Goal: Task Accomplishment & Management: Use online tool/utility

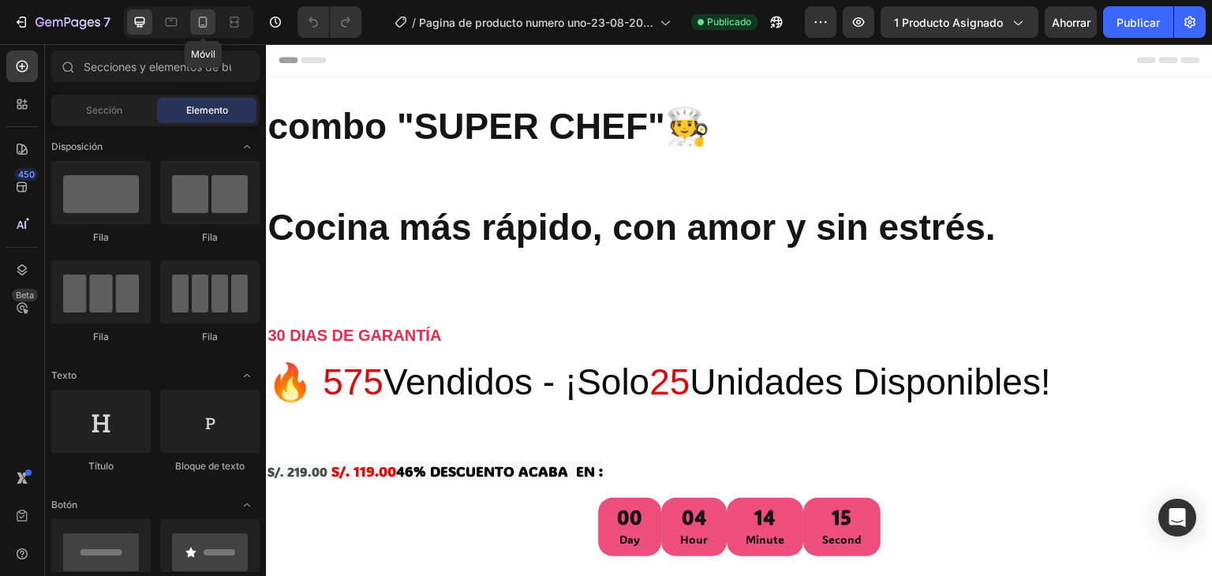
click at [199, 16] on icon at bounding box center [203, 22] width 16 height 16
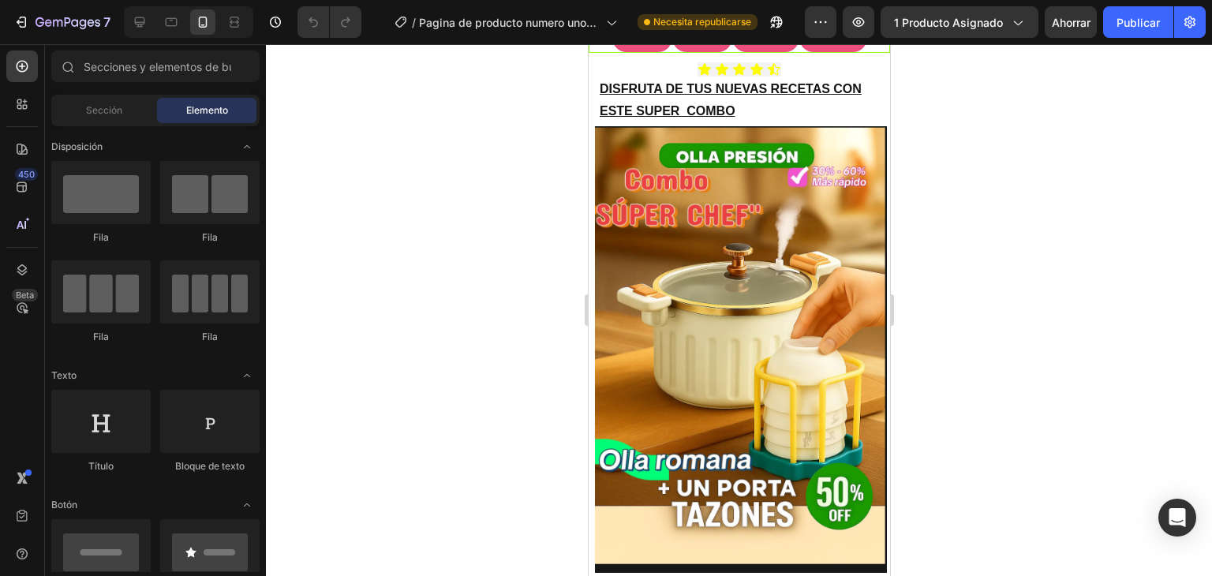
scroll to position [340, 0]
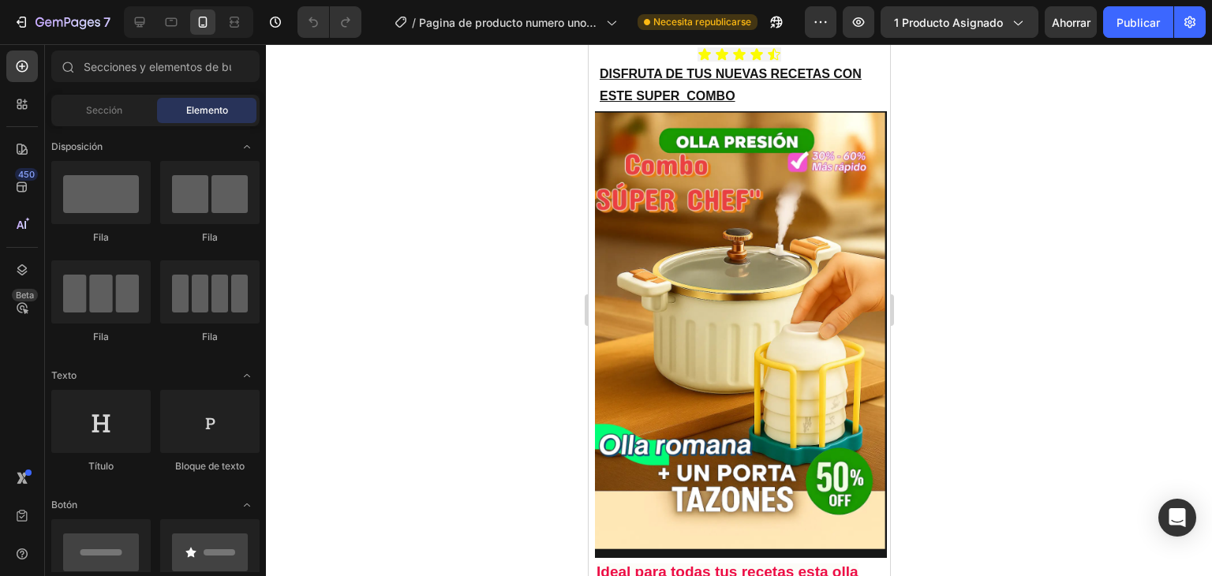
drag, startPoint x: 878, startPoint y: 92, endPoint x: 1480, endPoint y: 205, distance: 612.6
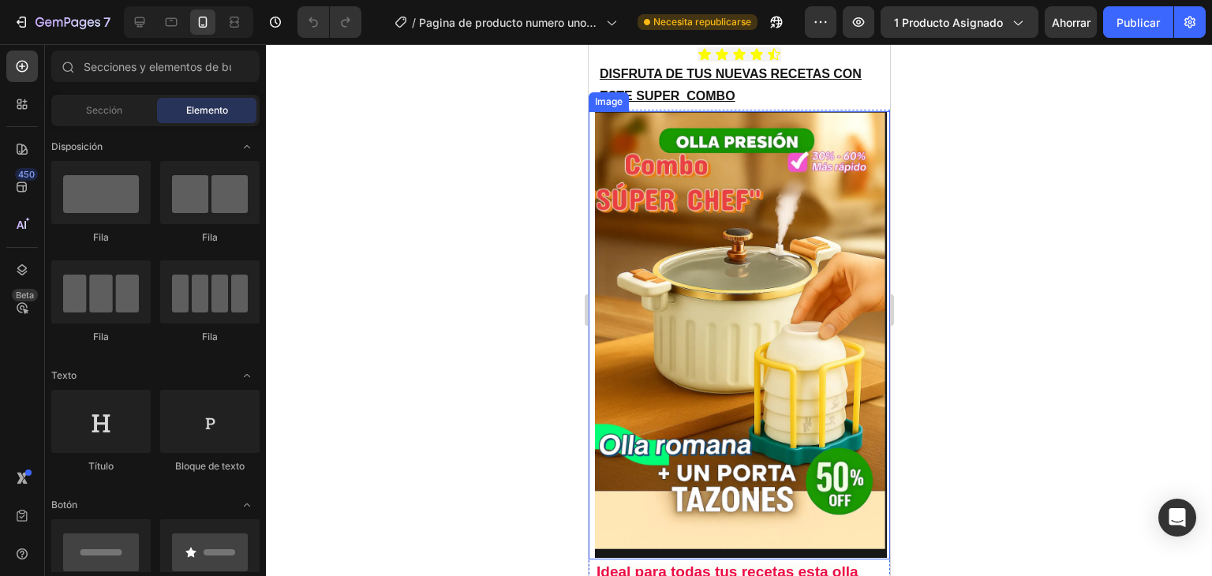
click at [762, 210] on img at bounding box center [740, 334] width 292 height 447
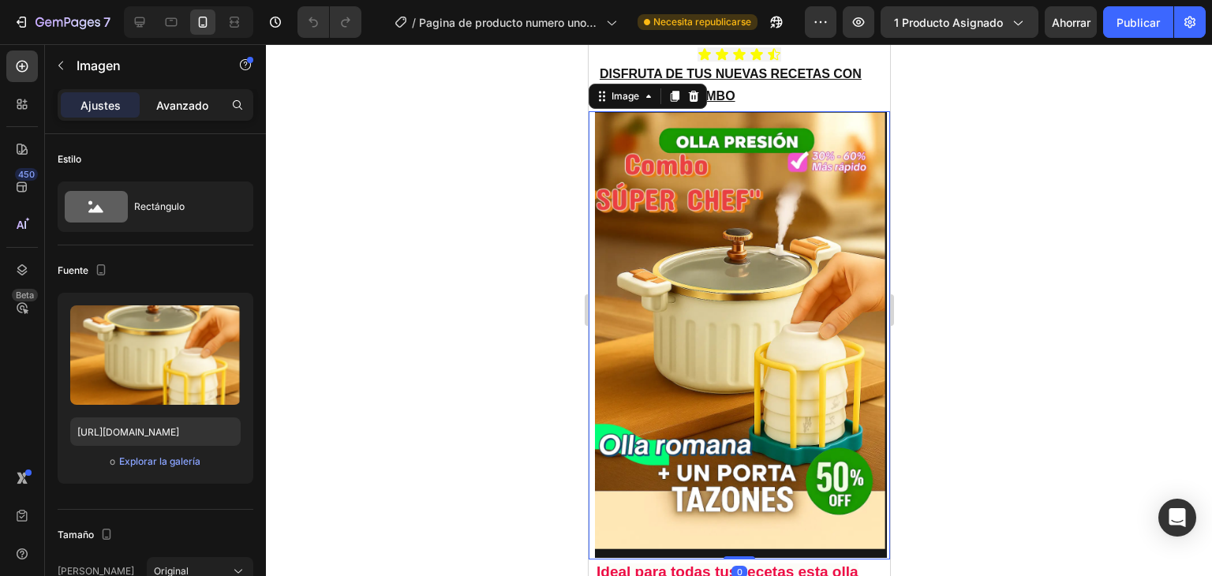
click at [186, 111] on p "Avanzado" at bounding box center [182, 105] width 52 height 17
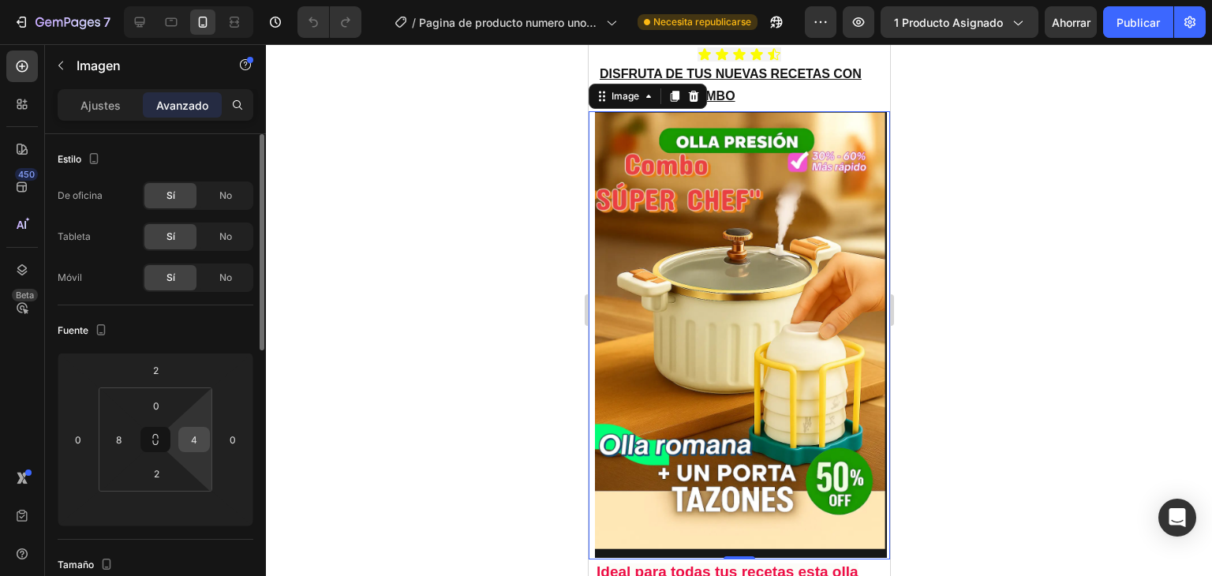
click at [200, 435] on input "4" at bounding box center [194, 440] width 24 height 24
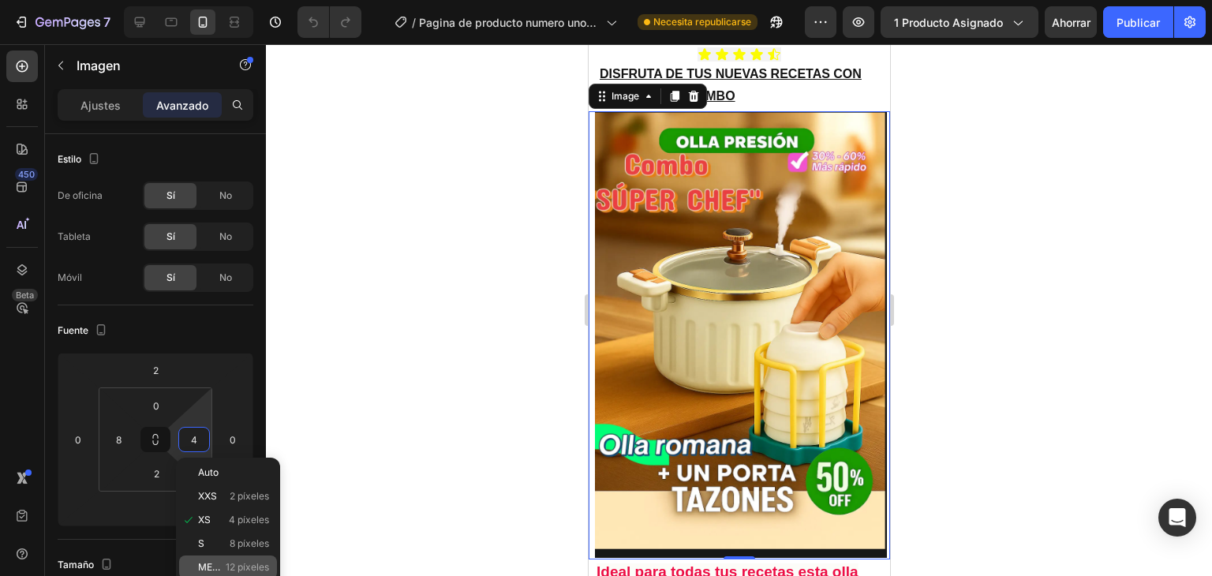
click at [222, 556] on div "METRO 12 píxeles" at bounding box center [228, 567] width 98 height 24
type input "12"
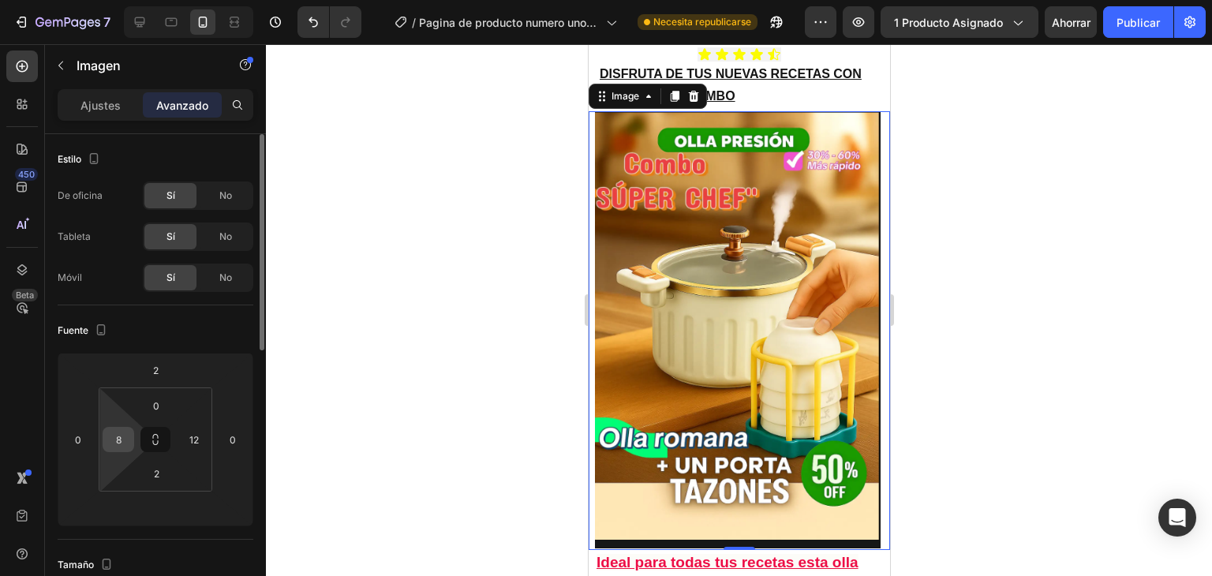
click at [129, 433] on input "8" at bounding box center [119, 440] width 24 height 24
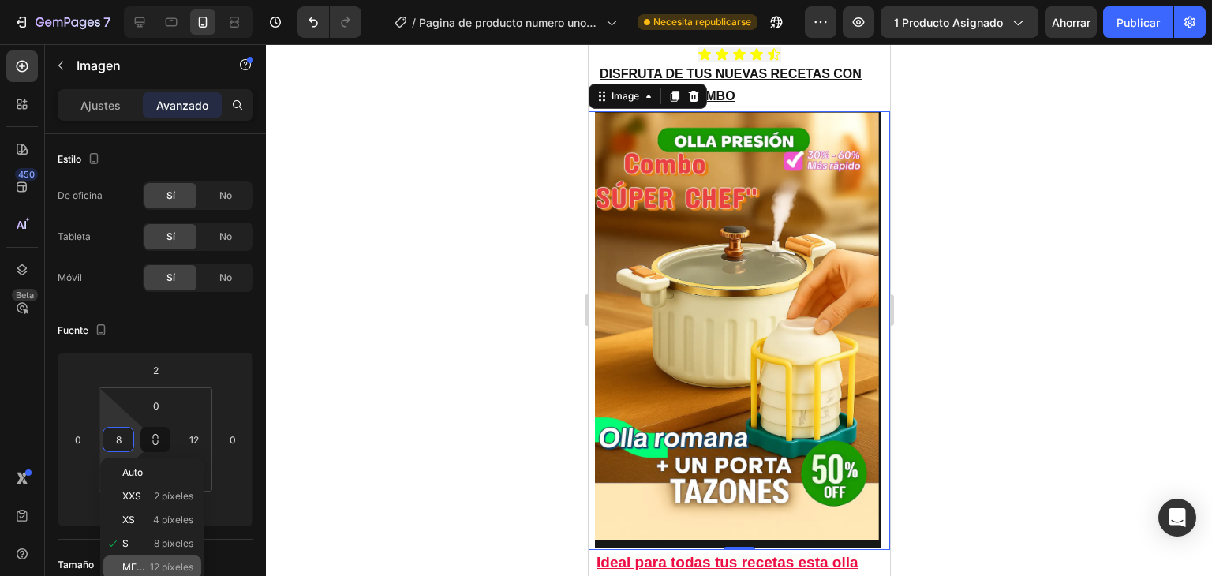
click at [173, 559] on div "METRO 12 píxeles" at bounding box center [152, 567] width 98 height 24
type input "12"
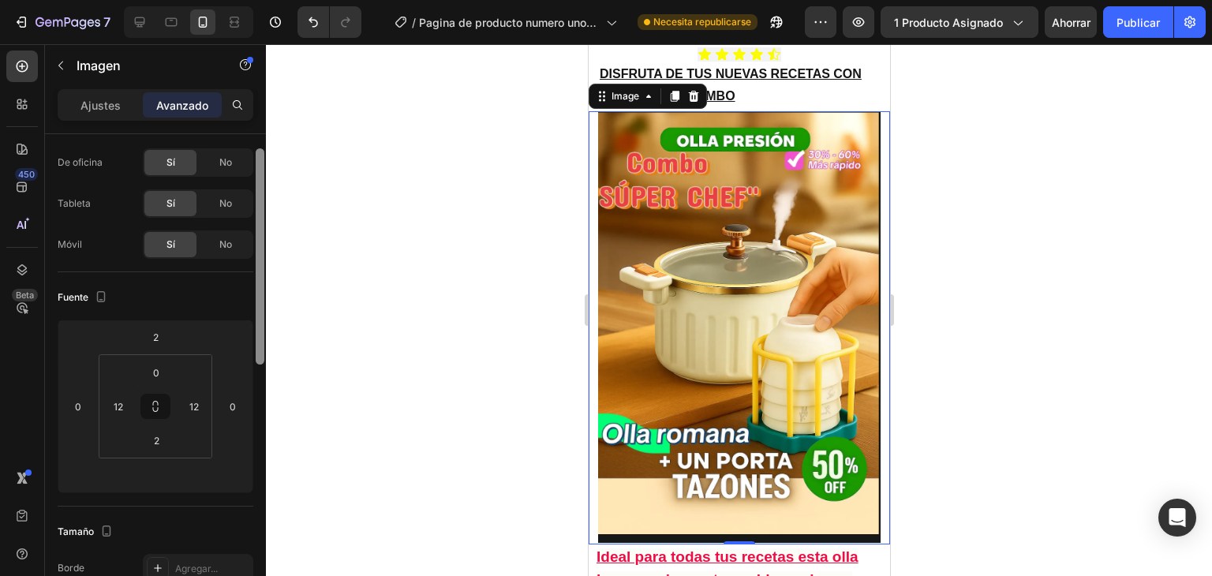
drag, startPoint x: 260, startPoint y: 342, endPoint x: 262, endPoint y: 358, distance: 15.9
click at [262, 358] on div at bounding box center [260, 256] width 9 height 216
click at [125, 402] on input "12" at bounding box center [119, 405] width 24 height 24
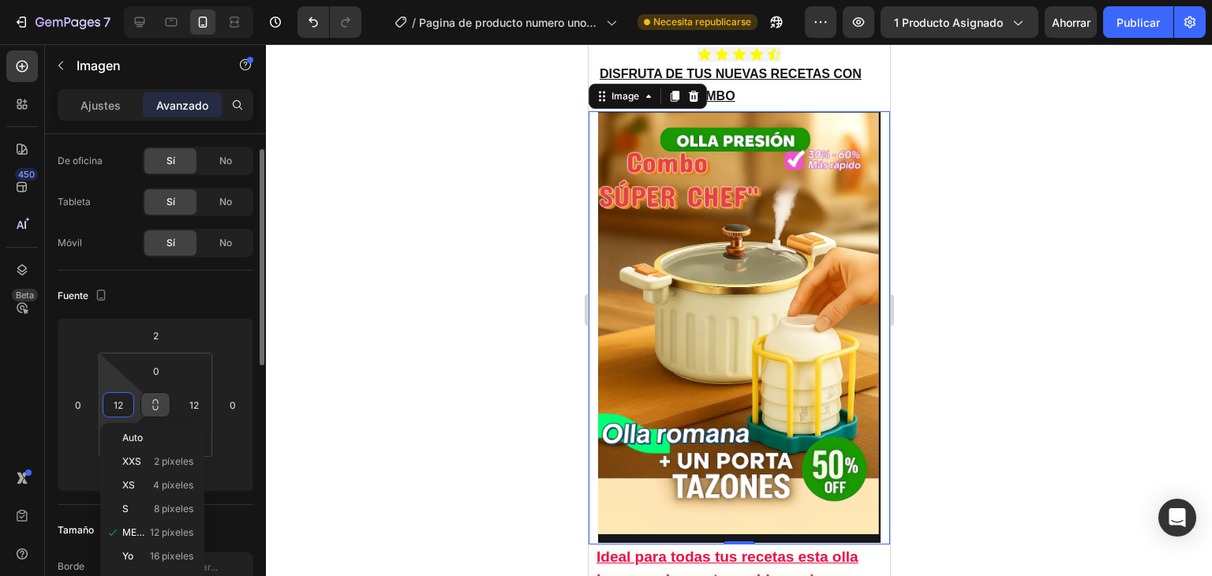
click at [163, 412] on button at bounding box center [155, 404] width 30 height 25
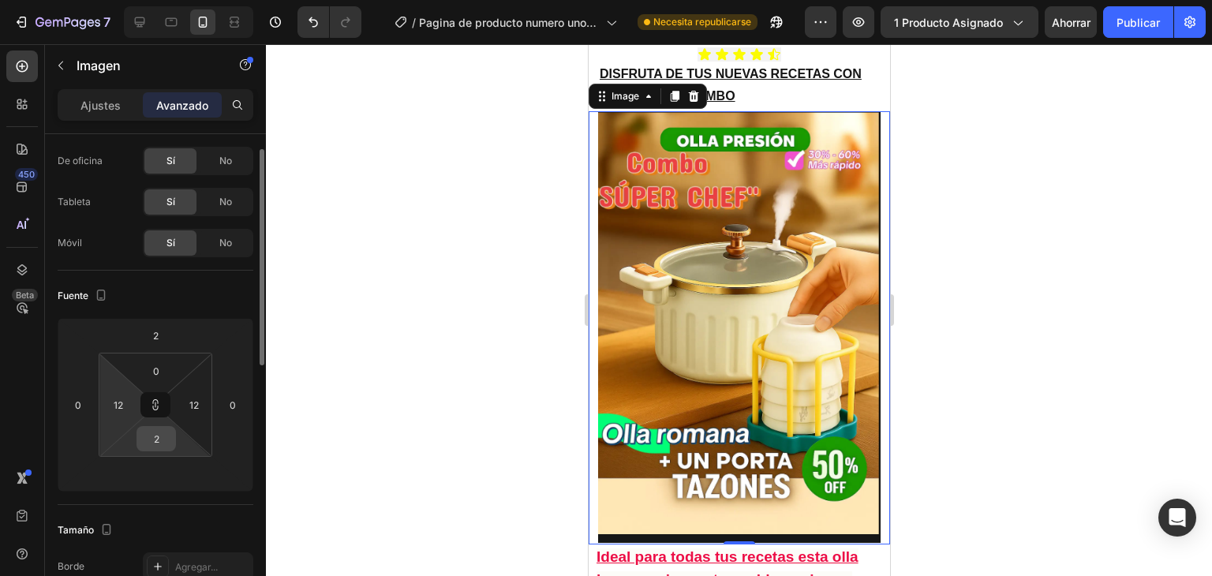
click at [159, 439] on input "2" at bounding box center [156, 439] width 32 height 24
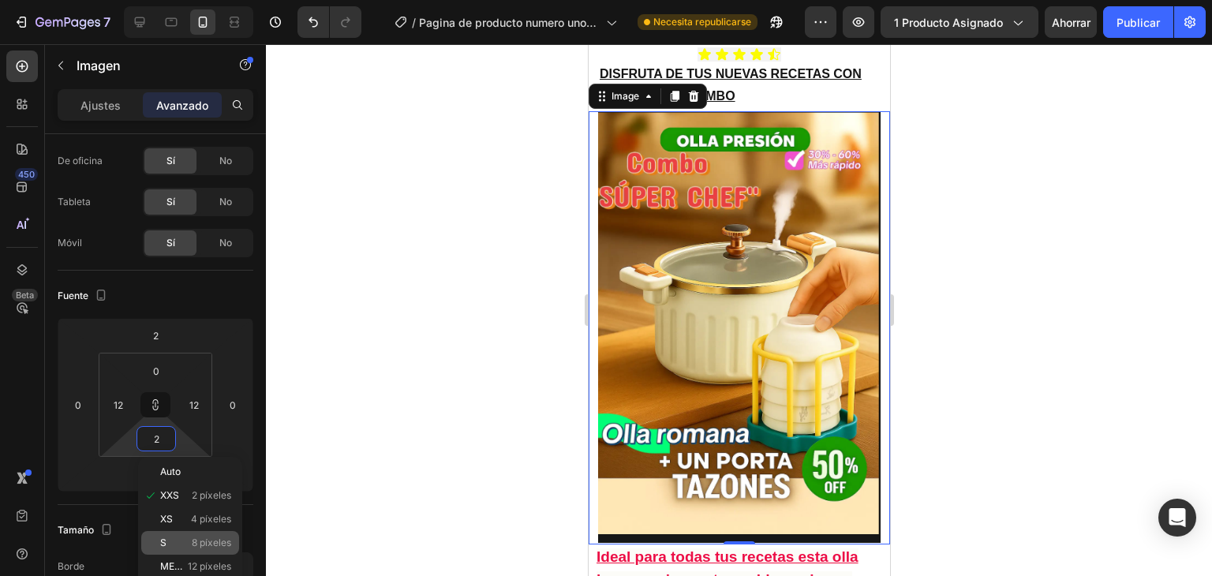
type input "2"
click at [172, 540] on p "S 8 píxeles" at bounding box center [195, 542] width 71 height 11
type input "8"
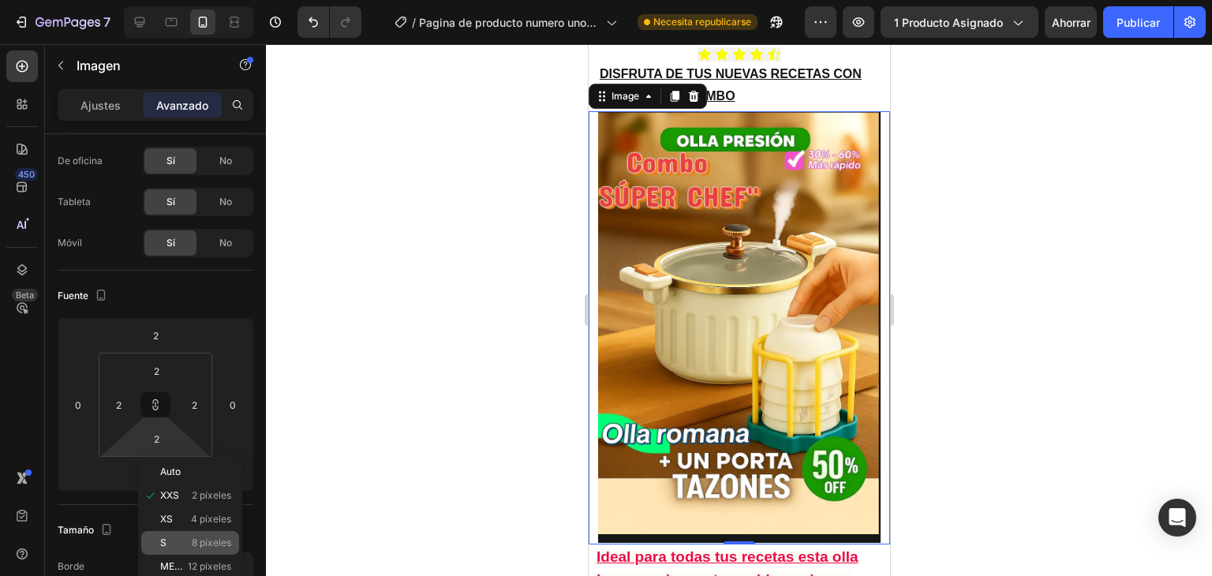
type input "8"
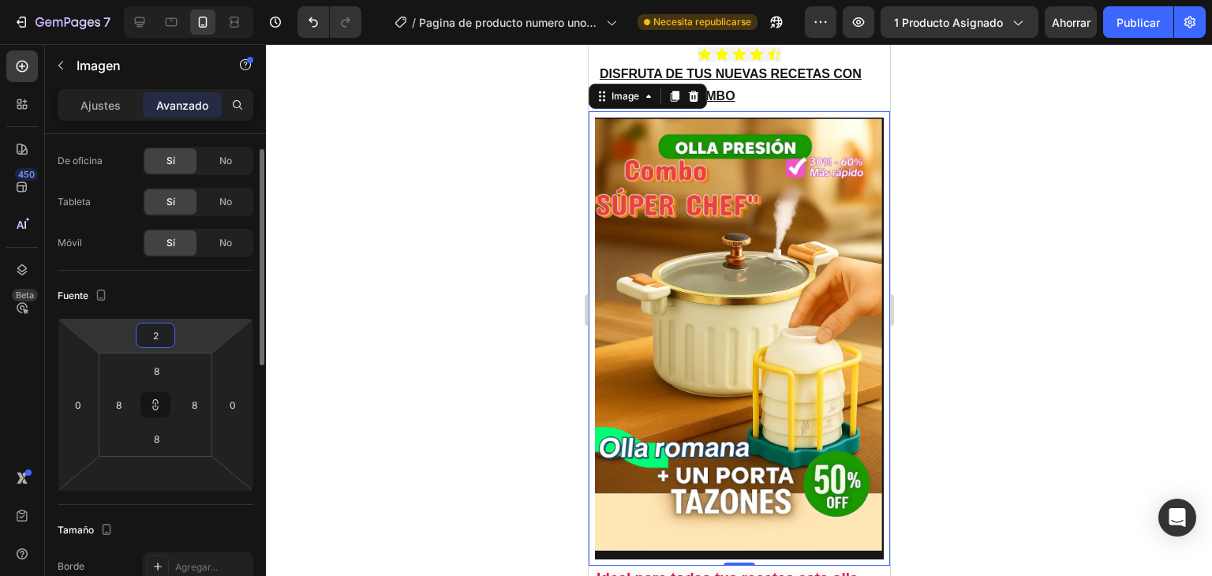
click at [161, 338] on input "2" at bounding box center [156, 335] width 32 height 24
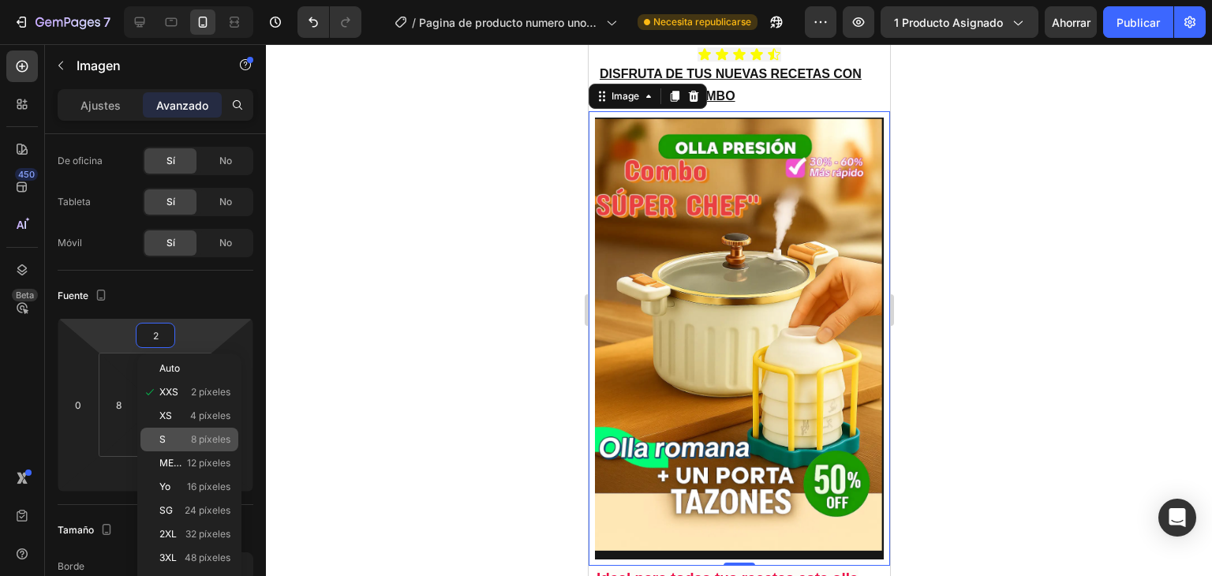
type input "2"
click at [196, 434] on font "8 píxeles" at bounding box center [210, 439] width 39 height 12
type input "8"
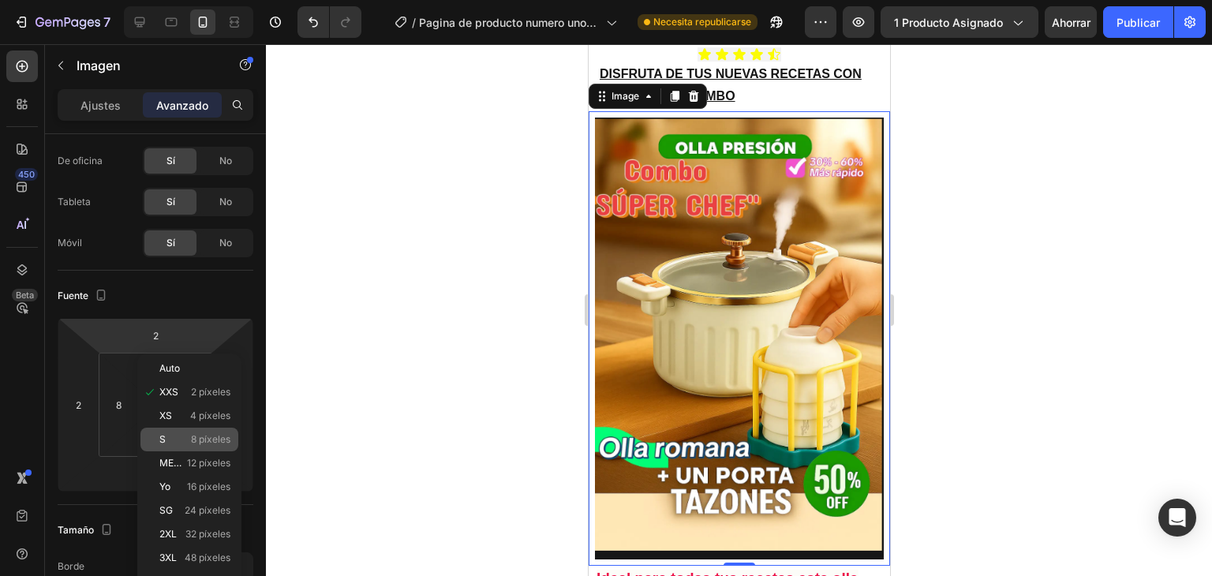
type input "8"
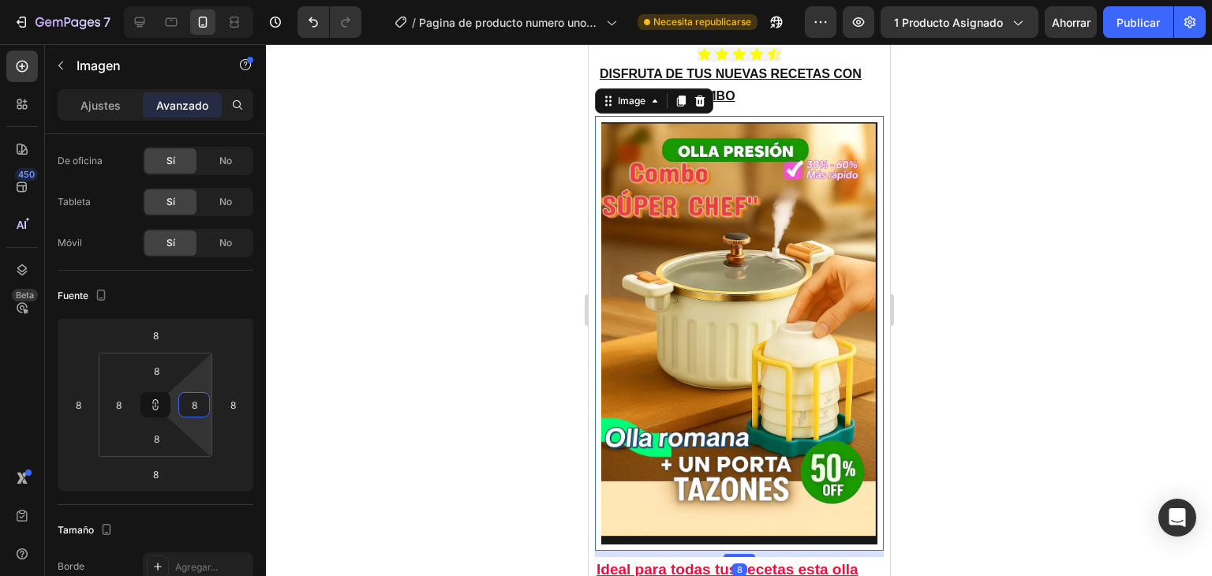
click at [196, 0] on html "7 / Pagina de producto numero uno-23-08-2025 Necesita republicarse Avance 1 pro…" at bounding box center [606, 0] width 1212 height 0
click at [119, 406] on input "8" at bounding box center [119, 405] width 24 height 24
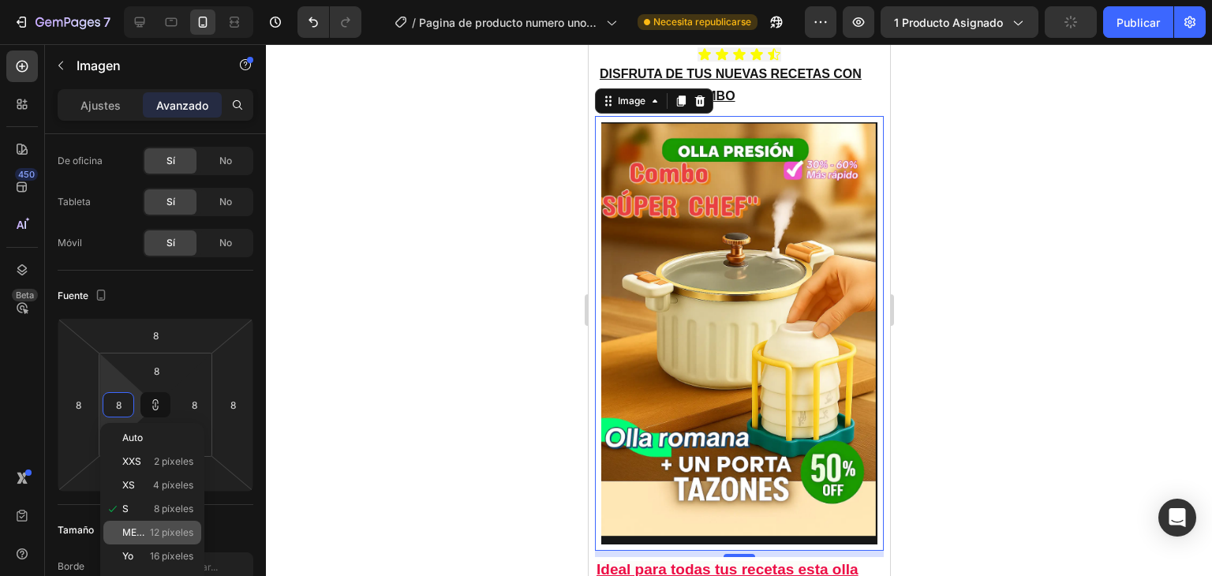
click at [146, 524] on div "METRO 12 píxeles" at bounding box center [152, 533] width 98 height 24
type input "12"
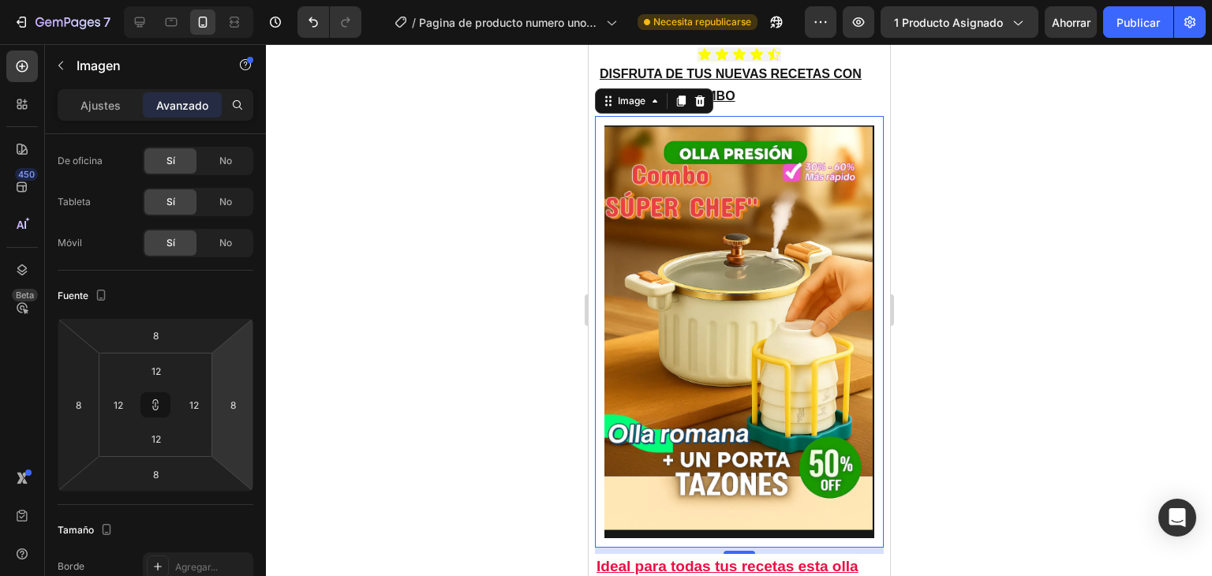
click at [940, 177] on div at bounding box center [739, 310] width 946 height 532
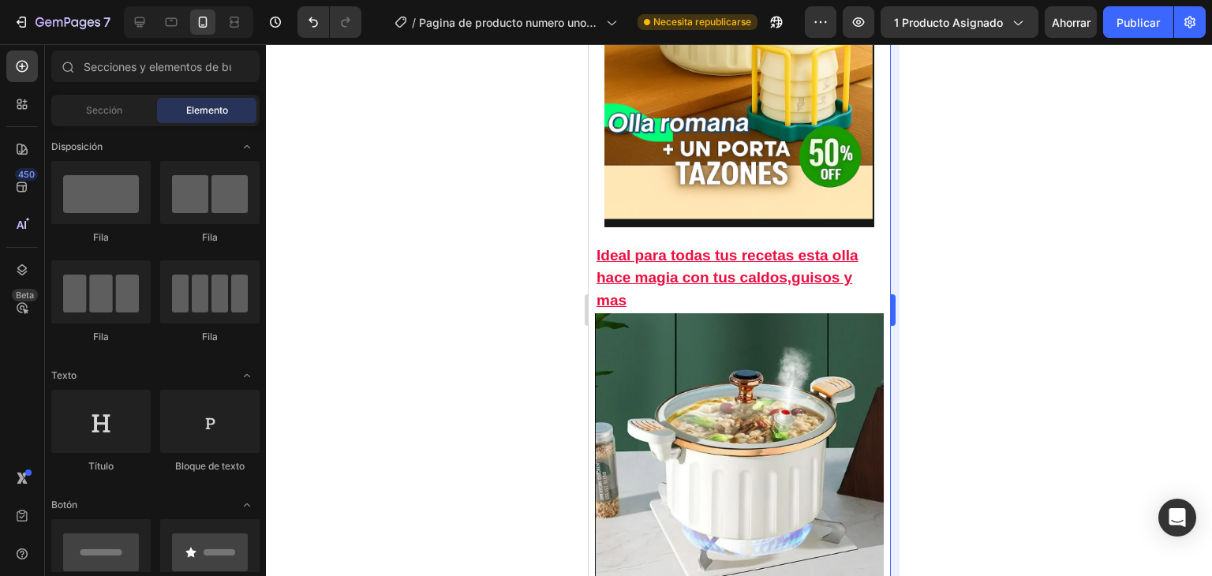
scroll to position [664, 0]
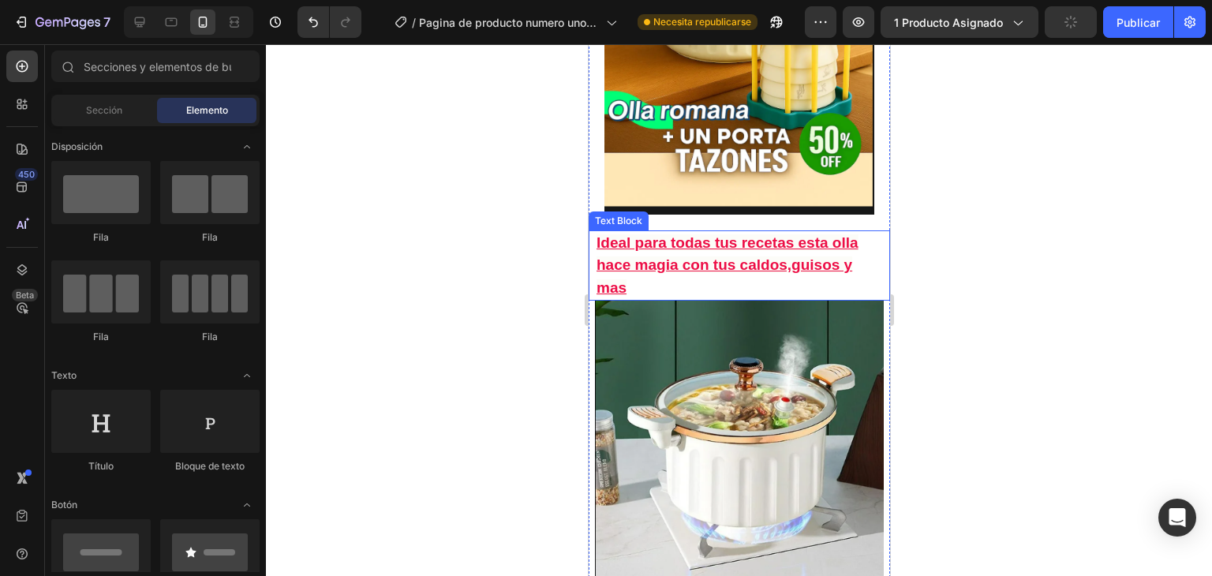
click at [828, 234] on strong "Ideal para todas tus recetas esta olla hace magia con tus caldos,guisos y mas" at bounding box center [727, 265] width 262 height 62
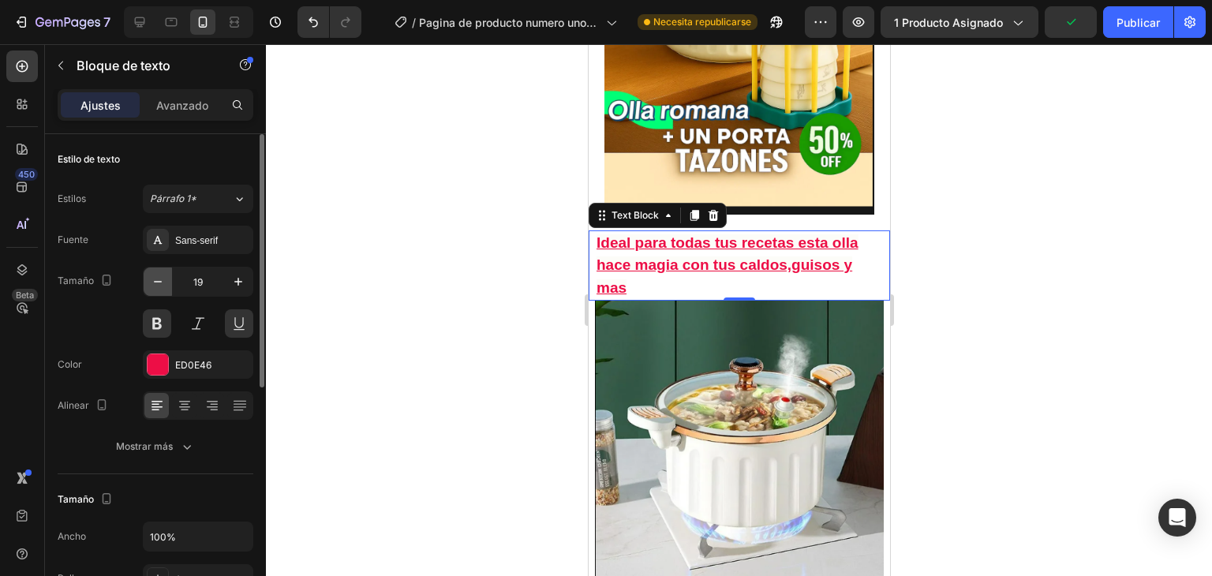
click at [153, 271] on button "button" at bounding box center [158, 281] width 28 height 28
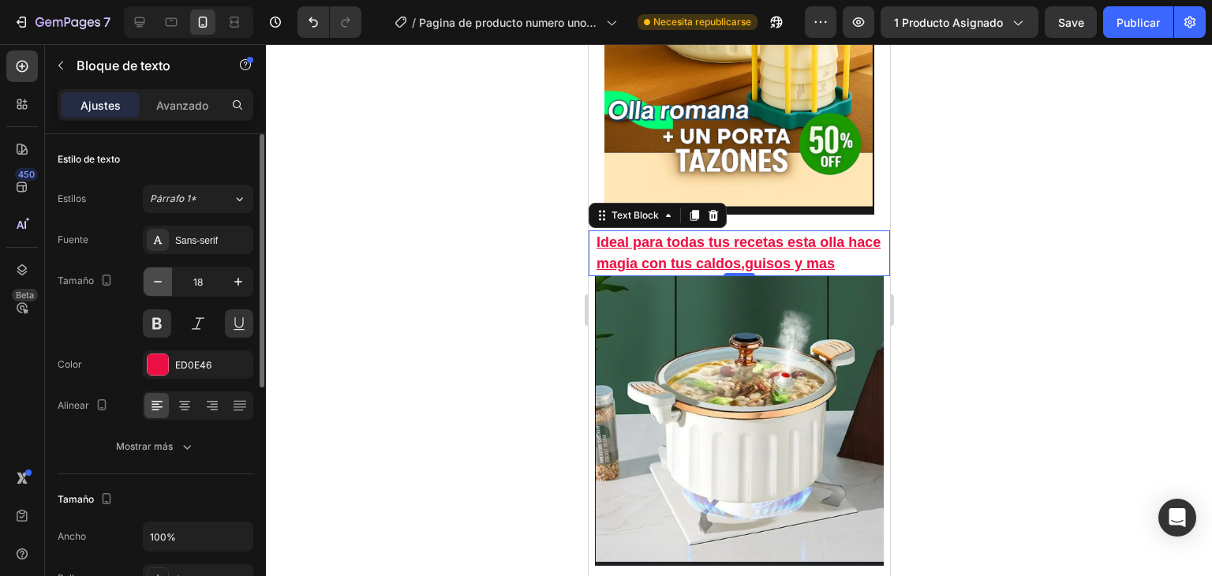
click at [153, 271] on button "button" at bounding box center [158, 281] width 28 height 28
type input "17"
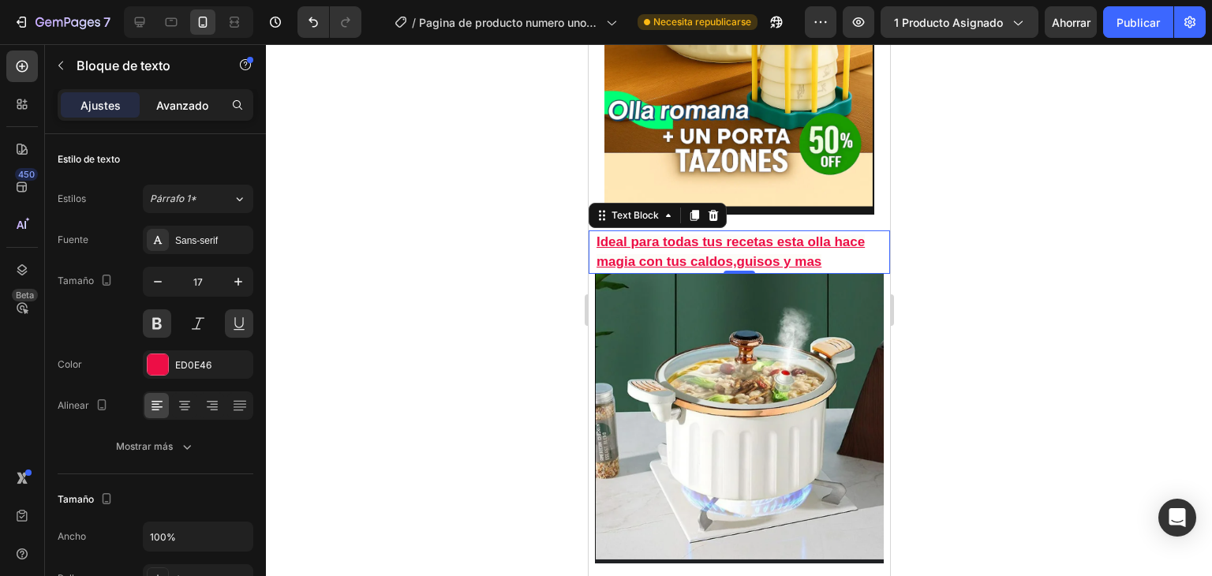
click at [205, 111] on p "Avanzado" at bounding box center [182, 105] width 52 height 17
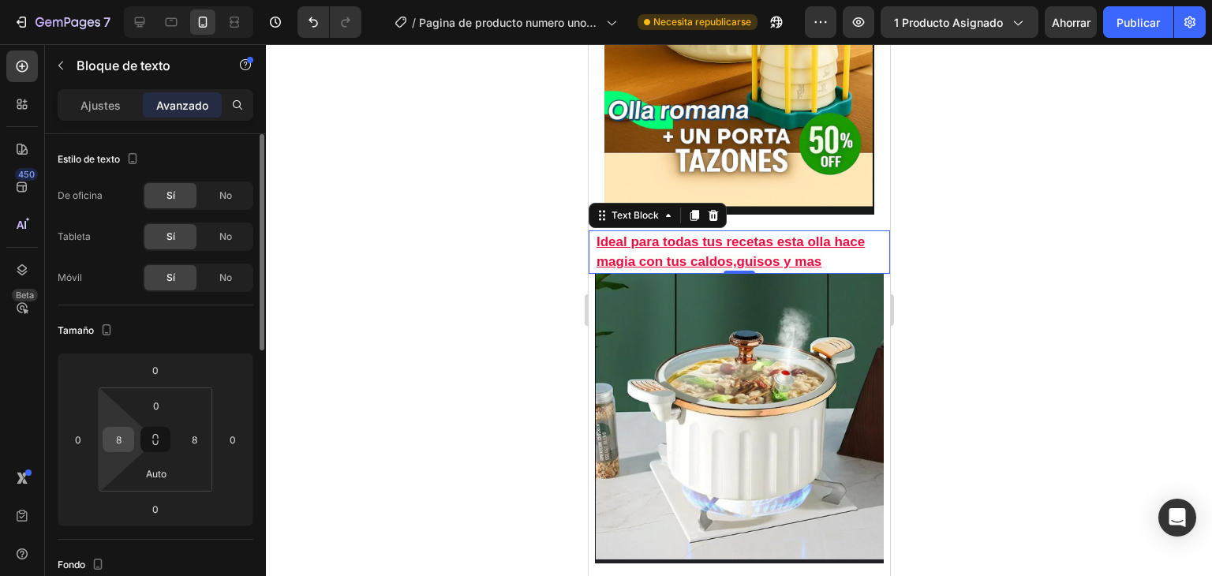
click at [117, 436] on input "8" at bounding box center [119, 440] width 24 height 24
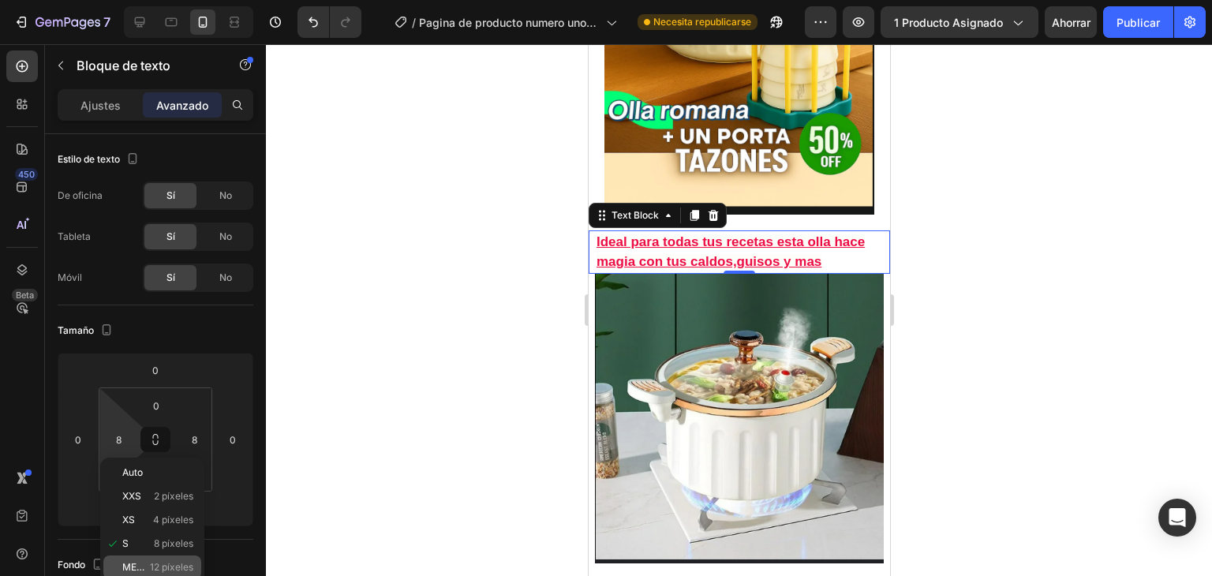
click at [137, 566] on font "METRO" at bounding box center [139, 567] width 34 height 12
type input "12"
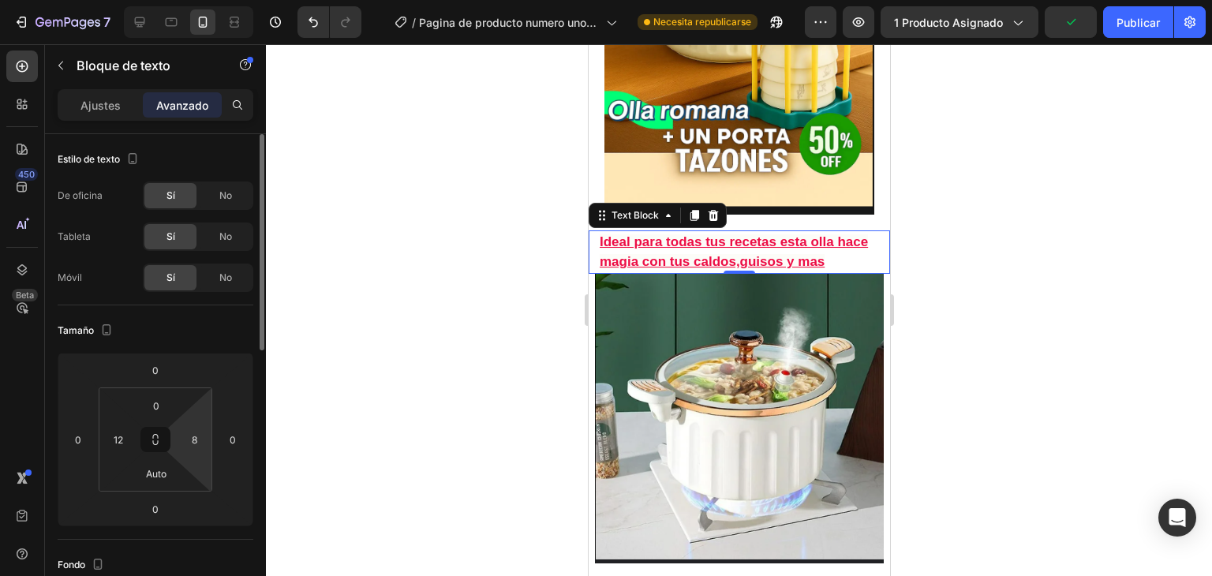
click at [193, 0] on html "7 / Pagina de producto numero uno-23-08-2025 Necesita republicarse Avance 1 pro…" at bounding box center [606, 0] width 1212 height 0
click at [200, 441] on input "8" at bounding box center [194, 440] width 24 height 24
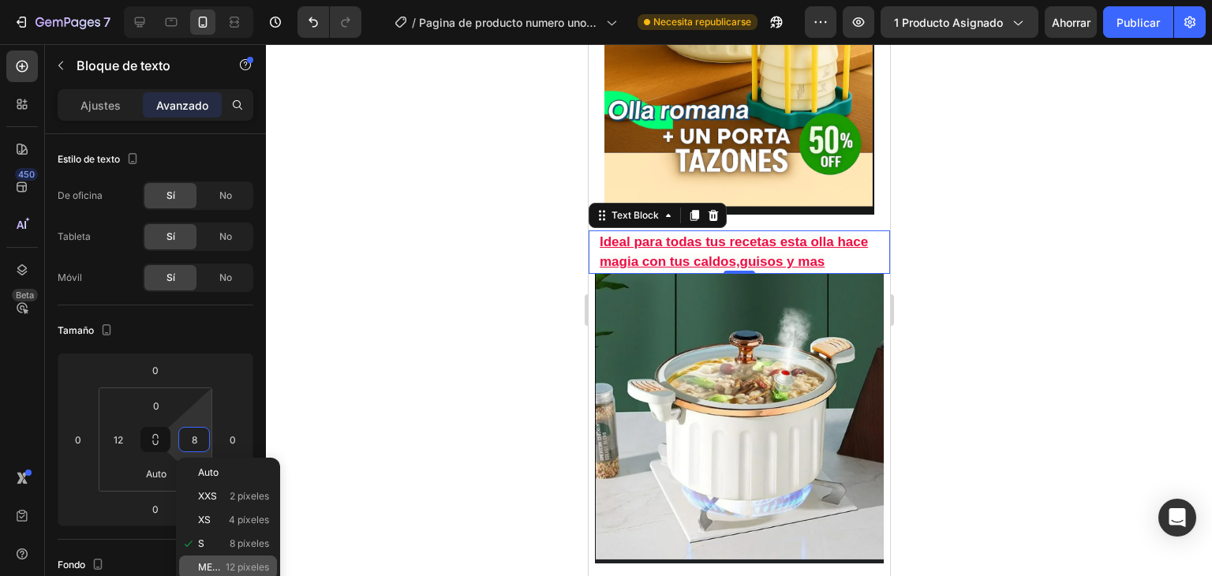
click at [195, 569] on div "METRO 12 píxeles" at bounding box center [228, 567] width 98 height 24
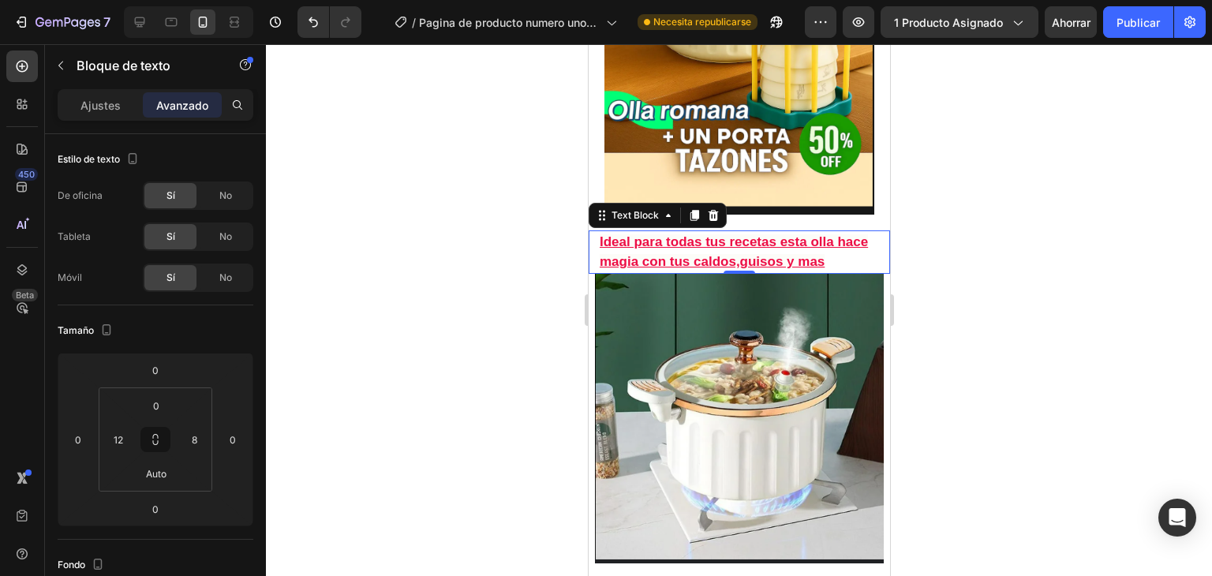
type input "12"
click at [164, 483] on input "Auto" at bounding box center [156, 474] width 32 height 24
click at [167, 529] on font "XXS" at bounding box center [169, 531] width 19 height 12
type input "2"
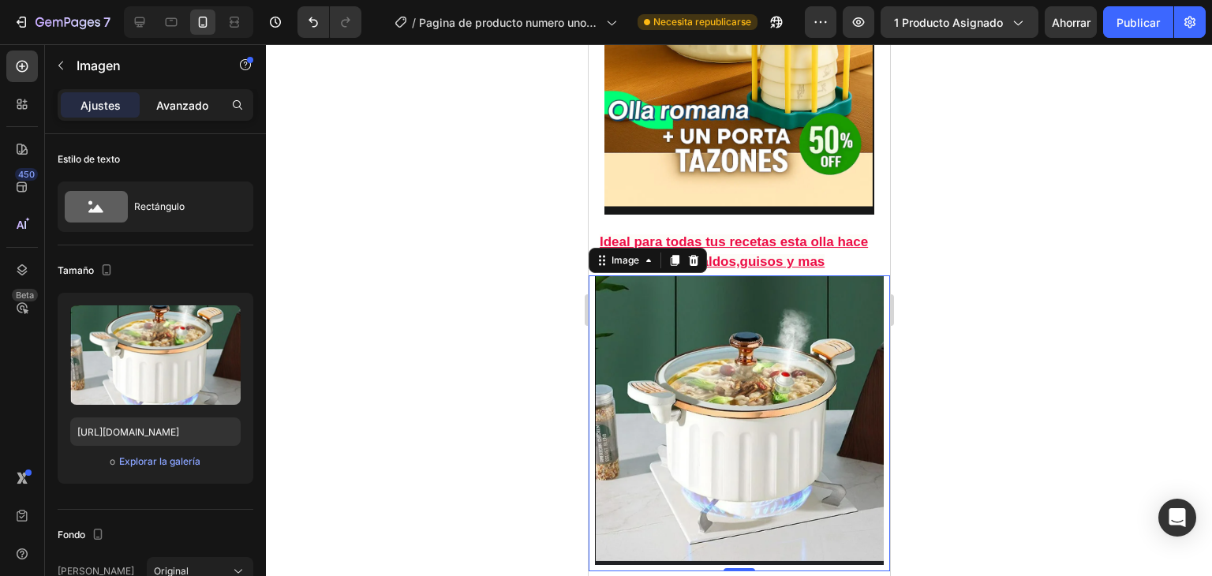
click at [165, 99] on font "Avanzado" at bounding box center [182, 105] width 52 height 13
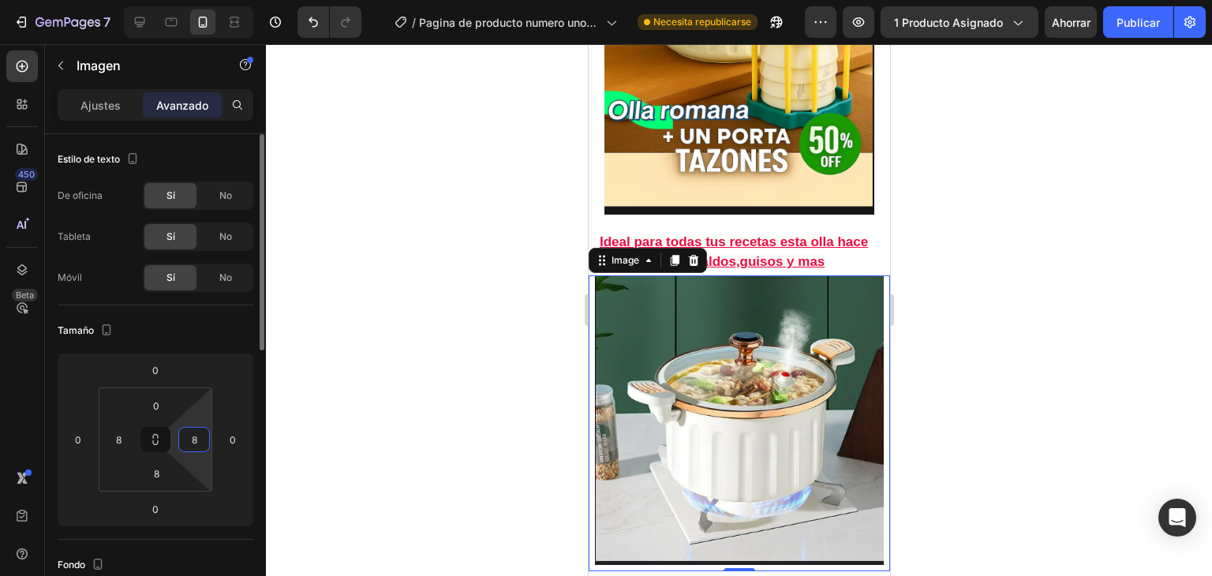
click at [189, 436] on input "8" at bounding box center [194, 440] width 24 height 24
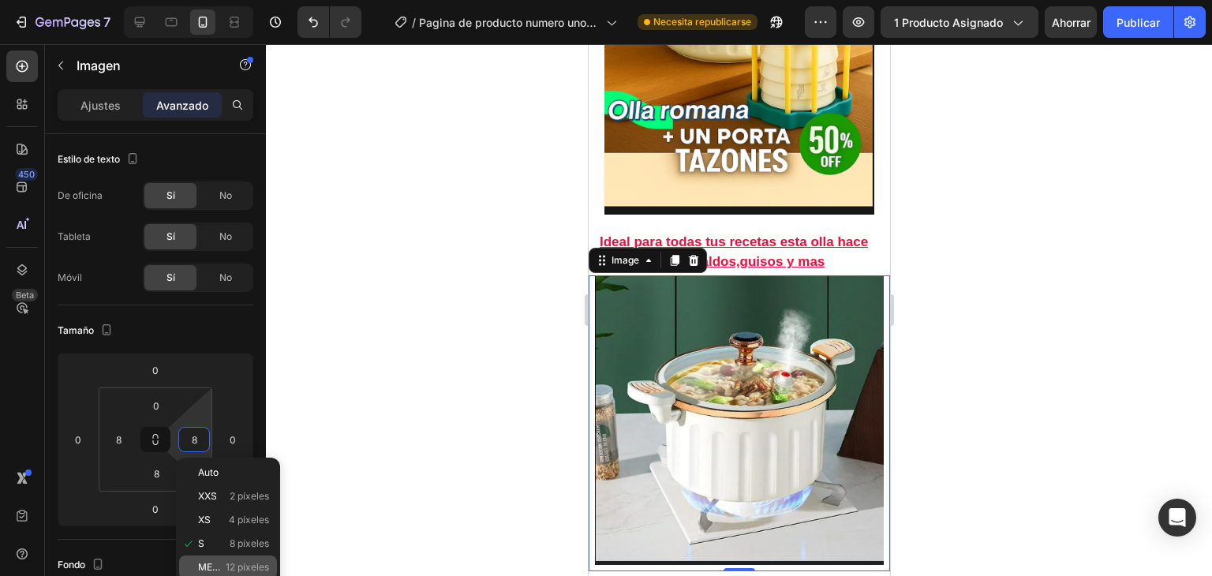
click at [211, 569] on font "METRO" at bounding box center [215, 567] width 34 height 12
type input "12"
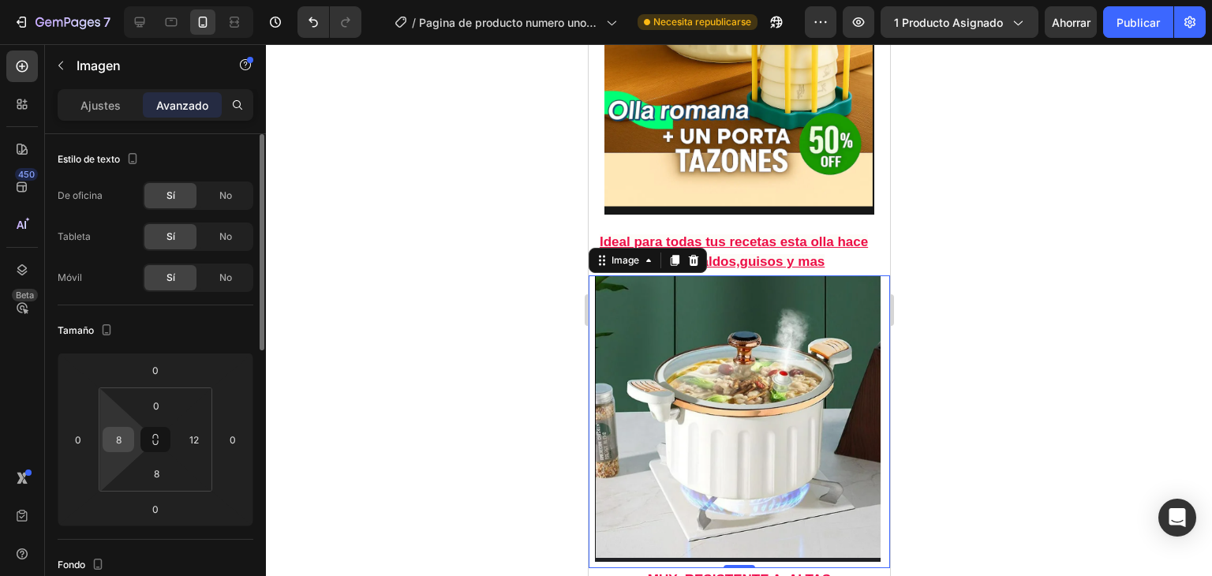
click at [114, 429] on input "8" at bounding box center [119, 440] width 24 height 24
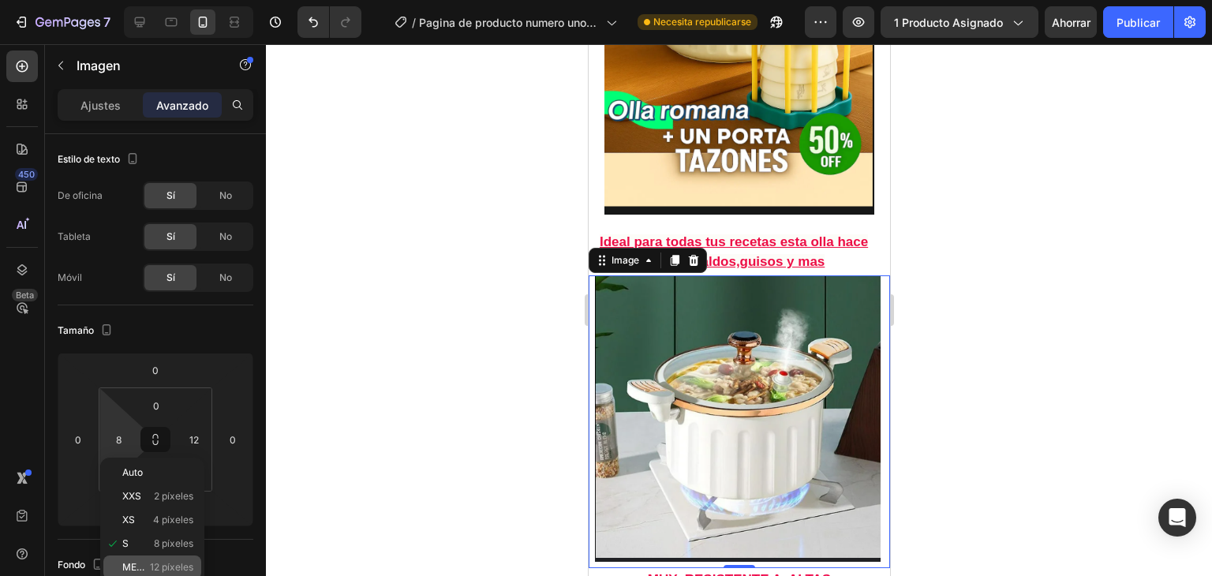
click at [116, 562] on div "METRO 12 píxeles" at bounding box center [152, 567] width 98 height 24
type input "12"
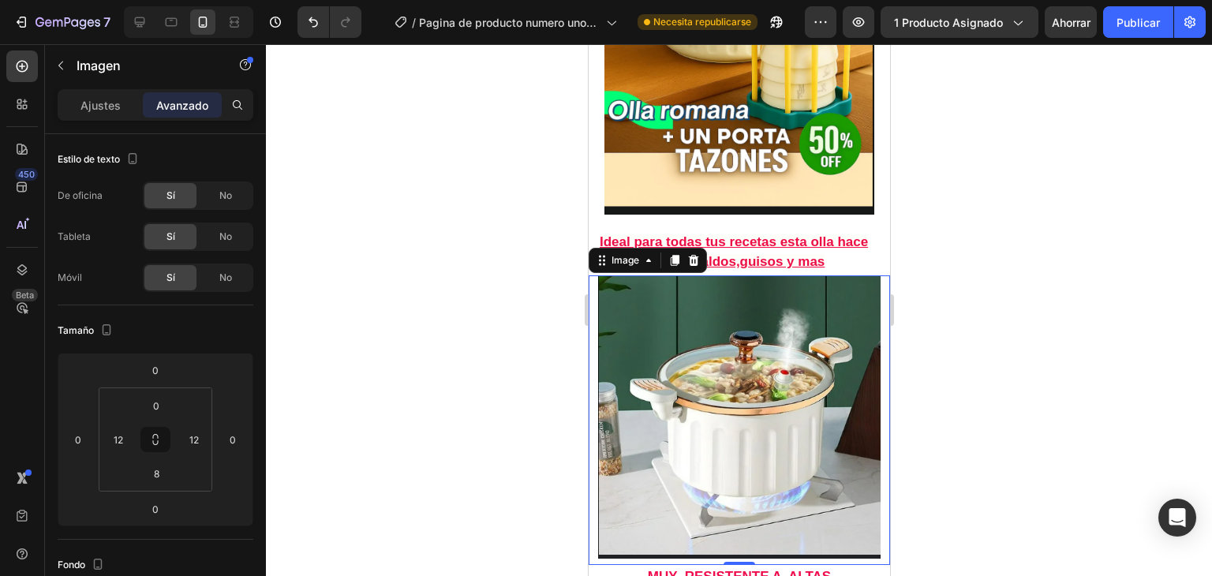
click at [116, 562] on div "Fondo" at bounding box center [156, 564] width 196 height 25
click at [330, 449] on div at bounding box center [739, 310] width 946 height 532
click at [125, 0] on html "7 / Pagina de producto numero uno-23-08-2025 Necesita republicarse Avance 1 pro…" at bounding box center [606, 0] width 1212 height 0
click at [120, 443] on input "12" at bounding box center [119, 440] width 24 height 24
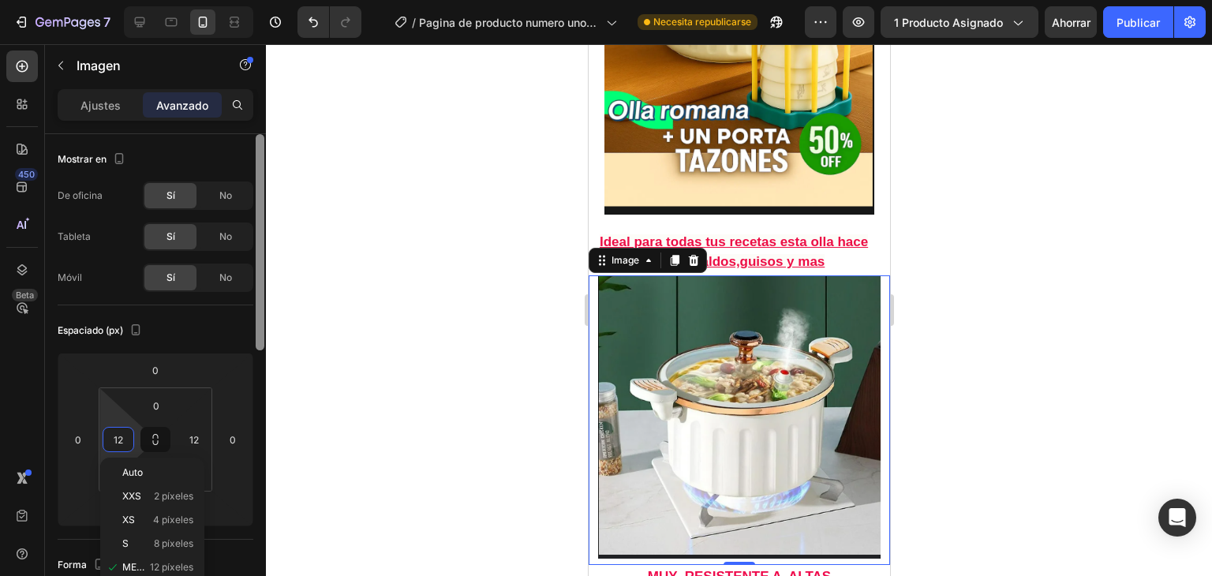
scroll to position [486, 0]
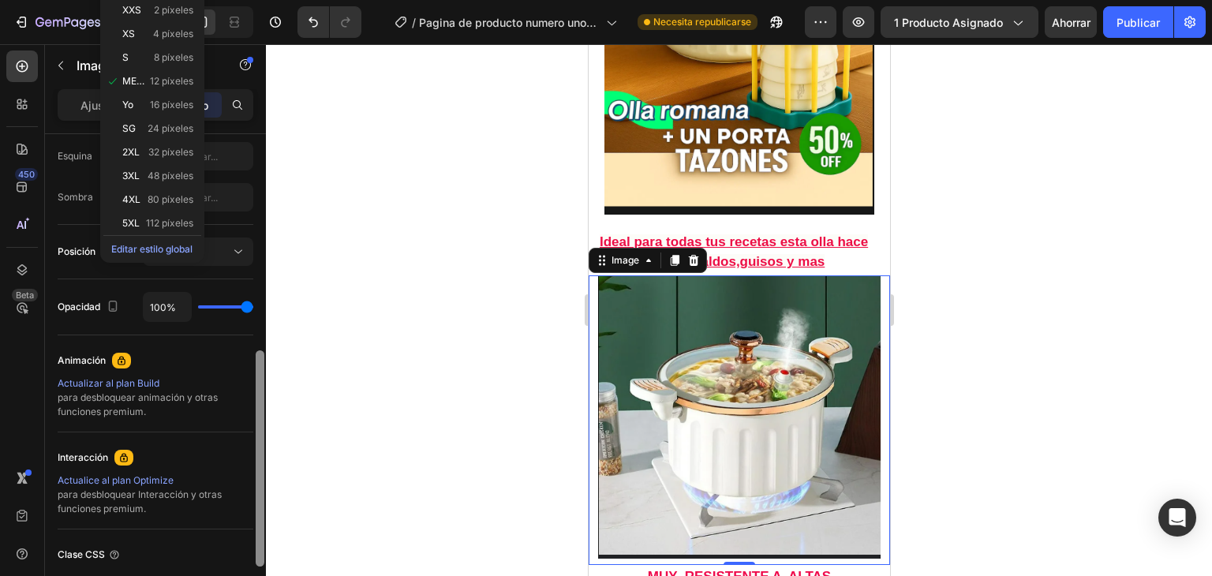
drag, startPoint x: 254, startPoint y: 345, endPoint x: 256, endPoint y: 357, distance: 12.8
click at [256, 357] on div at bounding box center [260, 377] width 12 height 487
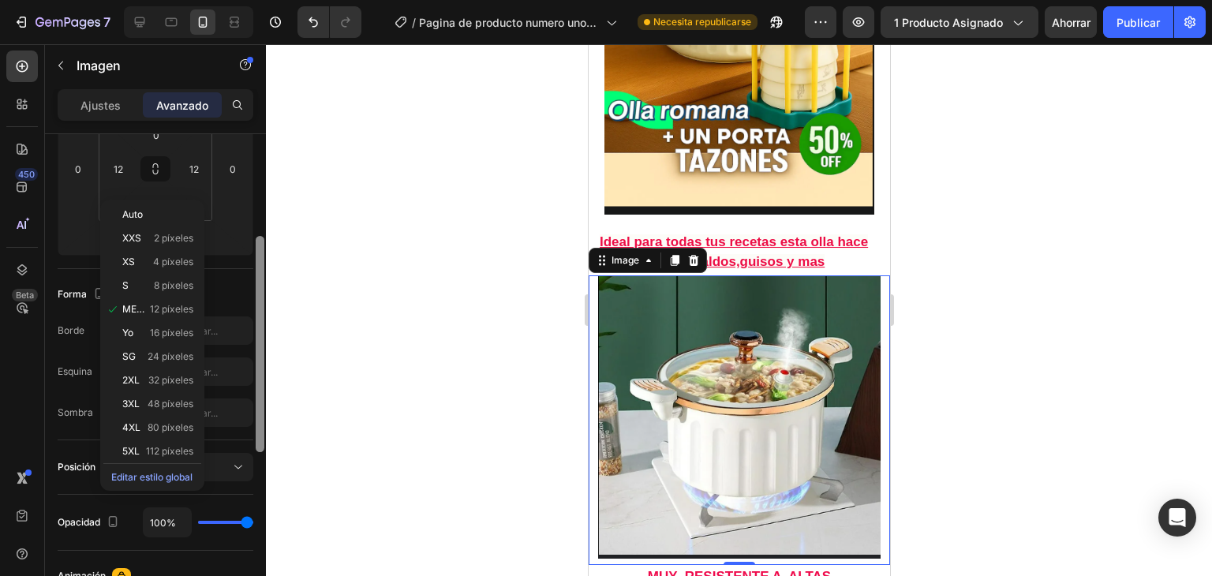
scroll to position [234, 0]
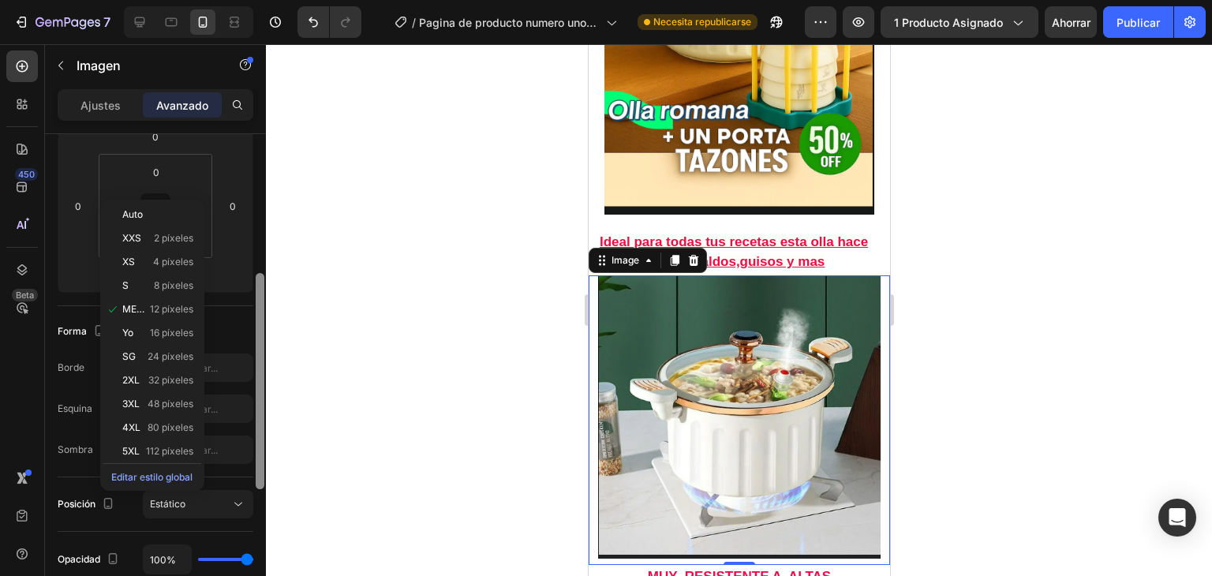
drag, startPoint x: 262, startPoint y: 376, endPoint x: 260, endPoint y: 264, distance: 112.8
click at [260, 273] on div at bounding box center [260, 381] width 9 height 216
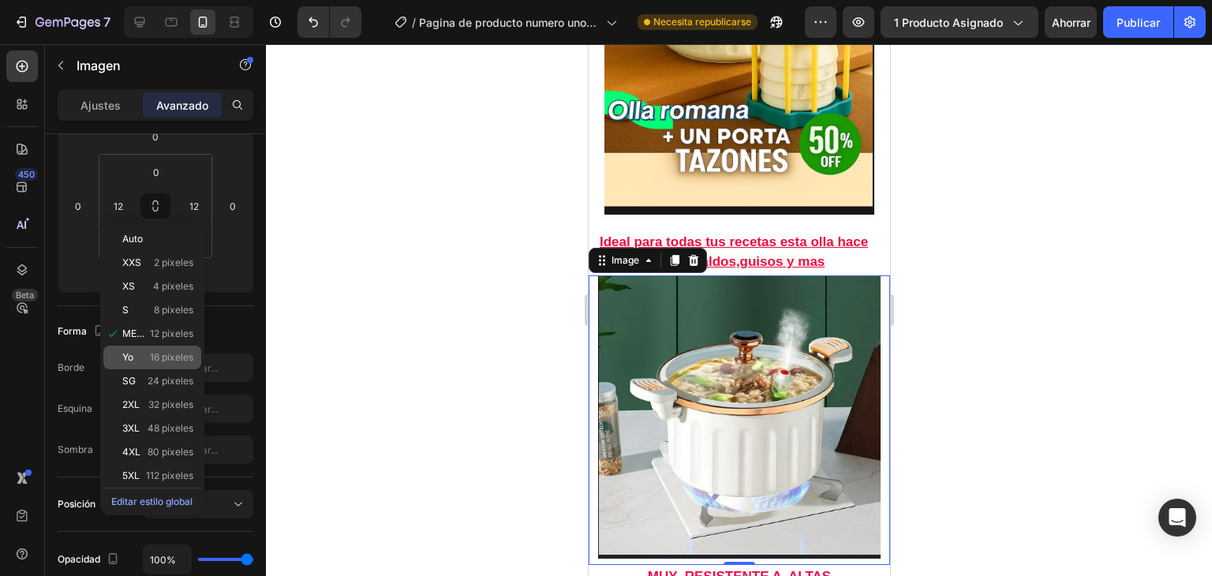
click at [189, 346] on div "Yo 16 píxeles" at bounding box center [152, 358] width 98 height 24
type input "16"
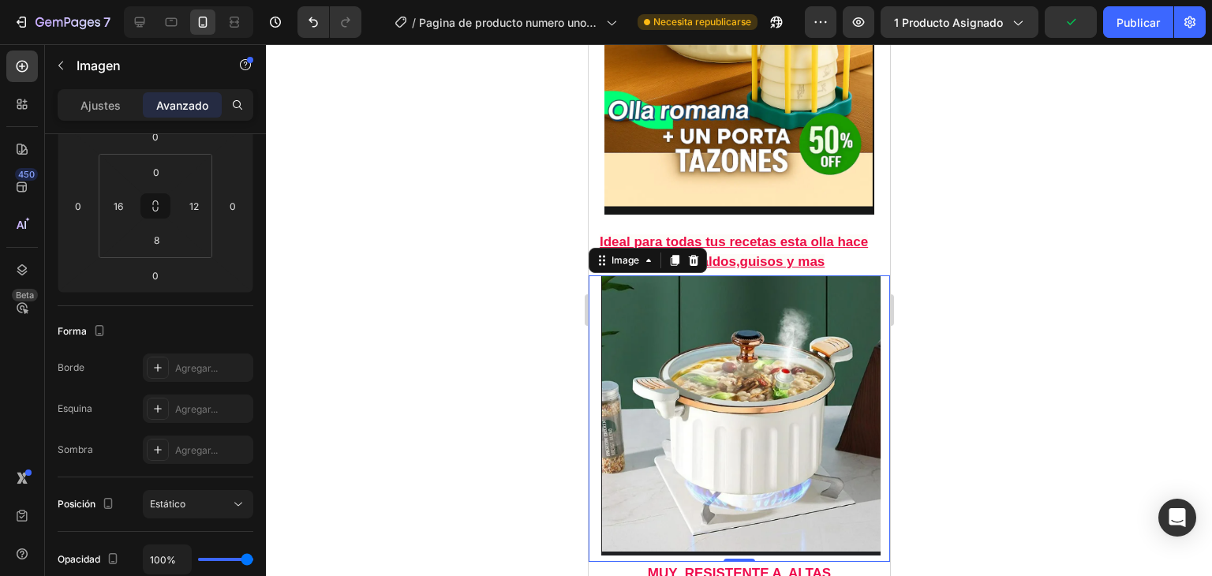
click at [366, 318] on div at bounding box center [739, 310] width 946 height 532
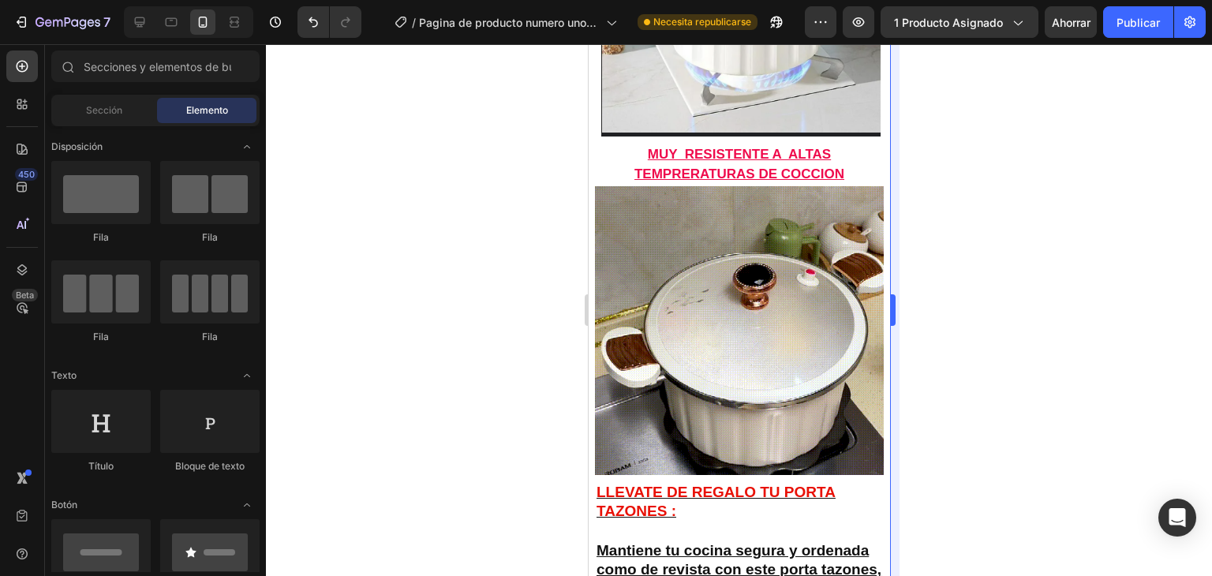
scroll to position [1142, 0]
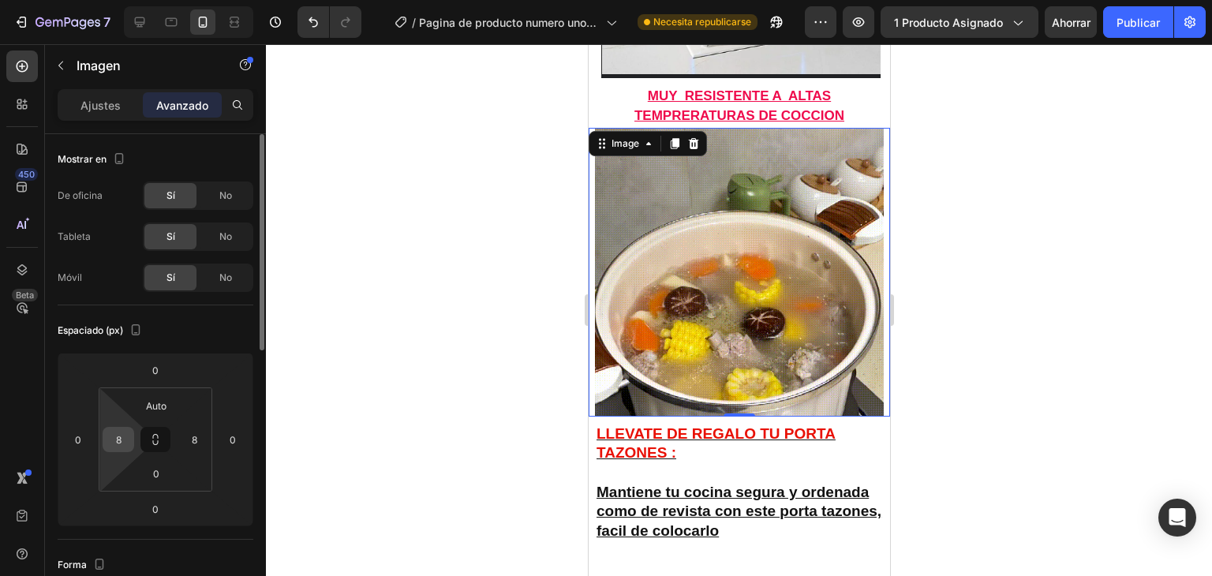
click at [129, 432] on div "8" at bounding box center [119, 439] width 32 height 25
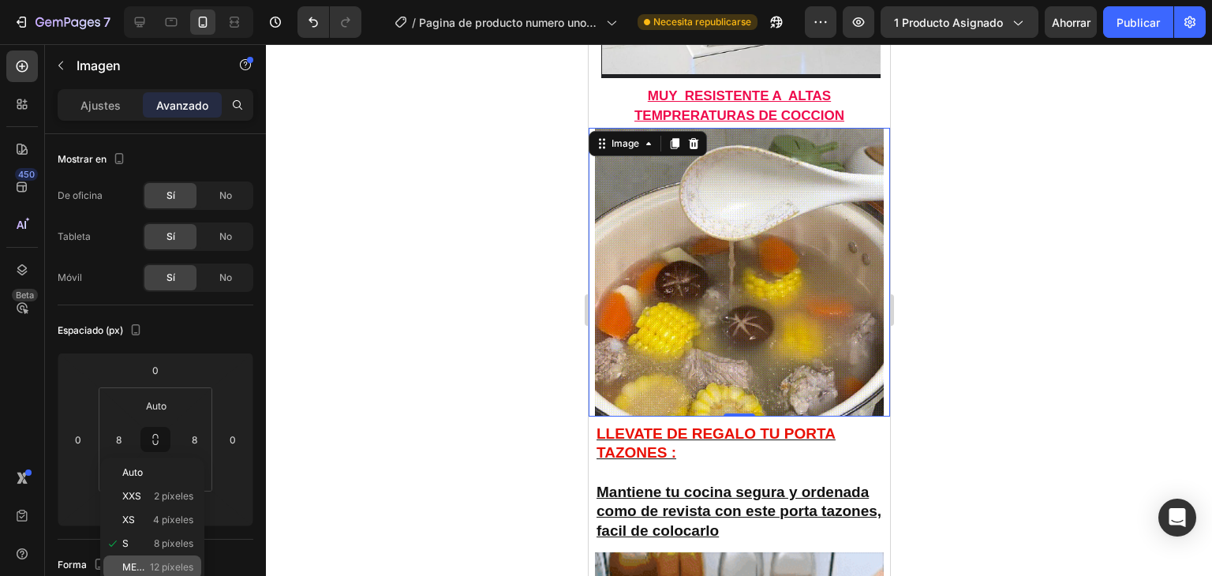
click at [142, 561] on div "METRO 12 píxeles" at bounding box center [152, 567] width 98 height 24
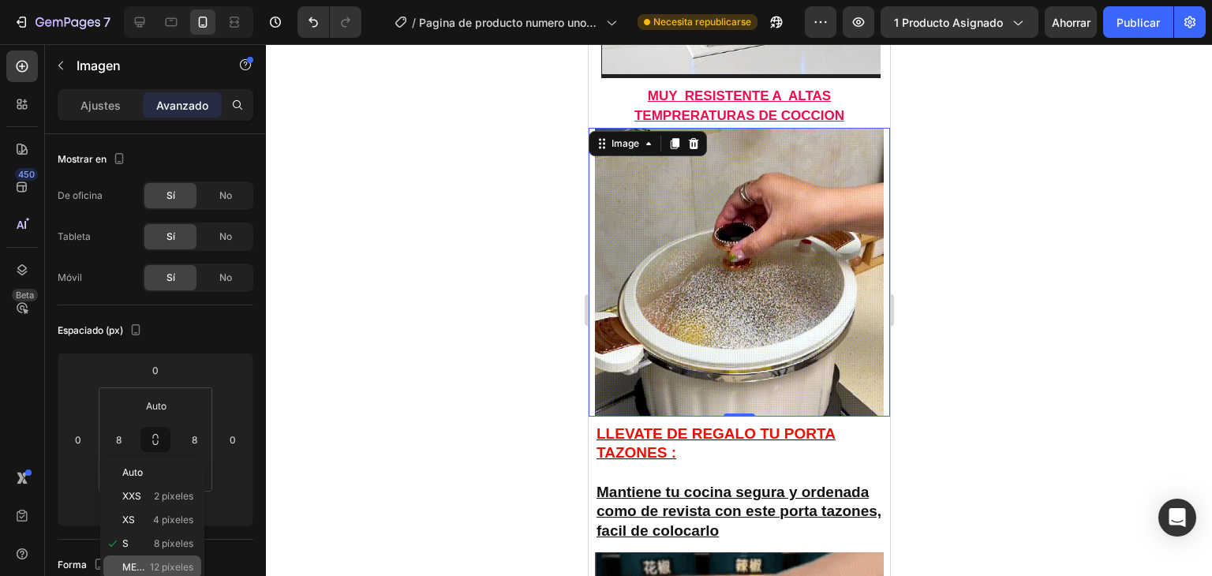
type input "12"
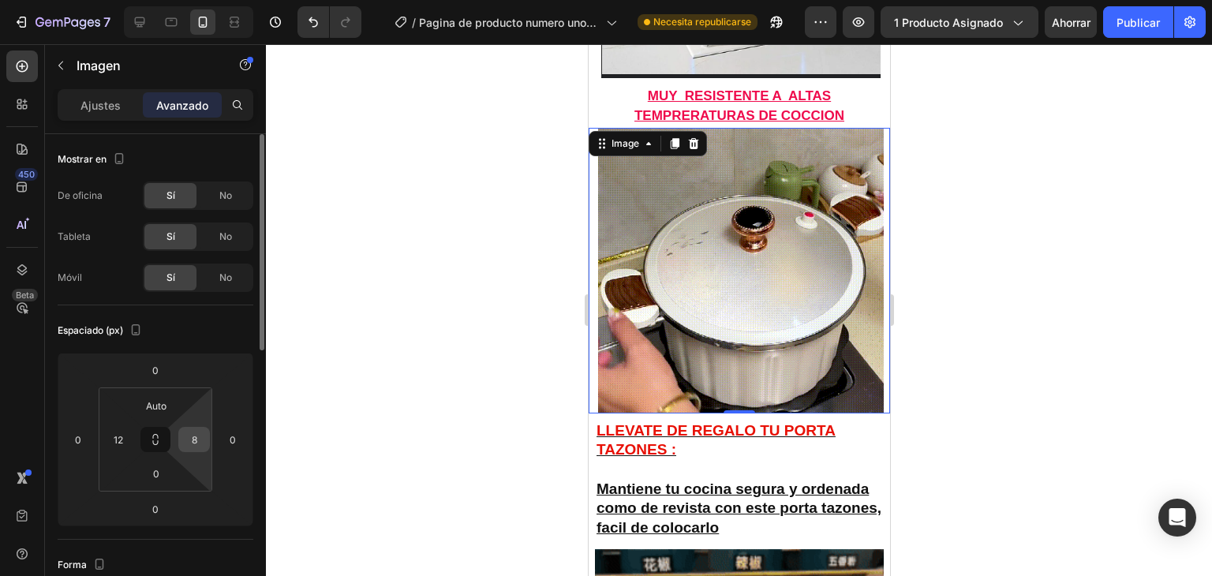
click at [195, 429] on input "8" at bounding box center [194, 440] width 24 height 24
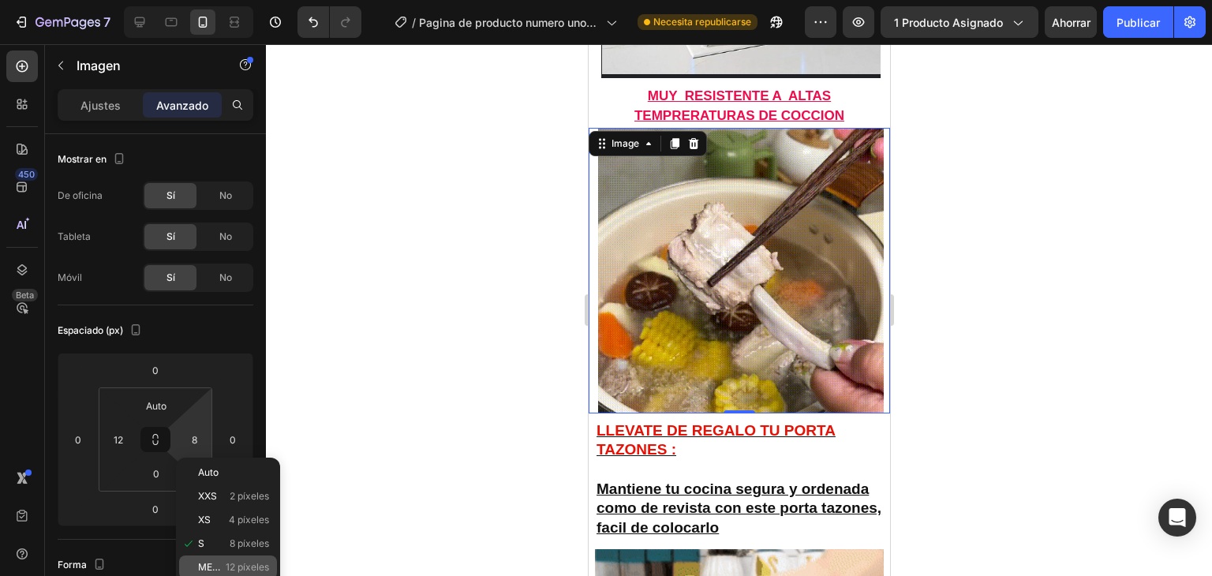
click at [217, 566] on font "METRO" at bounding box center [215, 567] width 34 height 12
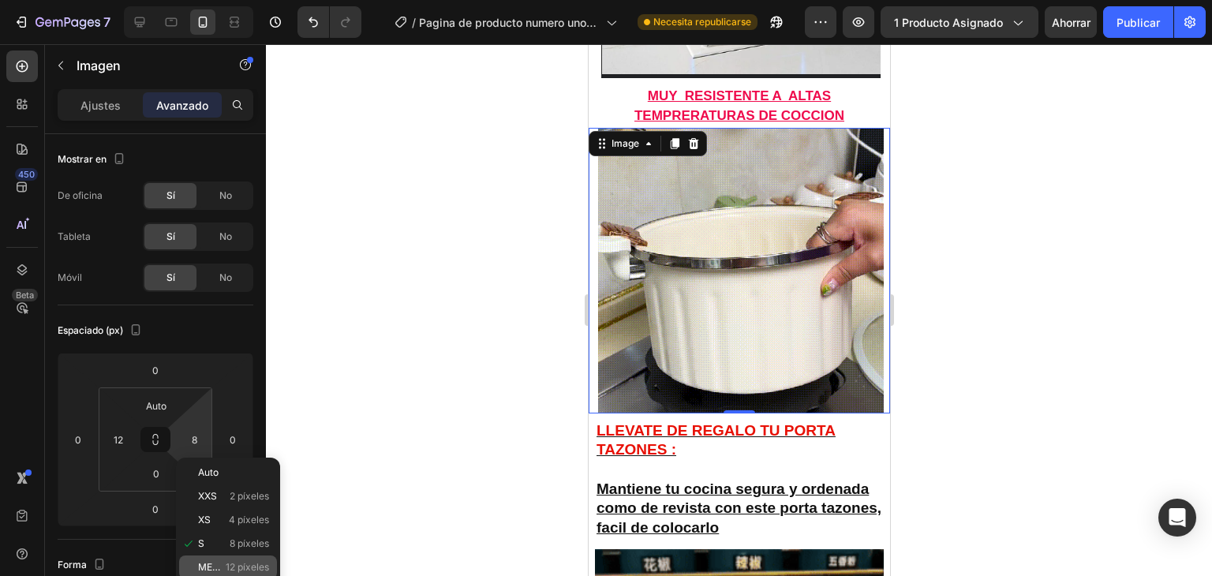
type input "12"
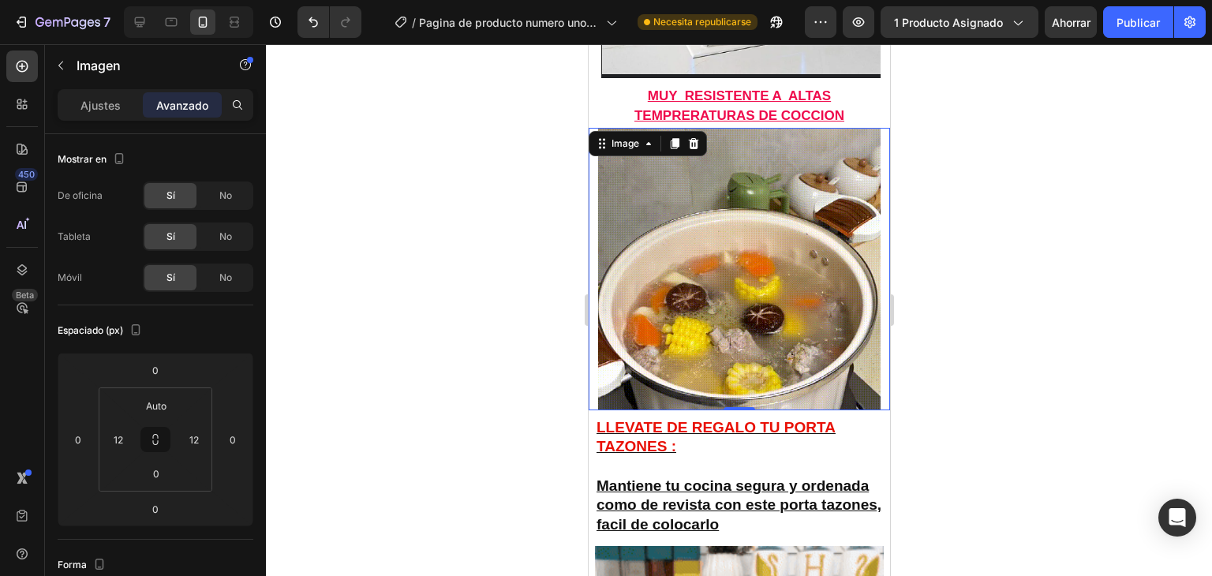
click at [390, 455] on div at bounding box center [739, 310] width 946 height 532
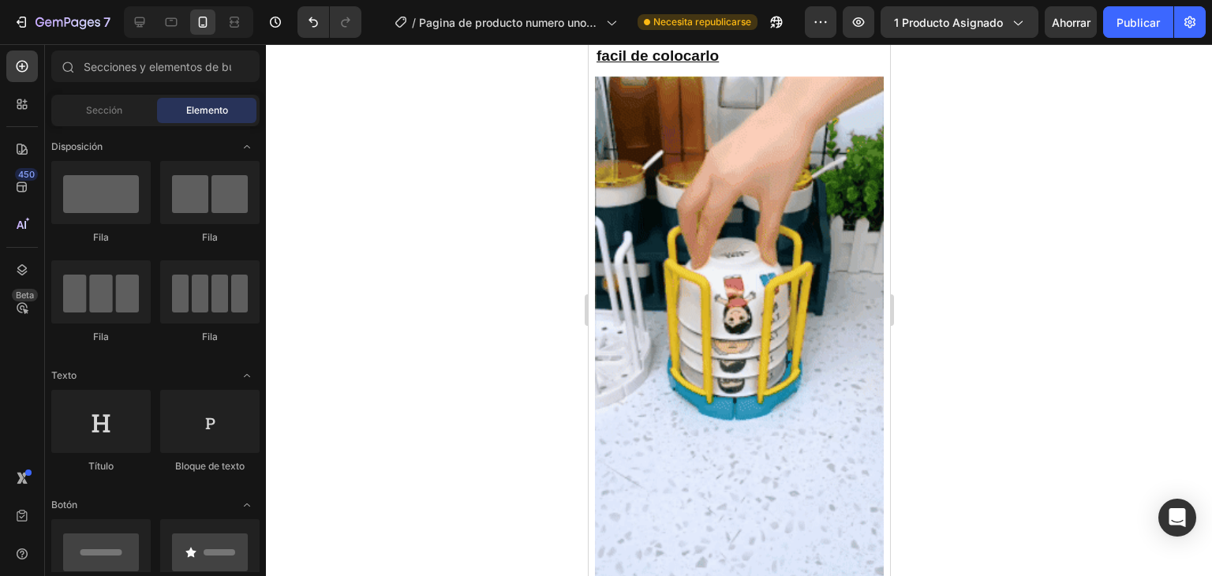
scroll to position [1574, 0]
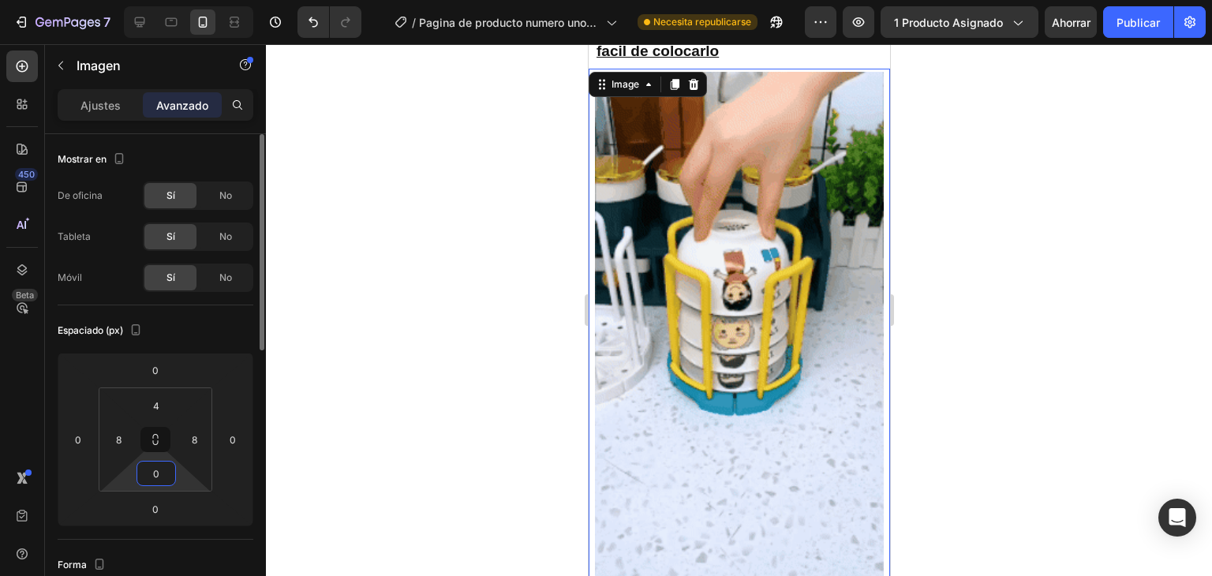
click at [155, 478] on input "0" at bounding box center [156, 474] width 32 height 24
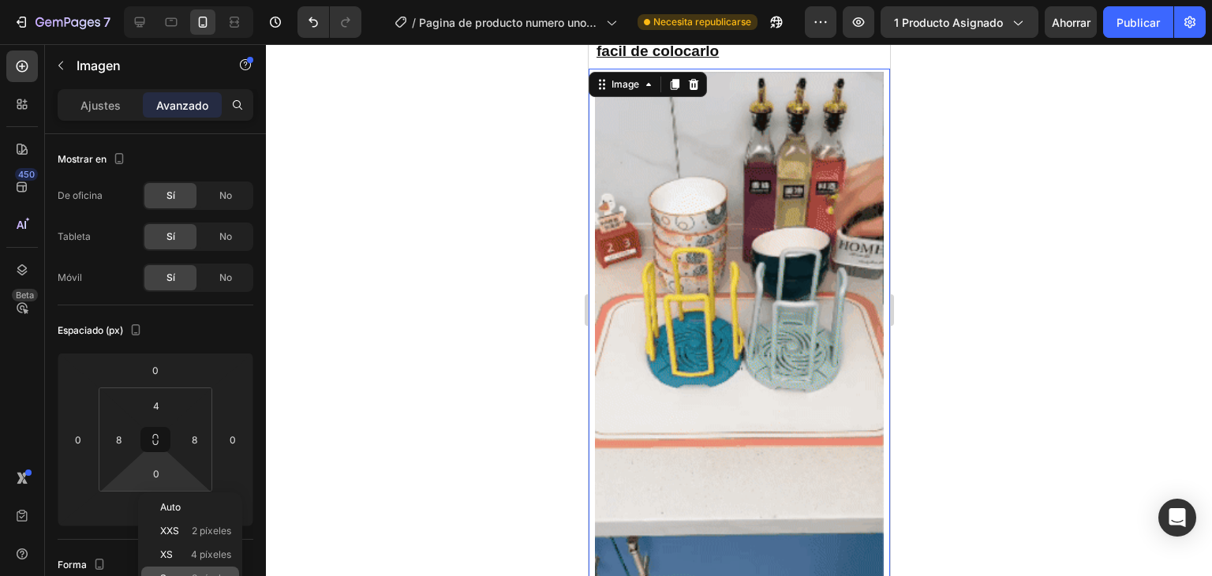
click at [178, 570] on div "S 8 píxeles" at bounding box center [190, 578] width 98 height 24
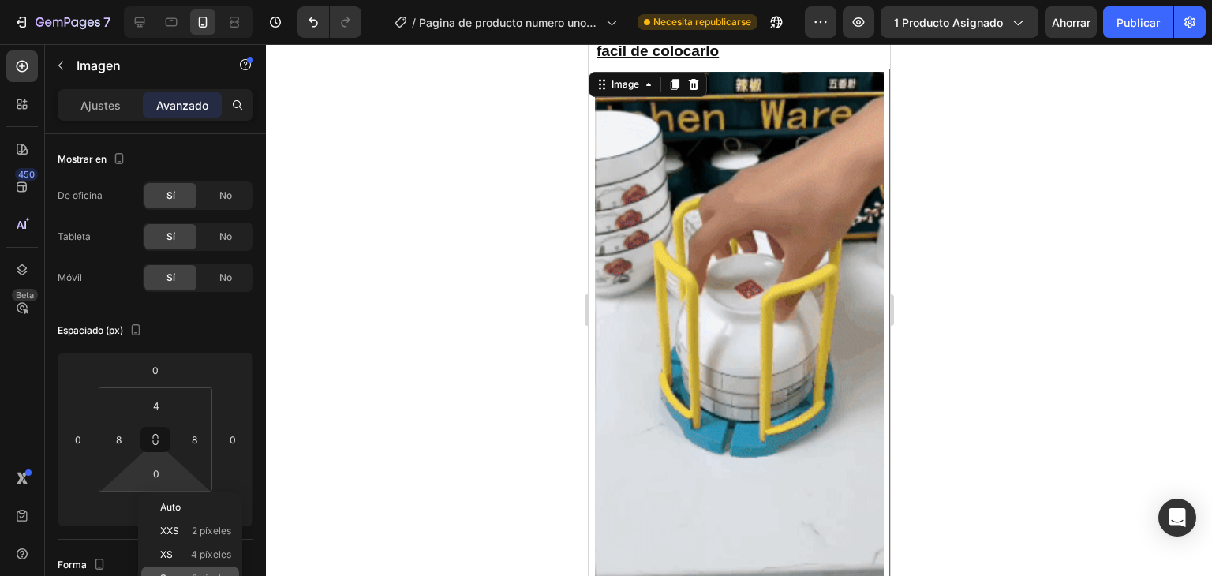
type input "8"
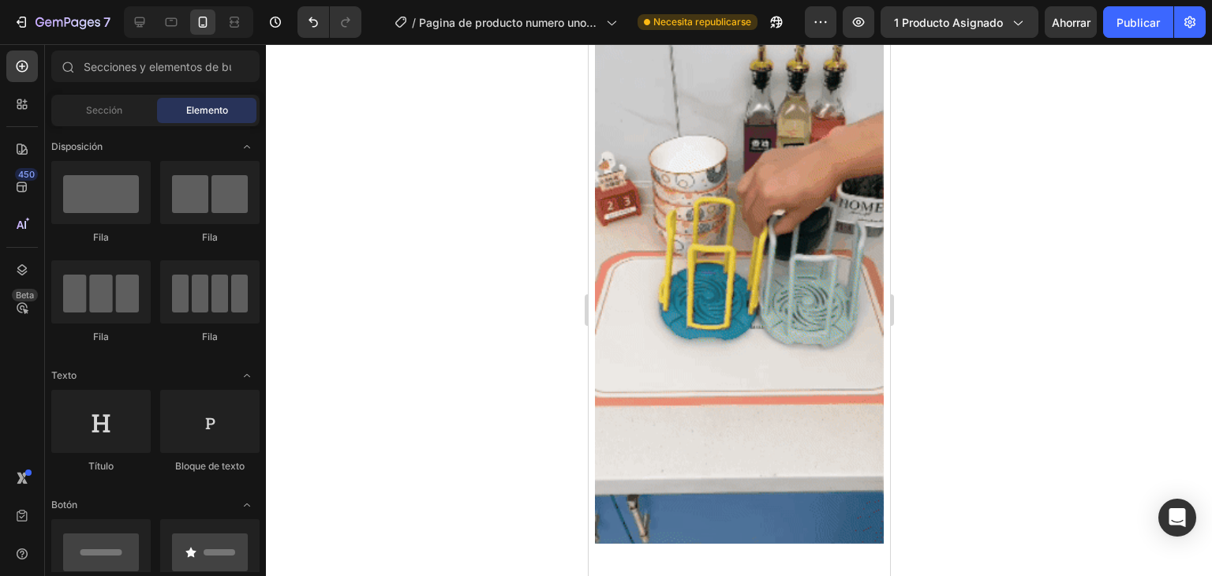
scroll to position [1624, 0]
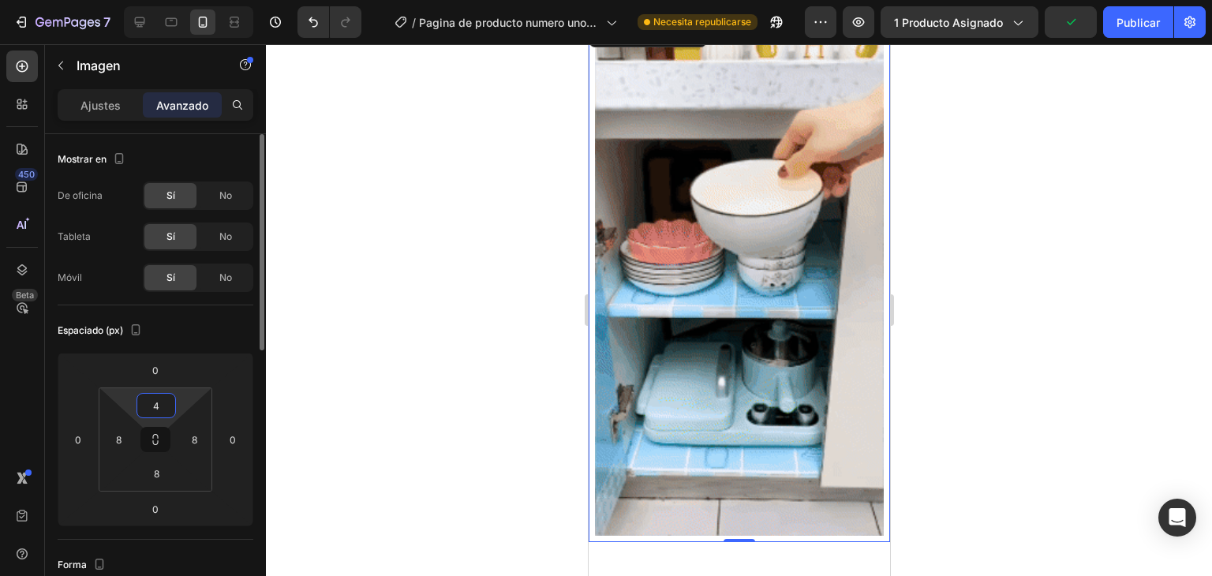
click at [158, 404] on input "4" at bounding box center [156, 406] width 32 height 24
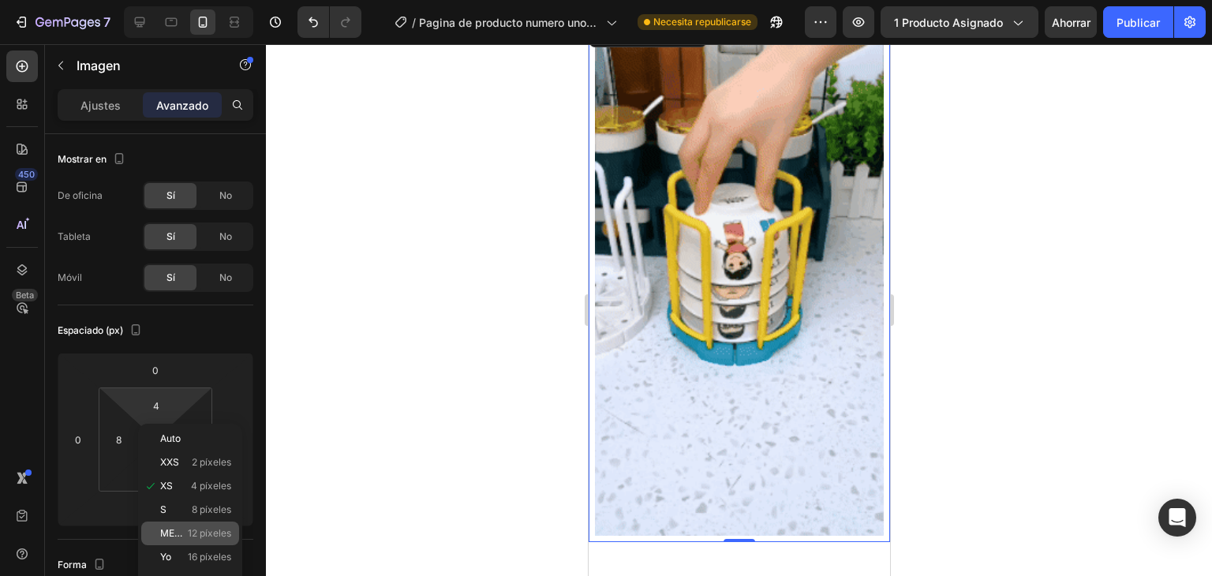
click at [167, 528] on font "METRO" at bounding box center [177, 533] width 34 height 12
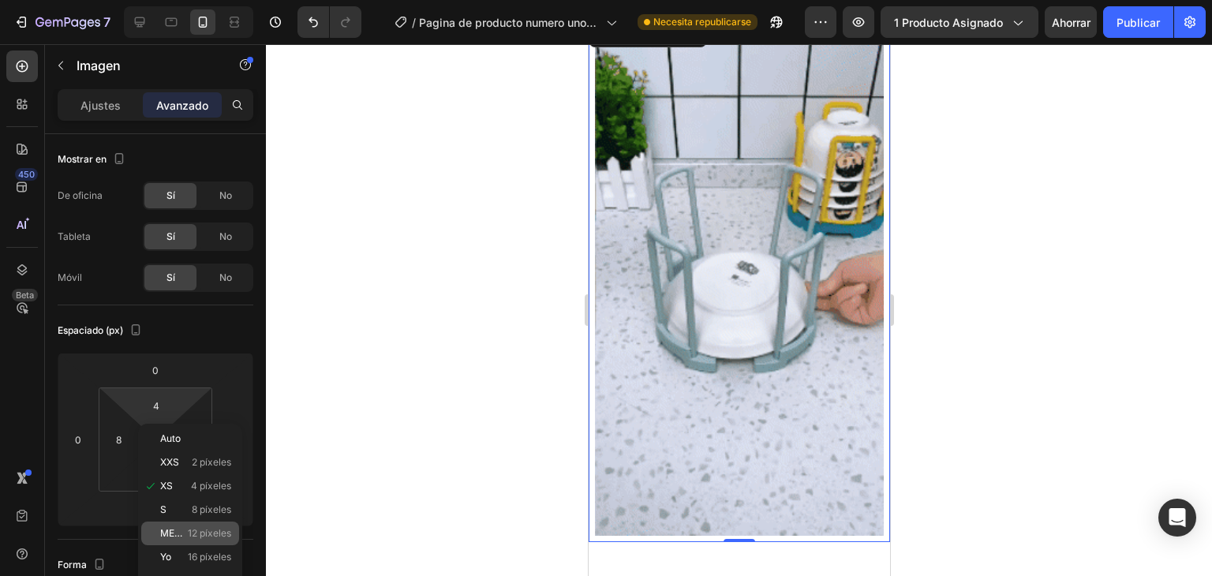
type input "12"
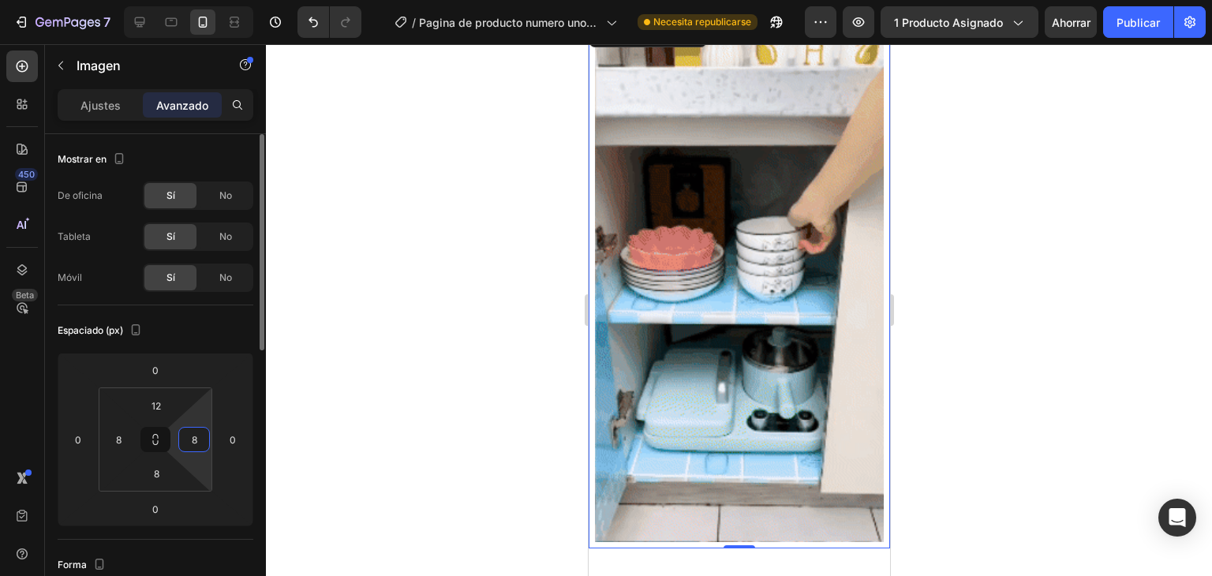
click at [200, 437] on input "8" at bounding box center [194, 440] width 24 height 24
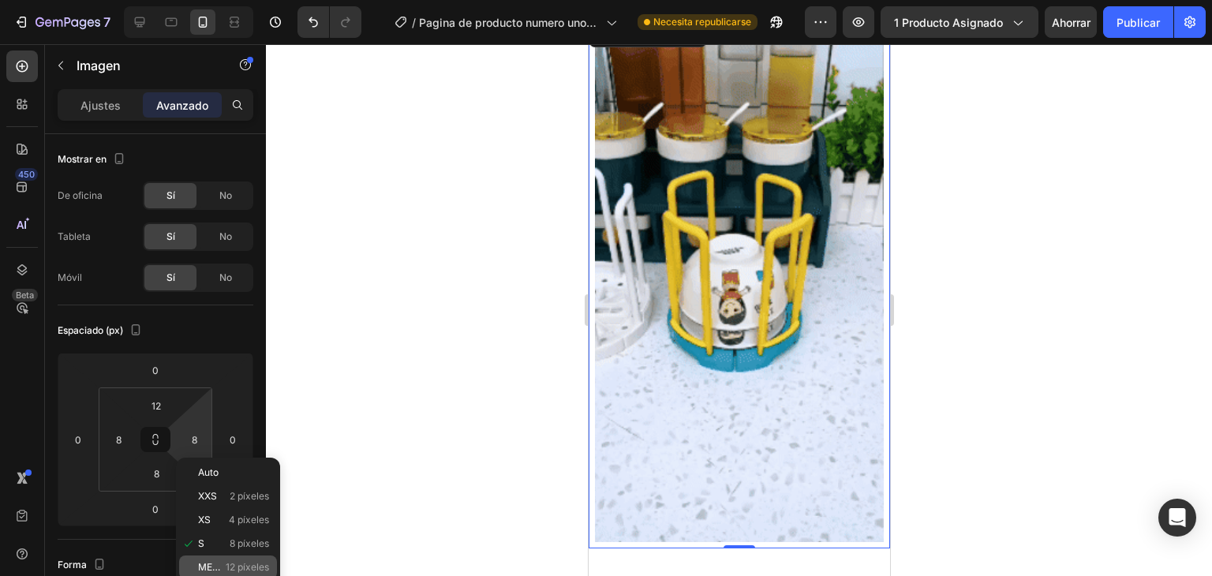
click at [205, 560] on div "METRO 12 píxeles" at bounding box center [228, 567] width 98 height 24
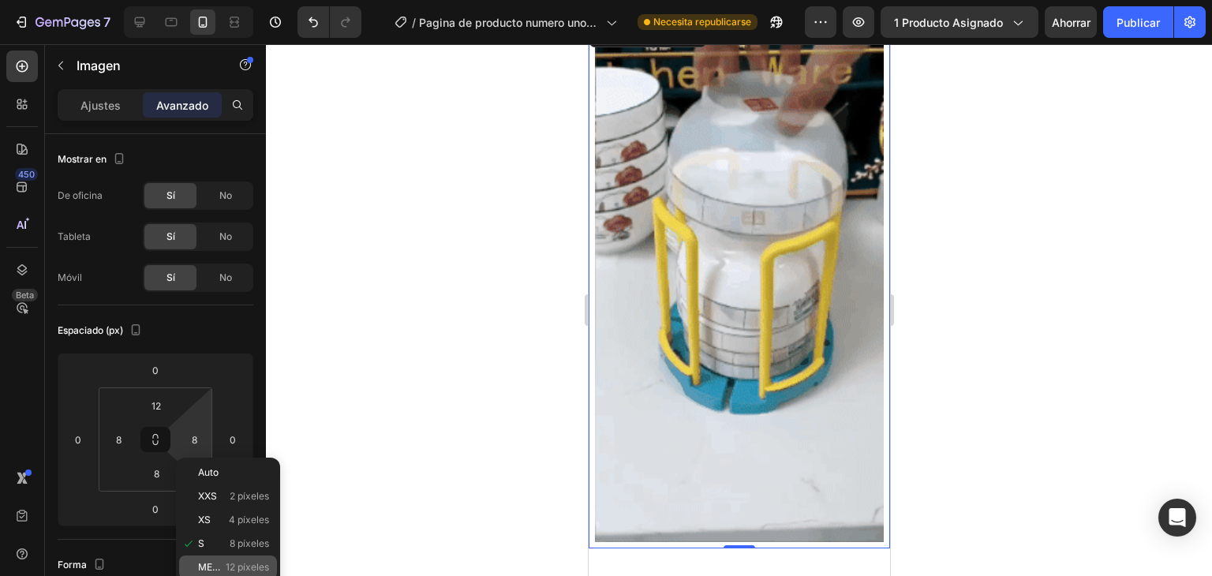
type input "12"
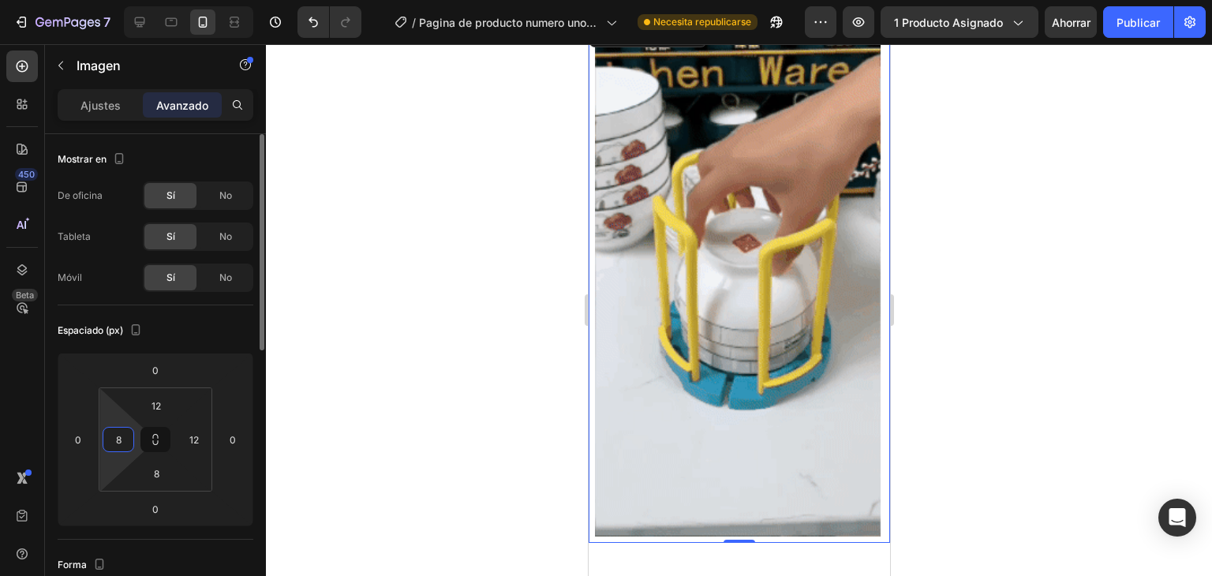
click at [111, 432] on input "8" at bounding box center [119, 440] width 24 height 24
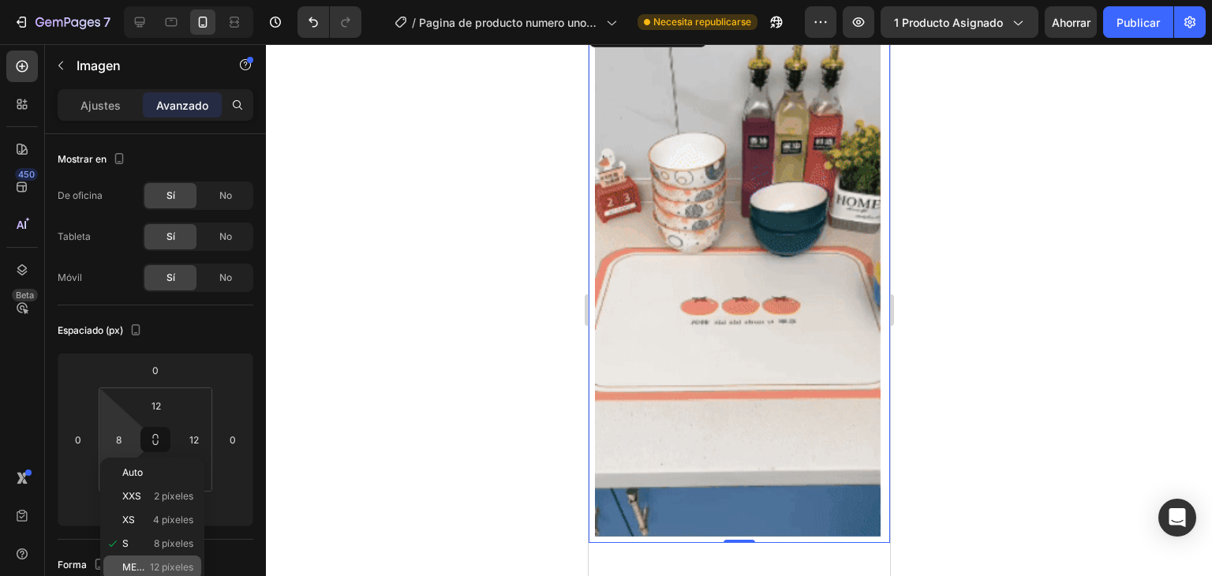
click at [143, 555] on div "METRO 12 píxeles" at bounding box center [152, 567] width 98 height 24
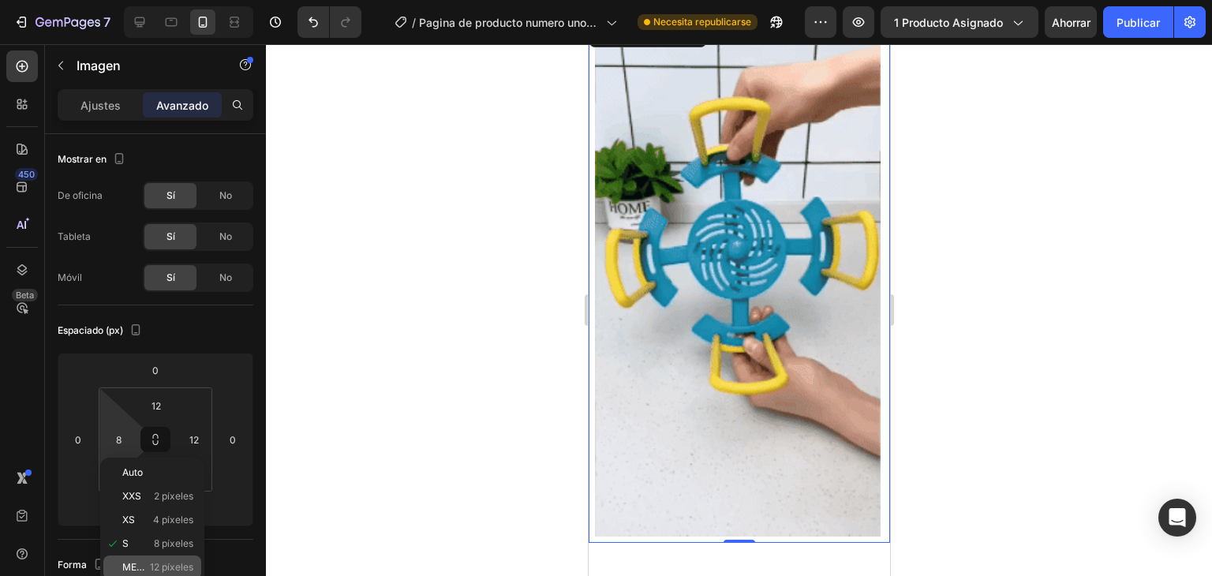
type input "12"
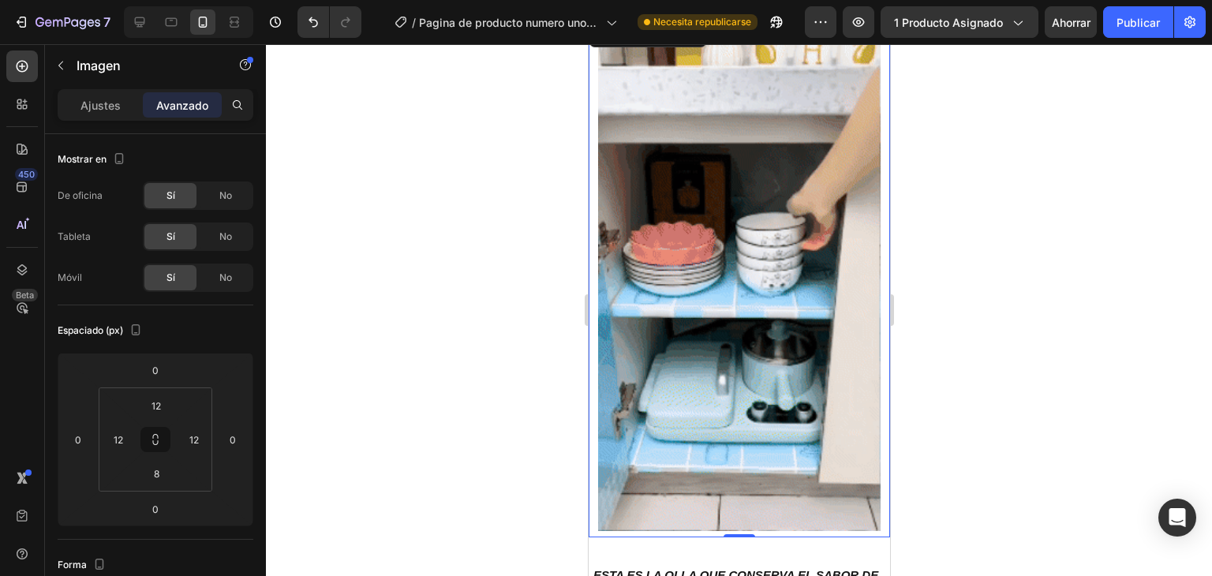
click at [317, 439] on div at bounding box center [739, 310] width 946 height 532
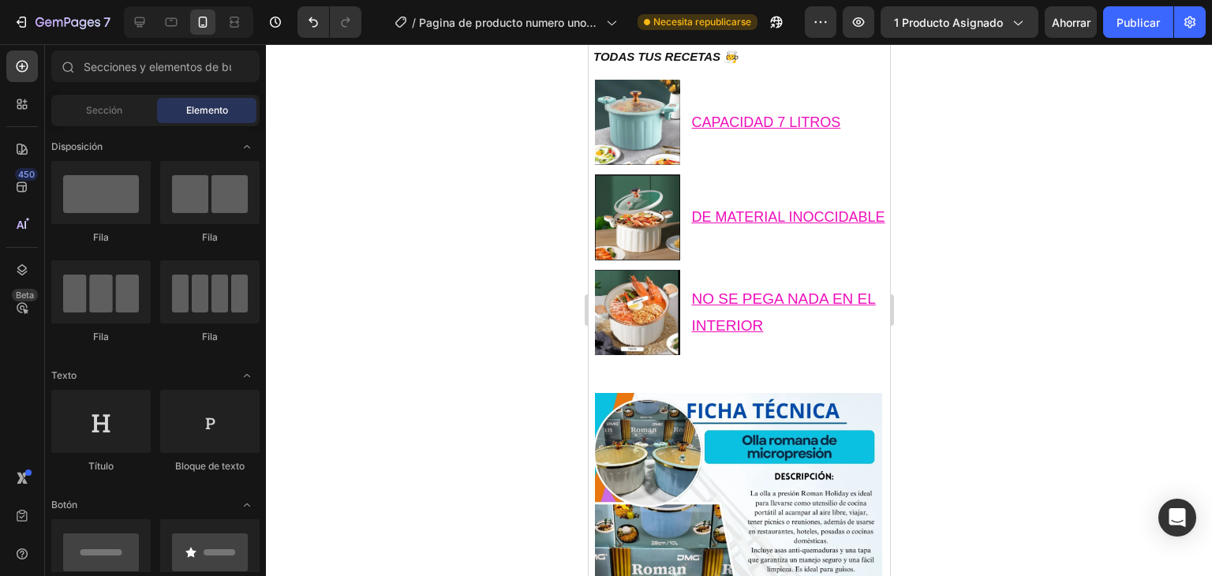
drag, startPoint x: 884, startPoint y: 378, endPoint x: 1478, endPoint y: 498, distance: 606.1
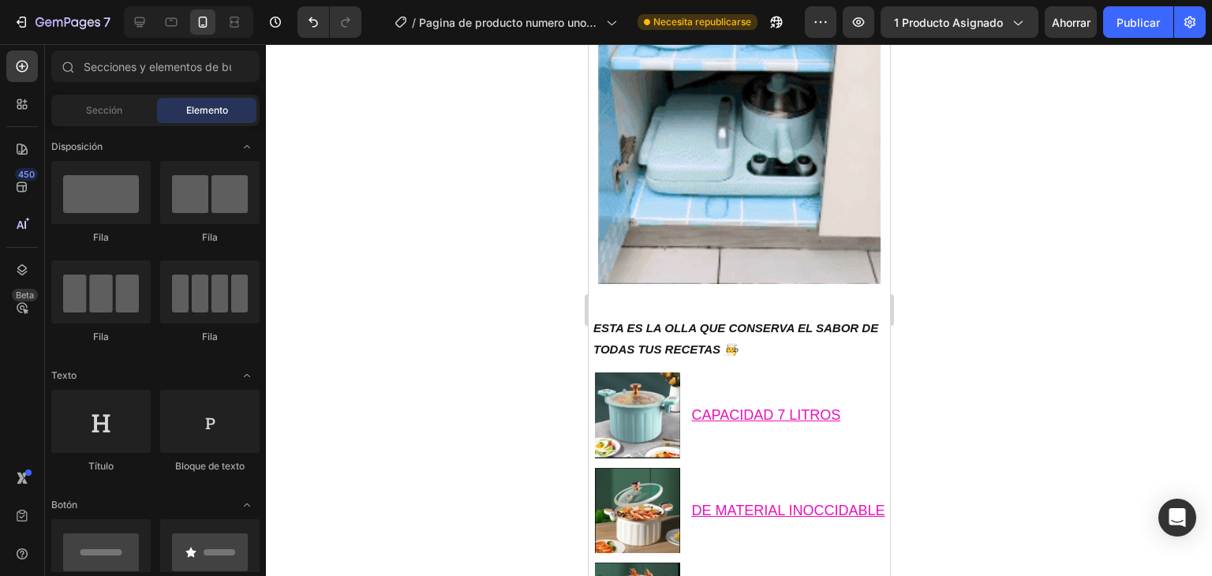
scroll to position [1857, 0]
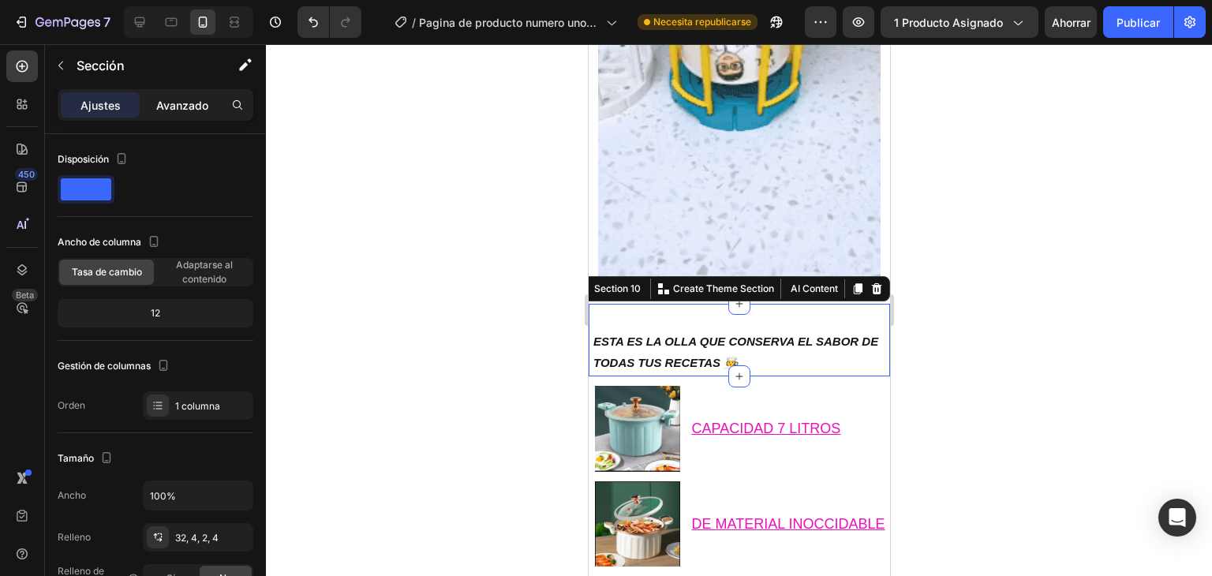
click at [203, 110] on font "Avanzado" at bounding box center [182, 105] width 52 height 13
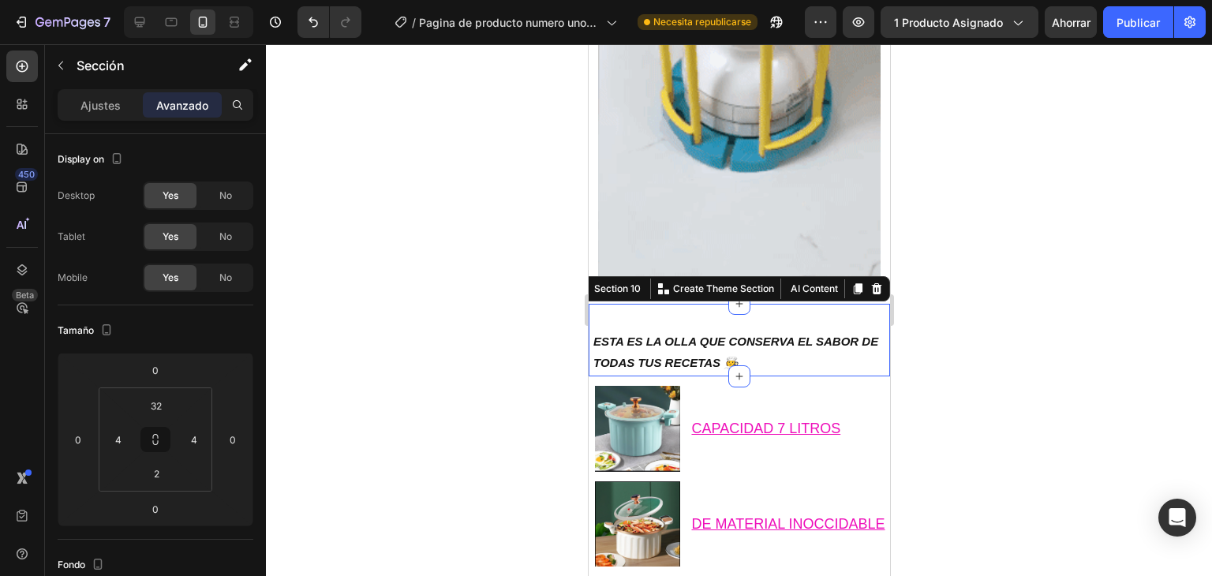
click at [203, 110] on font "Avanzado" at bounding box center [182, 105] width 52 height 13
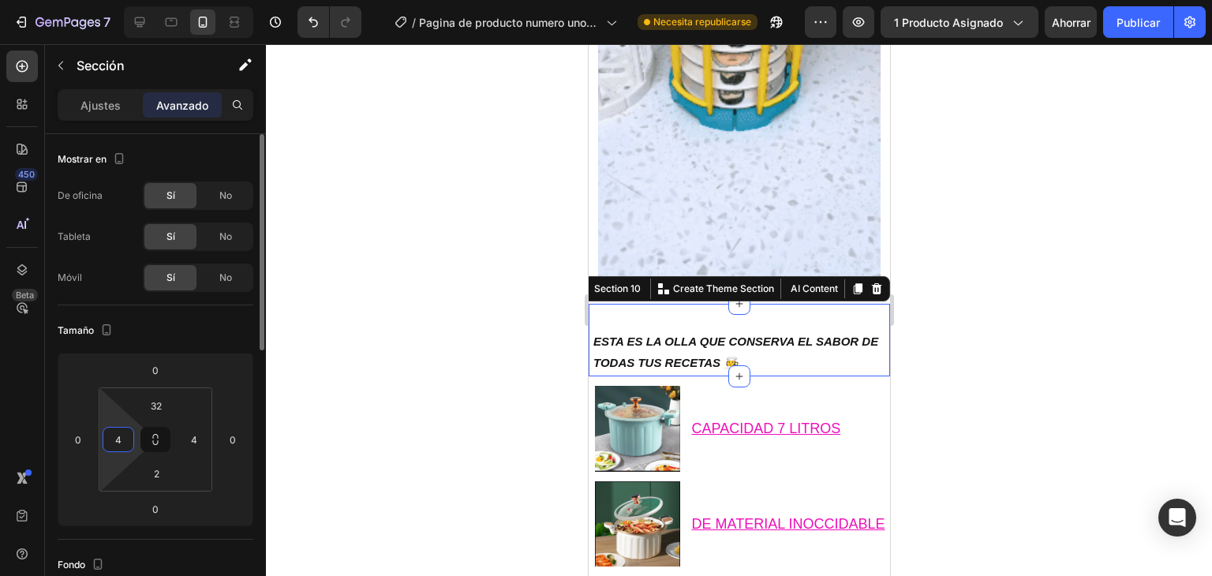
click at [128, 439] on input "4" at bounding box center [119, 440] width 24 height 24
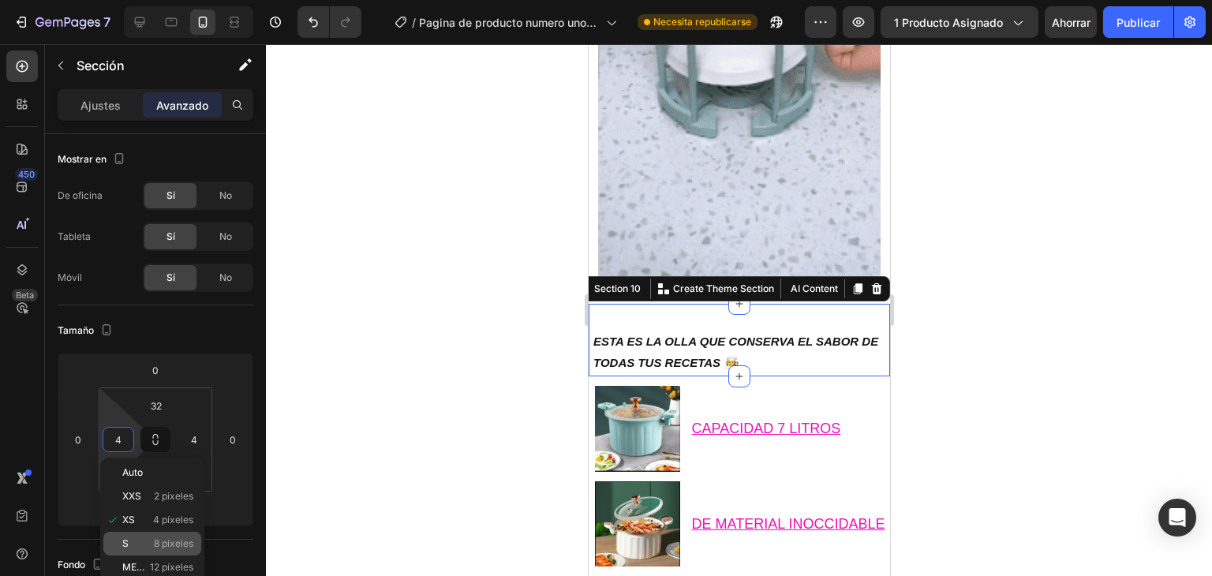
click at [133, 538] on p "S 8 píxeles" at bounding box center [157, 543] width 71 height 11
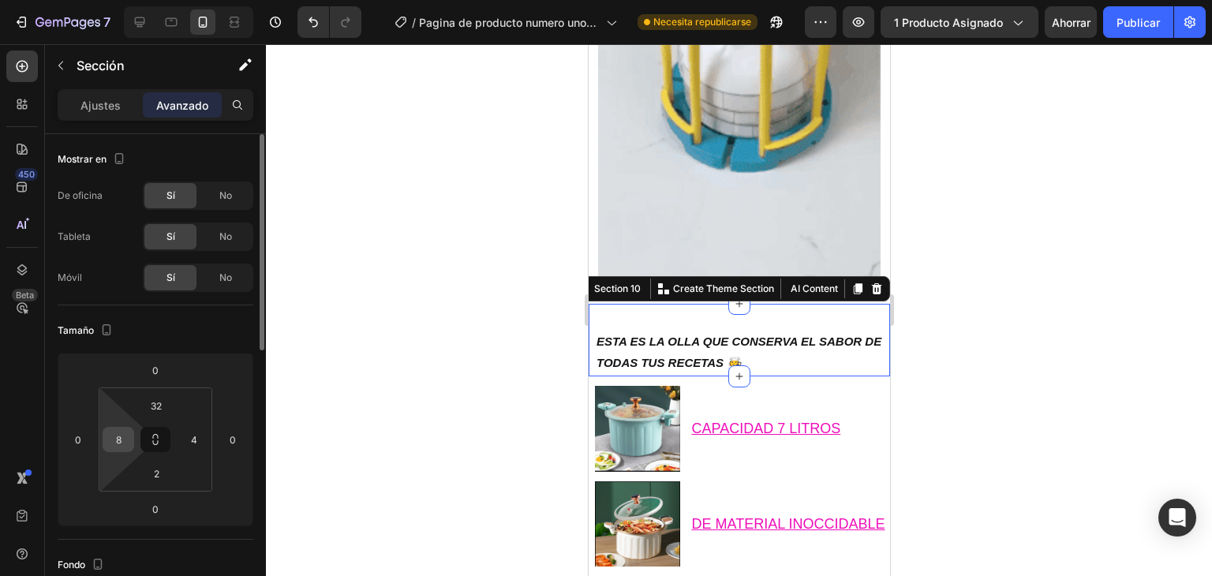
click at [117, 443] on input "8" at bounding box center [119, 440] width 24 height 24
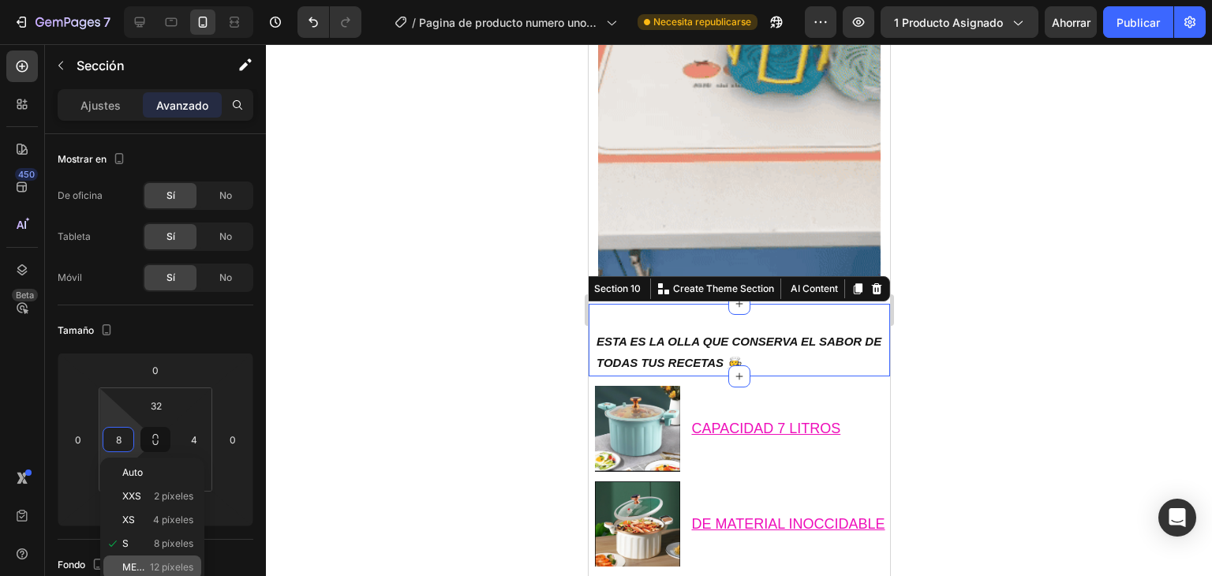
click at [145, 563] on font "METRO" at bounding box center [139, 567] width 34 height 12
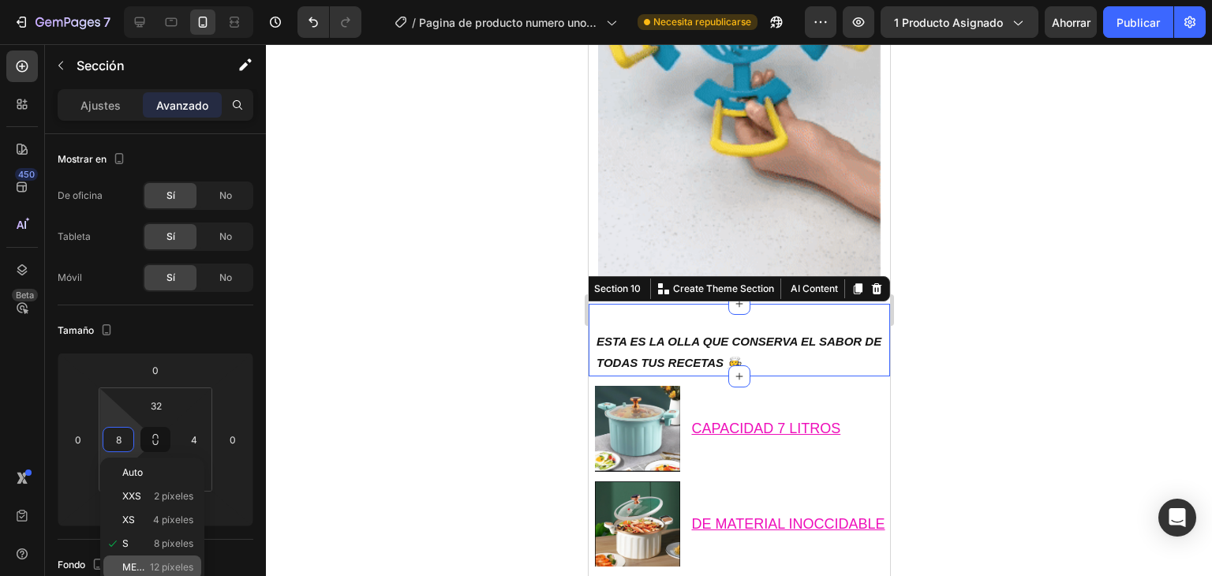
type input "12"
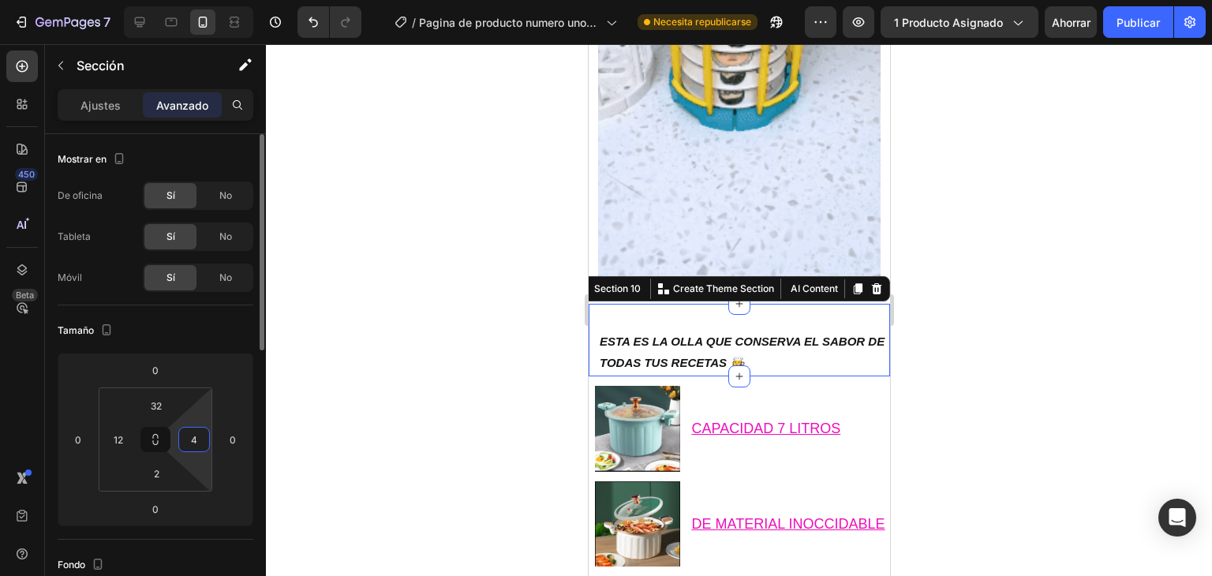
click at [189, 442] on input "4" at bounding box center [194, 440] width 24 height 24
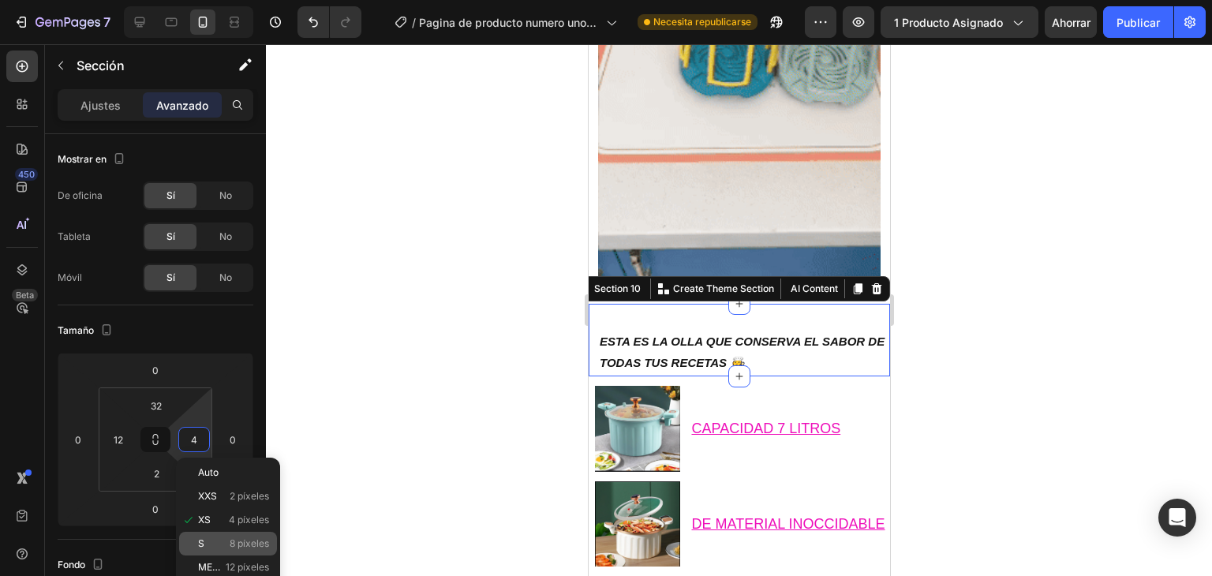
click at [195, 539] on div "S 8 píxeles" at bounding box center [228, 544] width 98 height 24
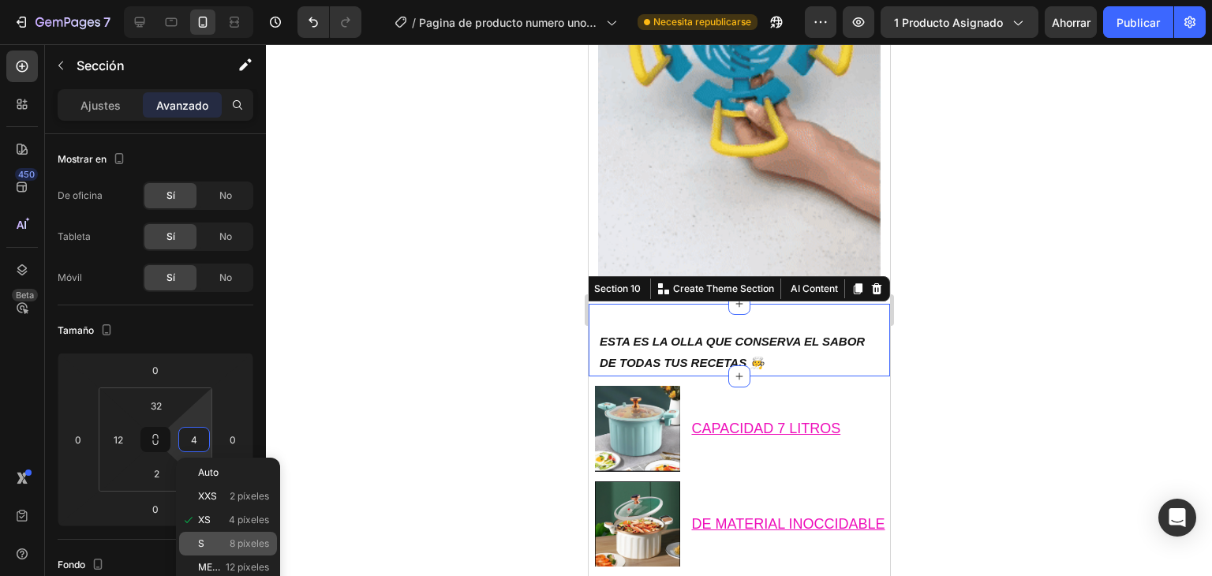
type input "8"
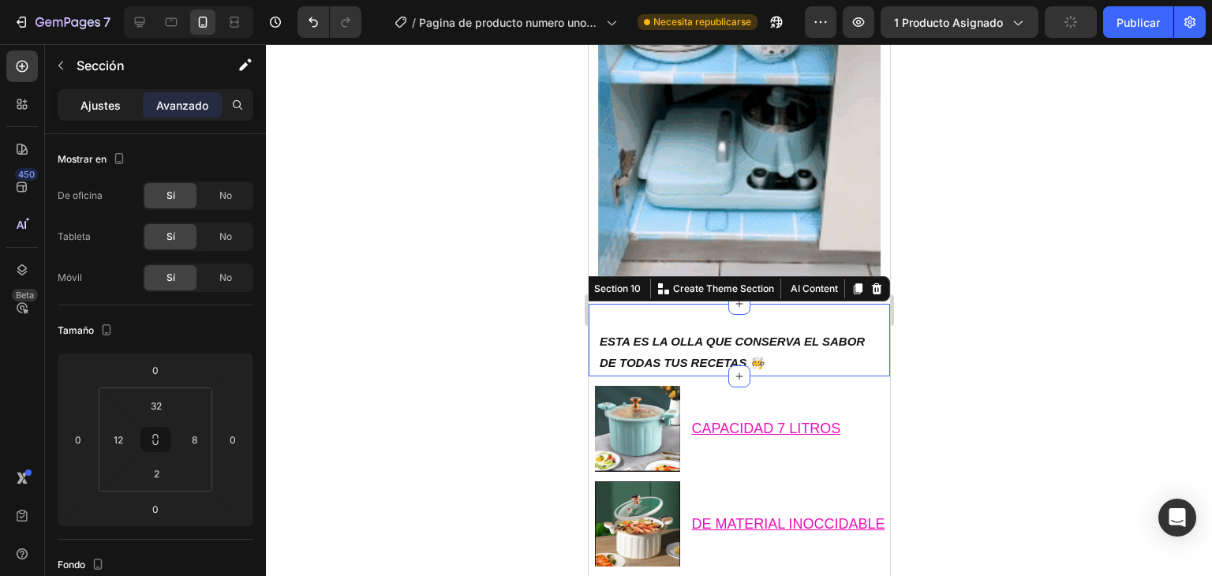
click at [137, 110] on div "Ajustes" at bounding box center [100, 104] width 79 height 25
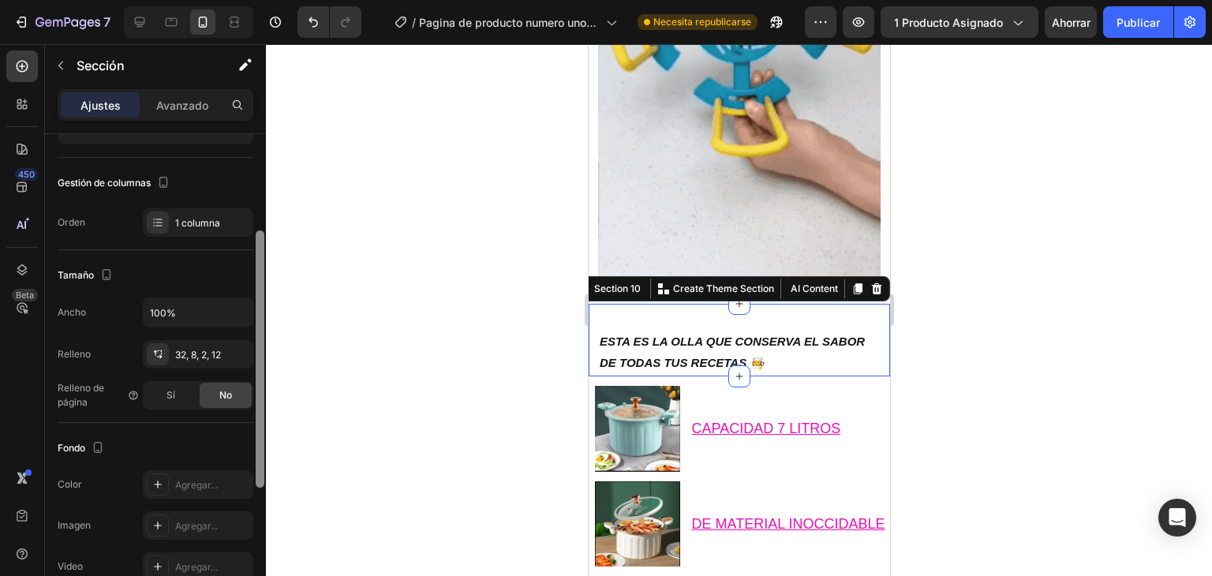
scroll to position [171, 0]
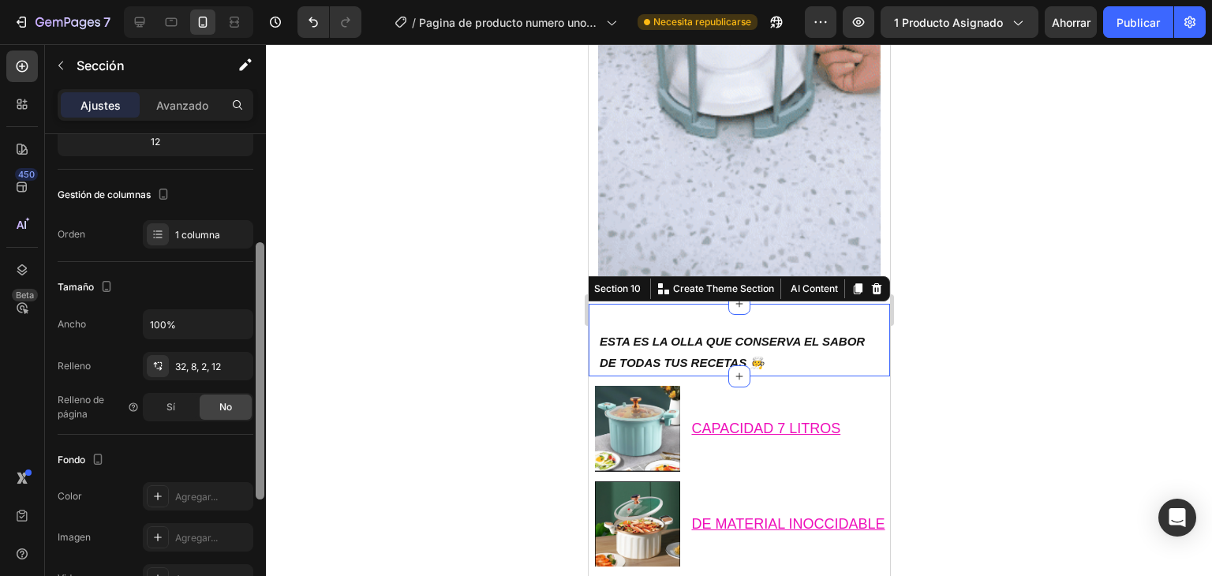
drag, startPoint x: 260, startPoint y: 200, endPoint x: 256, endPoint y: 291, distance: 90.8
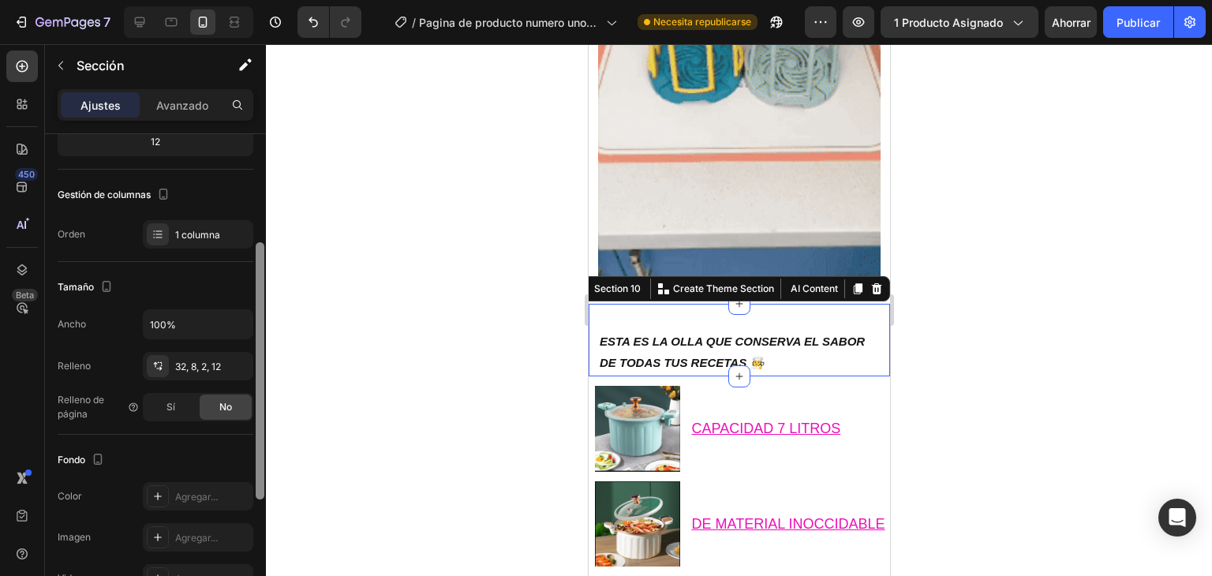
click at [256, 291] on div at bounding box center [260, 370] width 9 height 257
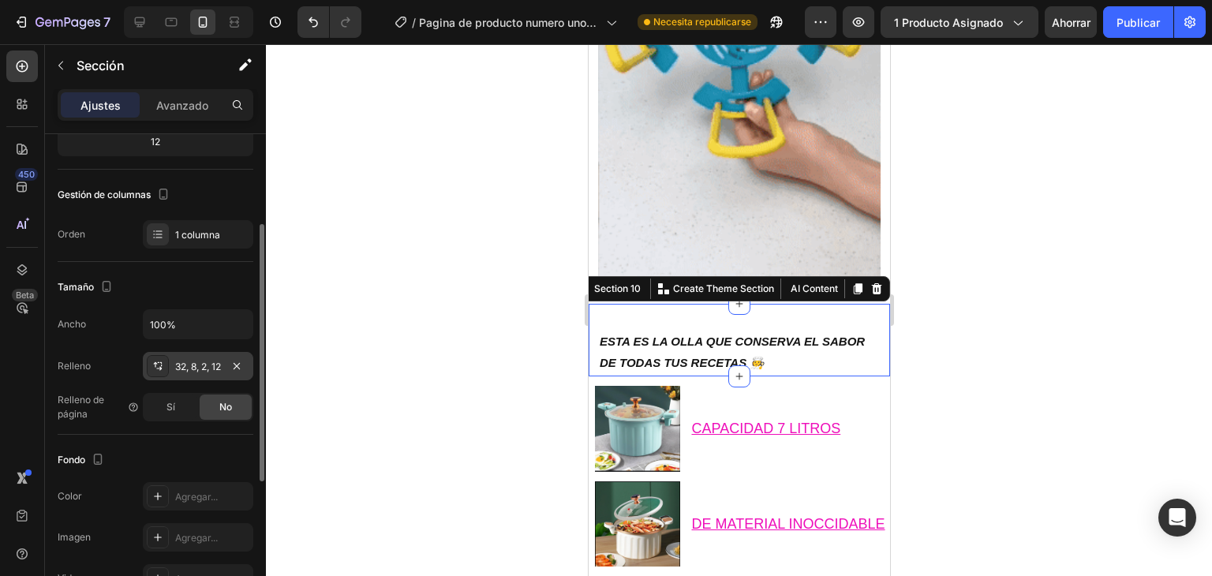
click at [196, 370] on div "32, 8, 2, 12" at bounding box center [198, 367] width 46 height 14
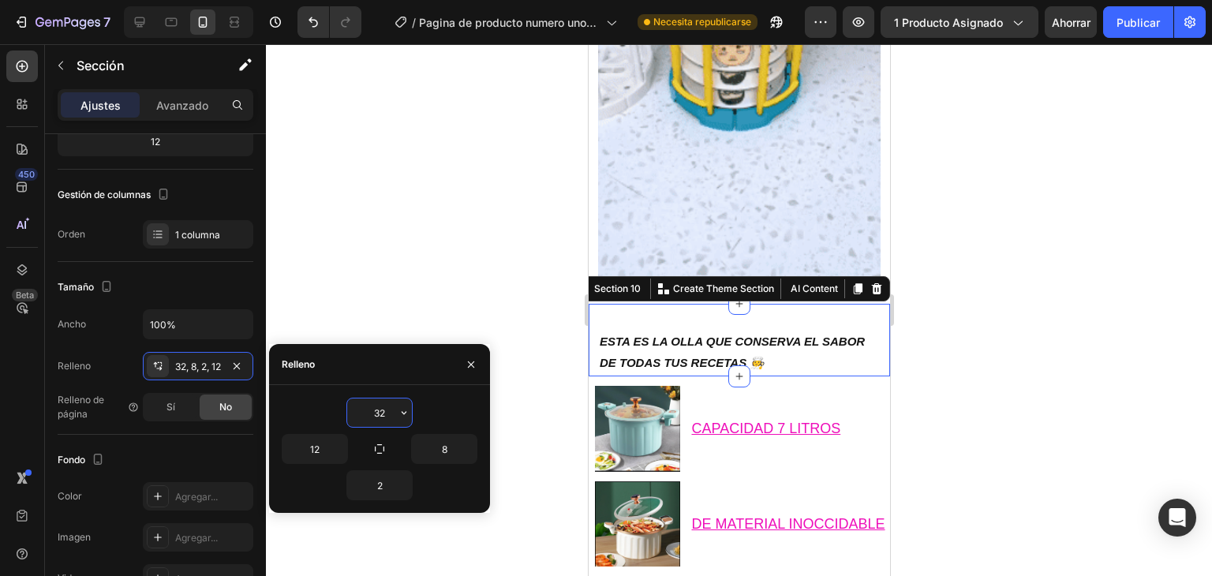
click at [379, 410] on input "32" at bounding box center [379, 412] width 65 height 28
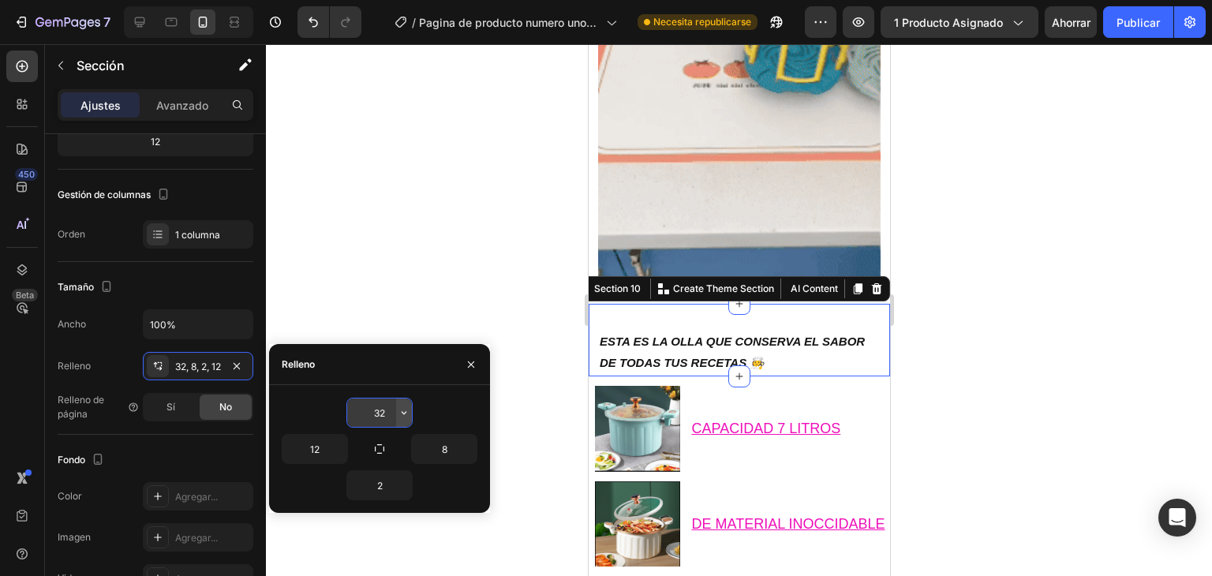
click at [402, 412] on icon "button" at bounding box center [404, 412] width 5 height 3
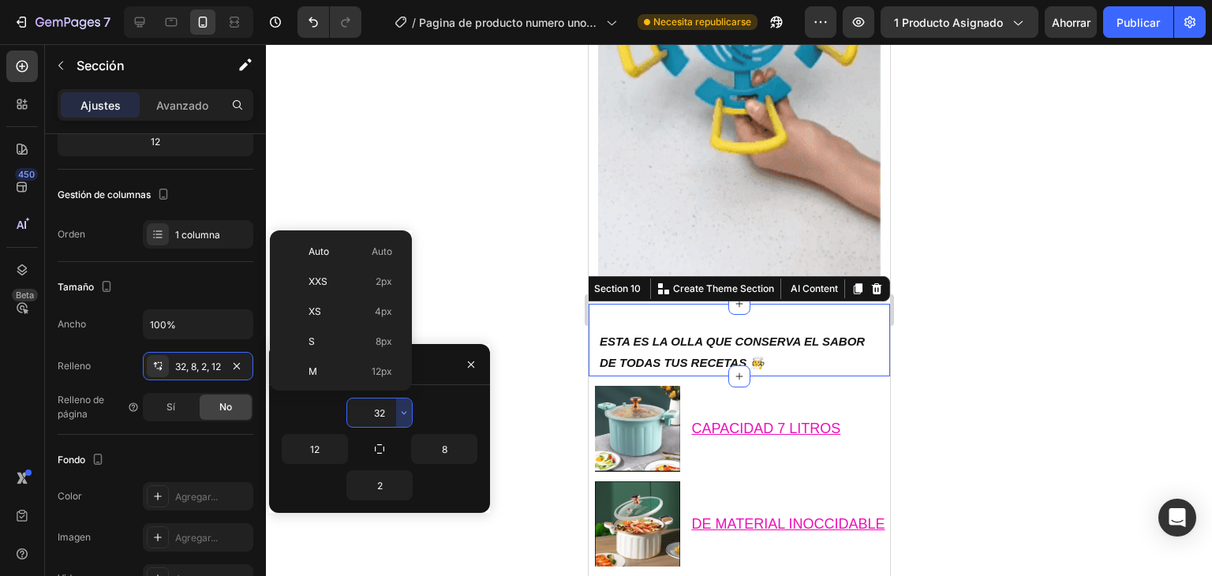
scroll to position [114, 0]
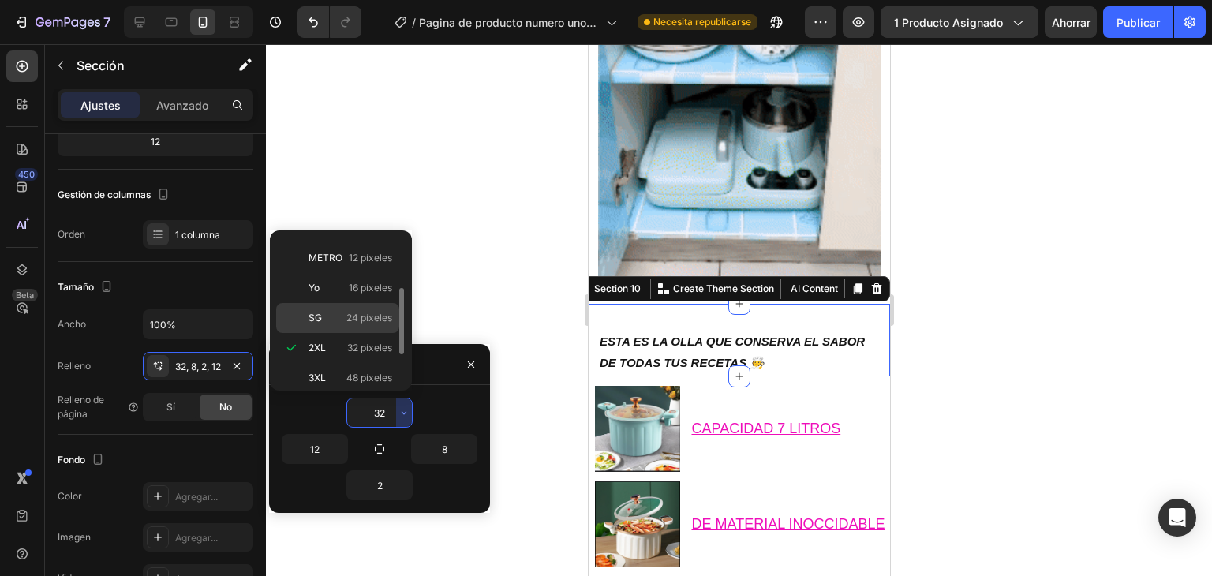
click at [368, 313] on font "24 píxeles" at bounding box center [369, 318] width 46 height 12
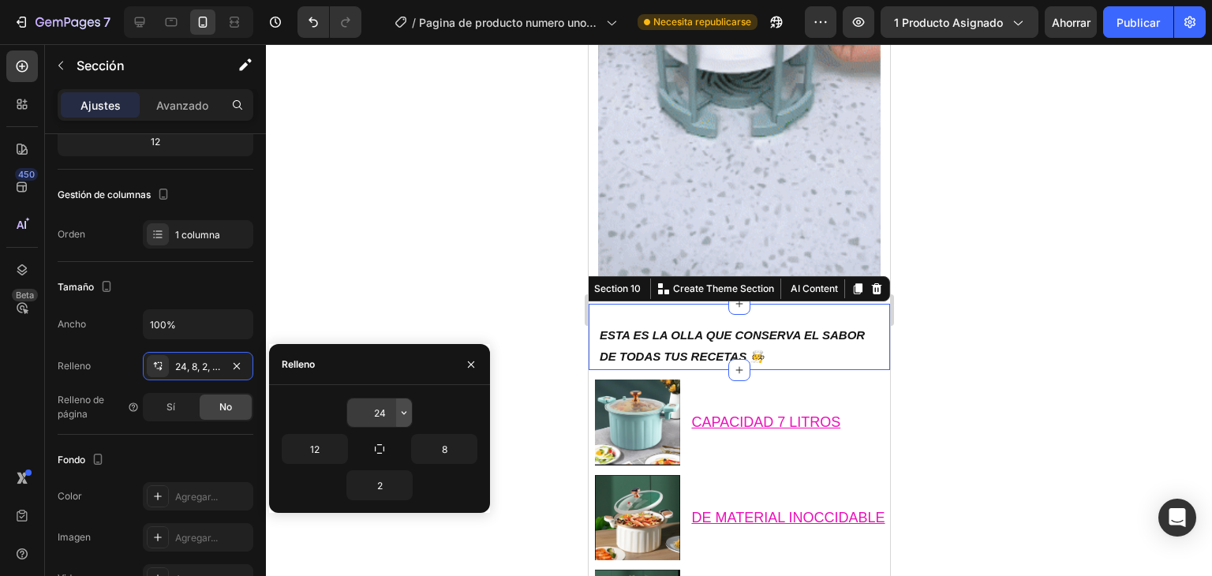
click at [399, 409] on icon "button" at bounding box center [404, 412] width 13 height 13
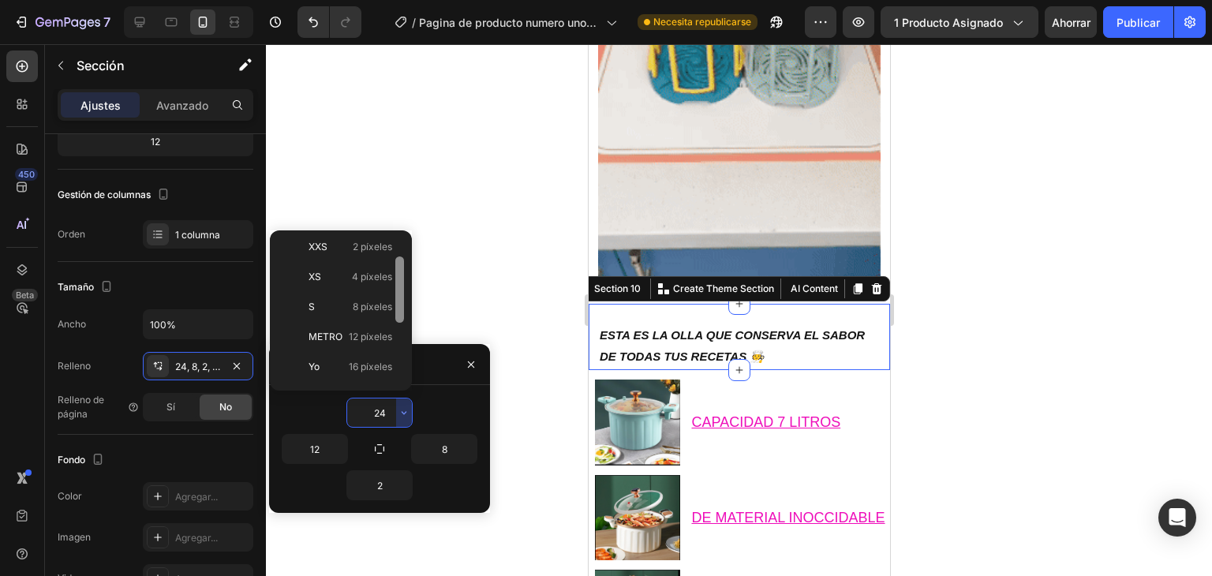
scroll to position [38, 0]
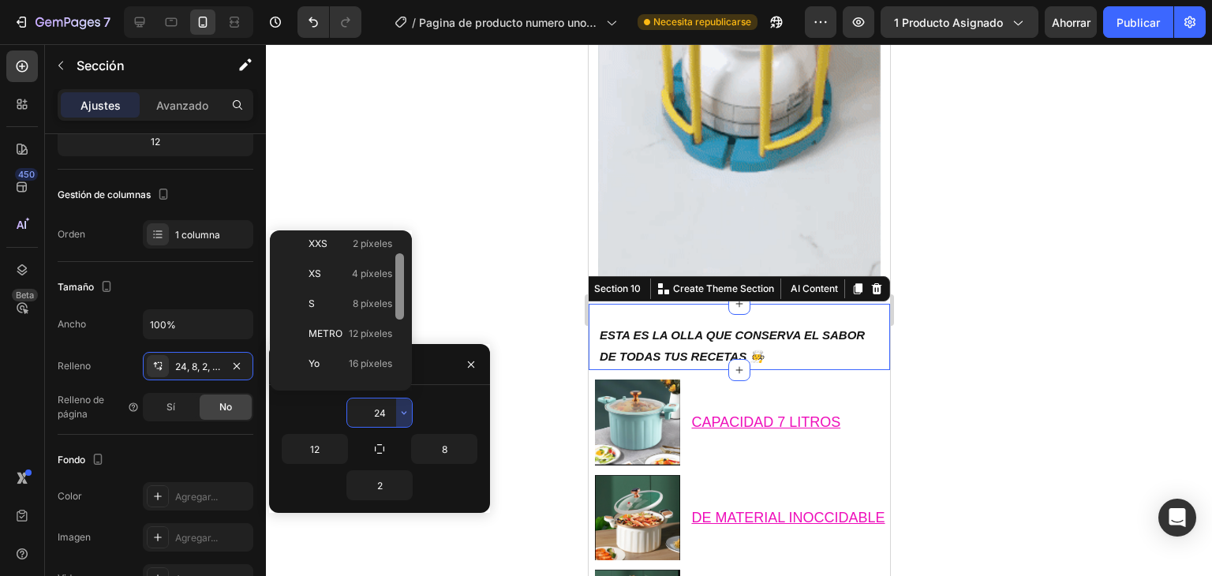
drag, startPoint x: 401, startPoint y: 278, endPoint x: 403, endPoint y: 296, distance: 17.5
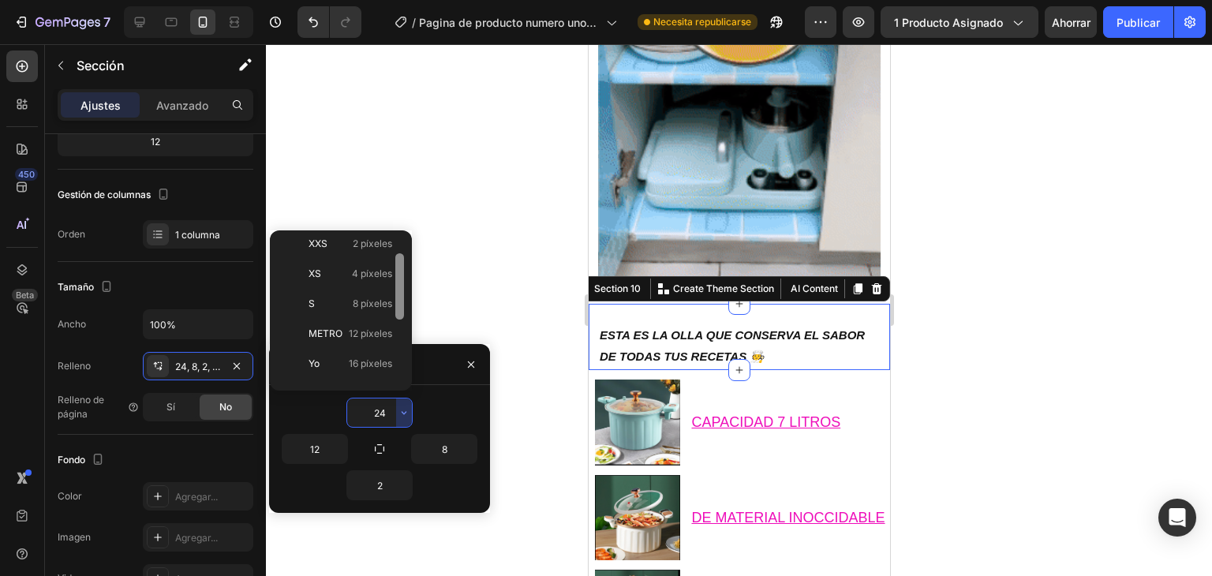
click at [403, 296] on div at bounding box center [399, 286] width 9 height 66
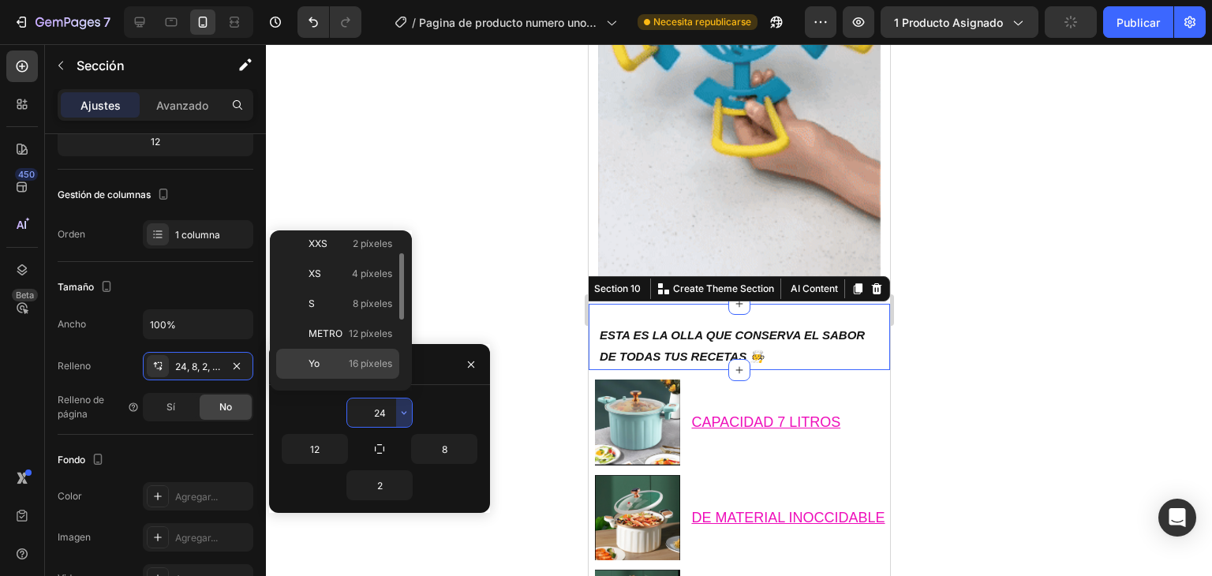
click at [374, 357] on font "16 píxeles" at bounding box center [370, 363] width 43 height 12
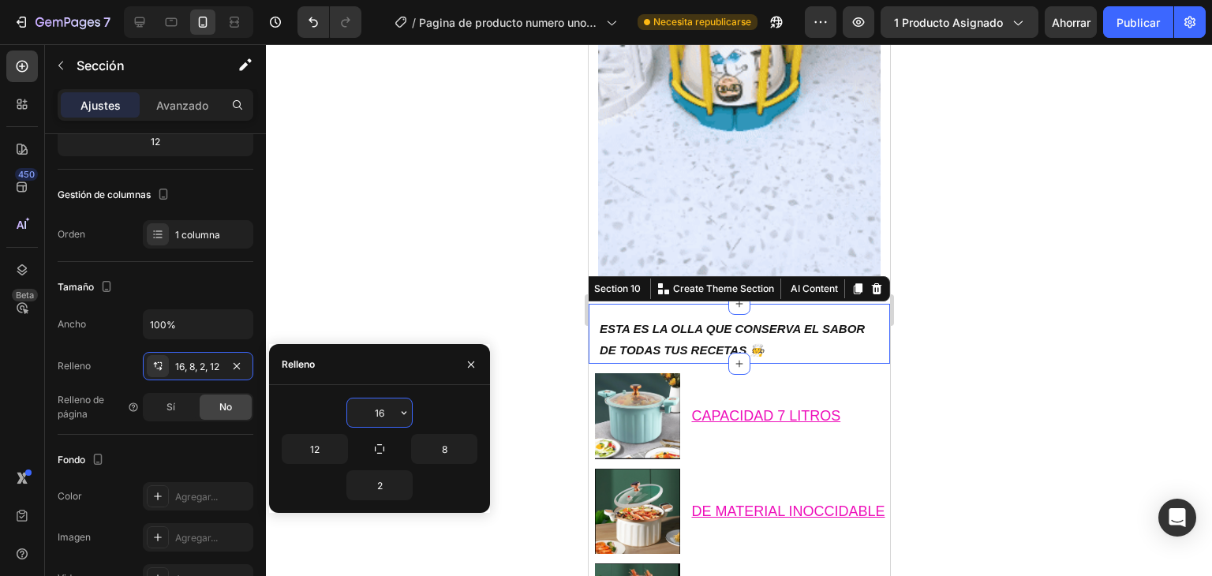
click at [394, 413] on input "16" at bounding box center [379, 412] width 65 height 28
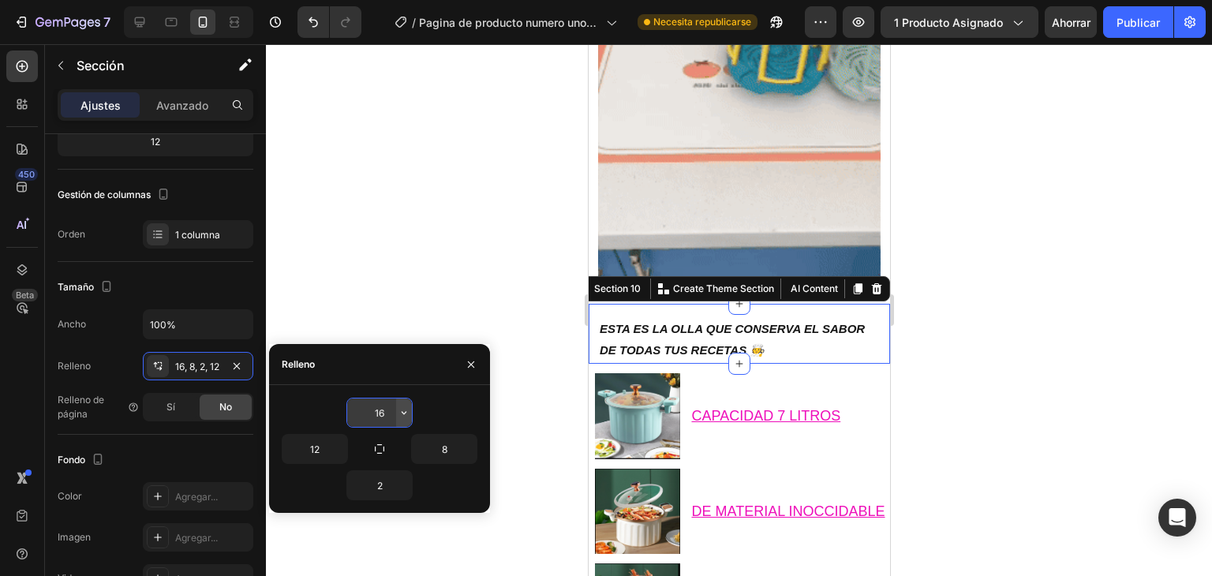
click at [398, 415] on icon "button" at bounding box center [404, 412] width 13 height 13
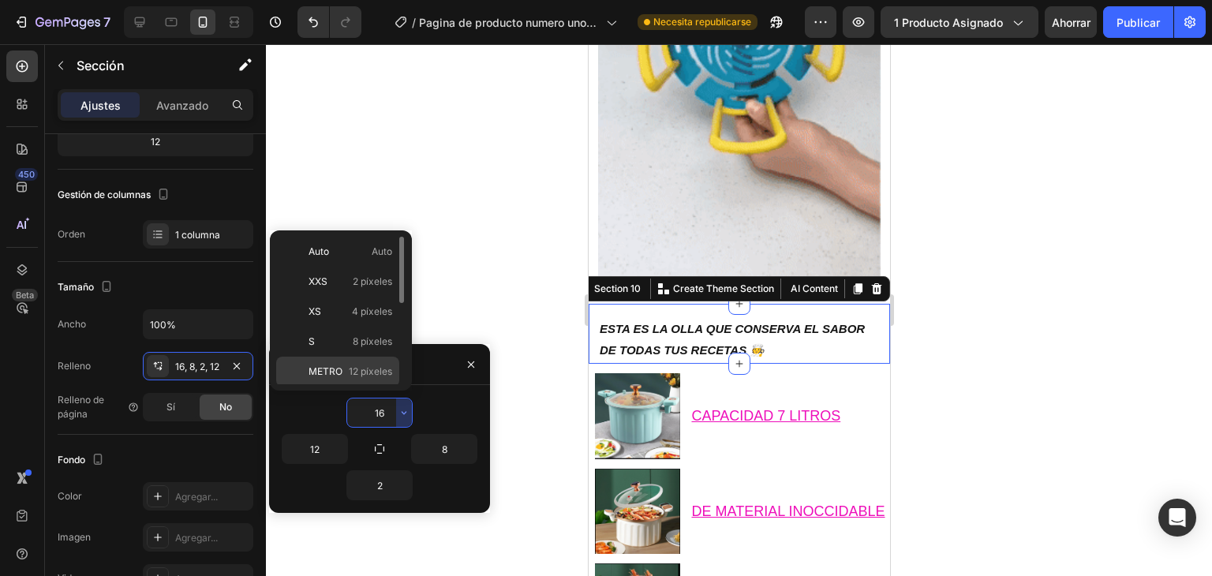
click at [357, 366] on font "12 píxeles" at bounding box center [370, 371] width 43 height 12
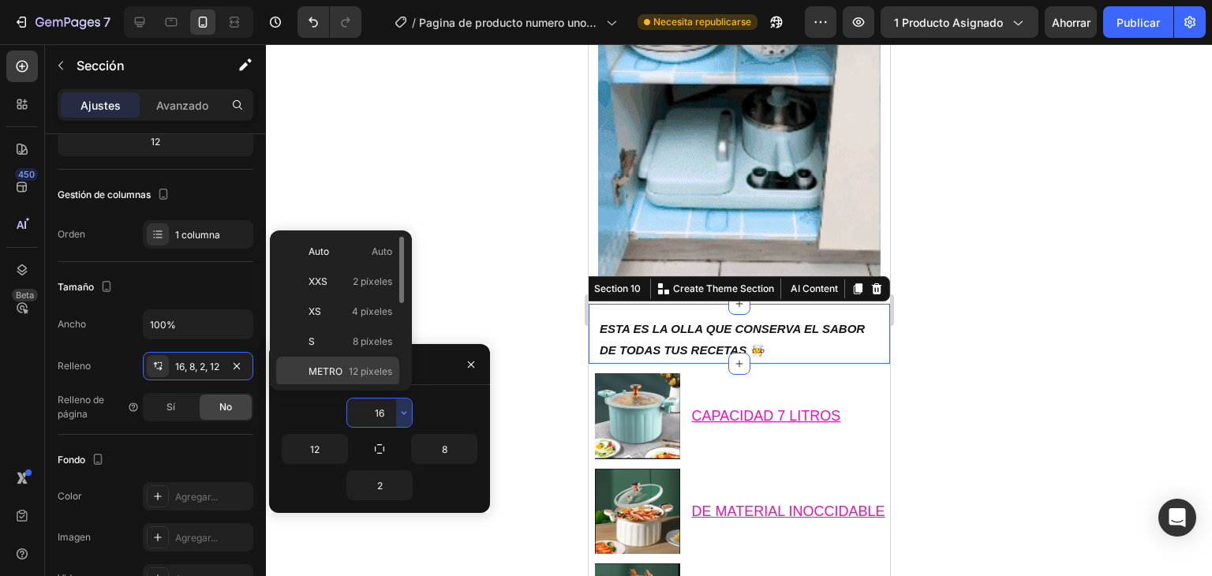
type input "12"
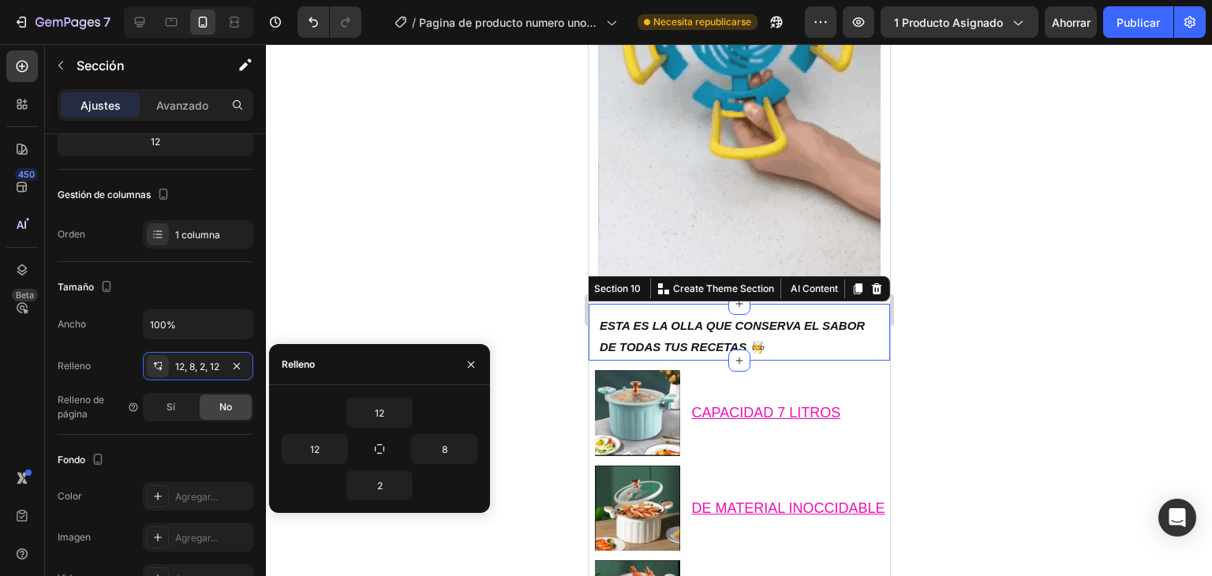
click at [412, 282] on div at bounding box center [739, 310] width 946 height 532
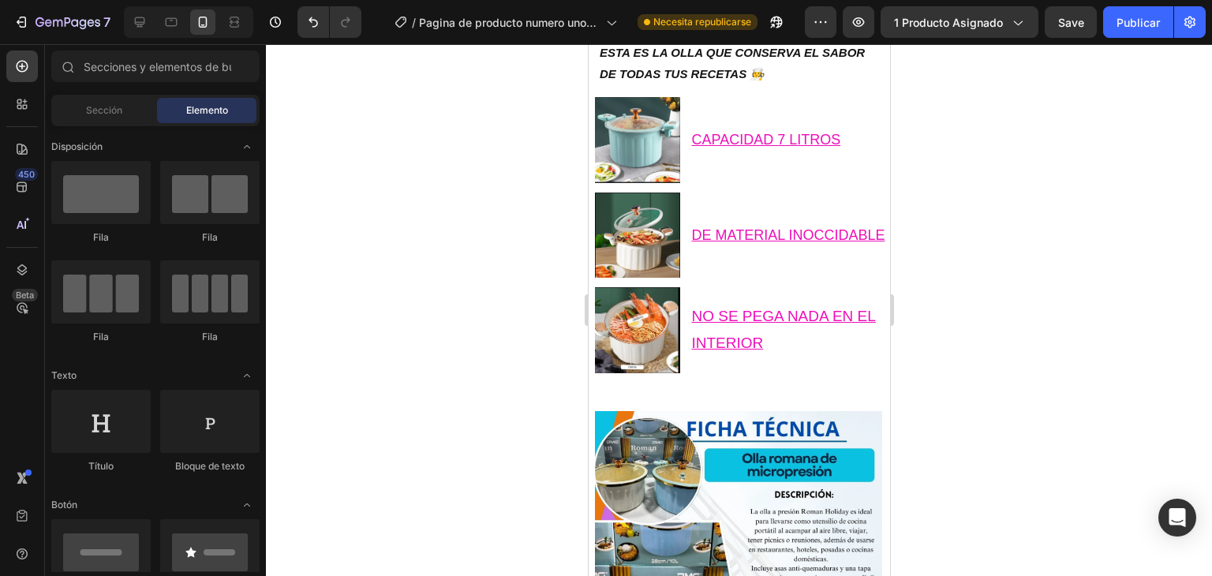
scroll to position [1938, 0]
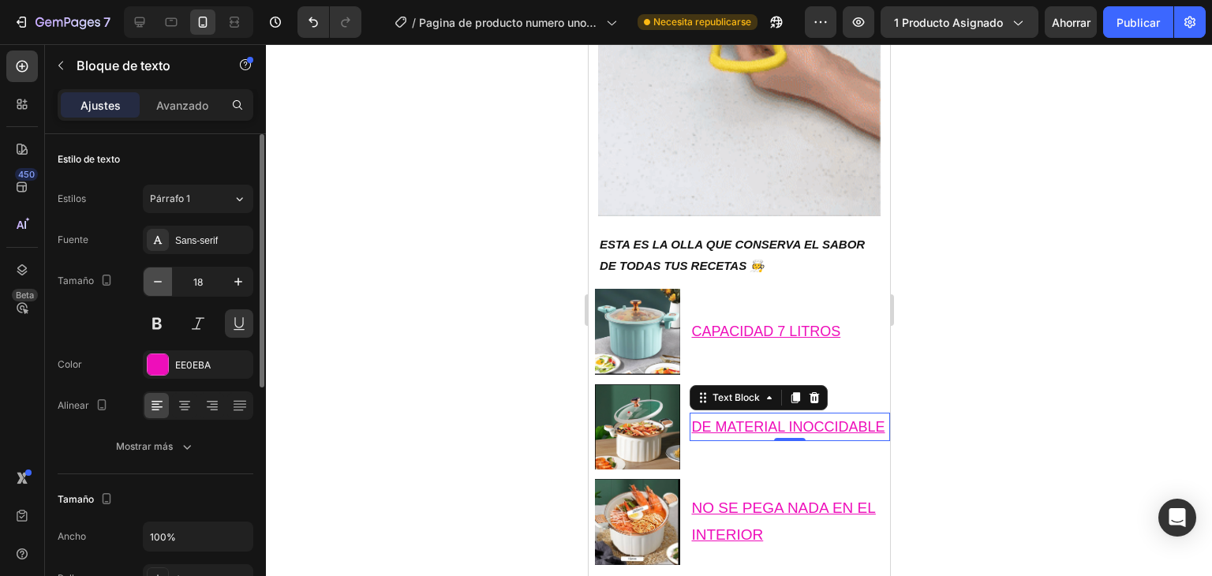
click at [160, 278] on icon "button" at bounding box center [158, 282] width 16 height 16
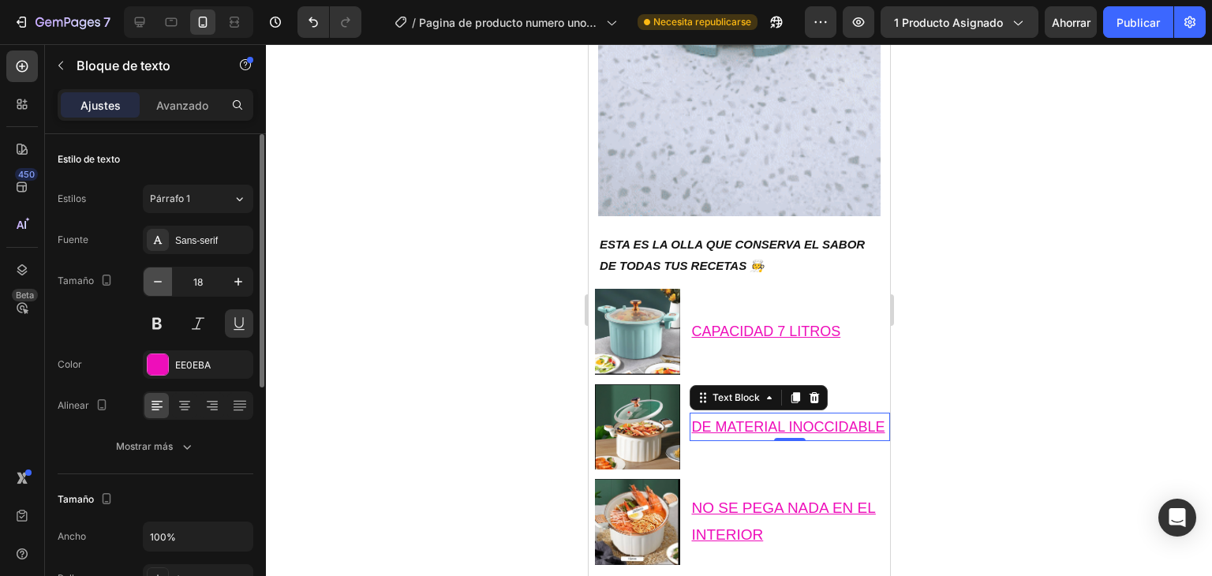
type input "17"
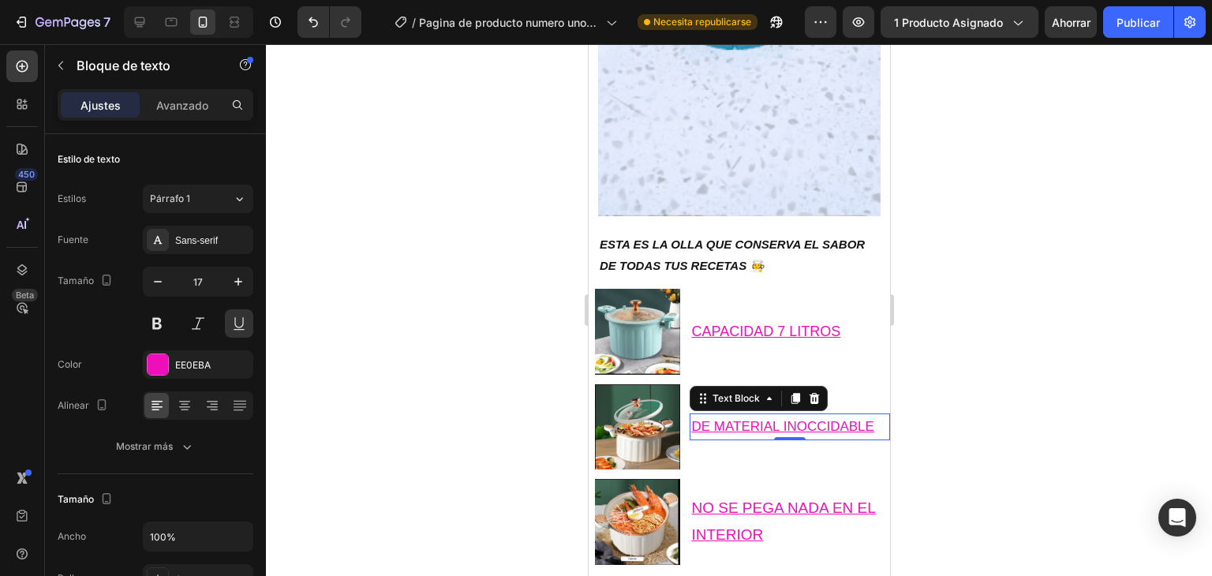
click at [354, 252] on div at bounding box center [739, 310] width 946 height 532
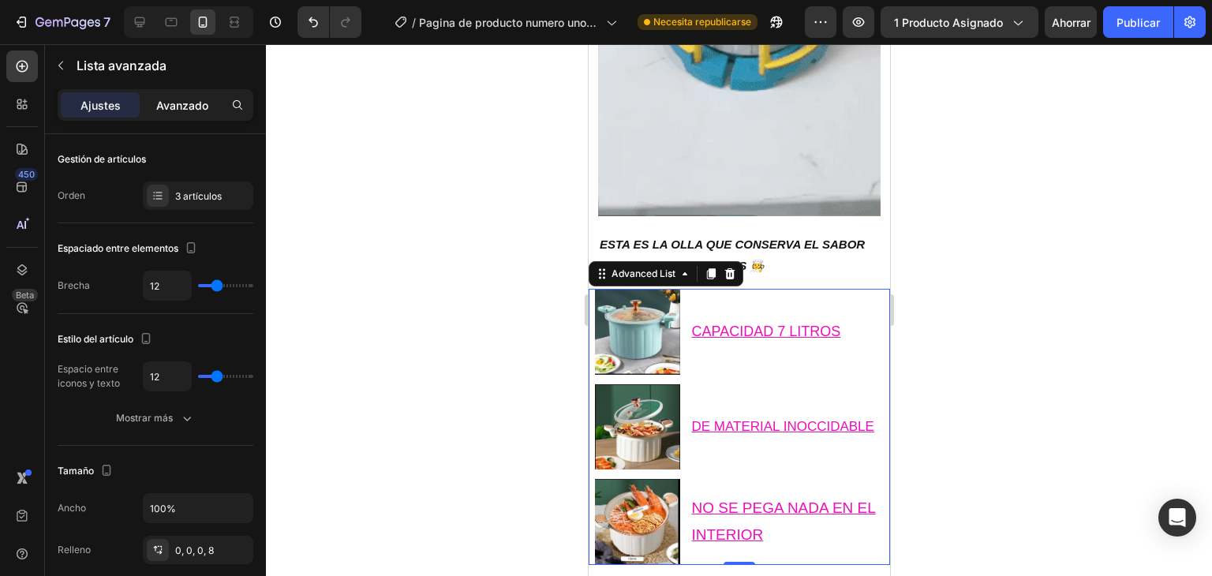
click at [201, 106] on font "Avanzado" at bounding box center [182, 105] width 52 height 13
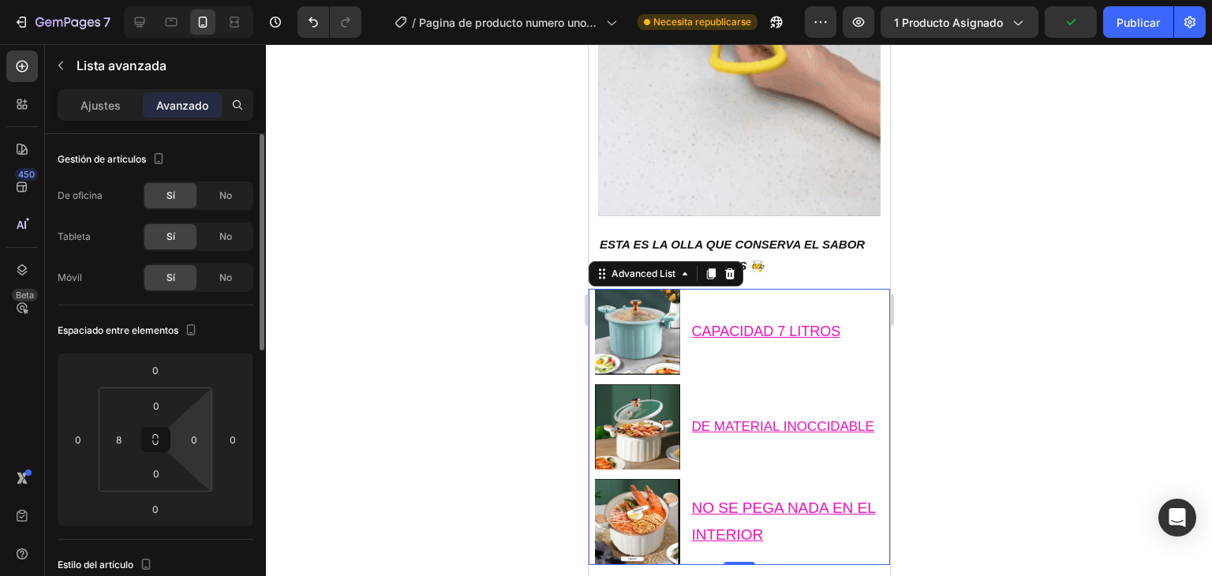
click at [200, 0] on html "7 / Pagina de producto numero uno-23-08-2025 Necesita republicarse Avance 1 pro…" at bounding box center [606, 0] width 1212 height 0
click at [193, 445] on input "0" at bounding box center [194, 440] width 24 height 24
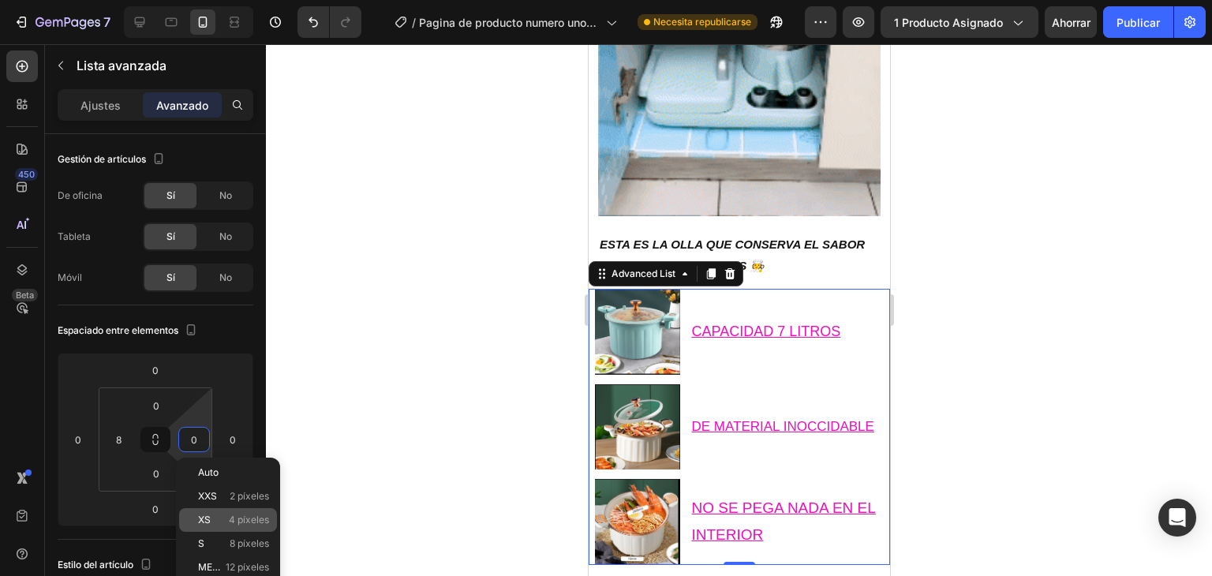
click at [208, 525] on font "XS" at bounding box center [204, 520] width 13 height 12
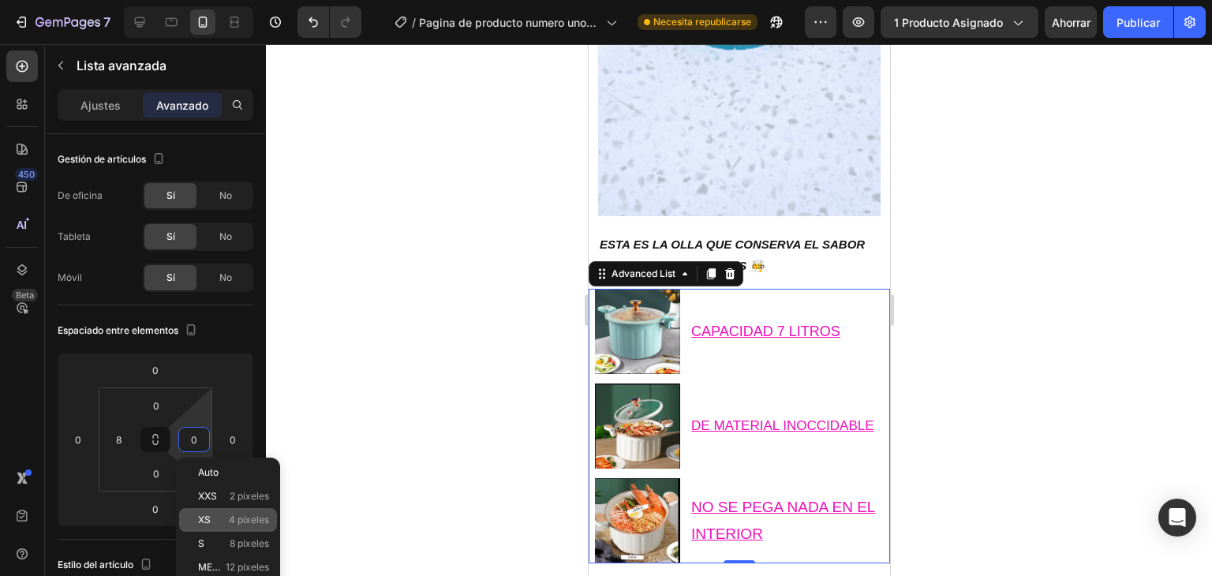
type input "4"
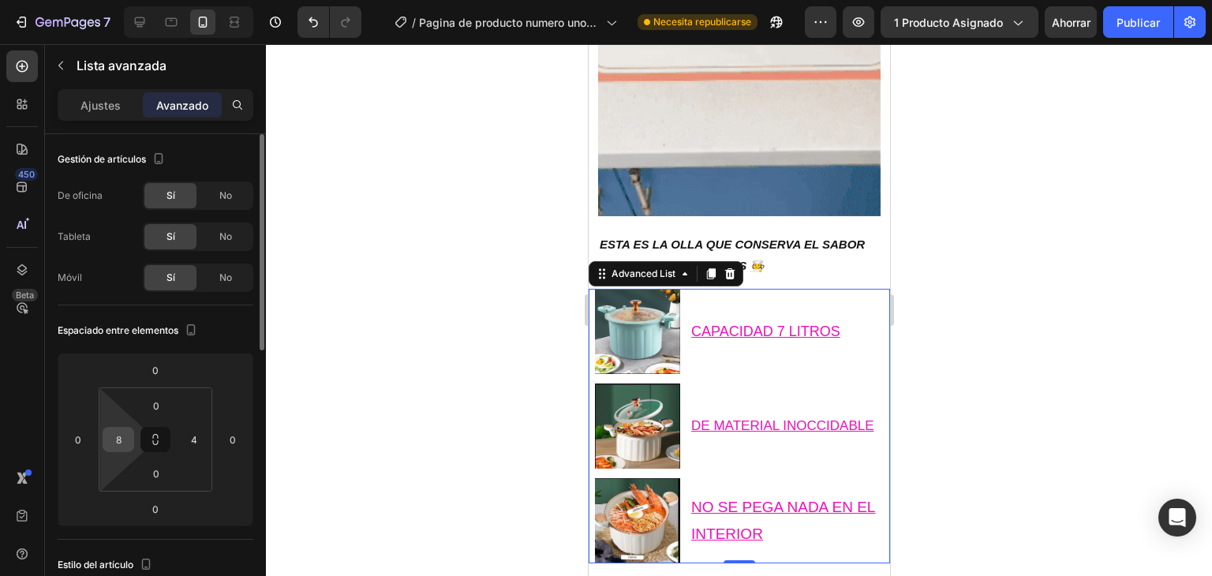
click at [123, 436] on input "8" at bounding box center [119, 440] width 24 height 24
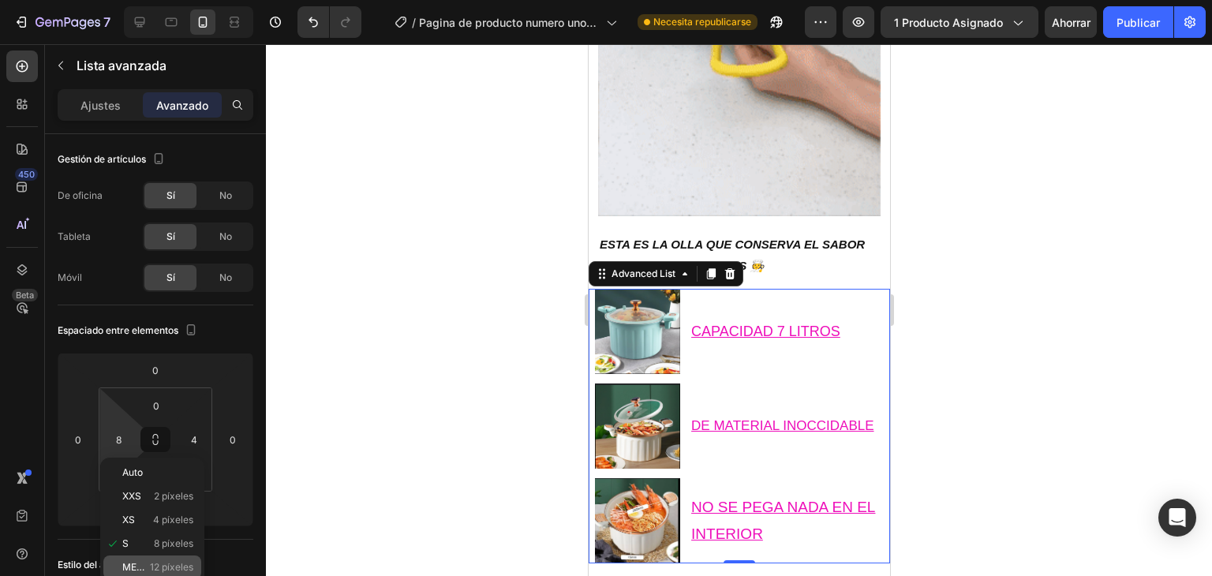
click at [155, 565] on font "12 píxeles" at bounding box center [171, 567] width 43 height 12
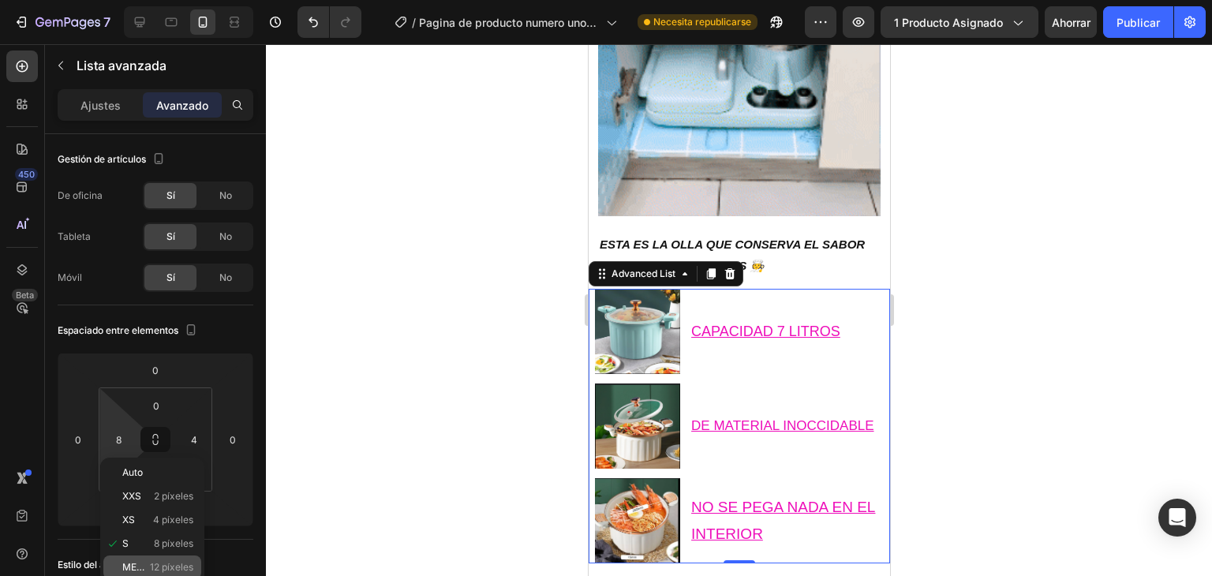
type input "12"
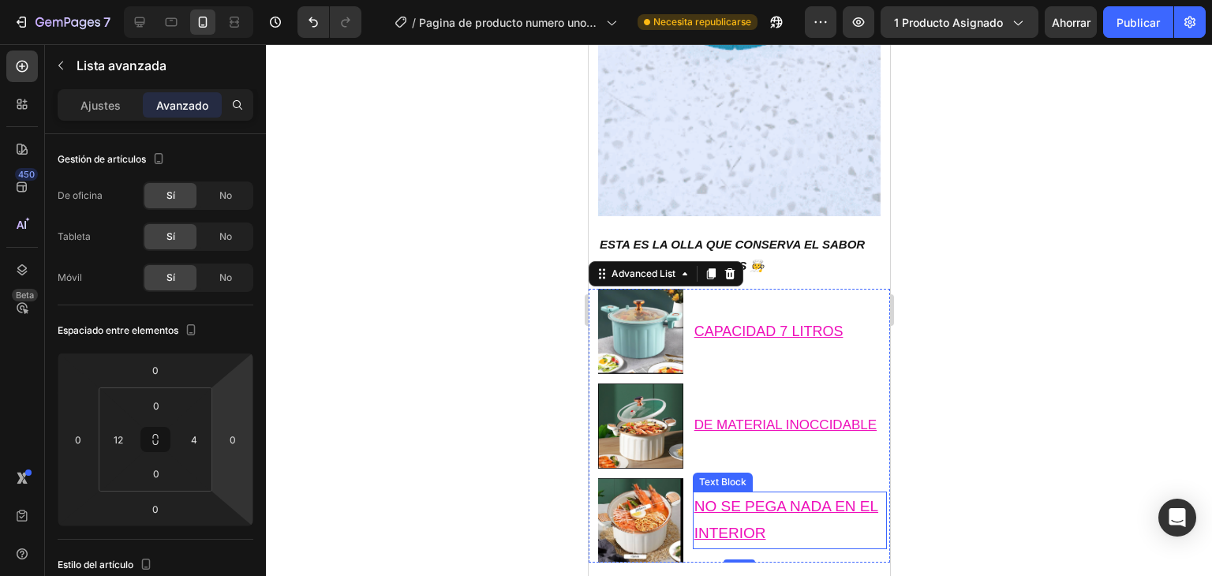
drag, startPoint x: 1039, startPoint y: 474, endPoint x: 772, endPoint y: 487, distance: 267.8
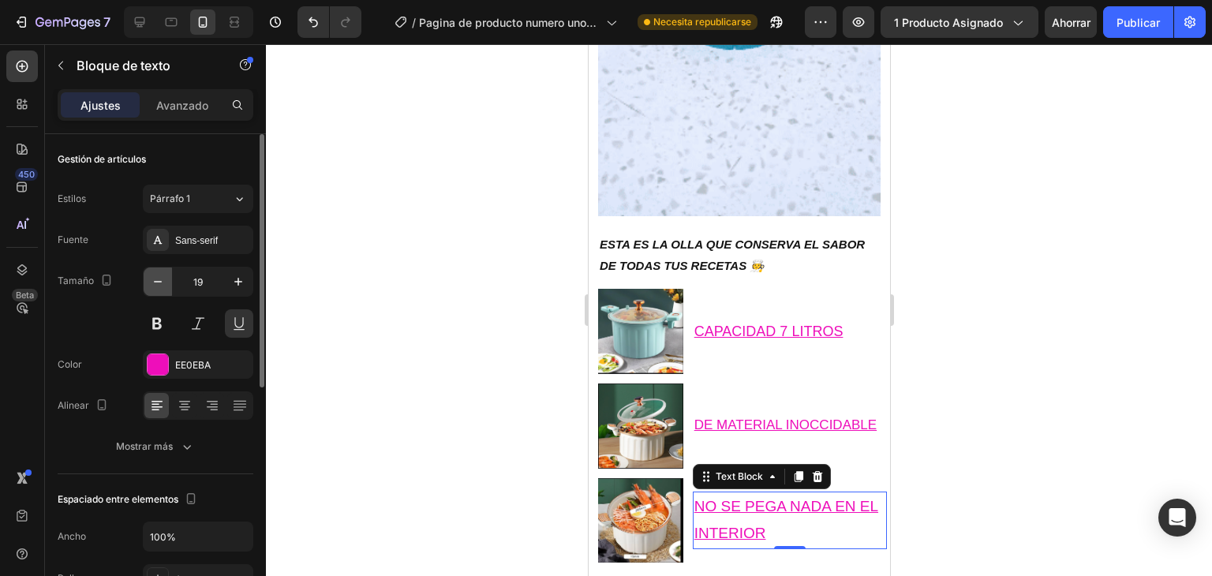
click at [156, 276] on icon "button" at bounding box center [158, 282] width 16 height 16
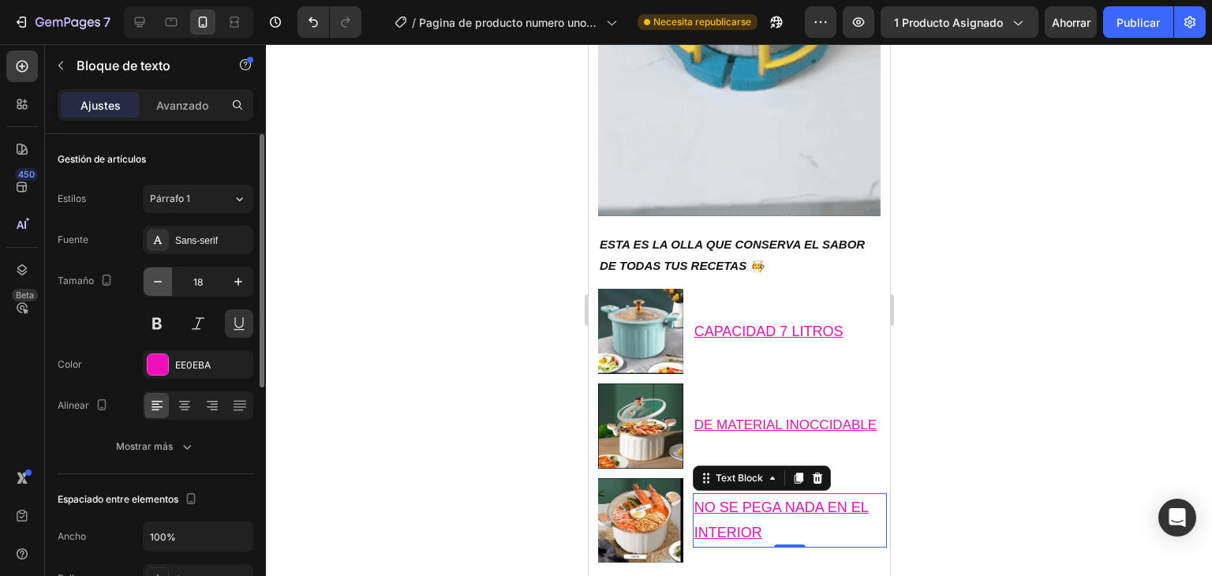
click at [156, 276] on icon "button" at bounding box center [158, 282] width 16 height 16
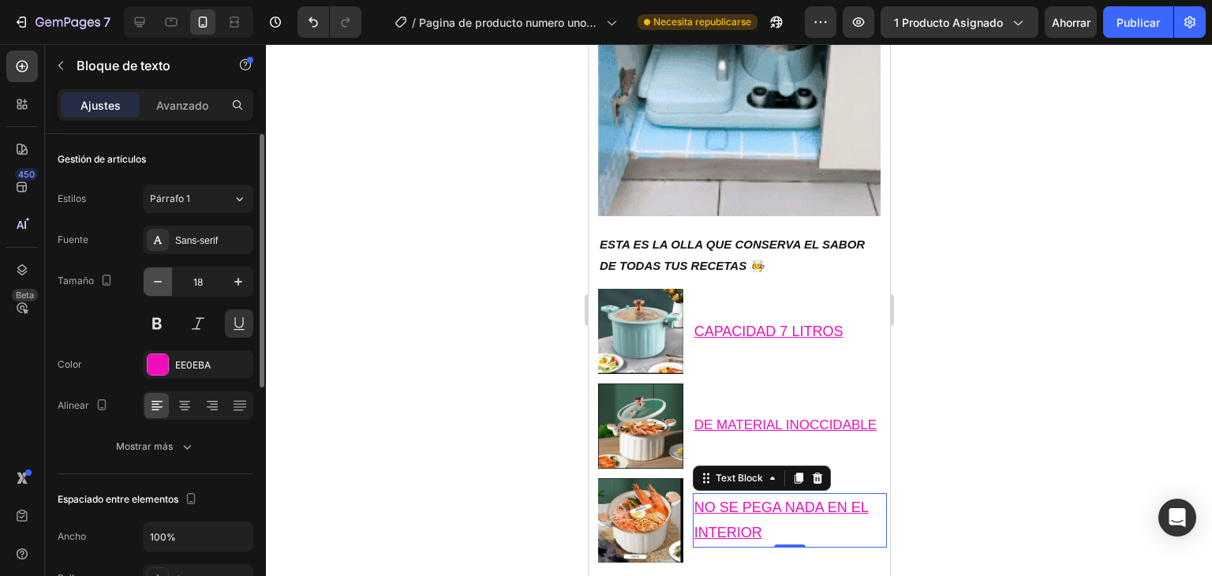
type input "17"
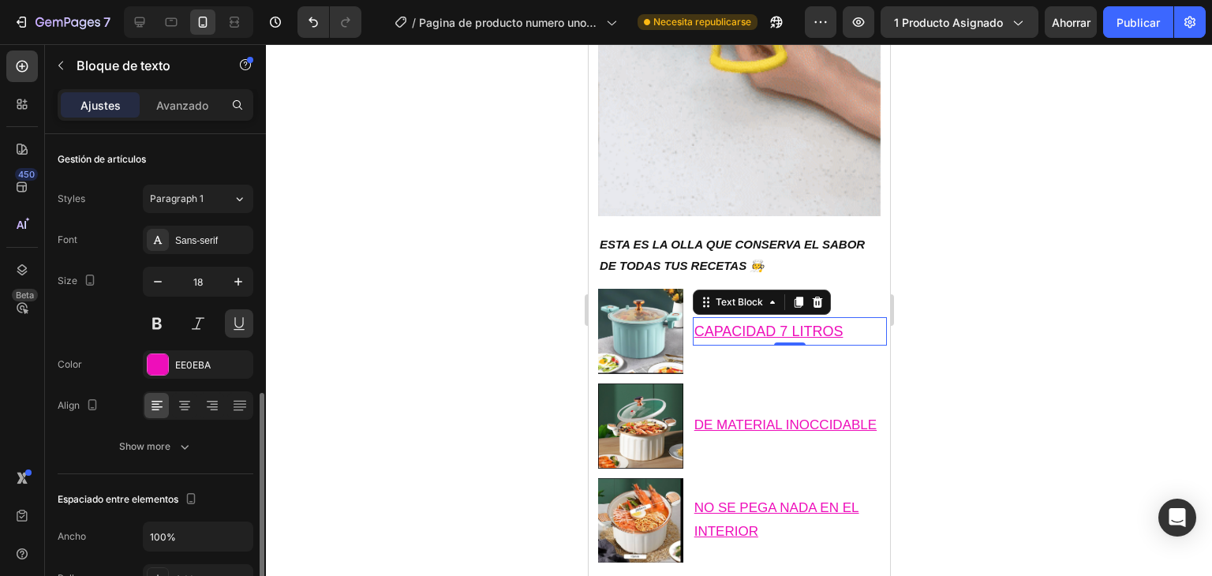
scroll to position [170, 0]
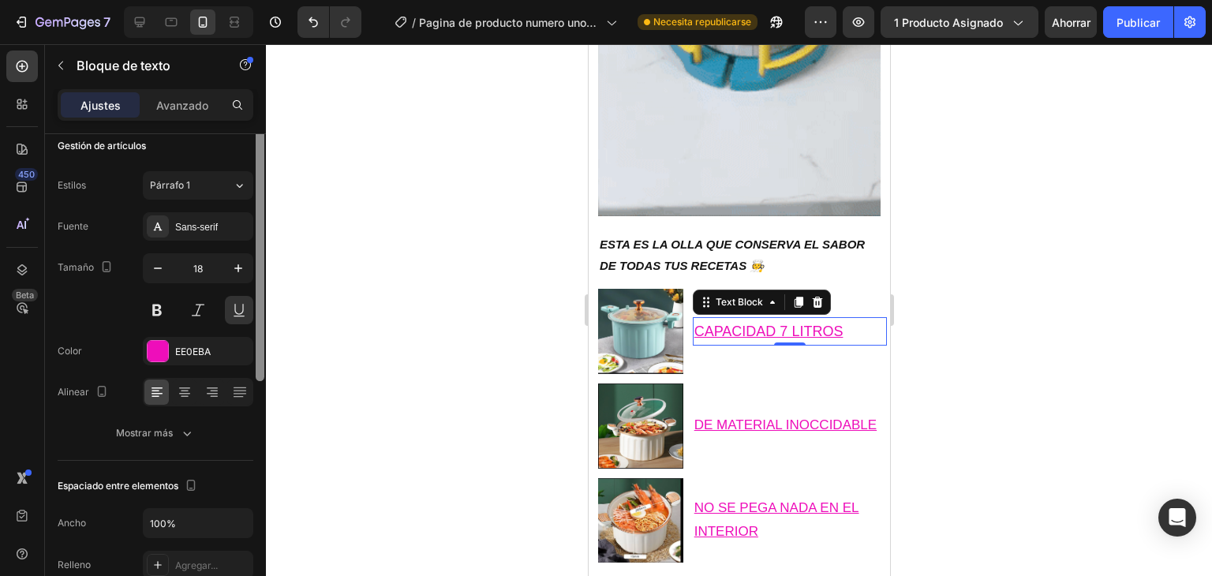
drag, startPoint x: 258, startPoint y: 244, endPoint x: 275, endPoint y: 155, distance: 89.9
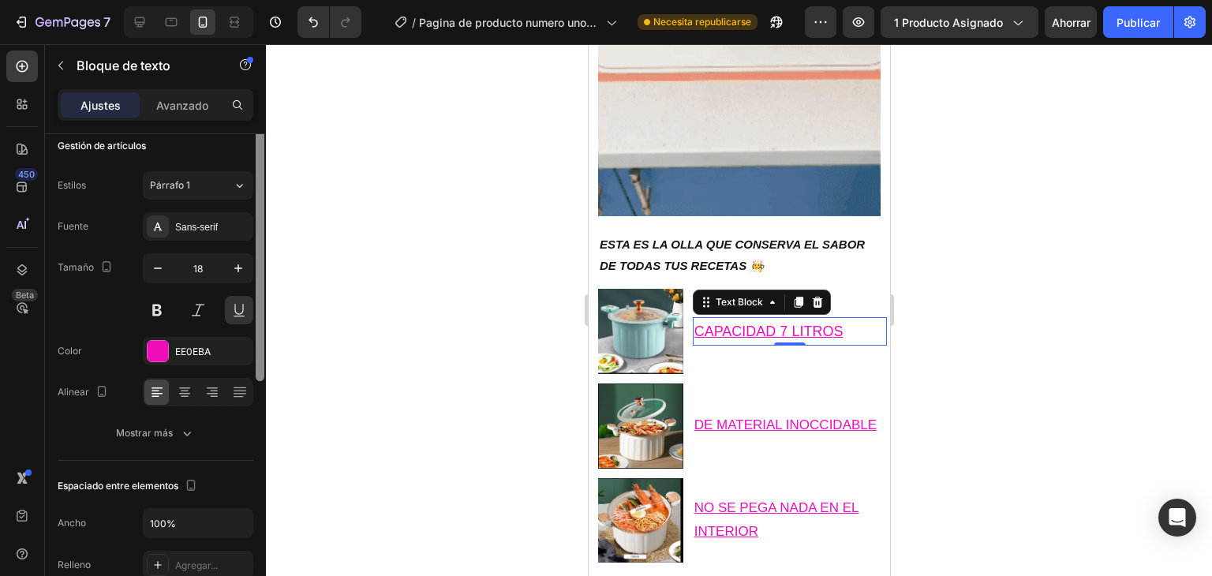
click at [275, 0] on div "7 / Pagina de producto numero uno-23-08-2025 Necesita republicarse Avance 1 pro…" at bounding box center [606, 0] width 1212 height 0
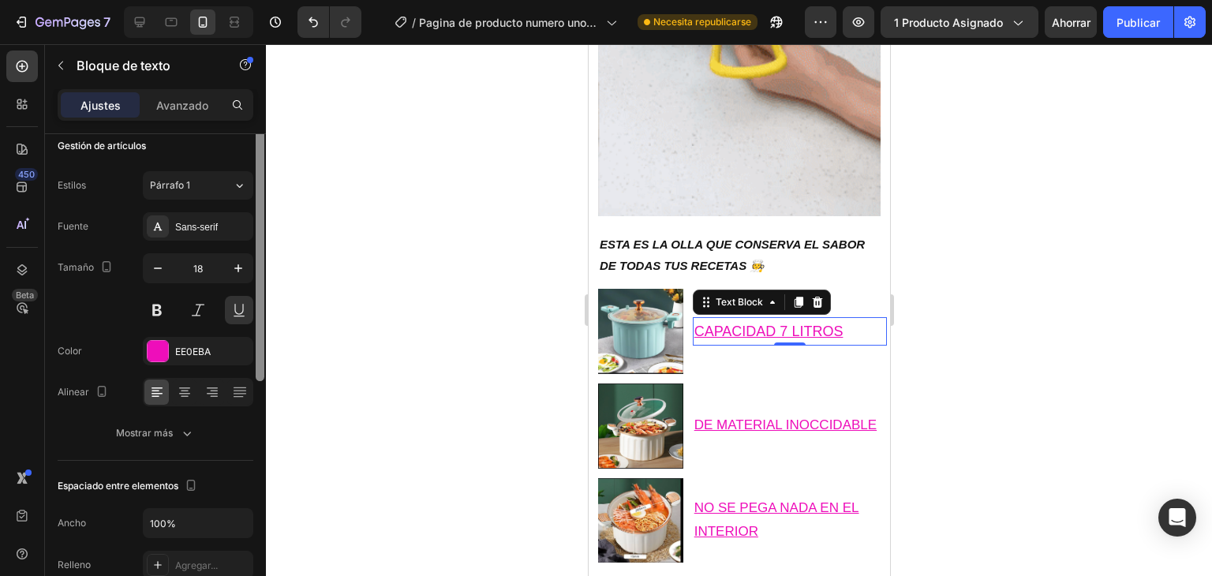
scroll to position [2, 0]
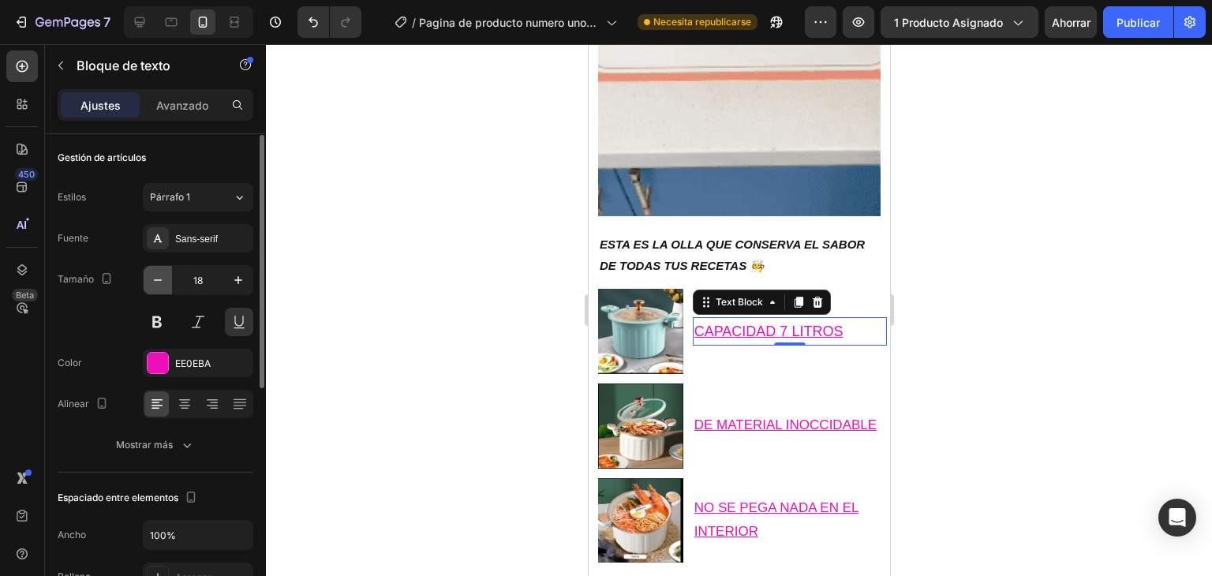
click at [155, 276] on icon "button" at bounding box center [158, 280] width 16 height 16
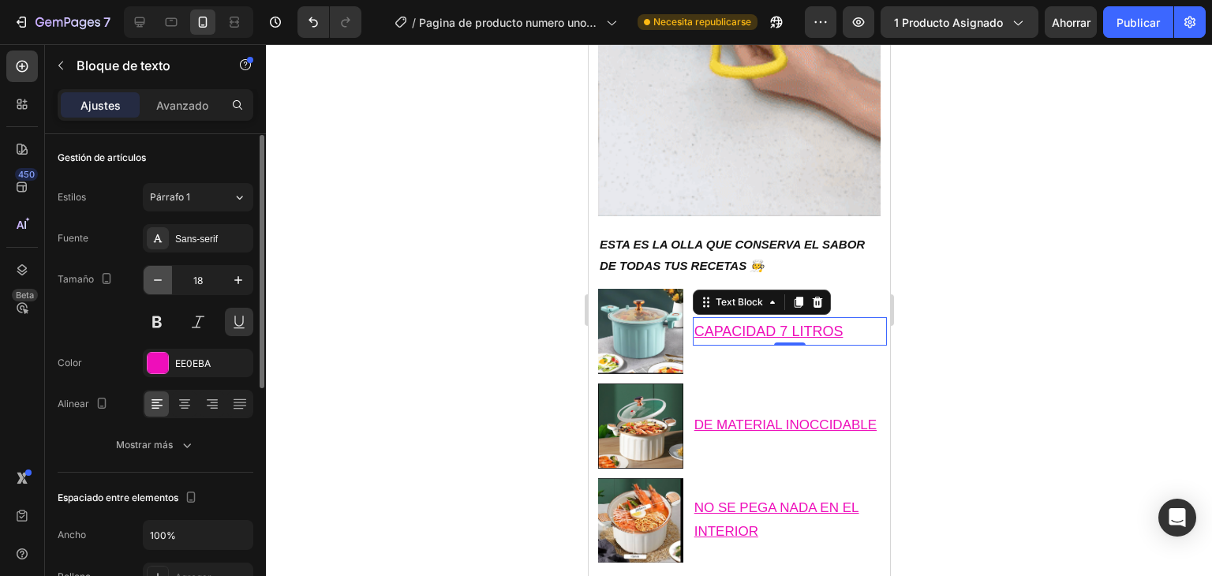
type input "17"
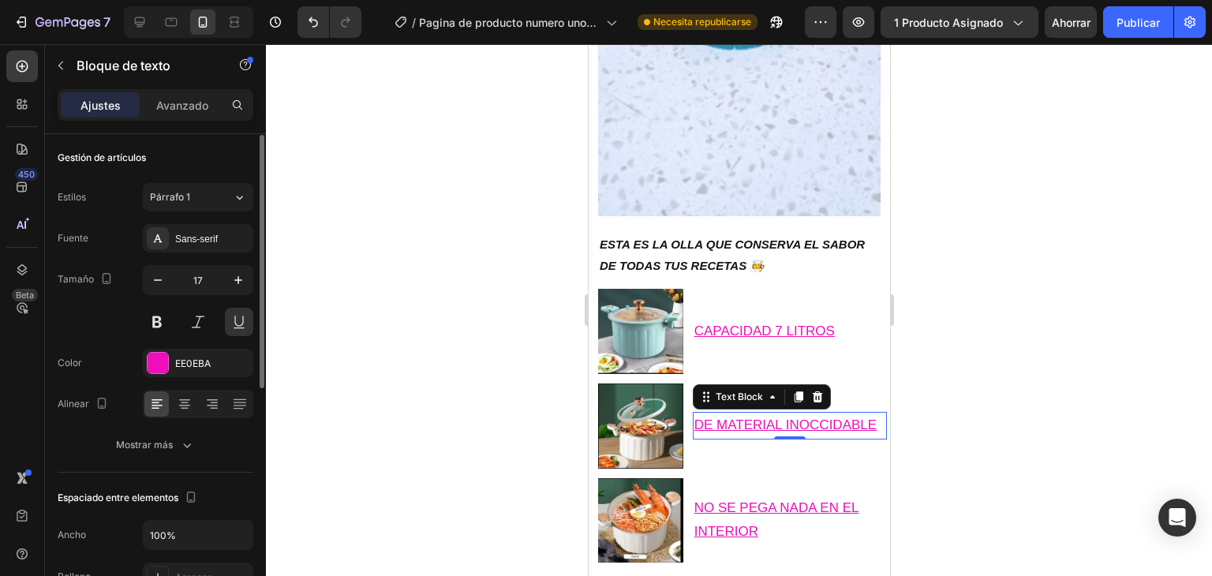
scroll to position [1923, 0]
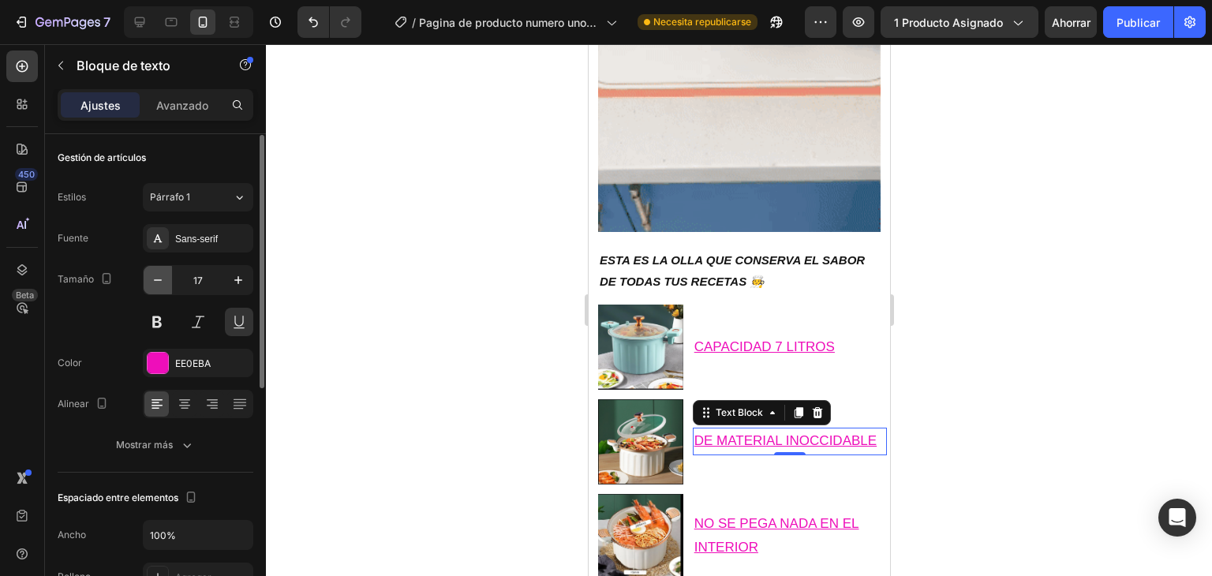
click at [167, 282] on button "button" at bounding box center [158, 280] width 28 height 28
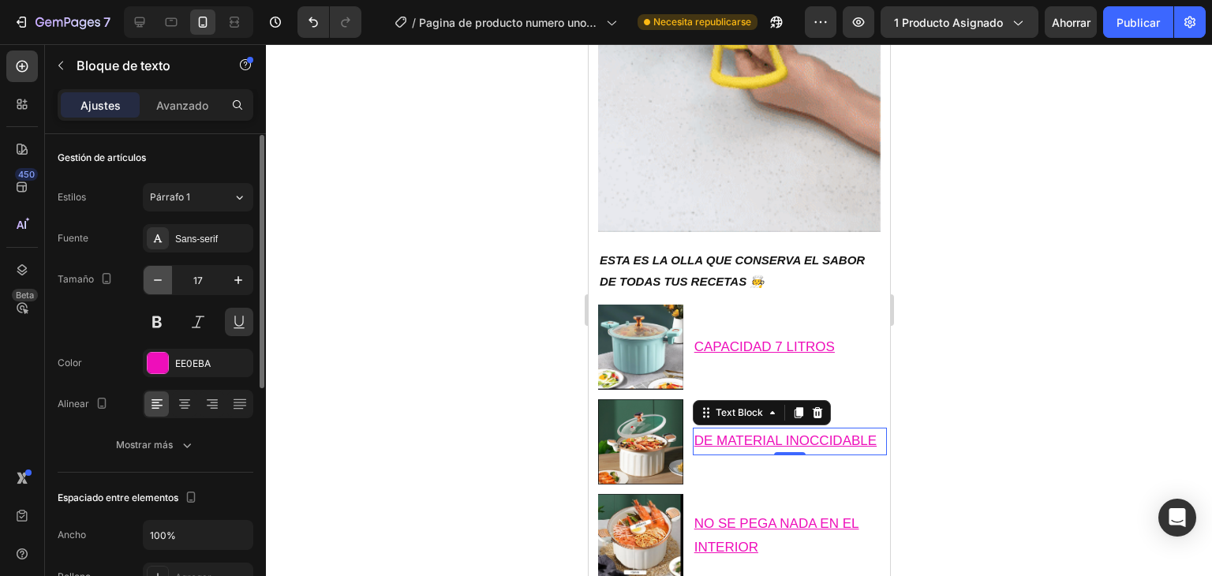
type input "16"
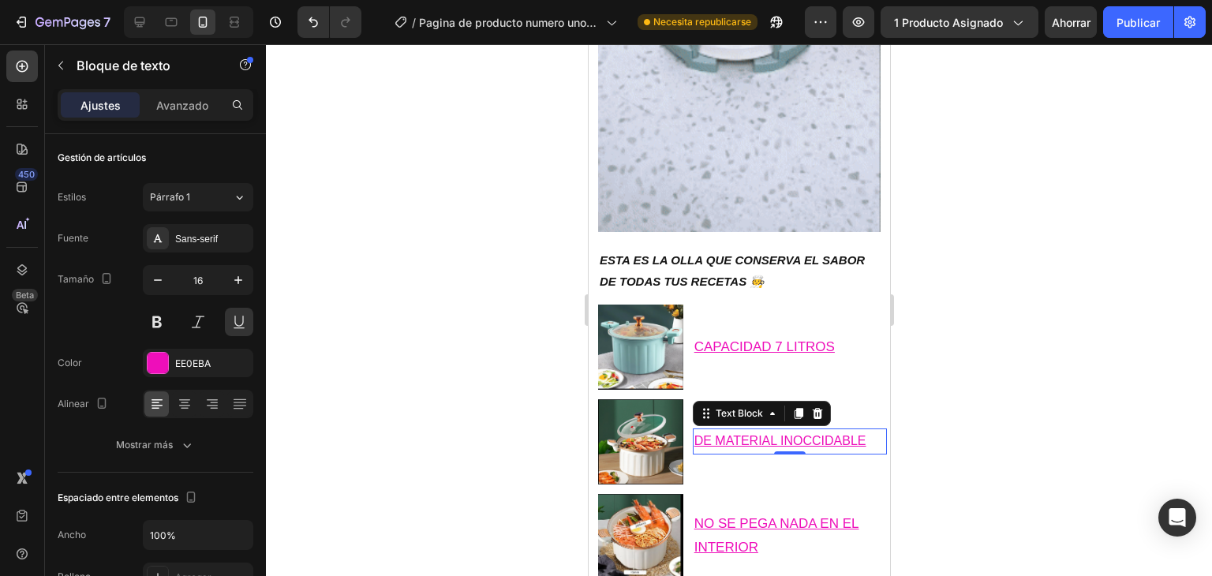
click at [460, 325] on div at bounding box center [739, 310] width 946 height 532
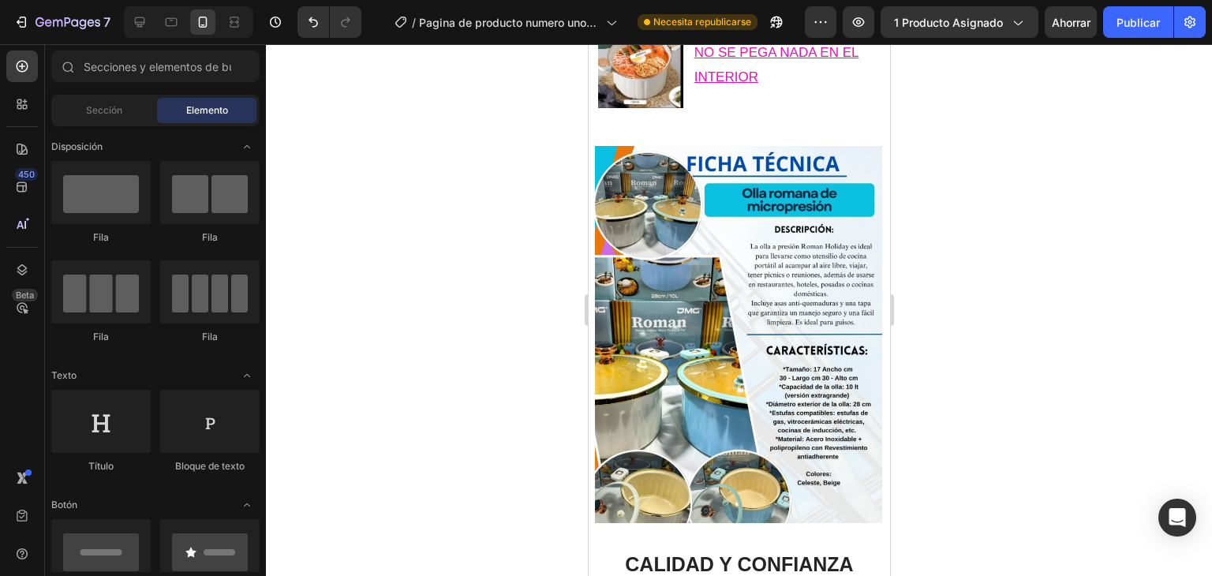
scroll to position [2430, 0]
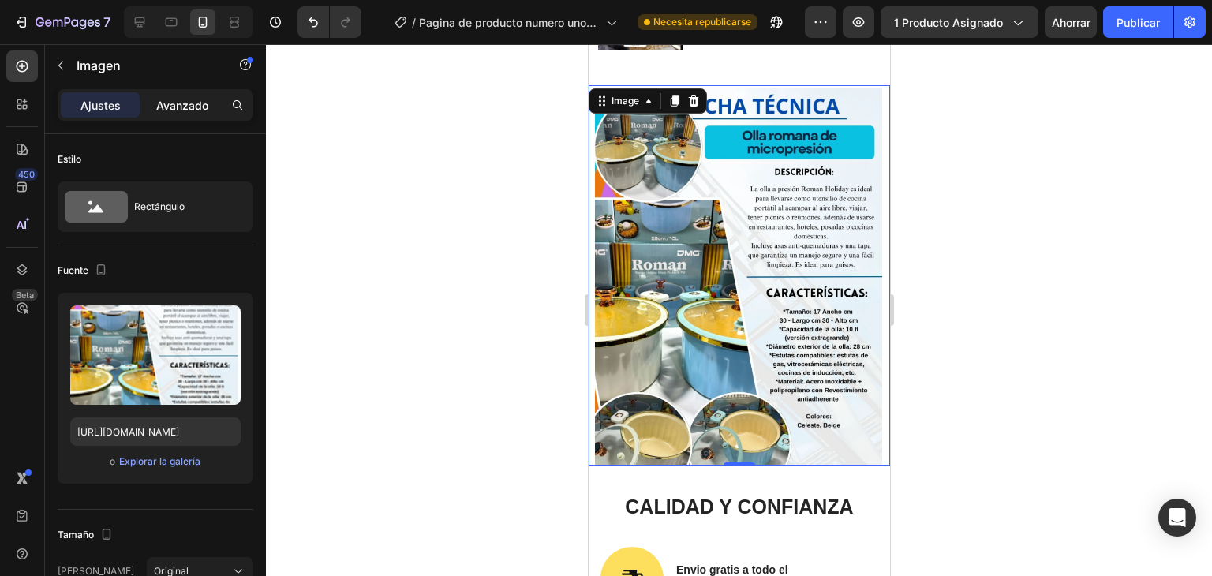
click at [191, 102] on font "Avanzado" at bounding box center [182, 105] width 52 height 13
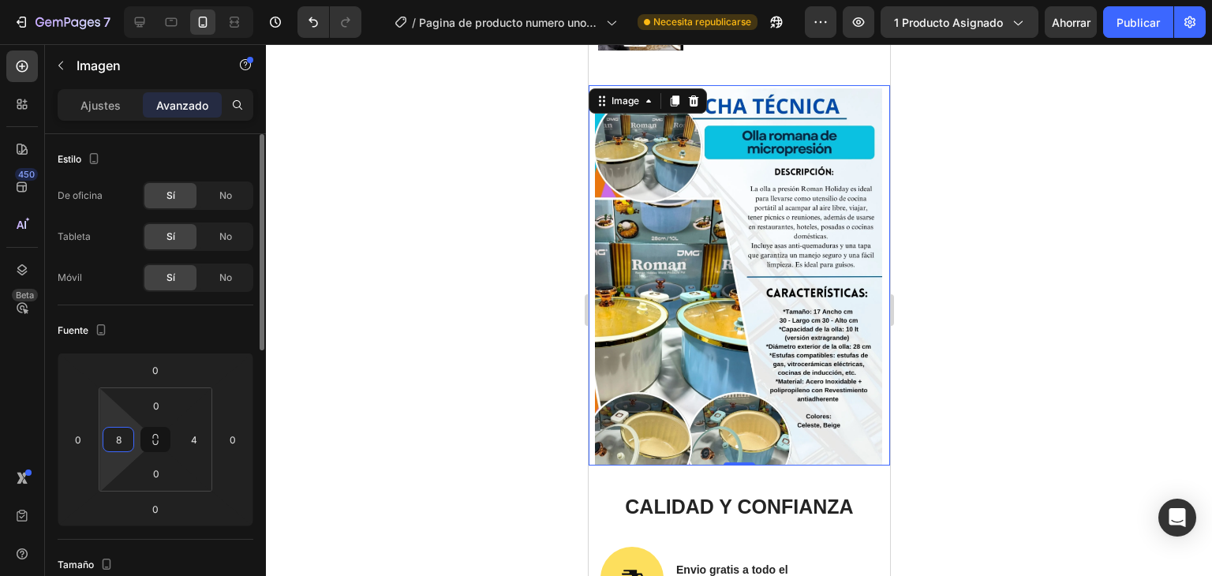
click at [119, 442] on input "8" at bounding box center [119, 440] width 24 height 24
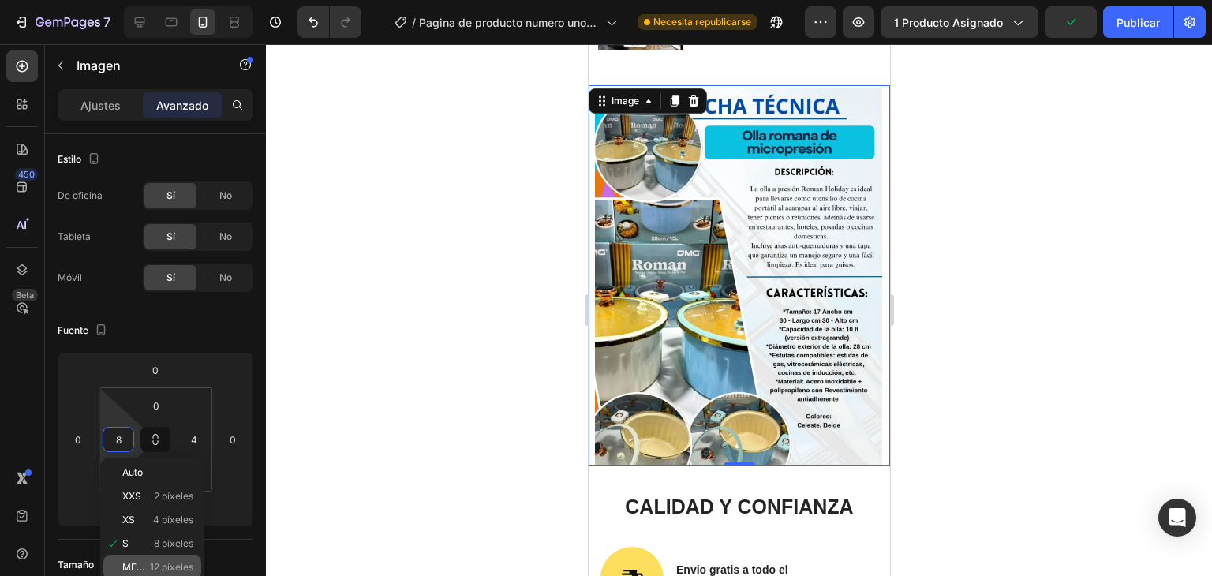
click at [145, 563] on font "METRO" at bounding box center [139, 567] width 34 height 12
type input "12"
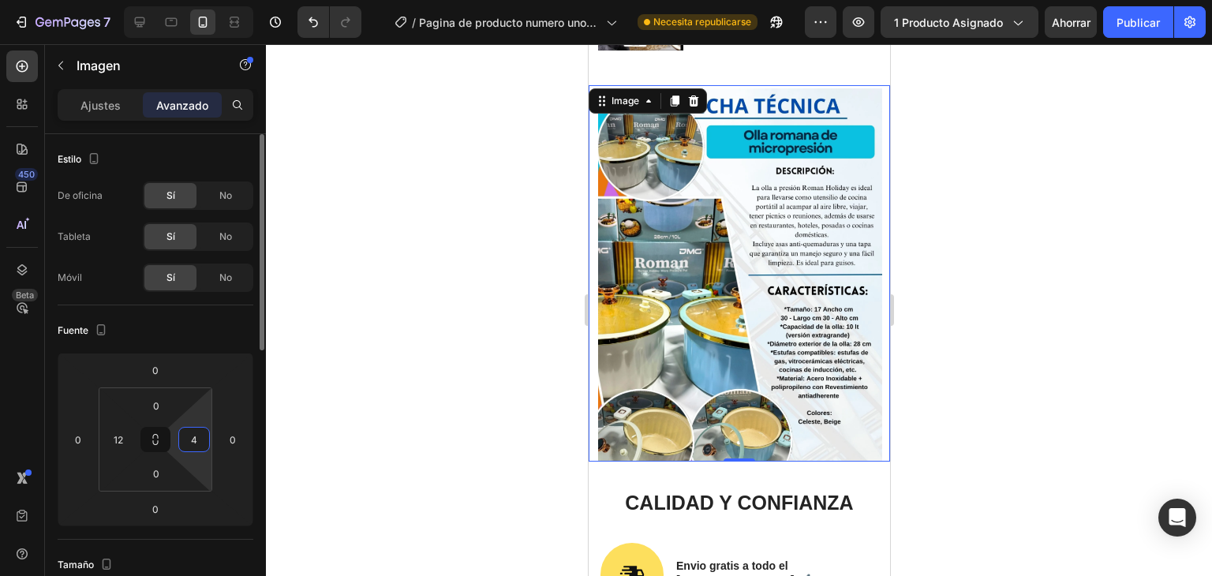
click at [194, 432] on input "4" at bounding box center [194, 440] width 24 height 24
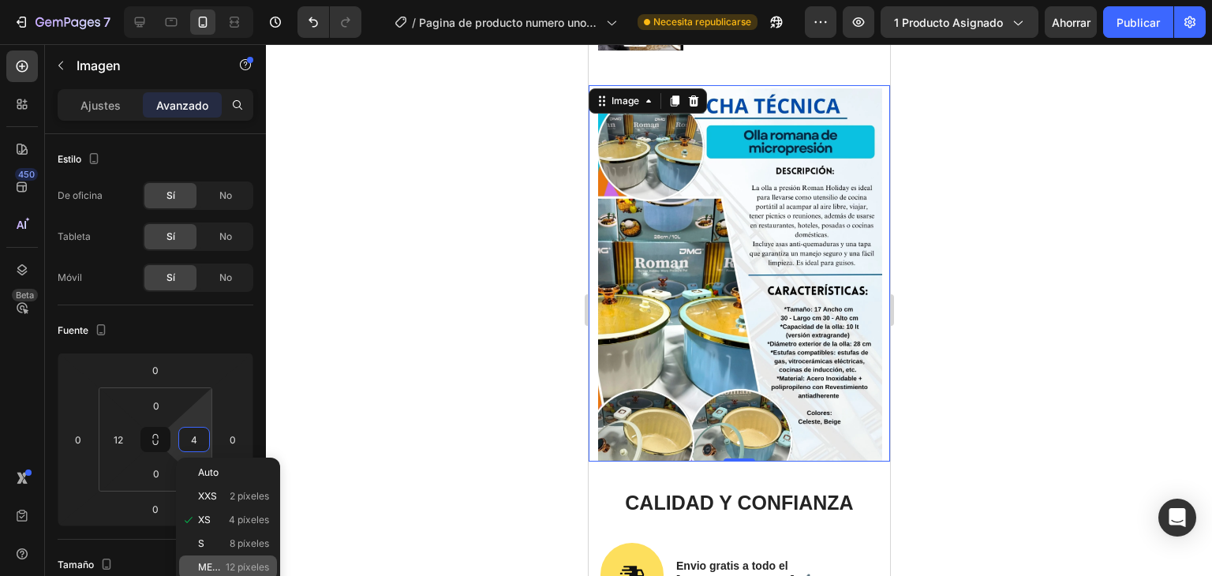
click at [212, 556] on div "METRO 12 píxeles" at bounding box center [228, 567] width 98 height 24
type input "12"
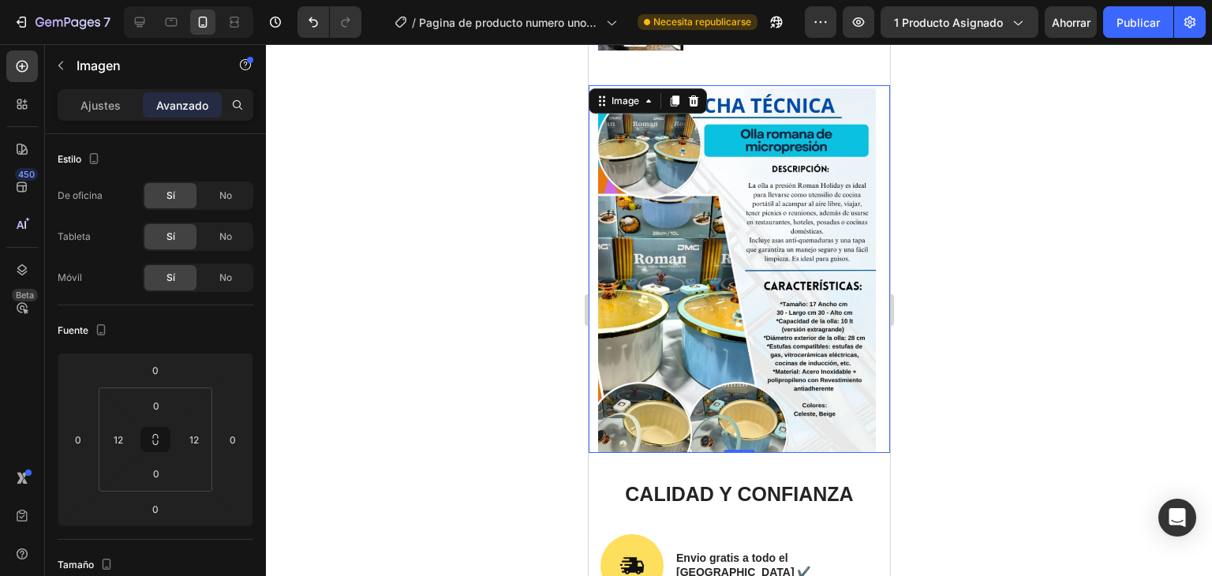
click at [274, 420] on div at bounding box center [739, 310] width 946 height 532
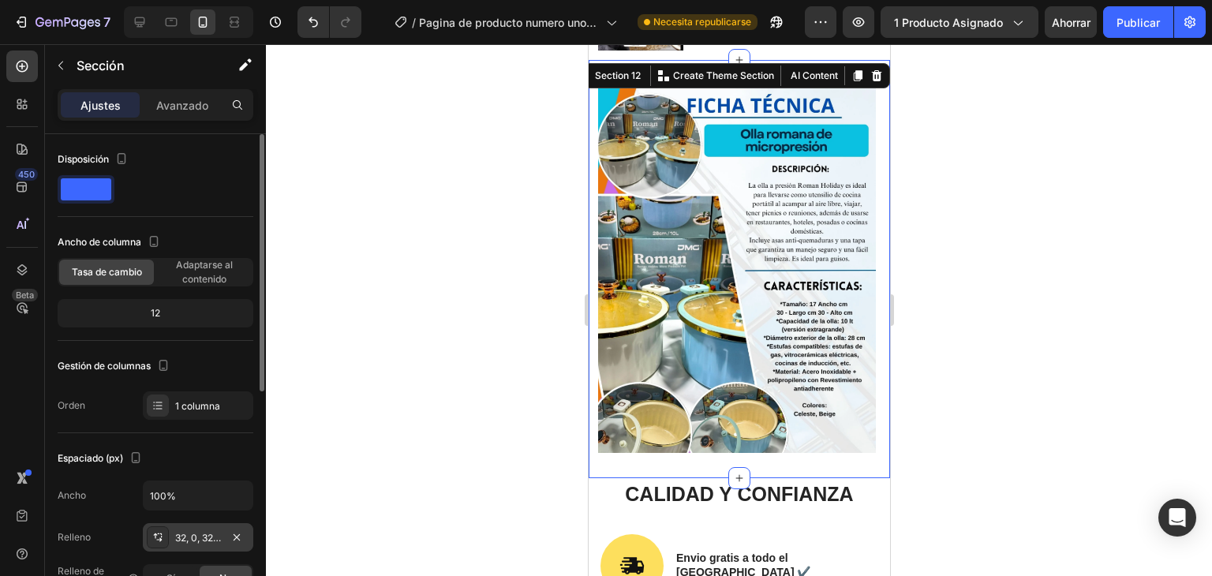
click at [207, 526] on div "32, 0, 32, 0" at bounding box center [198, 537] width 110 height 28
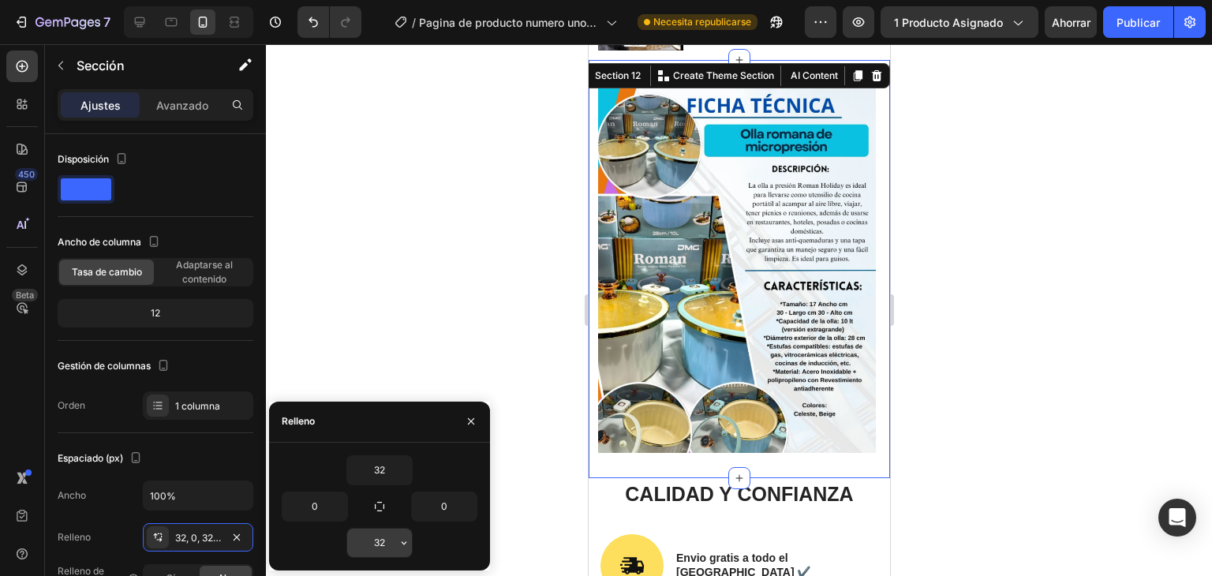
click at [381, 531] on input "32" at bounding box center [379, 543] width 65 height 28
click at [375, 546] on input "32" at bounding box center [379, 543] width 65 height 28
click at [384, 546] on input "32" at bounding box center [379, 543] width 65 height 28
click at [401, 544] on icon "button" at bounding box center [404, 542] width 13 height 13
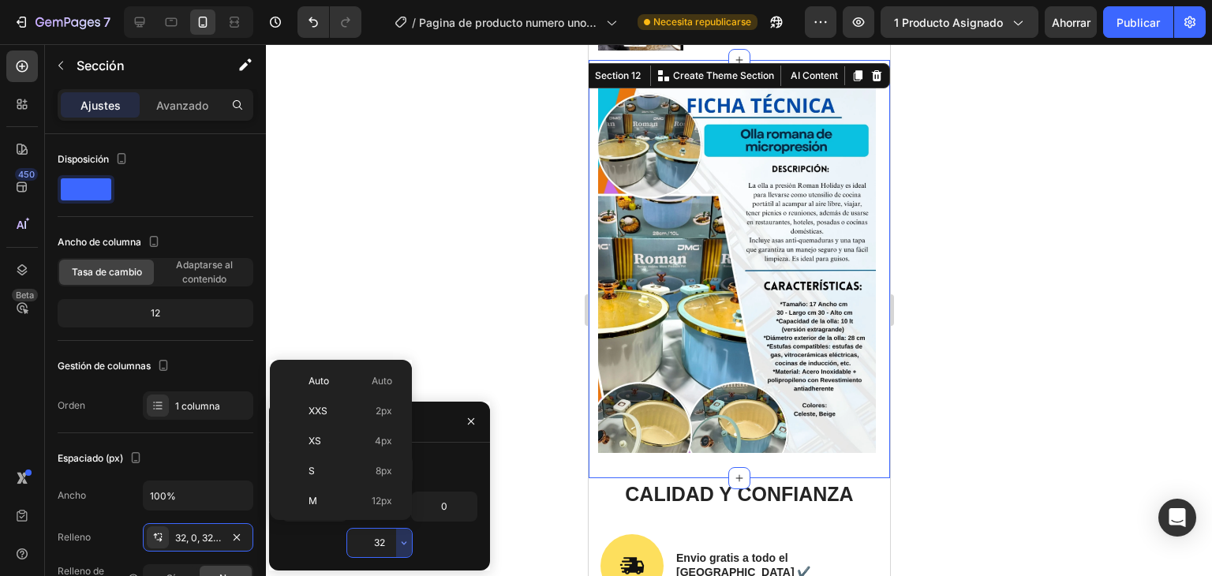
scroll to position [114, 0]
click at [379, 443] on font "24 píxeles" at bounding box center [369, 447] width 46 height 12
type input "24"
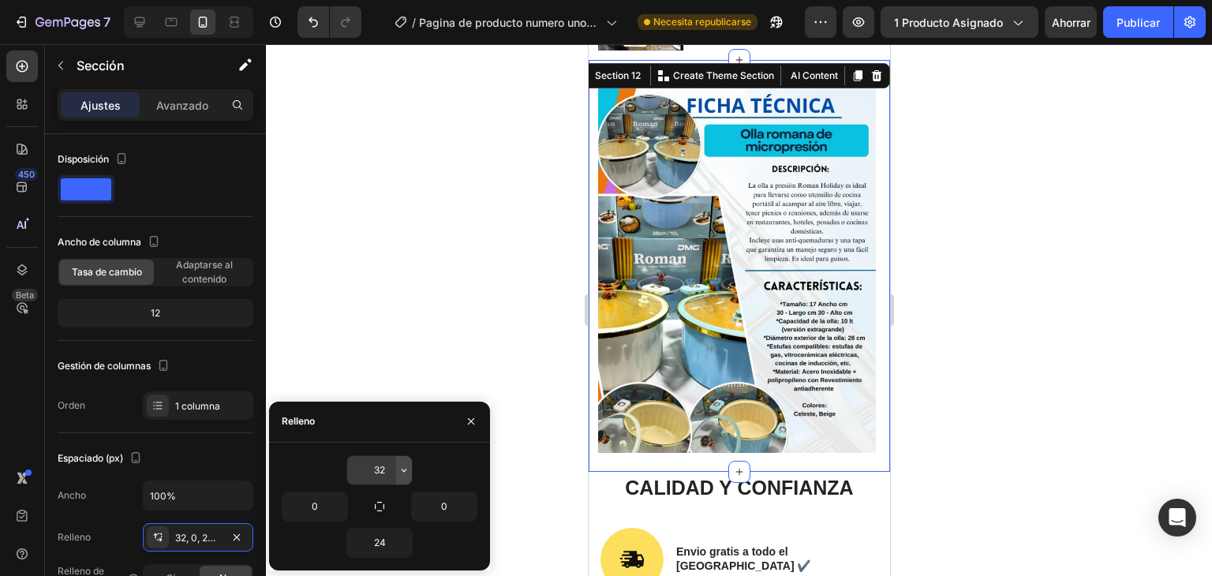
click at [402, 477] on button "button" at bounding box center [404, 470] width 16 height 28
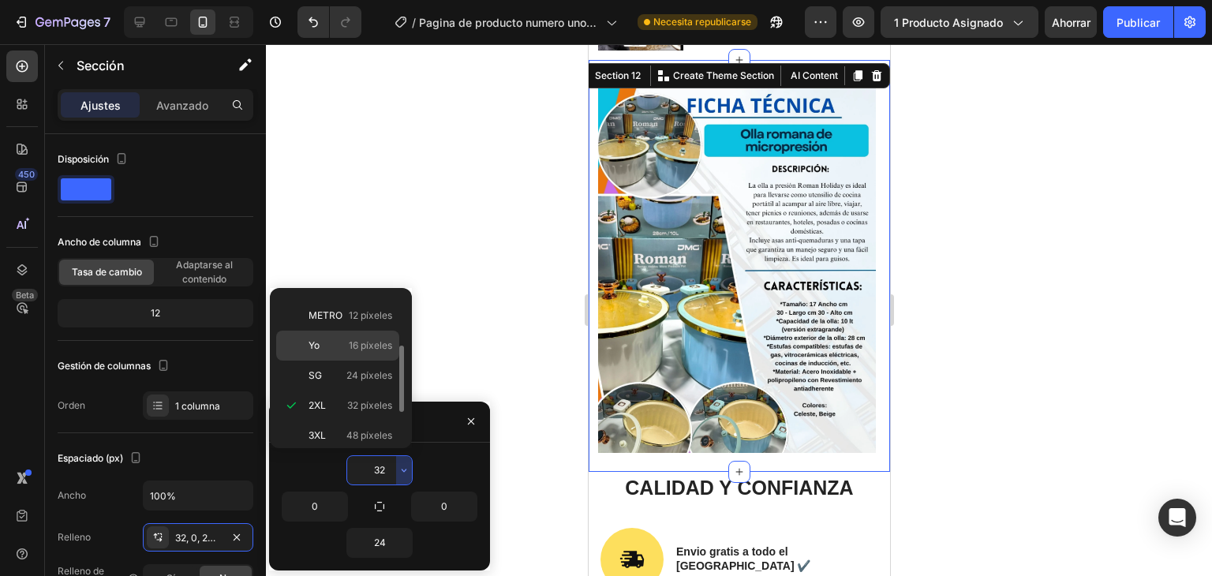
click at [372, 361] on div "Yo 16 píxeles" at bounding box center [337, 376] width 123 height 30
type input "16"
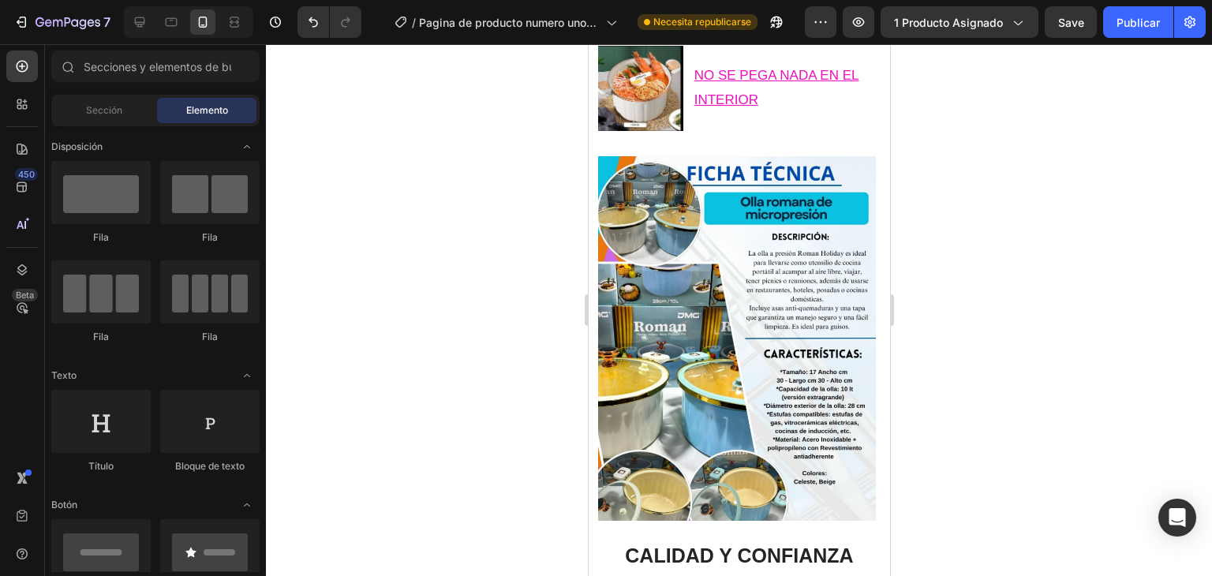
scroll to position [2372, 0]
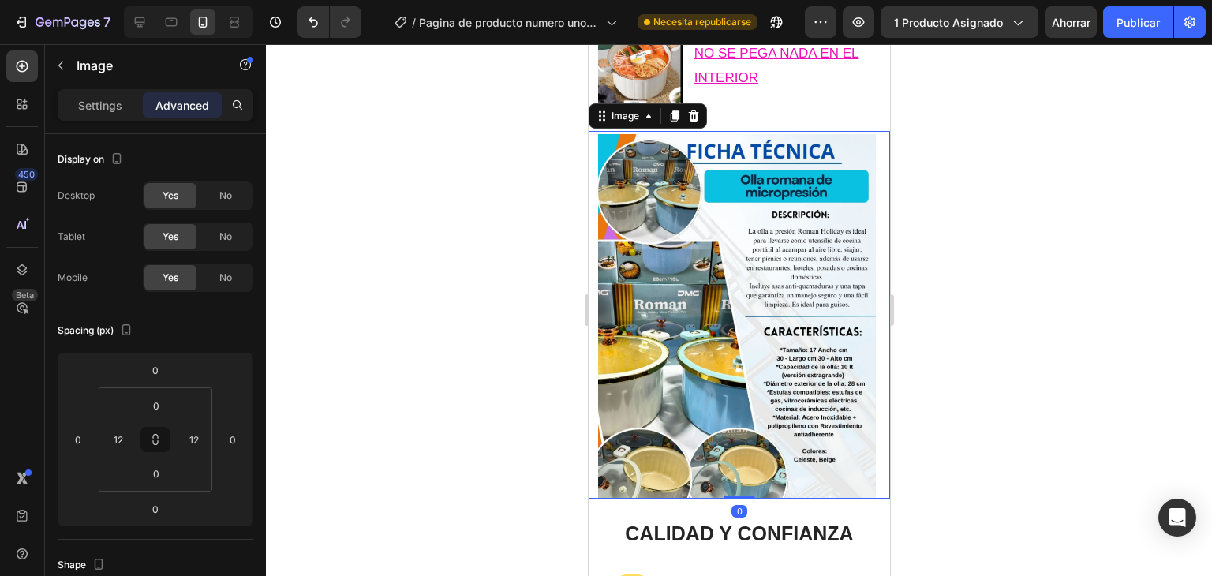
click at [851, 429] on img at bounding box center [738, 315] width 282 height 368
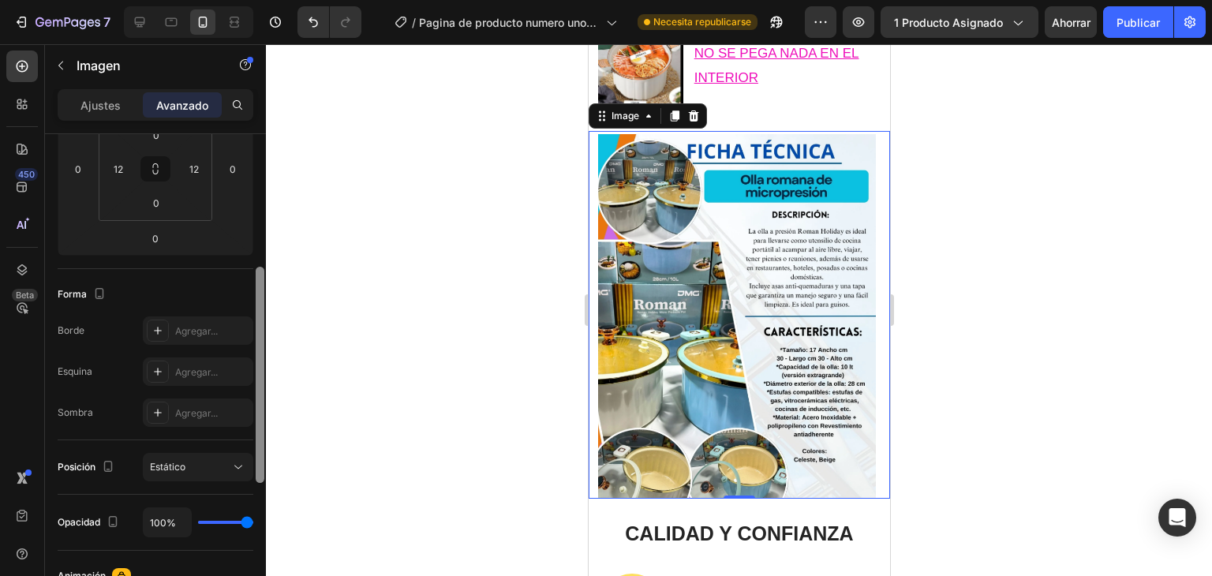
drag, startPoint x: 260, startPoint y: 280, endPoint x: 264, endPoint y: 428, distance: 147.6
click at [264, 428] on div at bounding box center [260, 375] width 9 height 216
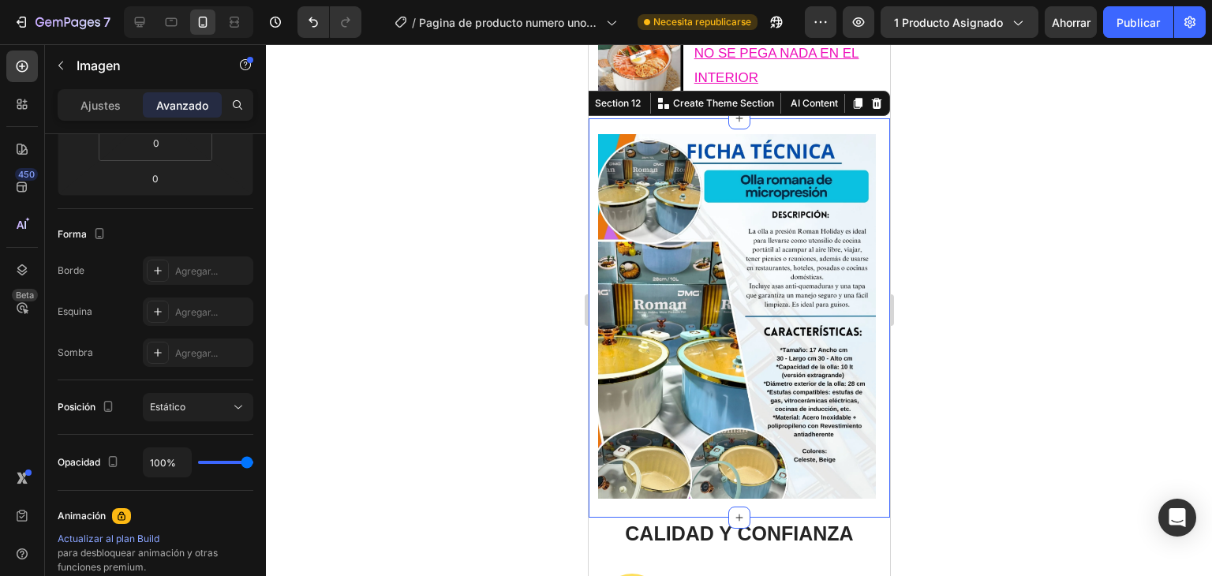
click at [651, 491] on div "Image Section 12 You can create reusable sections Create Theme Section AI Conte…" at bounding box center [738, 317] width 301 height 399
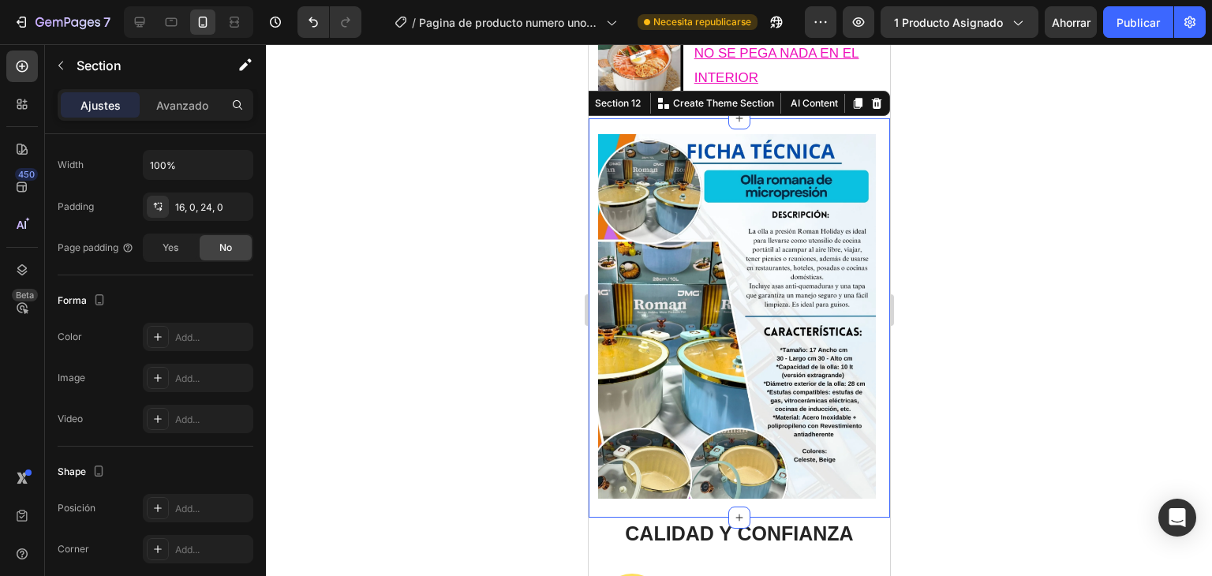
scroll to position [0, 0]
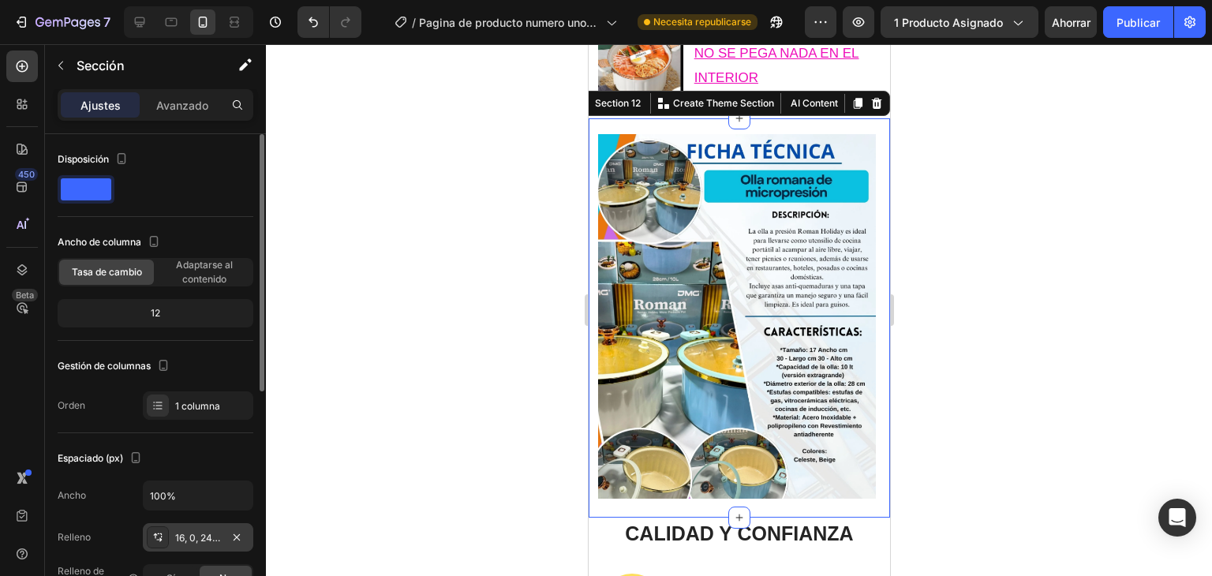
click at [205, 533] on font "16, 0, 24, 0" at bounding box center [199, 538] width 48 height 12
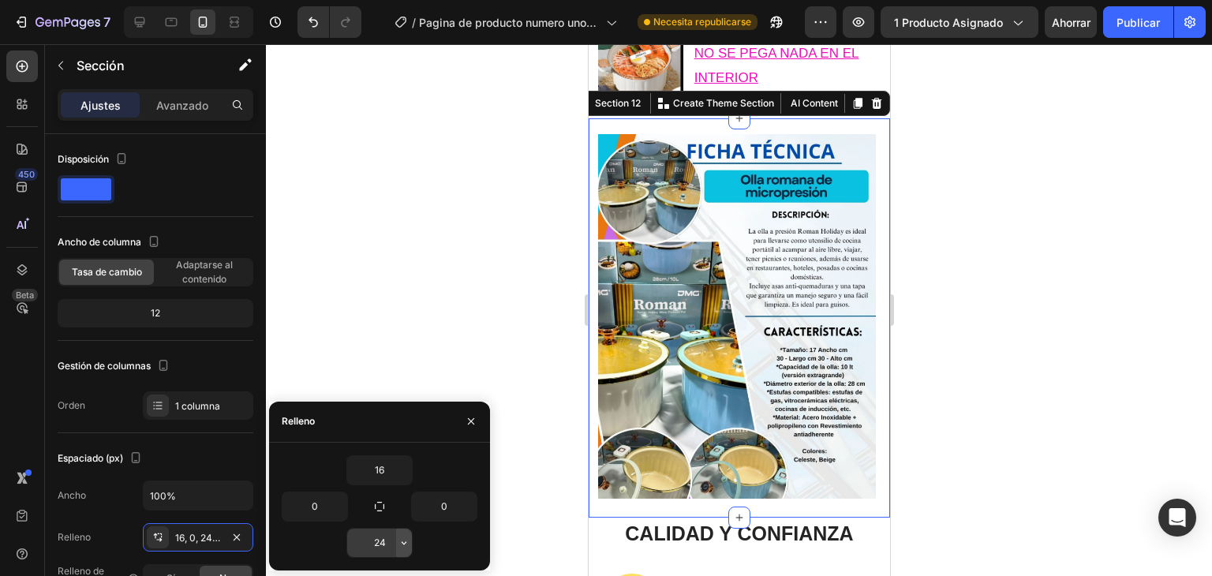
click at [396, 539] on button "button" at bounding box center [404, 543] width 16 height 28
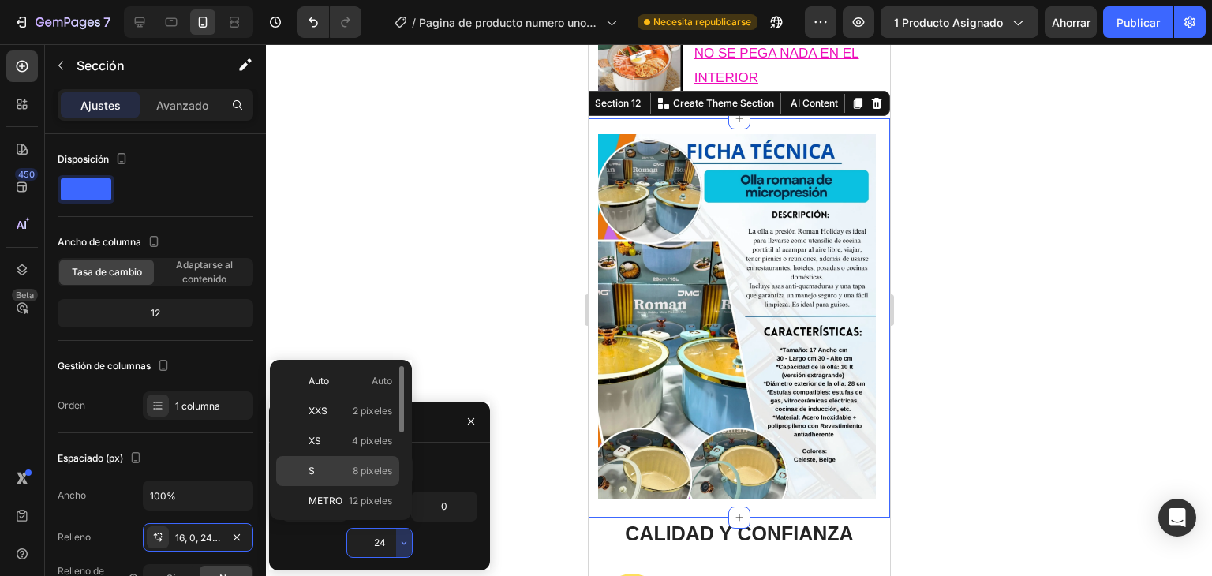
click at [393, 486] on div "S 8 píxeles" at bounding box center [337, 501] width 123 height 30
type input "8"
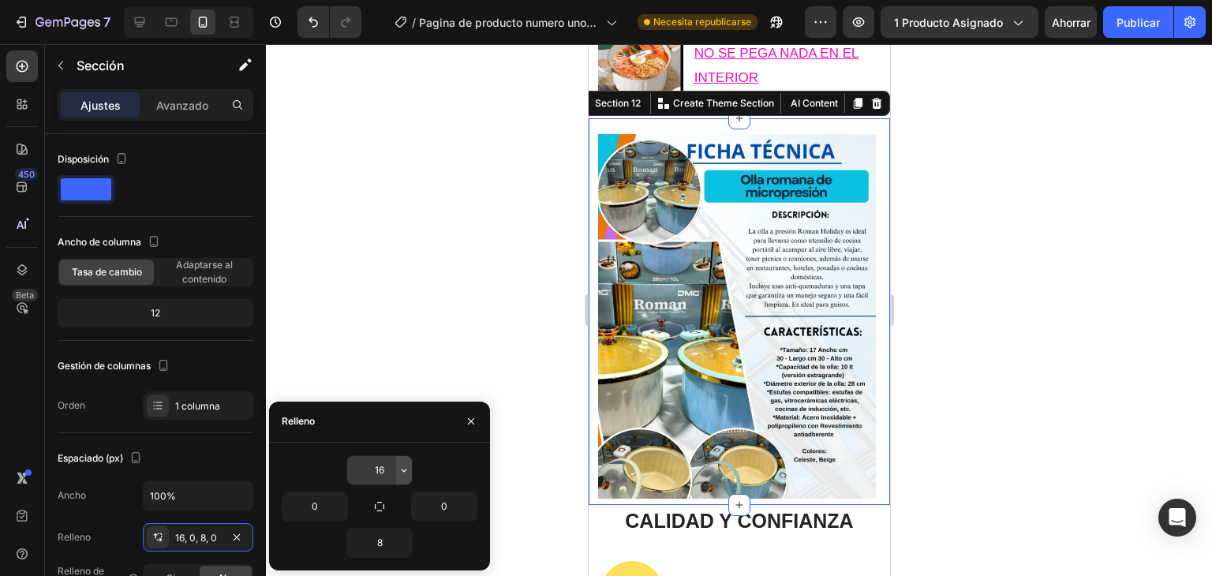
click at [398, 471] on icon "button" at bounding box center [404, 470] width 13 height 13
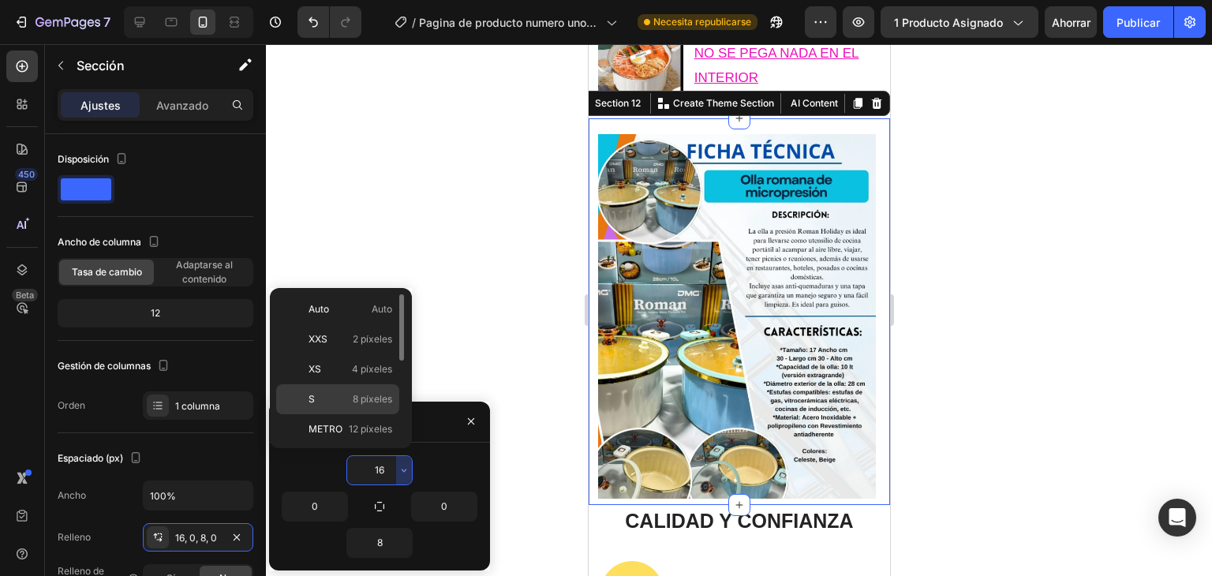
click at [382, 399] on font "8 píxeles" at bounding box center [372, 399] width 39 height 12
type input "8"
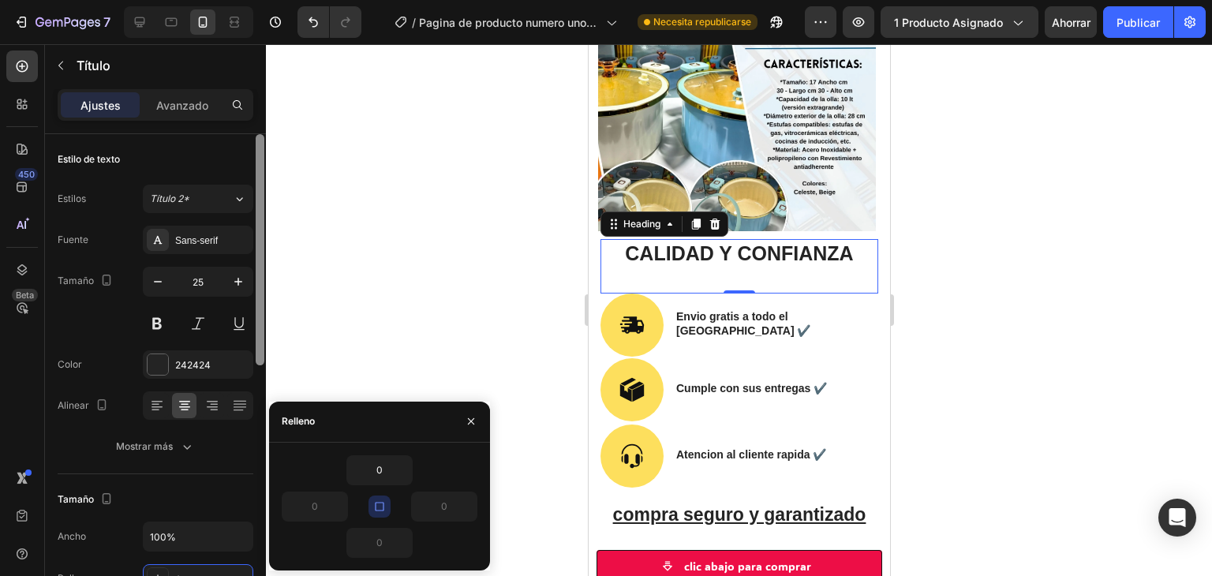
drag, startPoint x: 260, startPoint y: 190, endPoint x: 274, endPoint y: 136, distance: 55.3
click at [274, 0] on div "7 / Pagina de producto numero uno-23-08-2025 Necesita republicarse Avance 1 pro…" at bounding box center [606, 0] width 1212 height 0
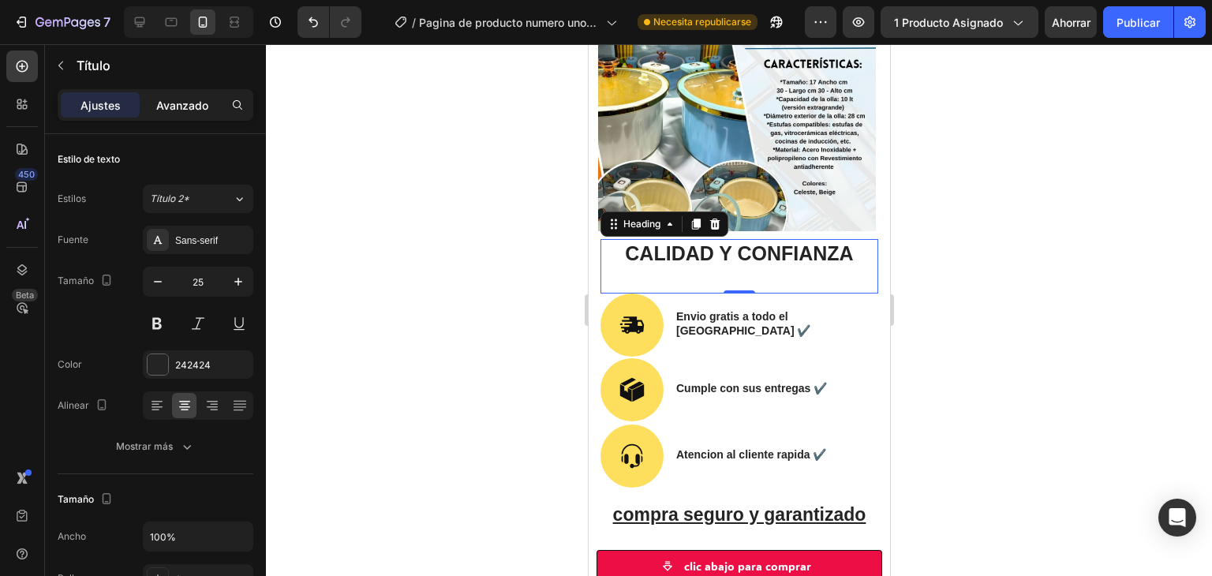
click at [187, 99] on font "Avanzado" at bounding box center [182, 105] width 52 height 13
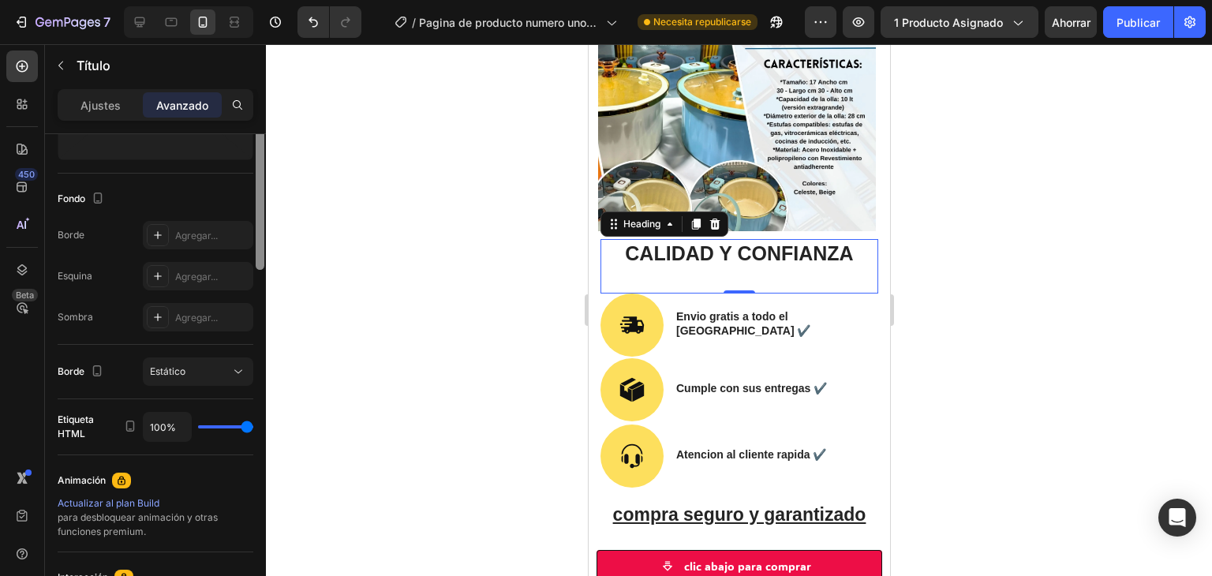
drag, startPoint x: 258, startPoint y: 252, endPoint x: 275, endPoint y: 302, distance: 53.4
click at [275, 0] on div "7 / Pagina de producto numero uno-23-08-2025 Necesita republicarse Avance 1 pro…" at bounding box center [606, 0] width 1212 height 0
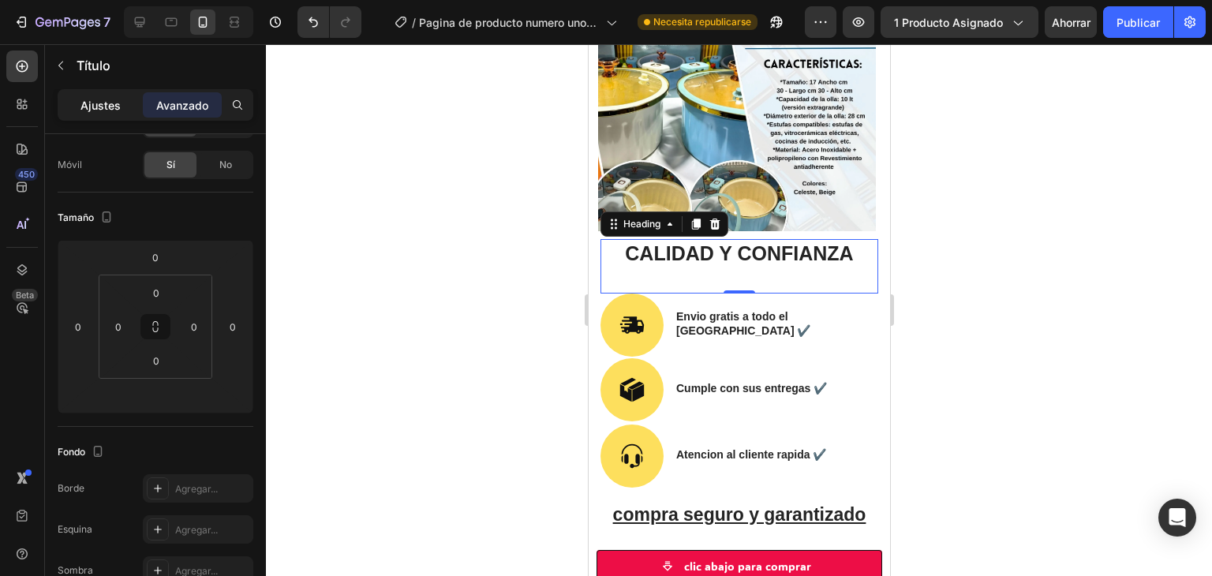
click at [114, 102] on font "Ajustes" at bounding box center [100, 105] width 40 height 13
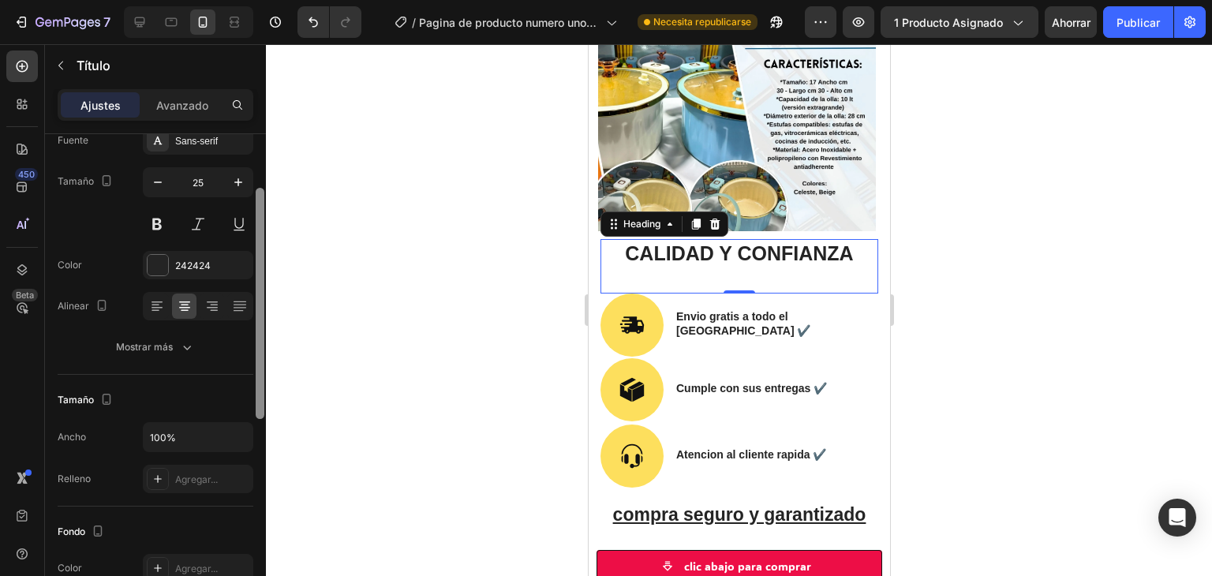
scroll to position [104, 0]
drag, startPoint x: 262, startPoint y: 260, endPoint x: 277, endPoint y: 256, distance: 15.5
click at [277, 0] on div "7 / Pagina de producto numero uno-23-08-2025 Necesita republicarse Avance 1 pro…" at bounding box center [606, 0] width 1212 height 0
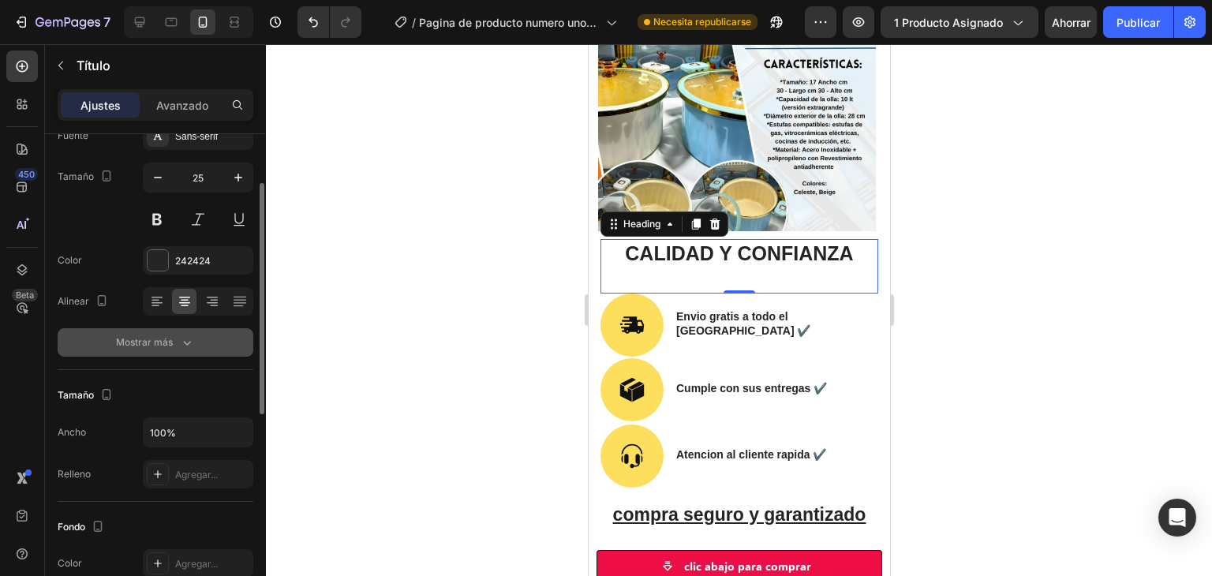
click at [184, 337] on icon "button" at bounding box center [187, 343] width 16 height 16
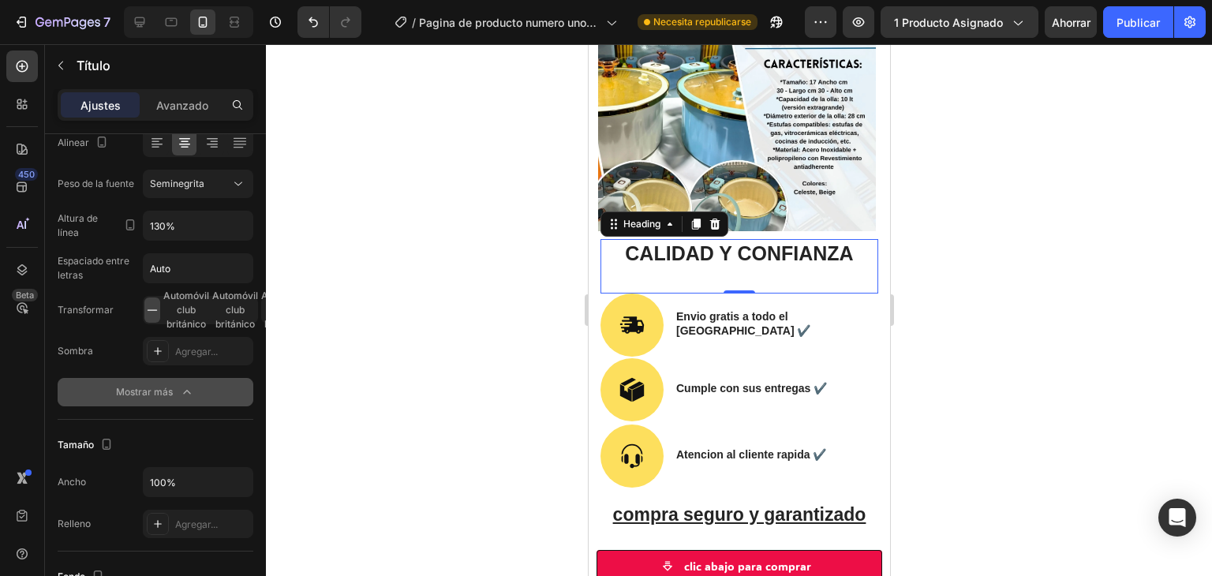
scroll to position [0, 0]
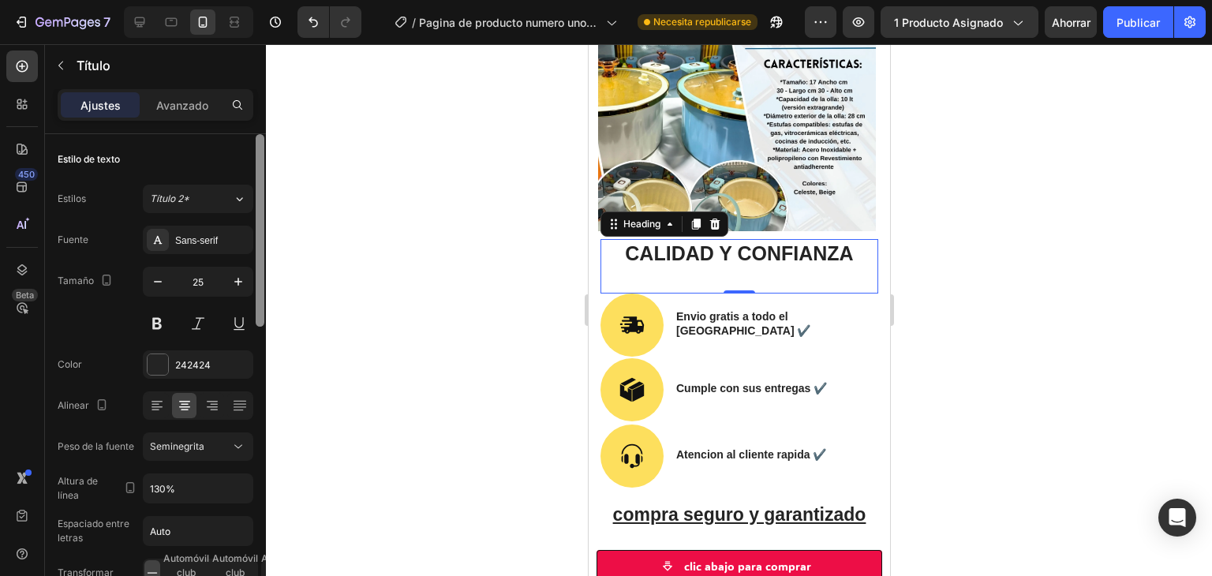
drag, startPoint x: 262, startPoint y: 386, endPoint x: 304, endPoint y: 152, distance: 237.2
click at [304, 0] on div "7 / Pagina de producto numero uno-23-08-2025 Necesita republicarse Avance 1 pro…" at bounding box center [606, 0] width 1212 height 0
click at [461, 105] on div at bounding box center [739, 310] width 946 height 532
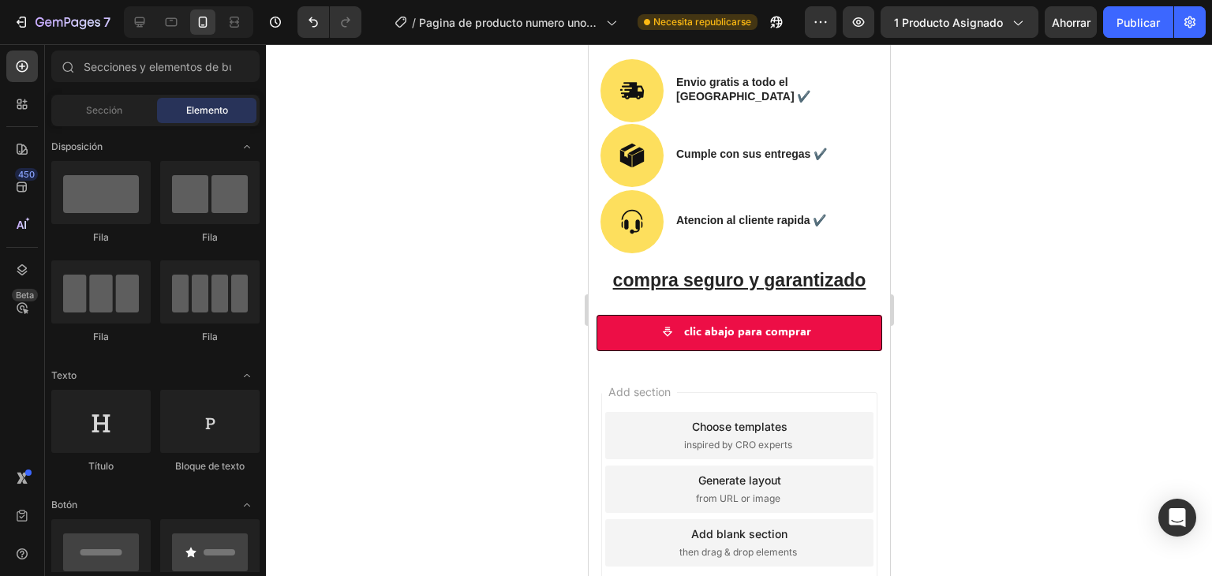
scroll to position [2707, 0]
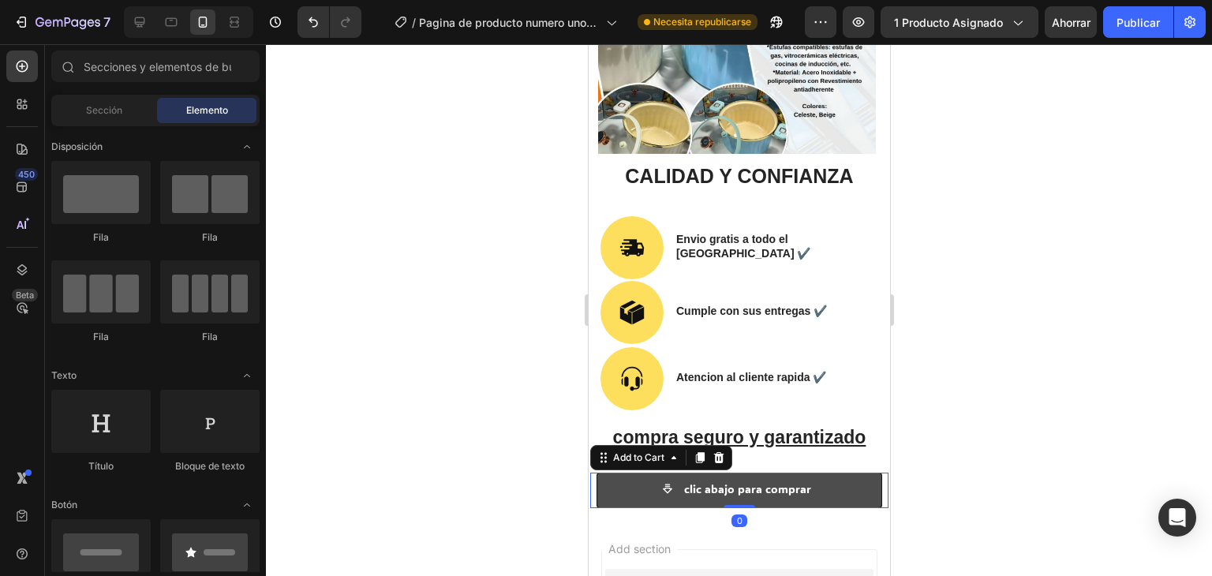
click at [853, 473] on button "clic abajo para comprar" at bounding box center [739, 491] width 286 height 36
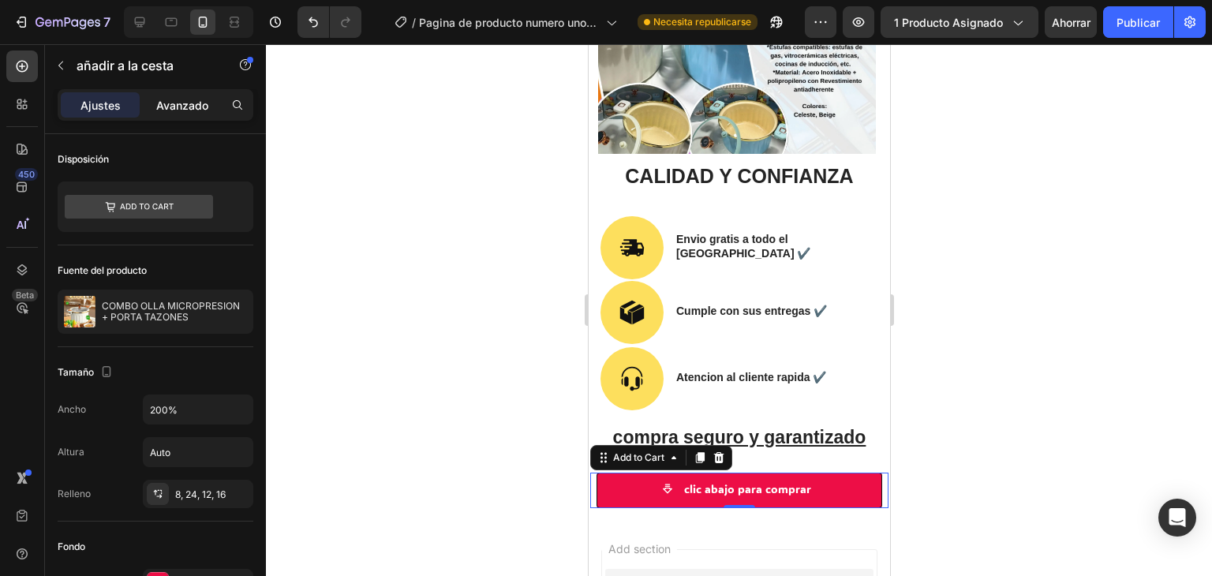
click at [217, 102] on div "Avanzado" at bounding box center [182, 104] width 79 height 25
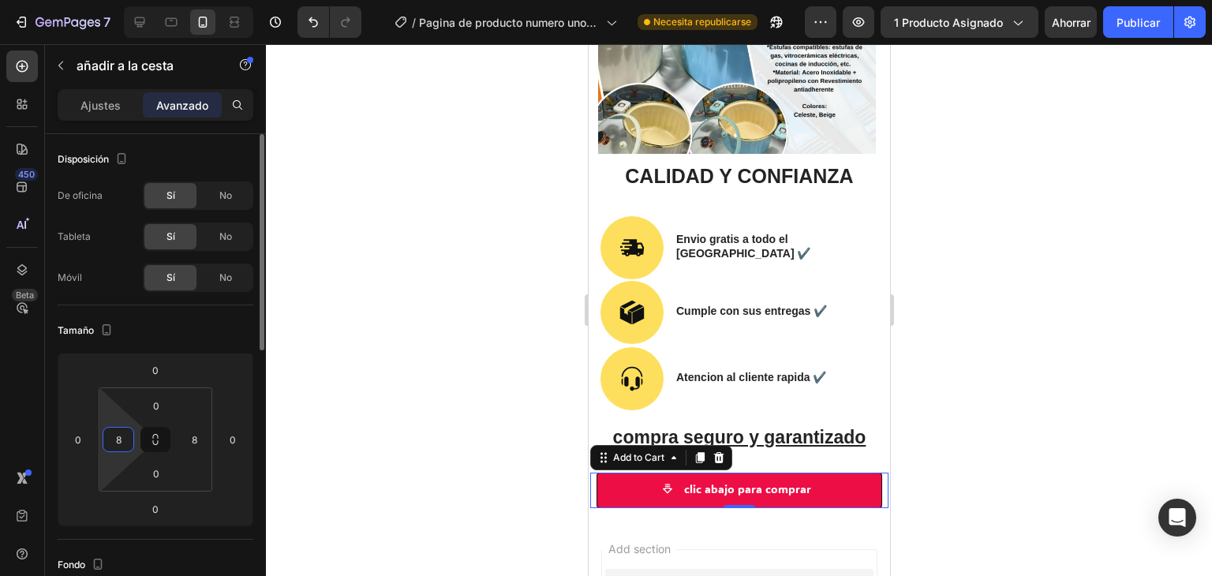
click at [122, 440] on input "8" at bounding box center [119, 440] width 24 height 24
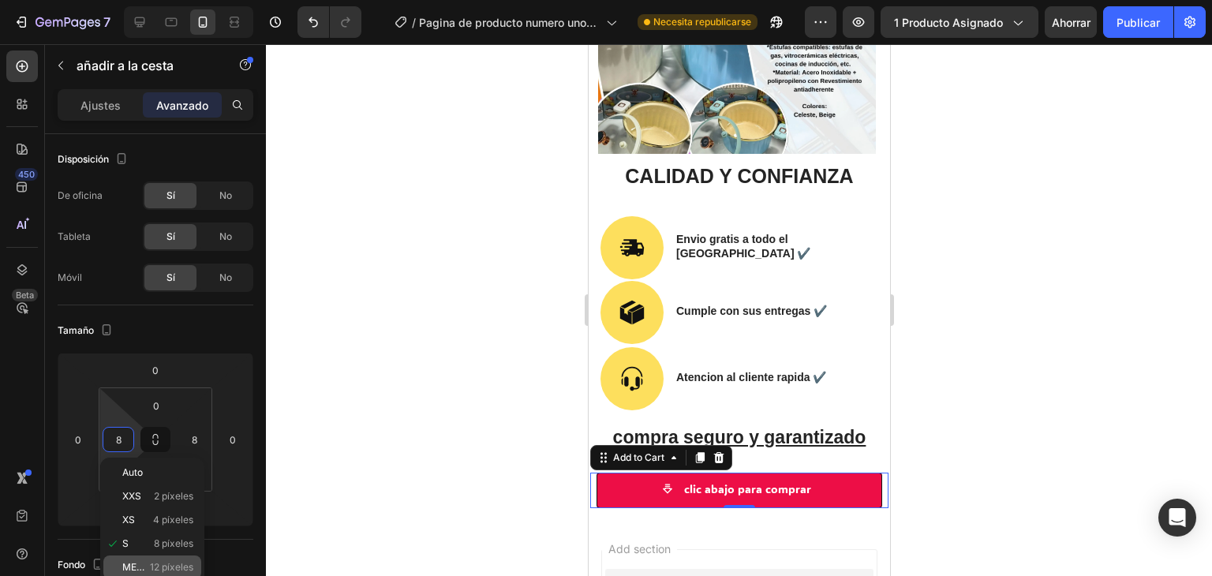
click at [160, 556] on div "METRO 12 píxeles" at bounding box center [152, 567] width 98 height 24
type input "12"
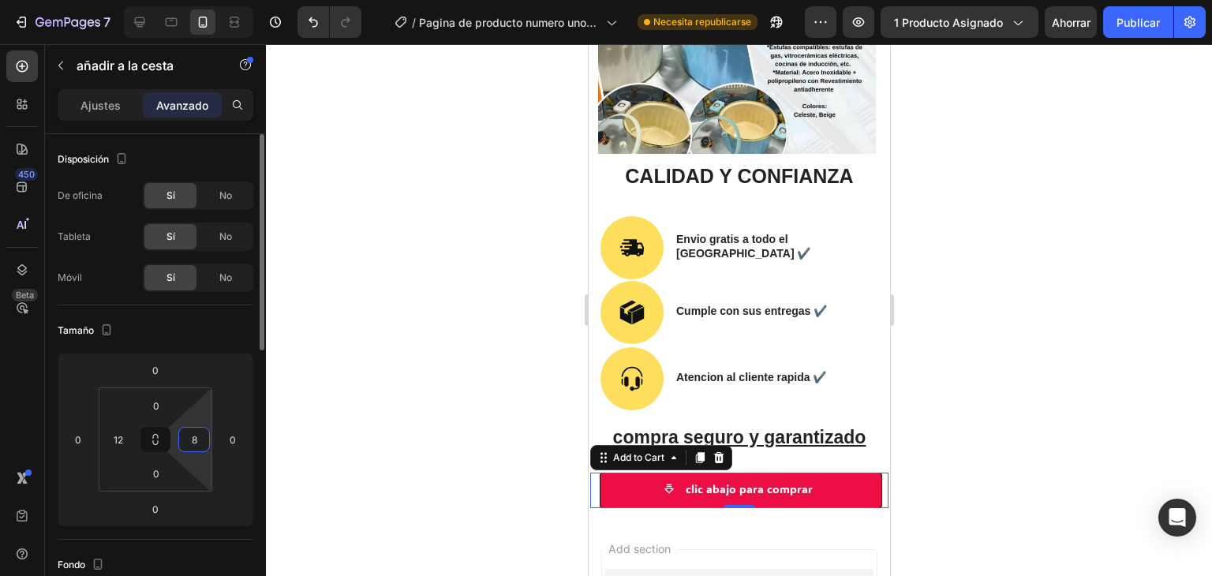
click at [205, 428] on div "8" at bounding box center [194, 439] width 32 height 25
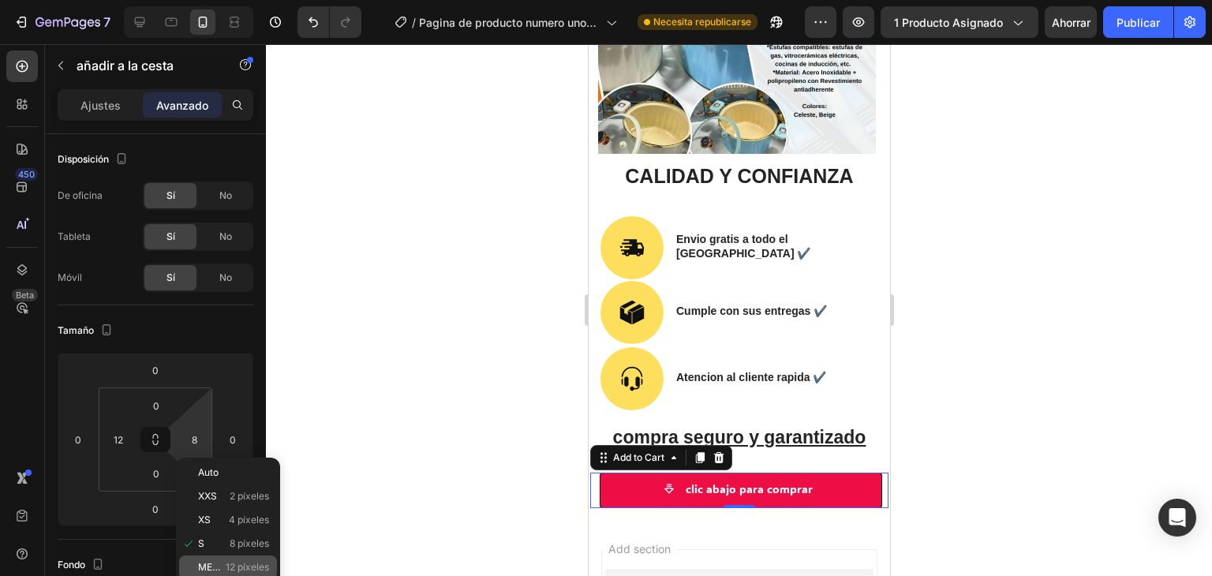
click at [216, 563] on font "METRO" at bounding box center [215, 567] width 34 height 12
type input "12"
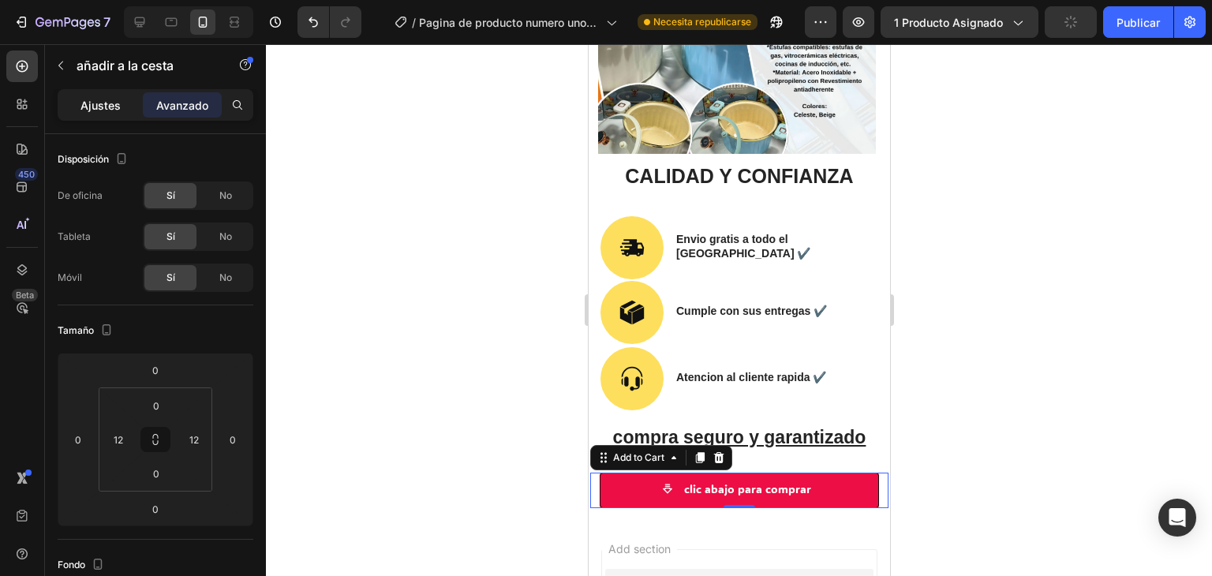
click at [129, 100] on div "Ajustes" at bounding box center [100, 104] width 79 height 25
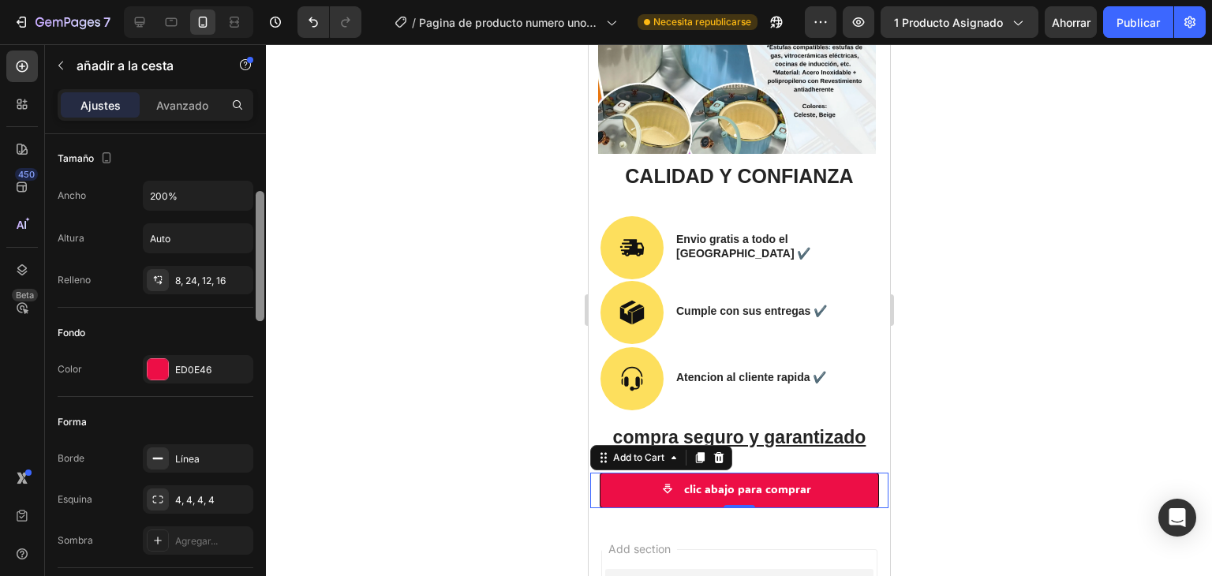
scroll to position [217, 0]
drag, startPoint x: 262, startPoint y: 165, endPoint x: 260, endPoint y: 223, distance: 58.4
click at [260, 223] on div at bounding box center [260, 253] width 9 height 130
click at [158, 356] on div at bounding box center [158, 366] width 21 height 21
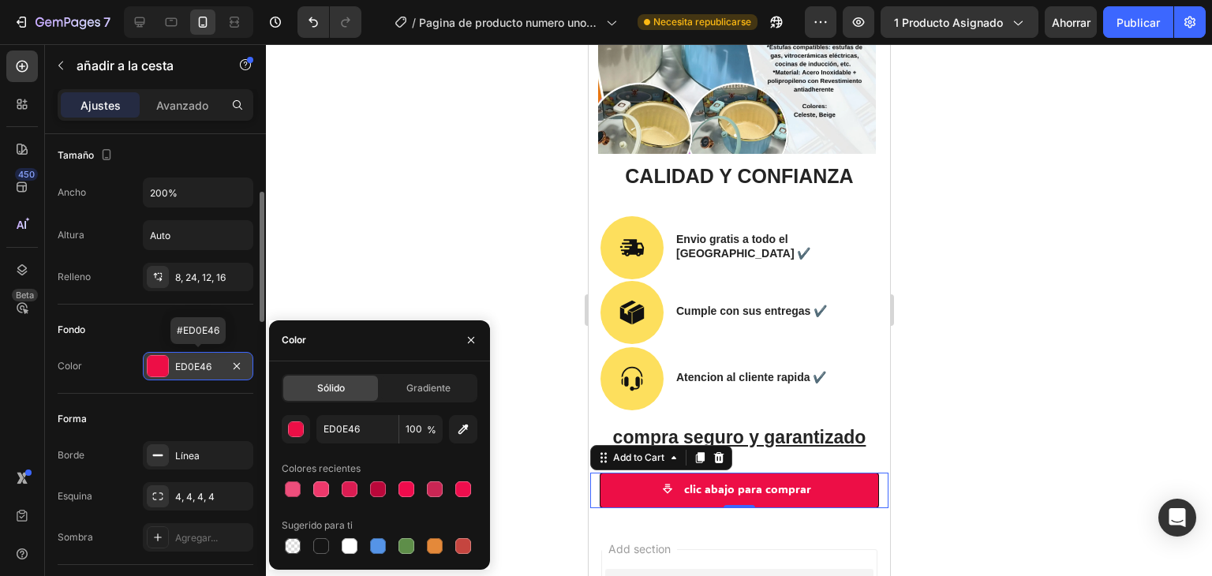
click at [158, 356] on div at bounding box center [158, 366] width 21 height 21
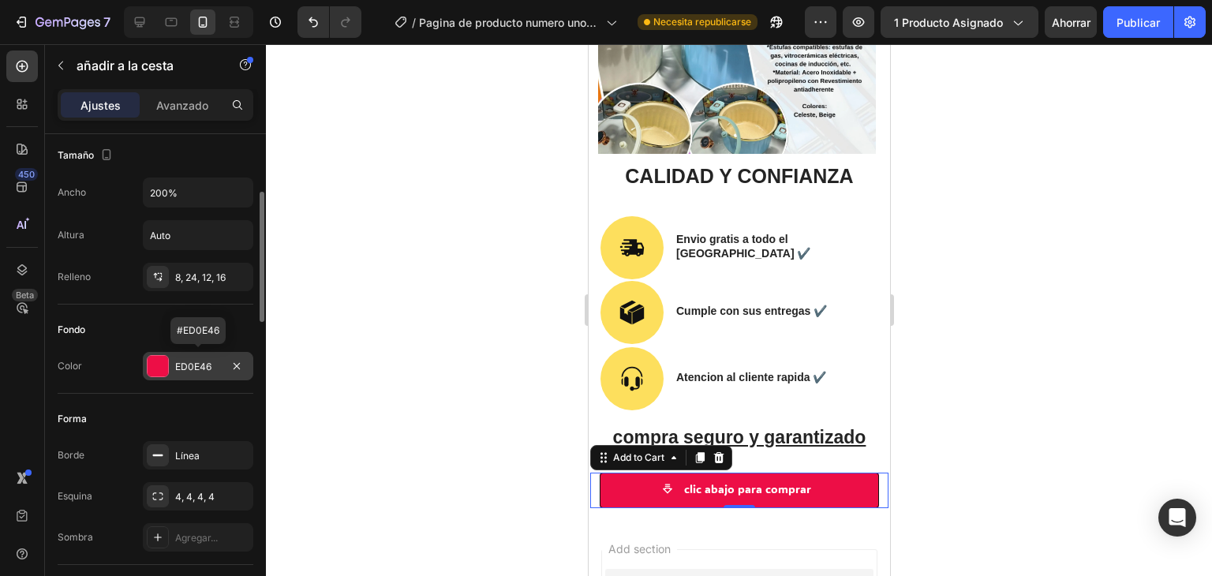
click at [161, 357] on div at bounding box center [158, 366] width 21 height 21
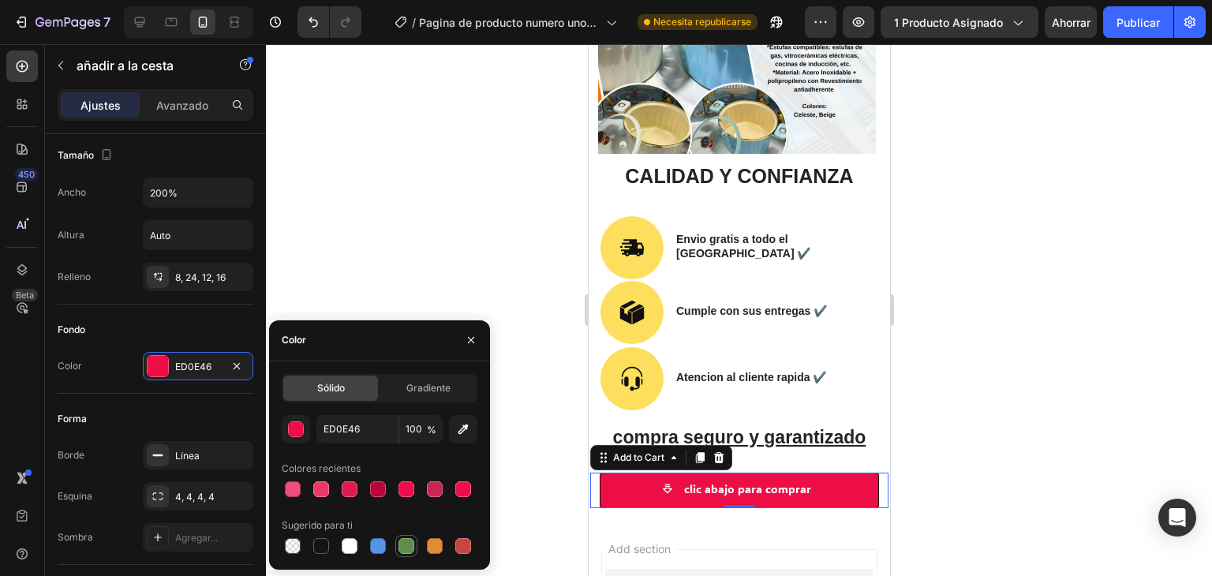
click at [406, 543] on div at bounding box center [406, 546] width 16 height 16
type input "5E8E49"
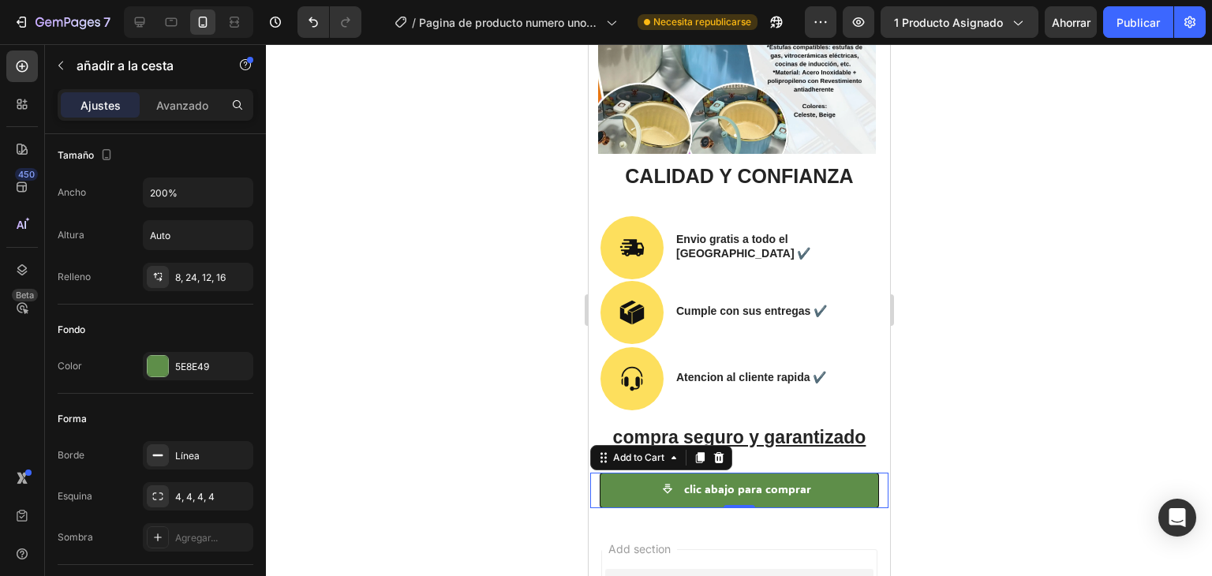
click at [538, 449] on div at bounding box center [739, 310] width 946 height 532
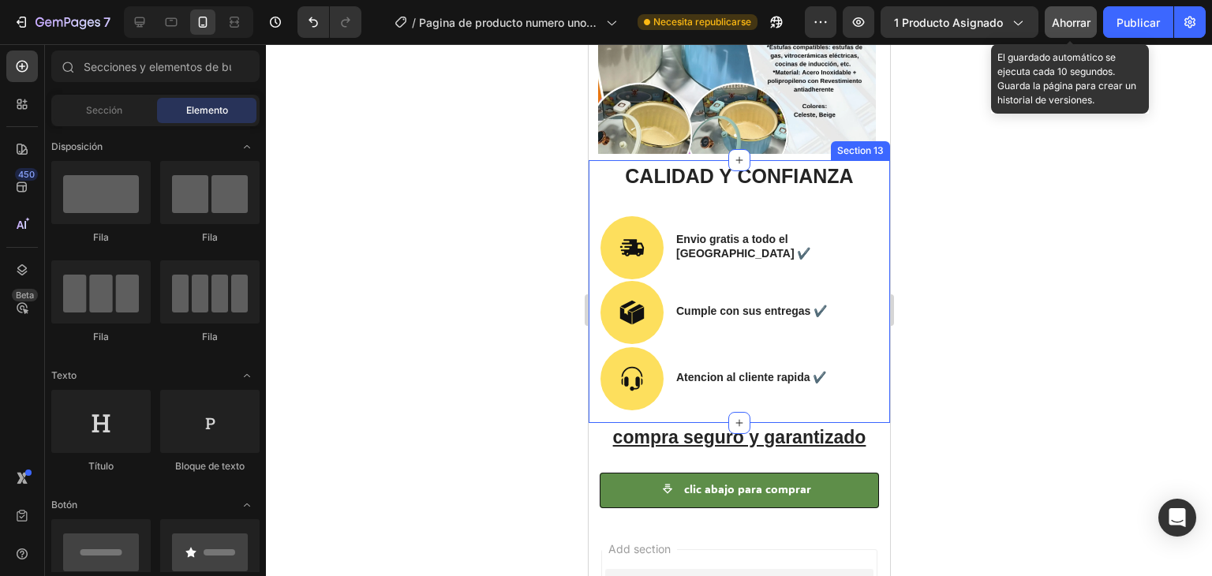
click at [1084, 17] on font "Ahorrar" at bounding box center [1071, 22] width 39 height 13
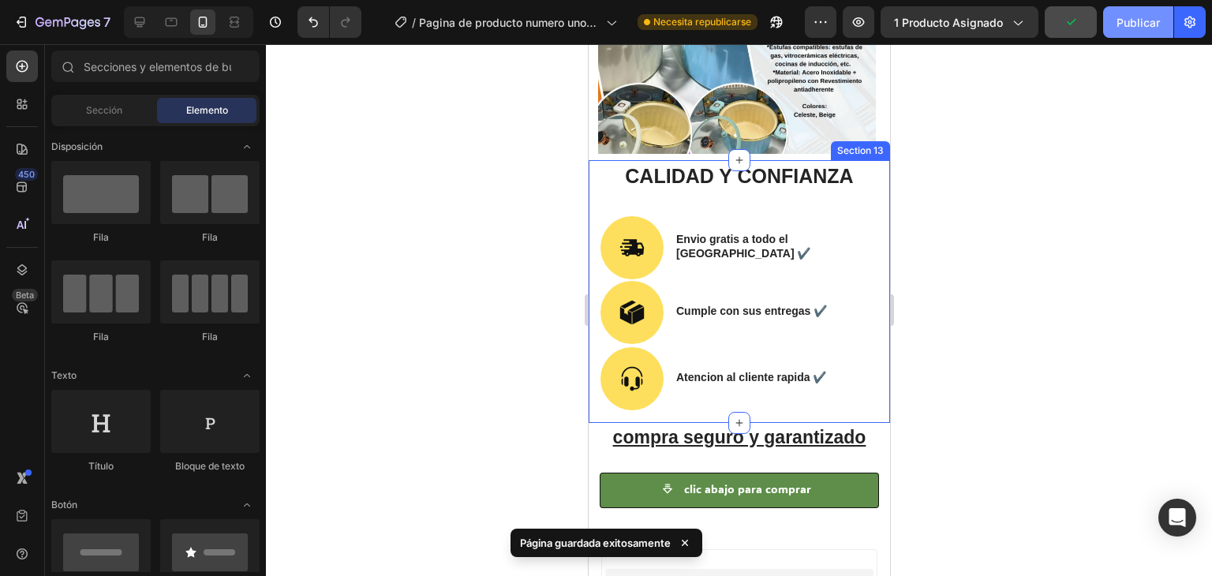
click at [1131, 16] on font "Publicar" at bounding box center [1137, 22] width 43 height 13
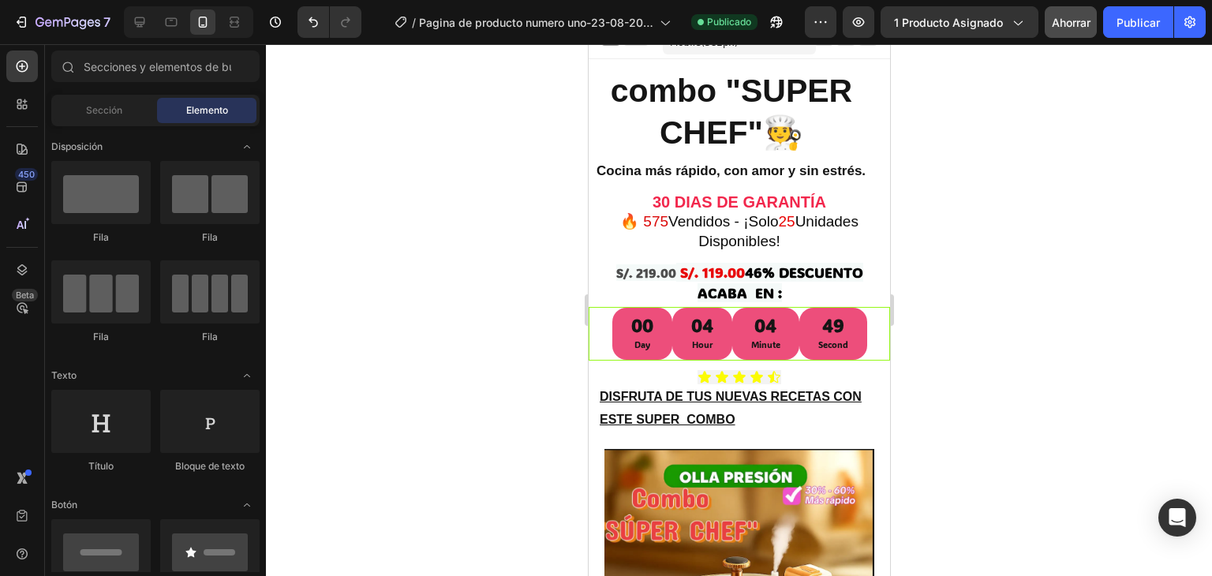
scroll to position [0, 0]
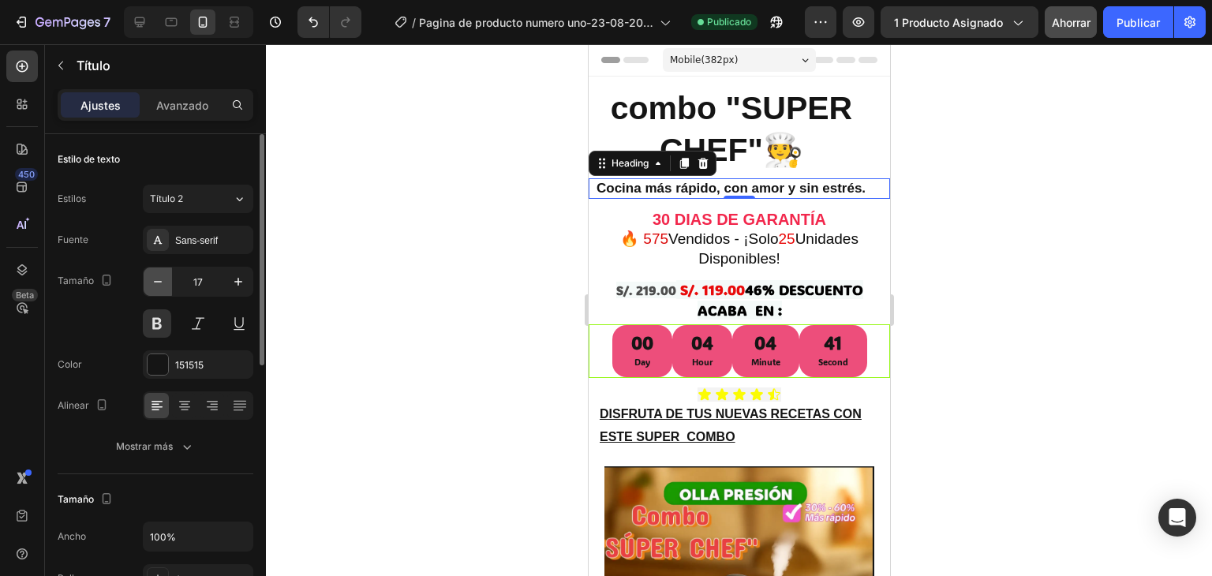
click at [161, 274] on icon "button" at bounding box center [158, 282] width 16 height 16
type input "16"
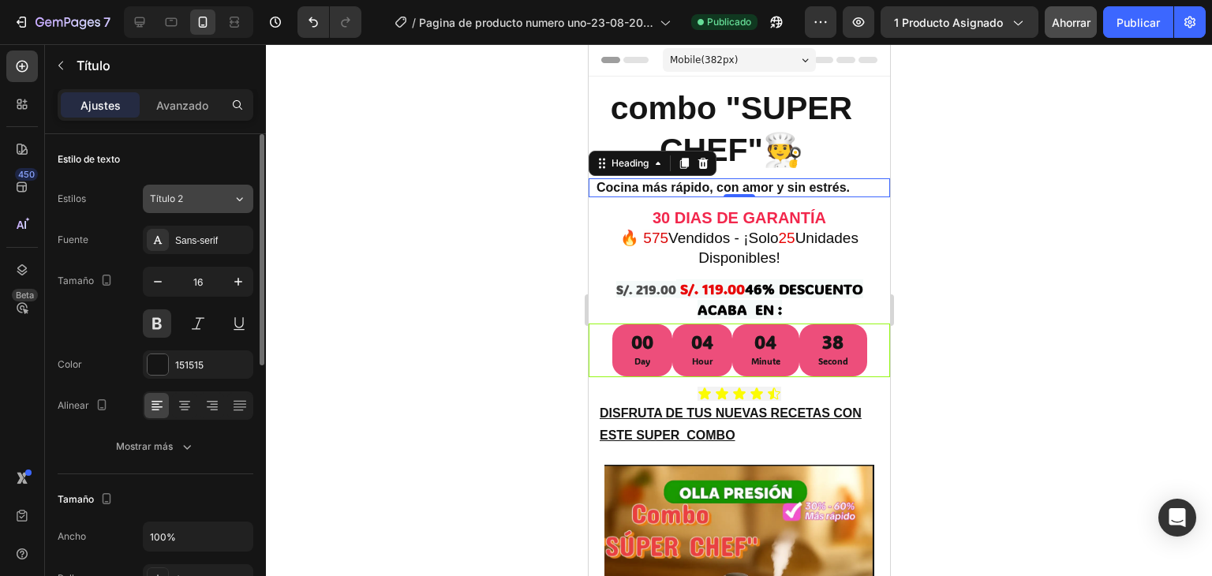
drag, startPoint x: 161, startPoint y: 274, endPoint x: 194, endPoint y: 185, distance: 94.4
click at [194, 185] on div "Estilos Título 2 Fuente Sans-serif Tamaño 16 Color 151515 Alinear Mostrar más" at bounding box center [156, 323] width 196 height 276
click at [196, 106] on font "Avanzado" at bounding box center [182, 105] width 52 height 13
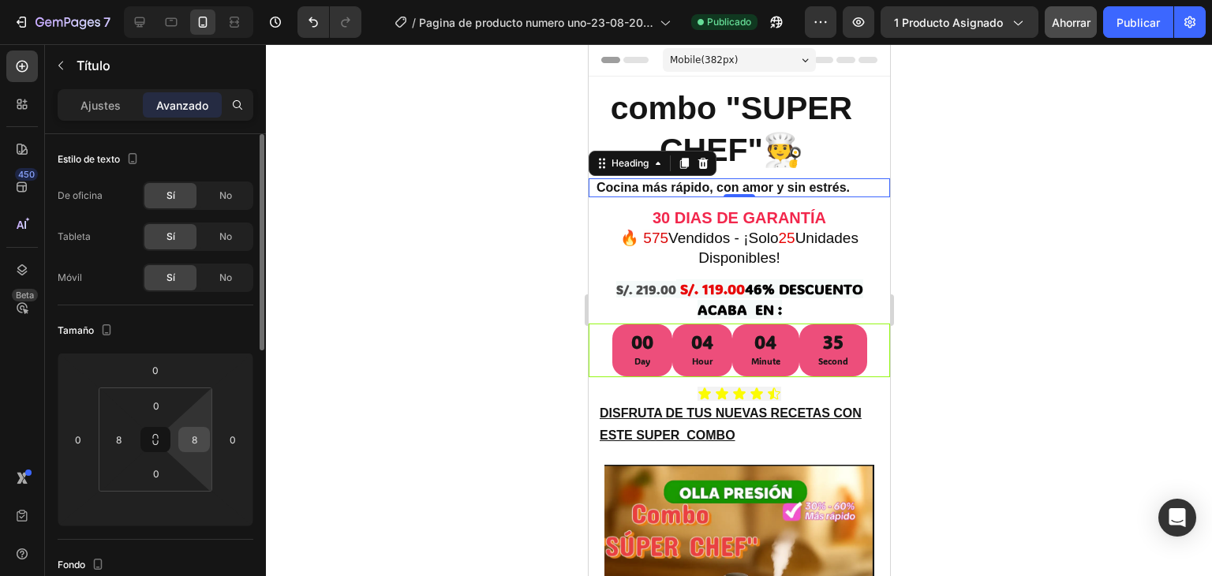
click at [189, 437] on input "8" at bounding box center [194, 440] width 24 height 24
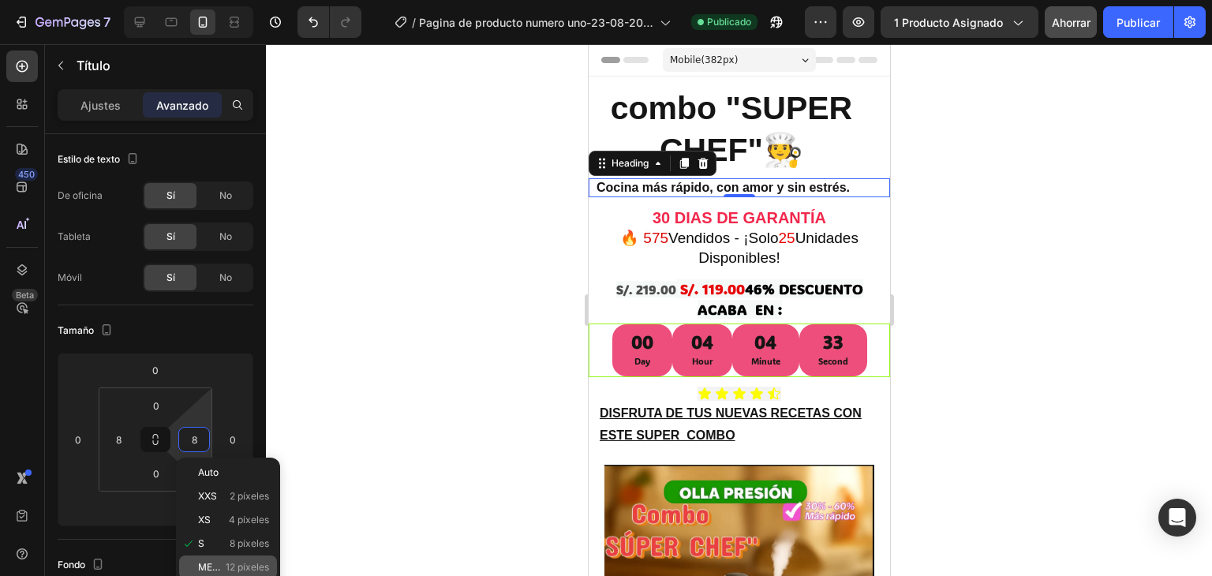
click at [215, 560] on div "METRO 12 píxeles" at bounding box center [228, 567] width 98 height 24
type input "12"
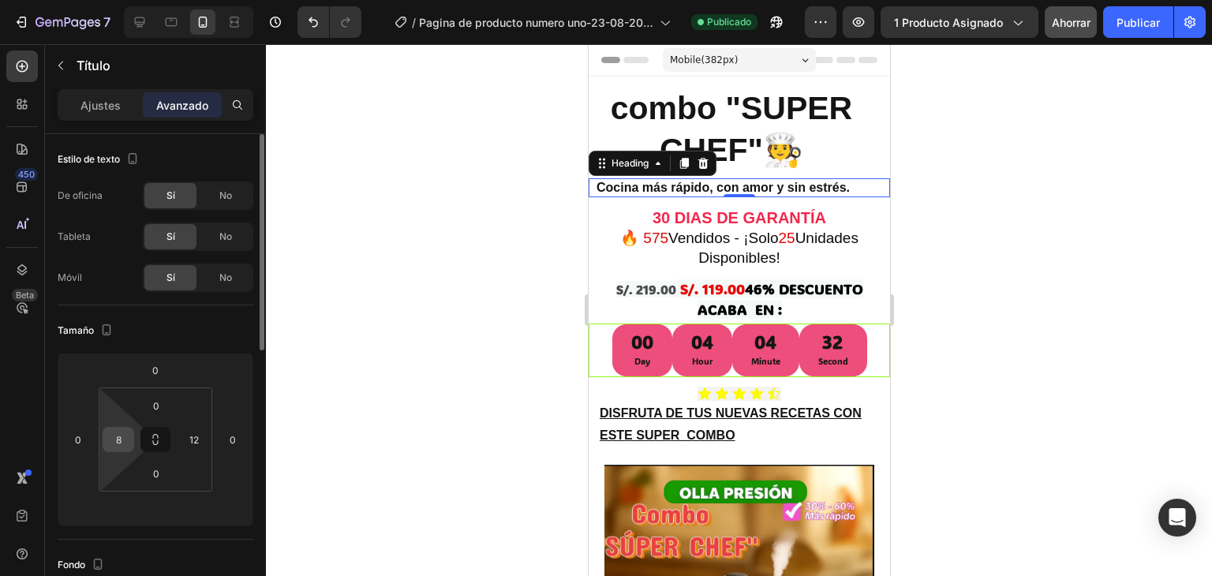
click at [121, 438] on input "8" at bounding box center [119, 440] width 24 height 24
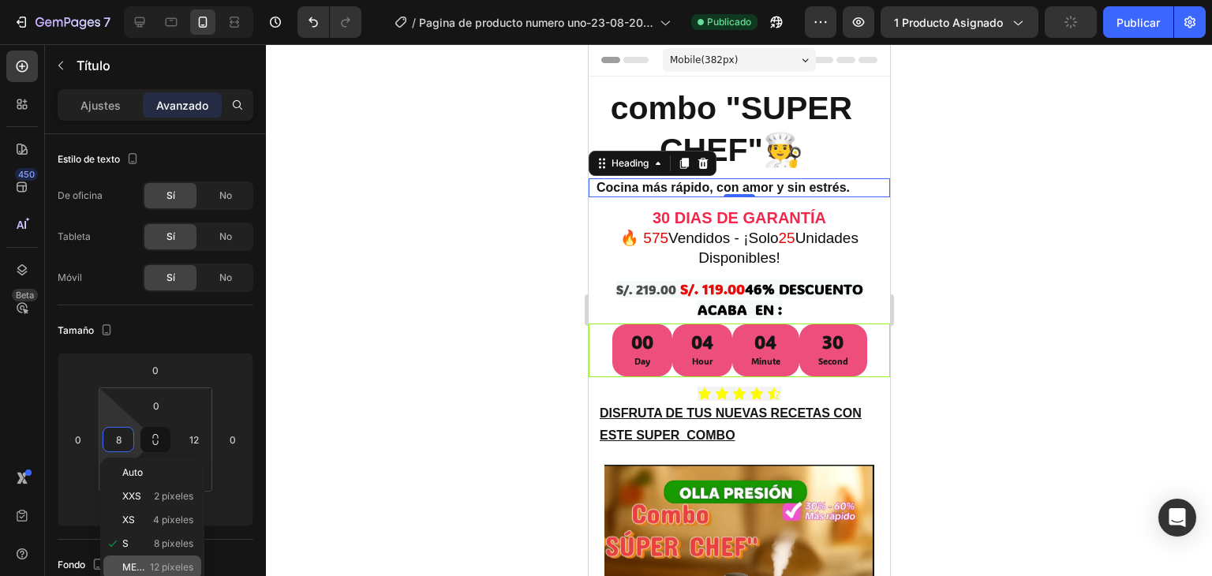
click at [139, 569] on font "METRO" at bounding box center [139, 567] width 34 height 12
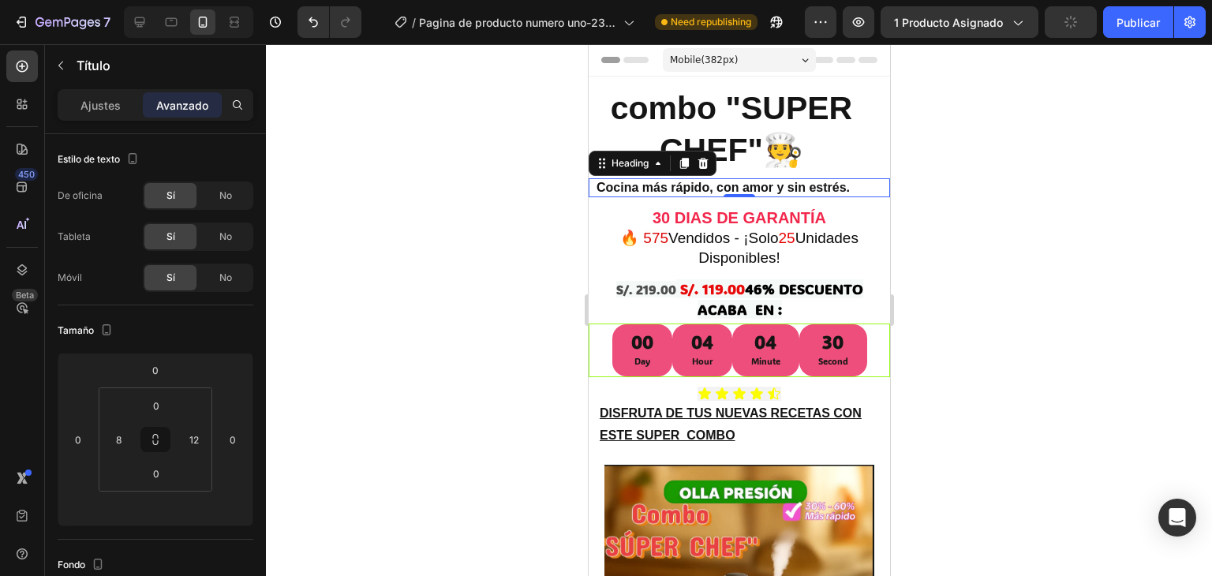
type input "12"
click at [328, 387] on div at bounding box center [739, 310] width 946 height 532
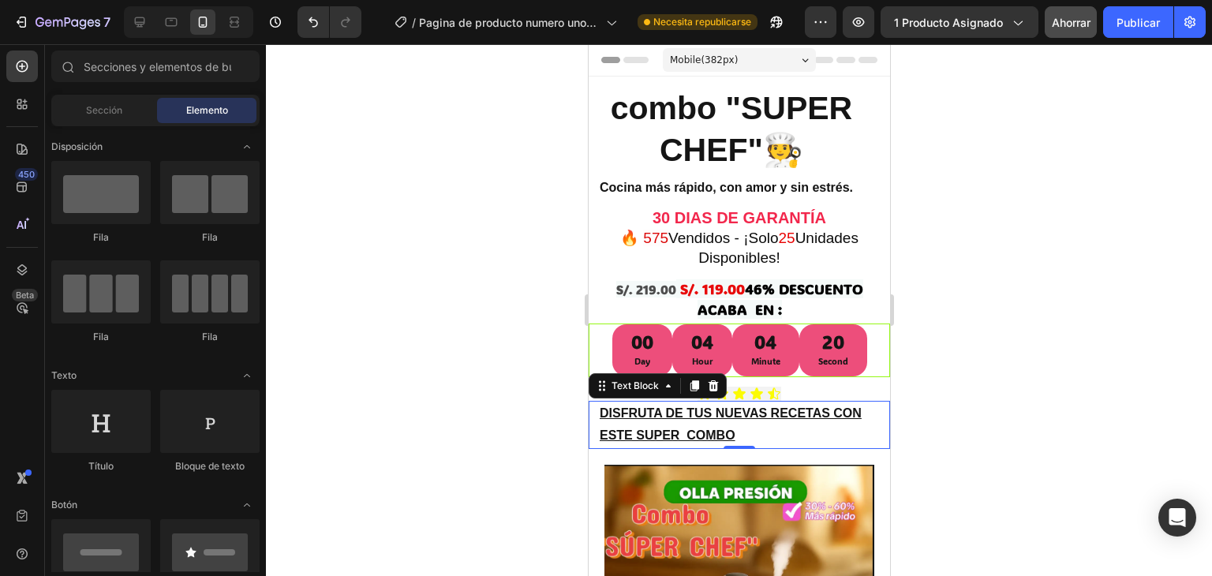
click at [705, 409] on p "DISFRUTA DE TUS NUEVAS RECETAS CON ESTE SUPER COMBO" at bounding box center [742, 425] width 286 height 46
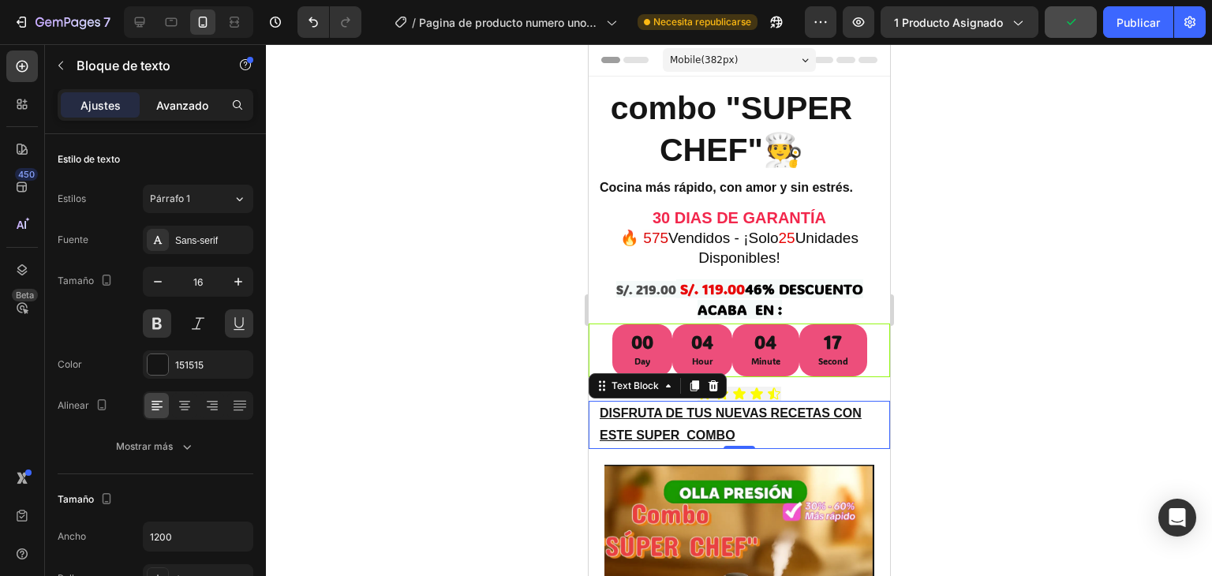
click at [194, 107] on font "Avanzado" at bounding box center [182, 105] width 52 height 13
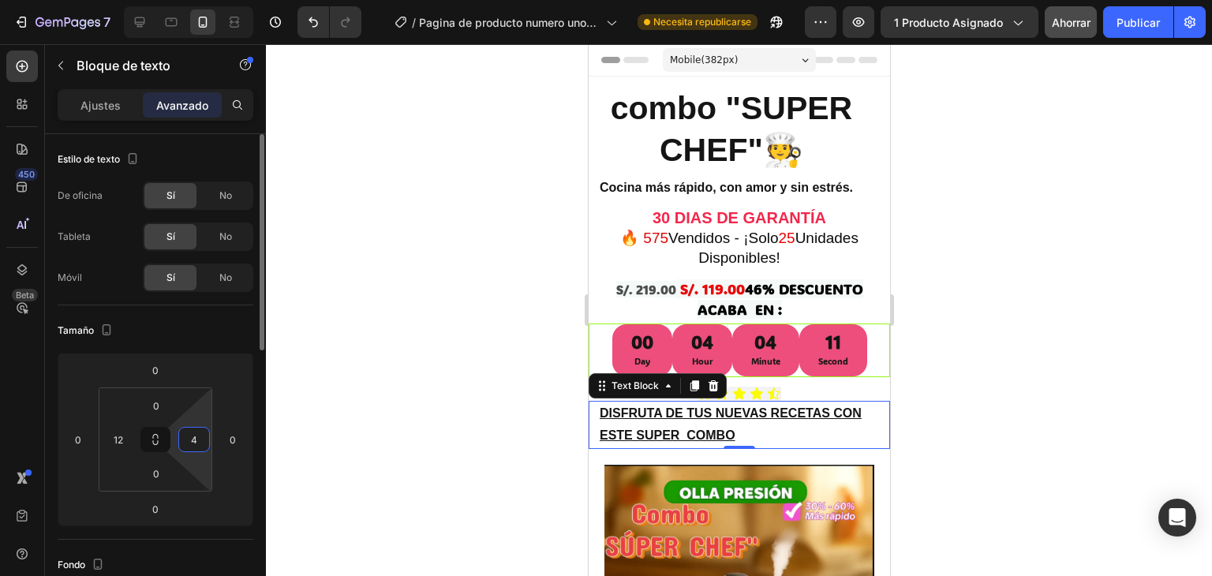
click at [194, 430] on input "4" at bounding box center [194, 440] width 24 height 24
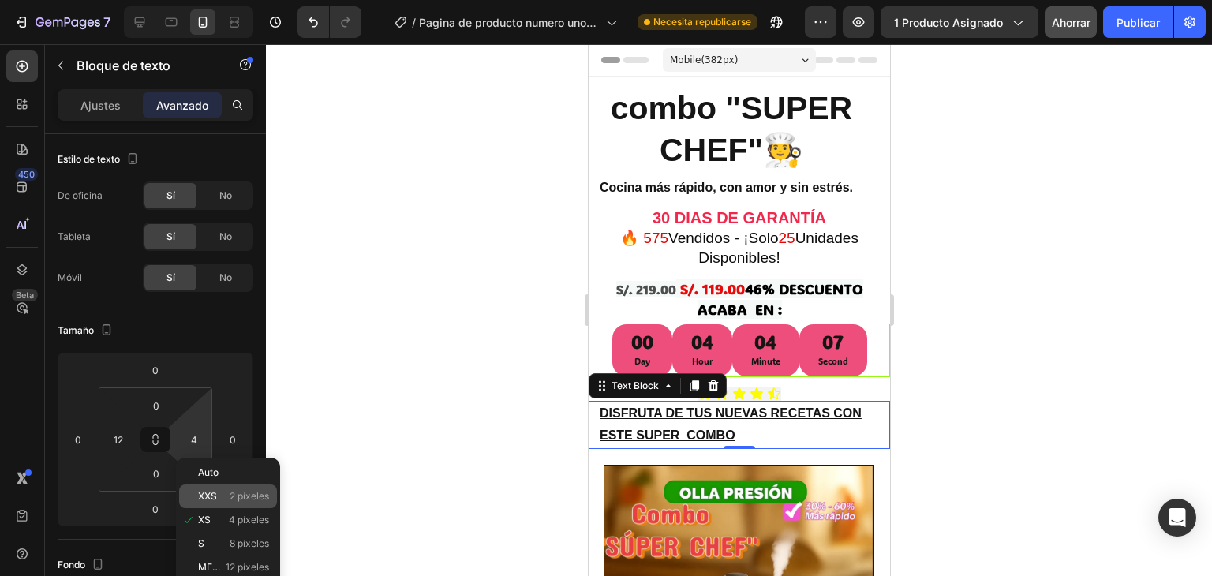
click at [202, 496] on font "XXS" at bounding box center [207, 496] width 19 height 12
type input "2"
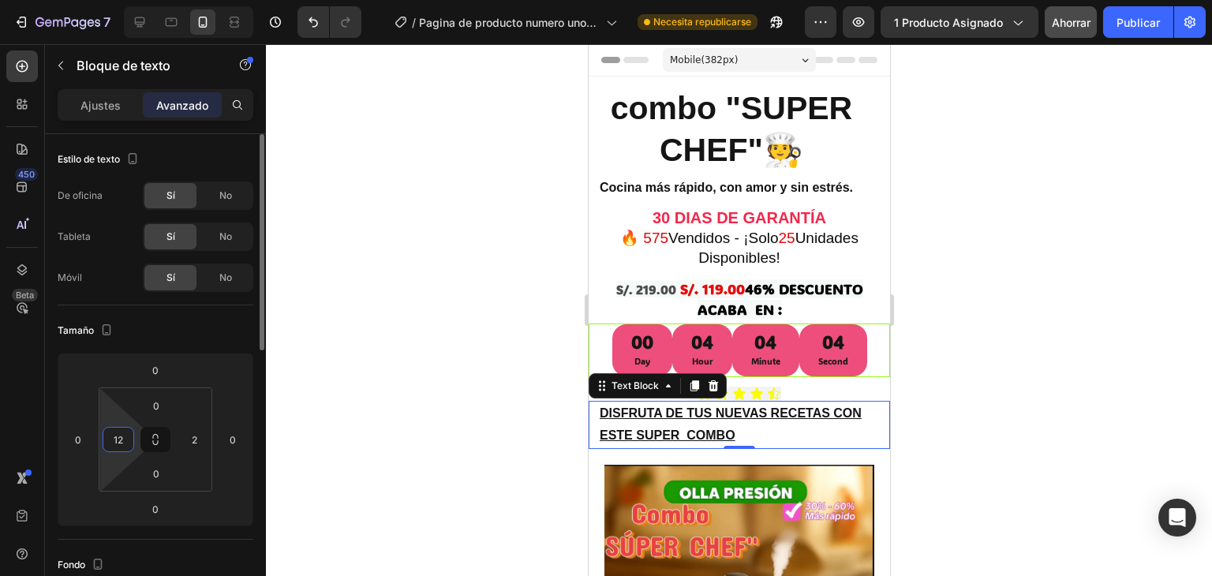
click at [121, 434] on input "12" at bounding box center [119, 440] width 24 height 24
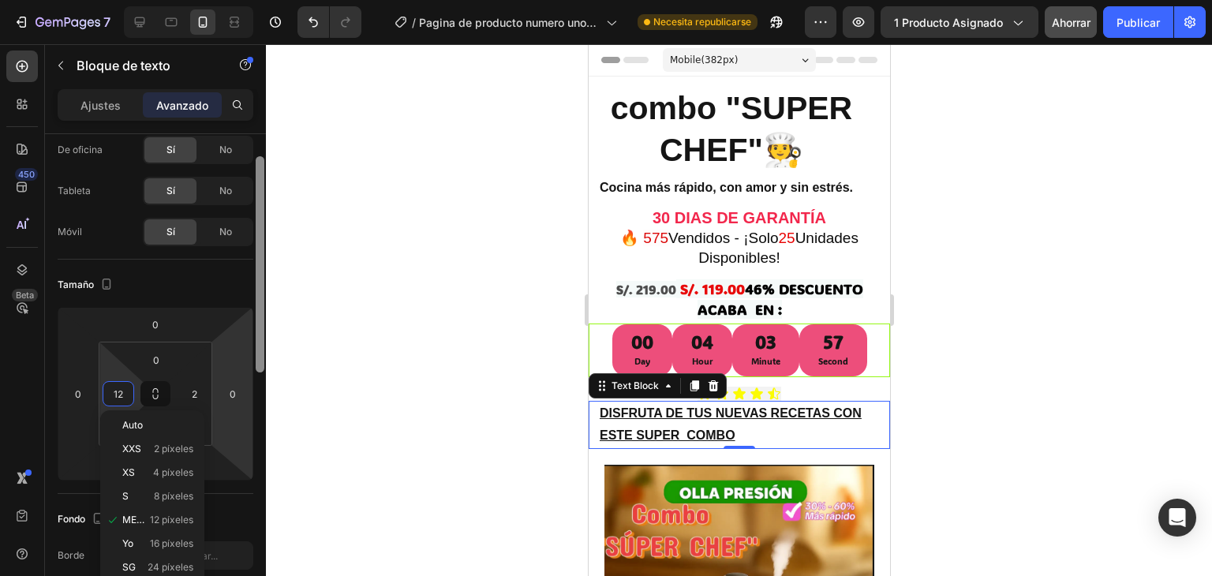
drag, startPoint x: 257, startPoint y: 342, endPoint x: 262, endPoint y: 382, distance: 40.5
click at [262, 372] on div at bounding box center [260, 264] width 9 height 216
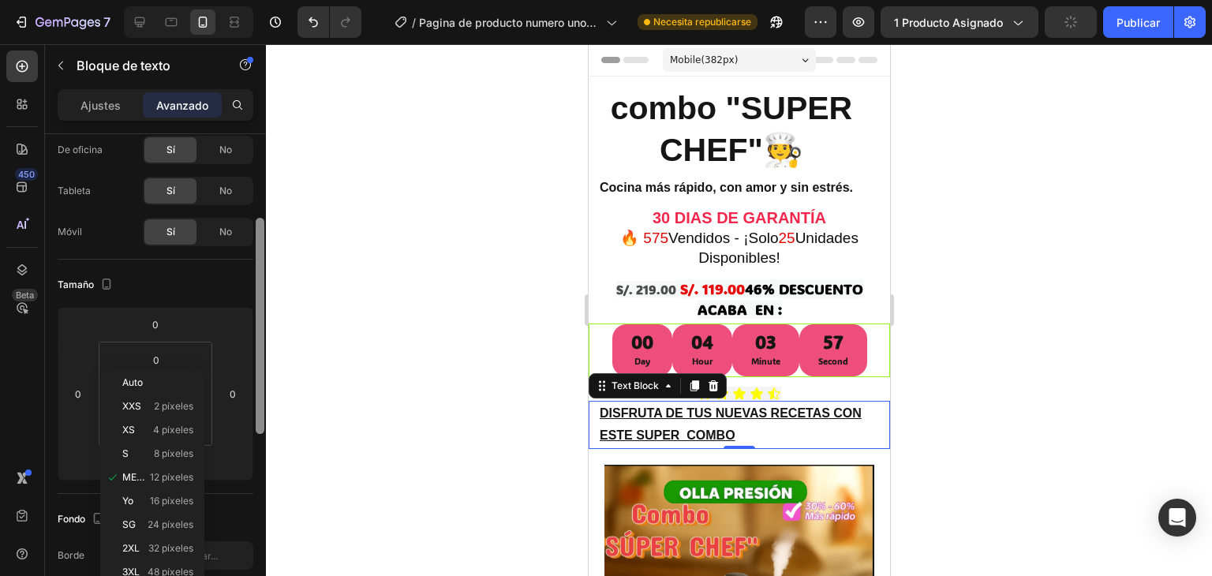
scroll to position [90, 0]
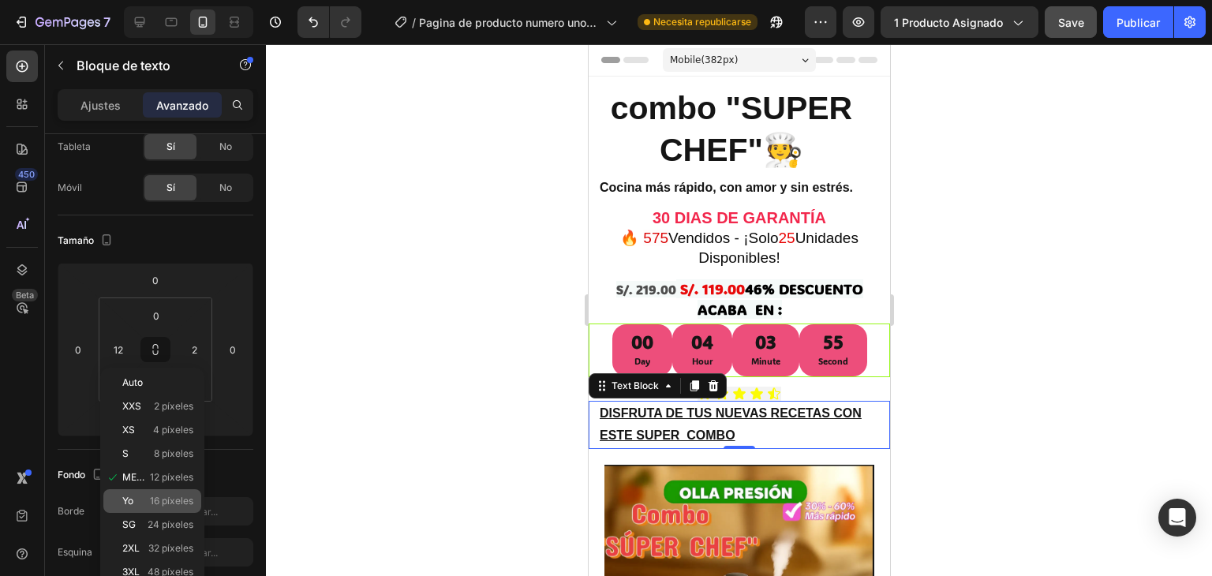
click at [180, 490] on div "Yo 16 píxeles" at bounding box center [152, 501] width 98 height 24
type input "16"
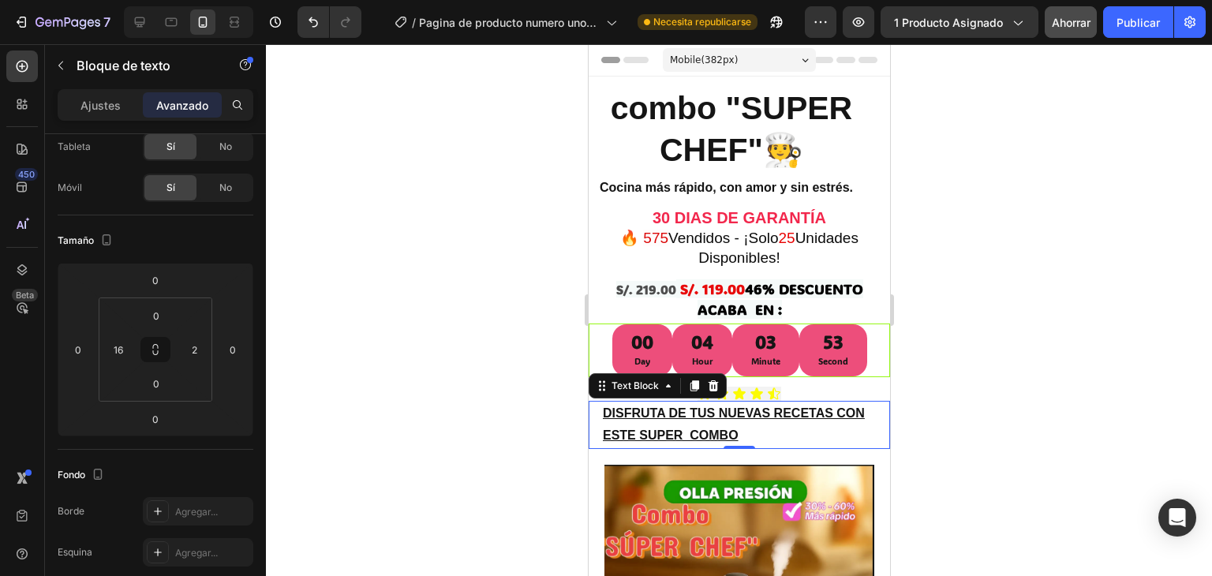
click at [503, 320] on div at bounding box center [739, 310] width 946 height 532
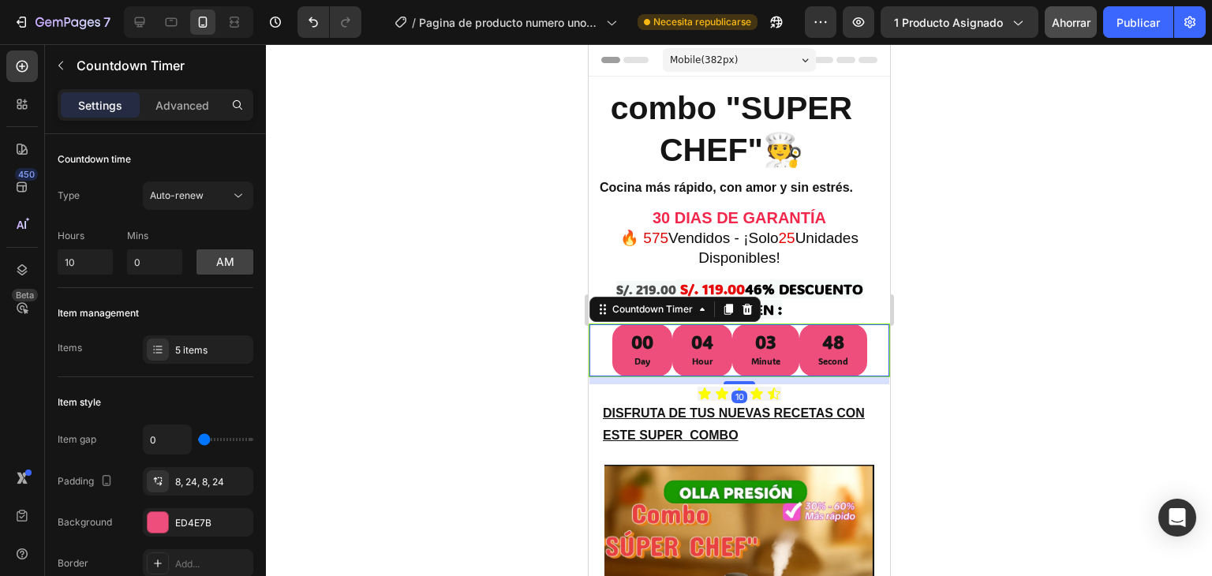
click at [757, 351] on div "03" at bounding box center [764, 343] width 29 height 24
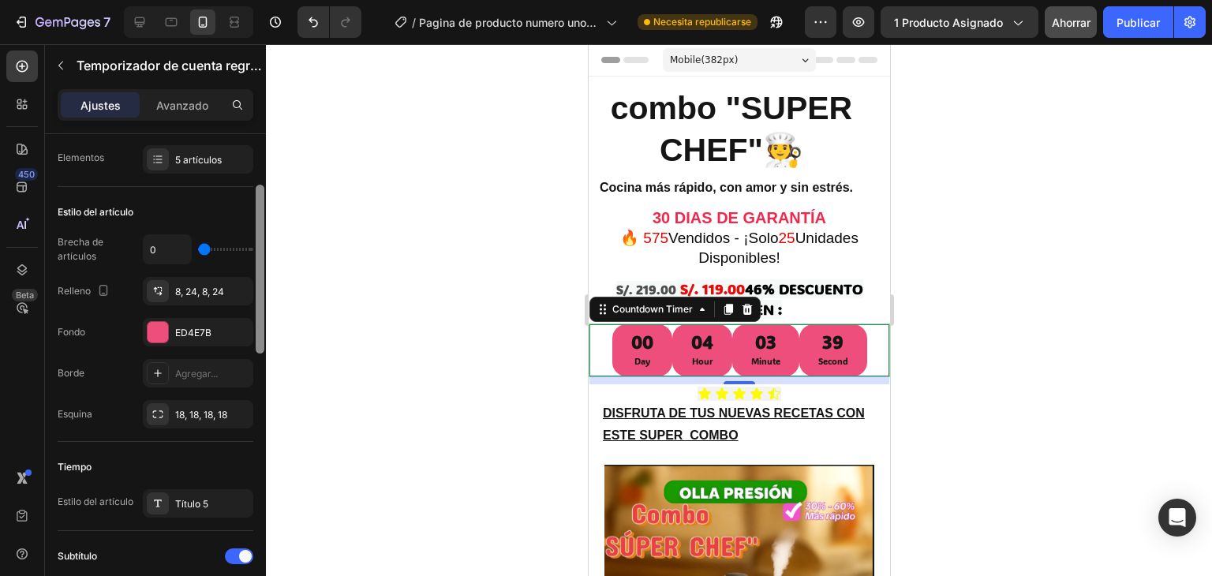
scroll to position [195, 0]
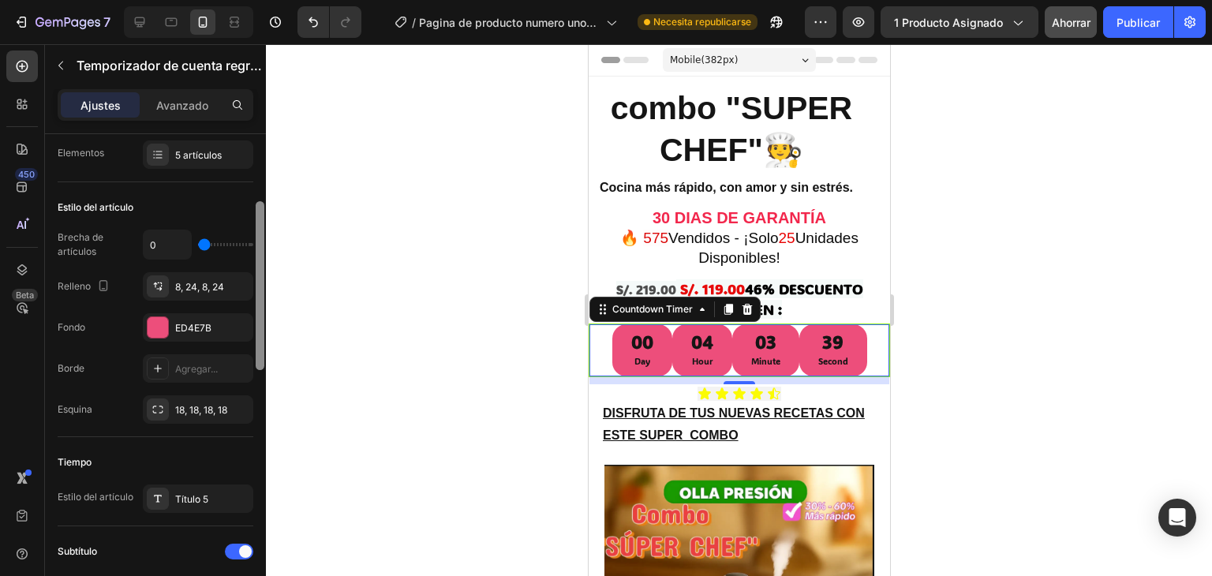
drag, startPoint x: 258, startPoint y: 281, endPoint x: 258, endPoint y: 349, distance: 67.8
click at [258, 349] on div at bounding box center [260, 285] width 9 height 169
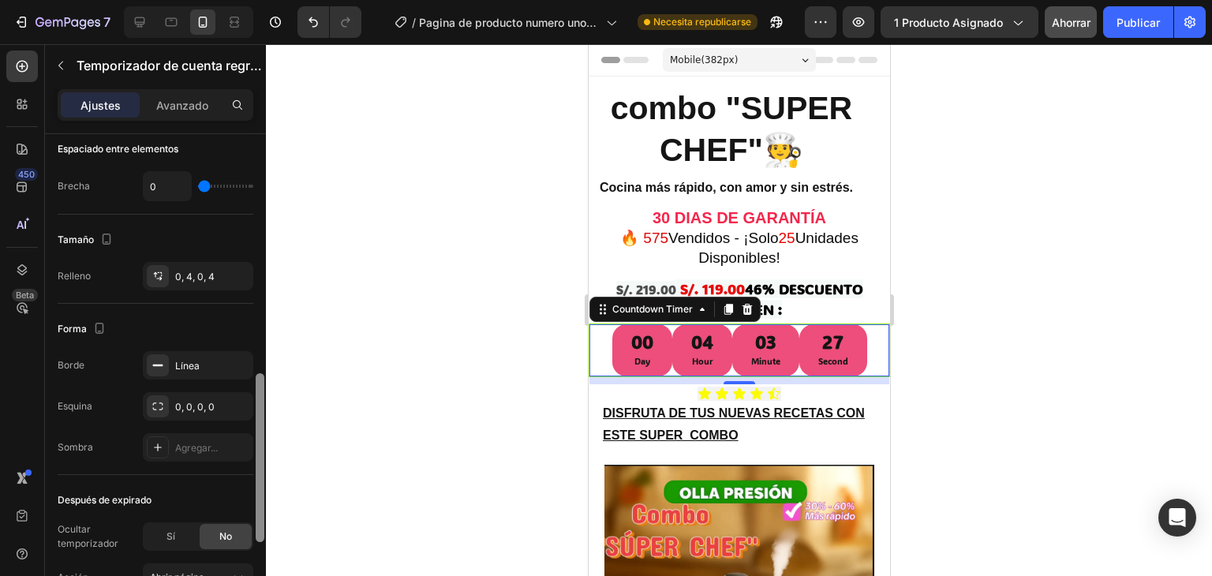
drag, startPoint x: 256, startPoint y: 308, endPoint x: 268, endPoint y: 481, distance: 173.2
click at [268, 0] on div "7 / Pagina de producto numero uno-23-08-2025 Necesita republicarse Avance 1 pro…" at bounding box center [606, 0] width 1212 height 0
click at [207, 272] on font "0, 4, 0, 4" at bounding box center [194, 274] width 39 height 12
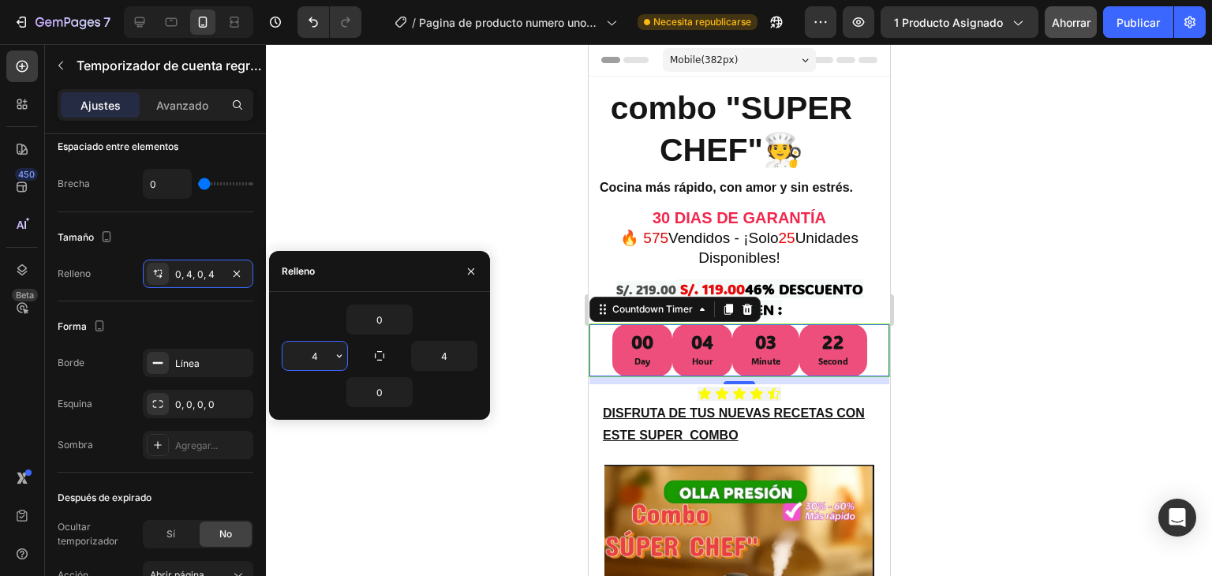
click at [328, 359] on input "4" at bounding box center [314, 356] width 65 height 28
click at [338, 357] on icon "button" at bounding box center [339, 356] width 13 height 13
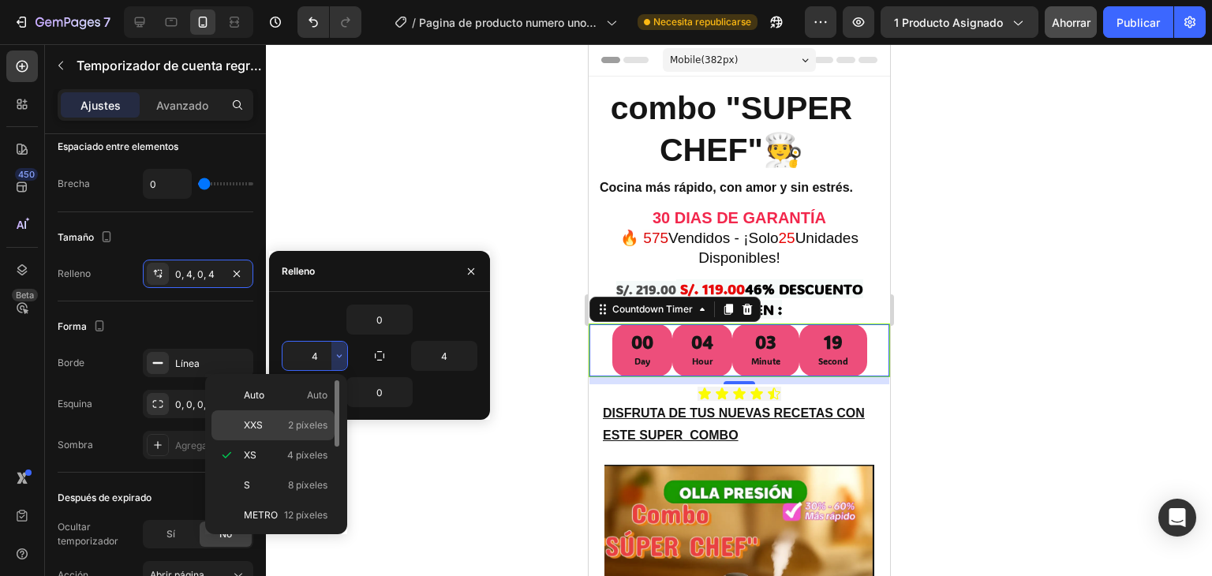
click at [303, 426] on font "2 píxeles" at bounding box center [307, 425] width 39 height 12
type input "2"
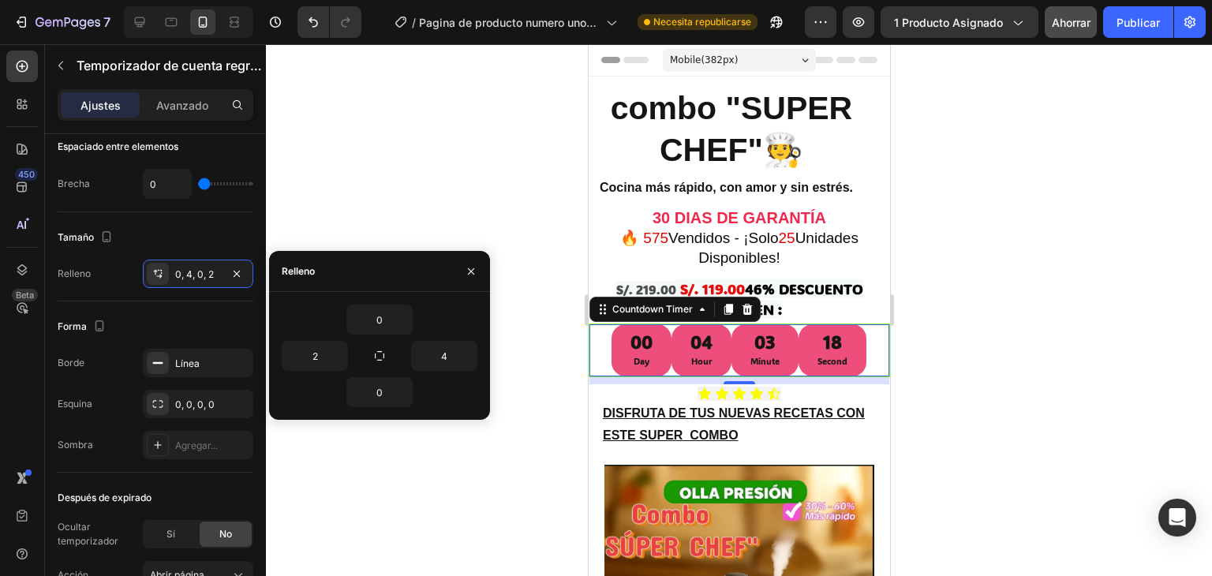
click at [303, 426] on div at bounding box center [739, 310] width 946 height 532
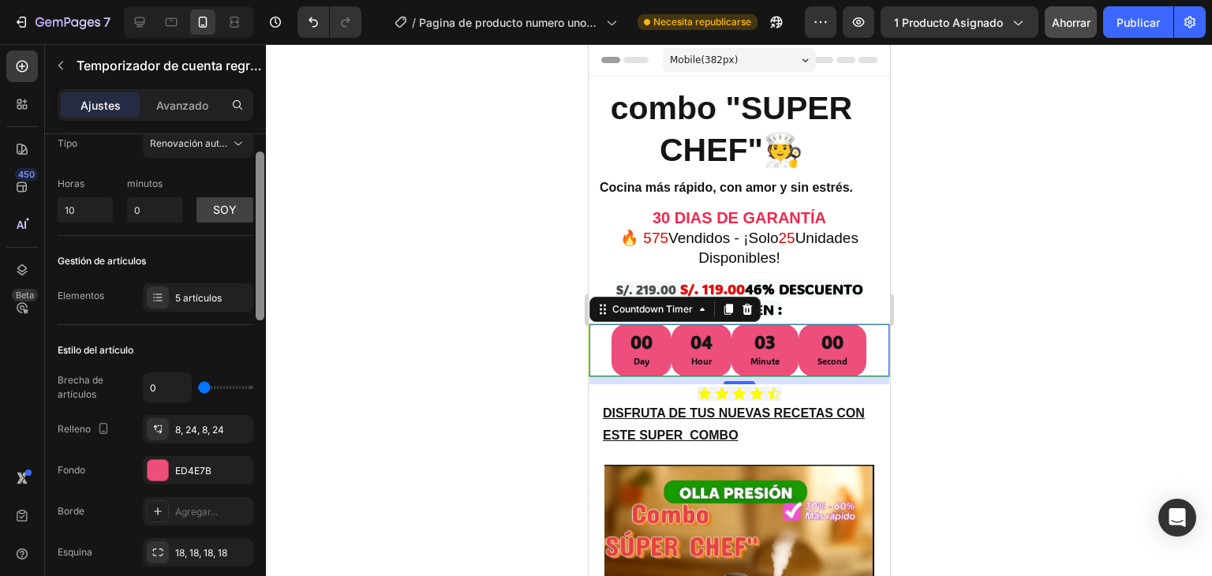
scroll to position [0, 0]
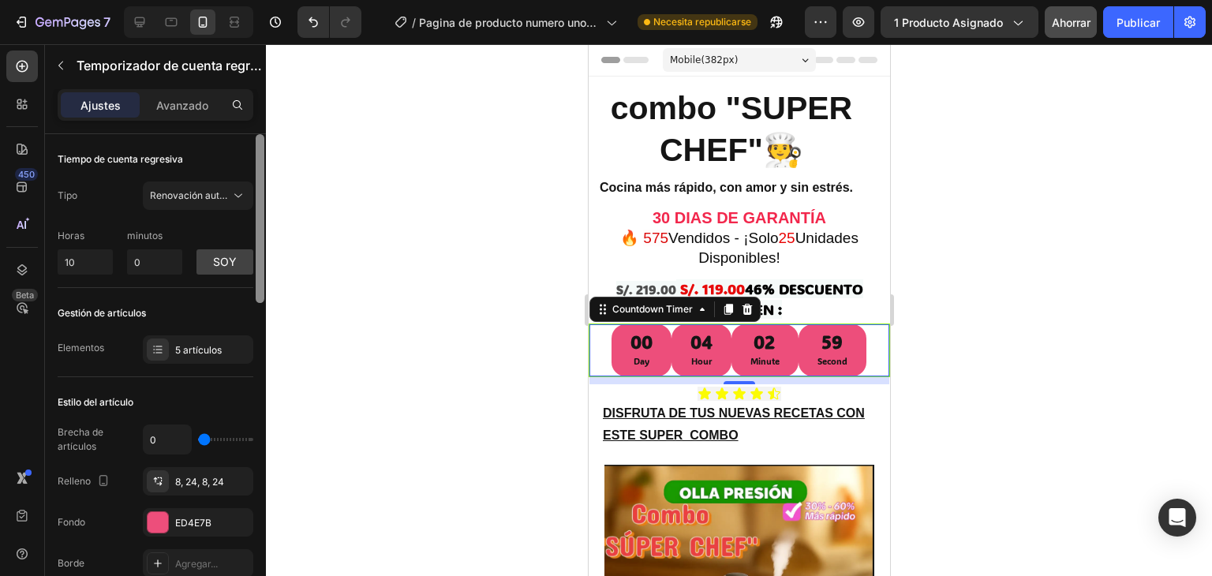
drag, startPoint x: 262, startPoint y: 246, endPoint x: 256, endPoint y: 169, distance: 77.6
click at [256, 169] on div at bounding box center [260, 218] width 9 height 169
click at [188, 92] on div "Avanzado" at bounding box center [182, 104] width 79 height 25
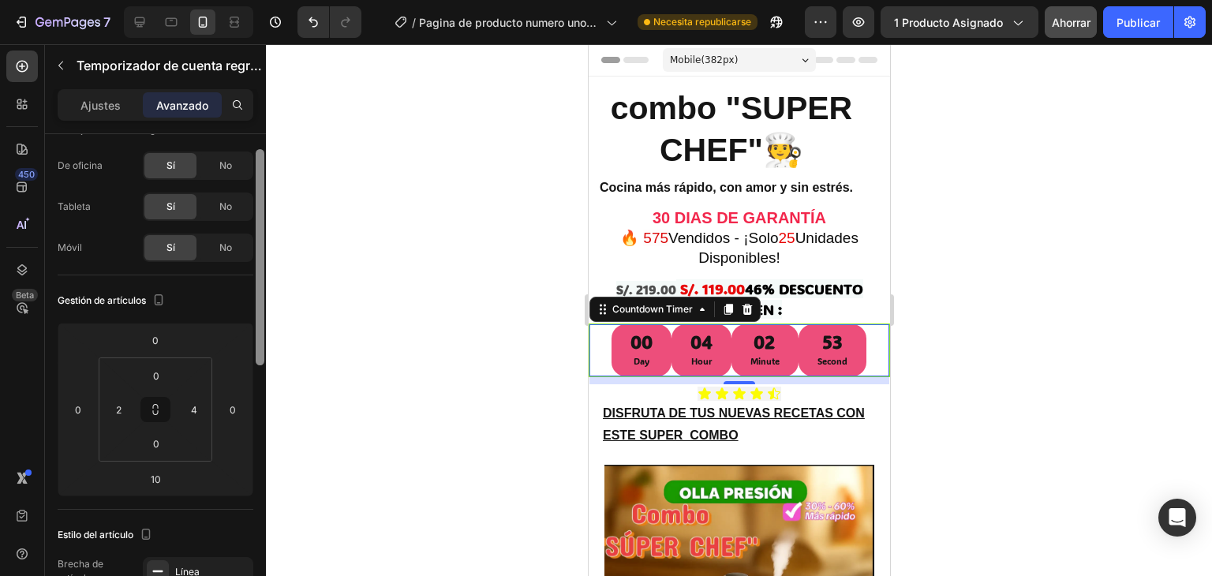
scroll to position [32, 0]
drag, startPoint x: 259, startPoint y: 244, endPoint x: 259, endPoint y: 258, distance: 14.2
click at [259, 258] on div at bounding box center [260, 256] width 9 height 216
click at [115, 406] on input "2" at bounding box center [119, 408] width 24 height 24
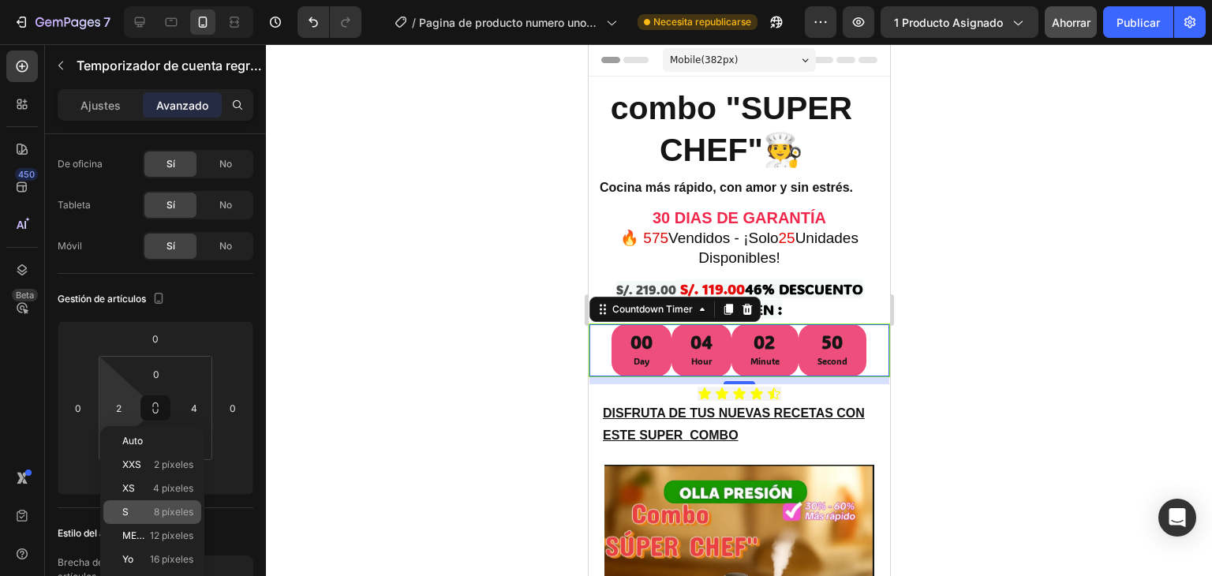
click at [149, 514] on p "S 8 píxeles" at bounding box center [157, 512] width 71 height 11
type input "8"
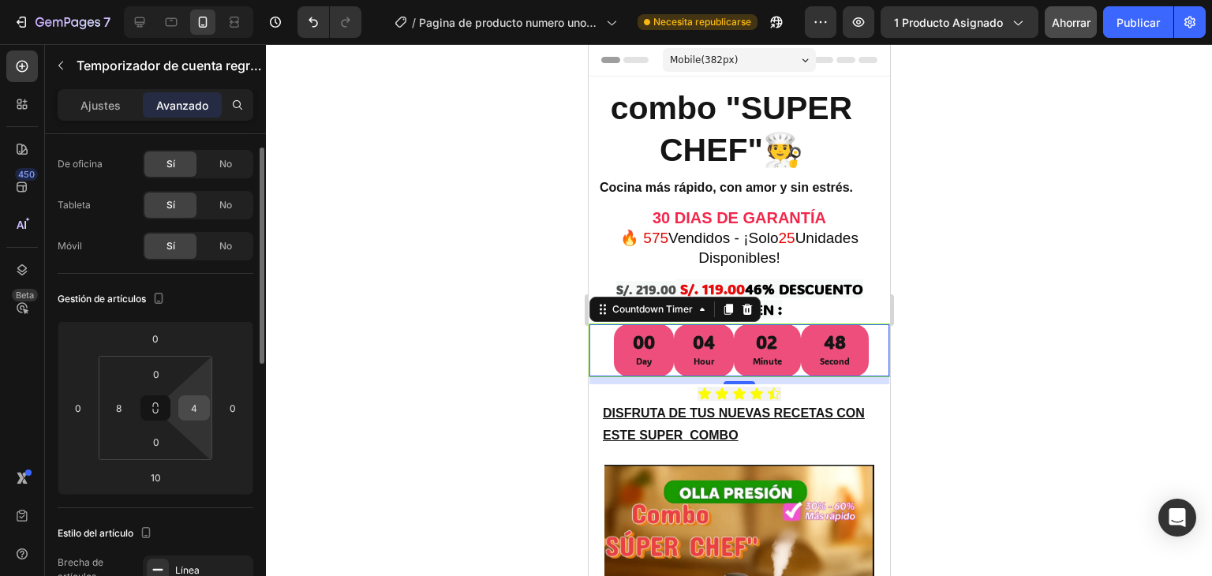
click at [192, 411] on input "4" at bounding box center [194, 408] width 24 height 24
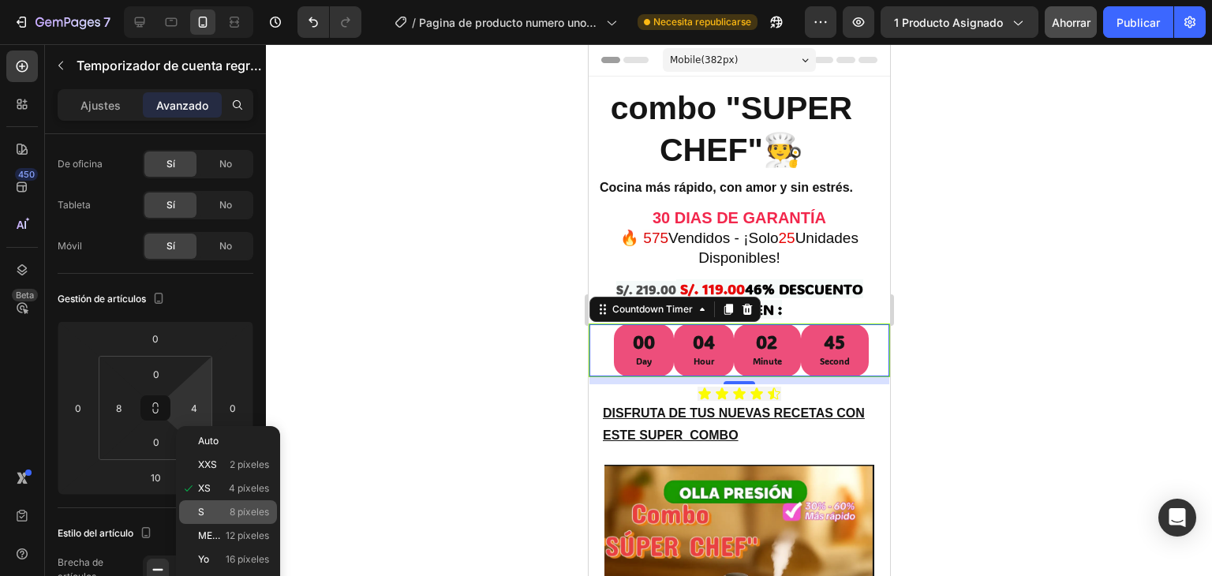
click at [215, 509] on p "S 8 píxeles" at bounding box center [233, 512] width 71 height 11
type input "8"
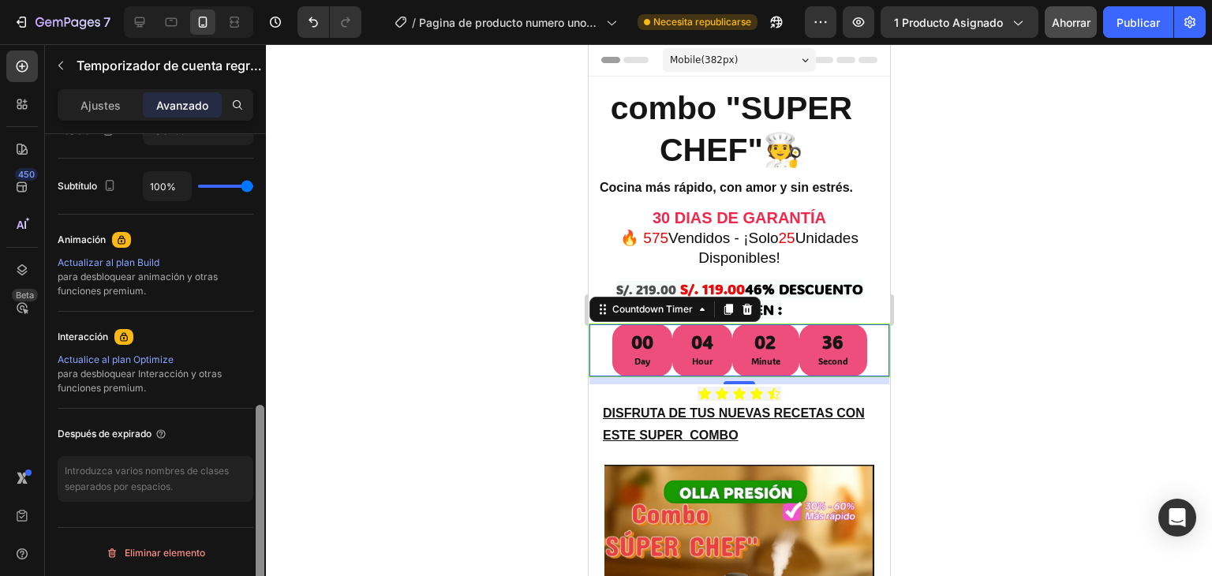
scroll to position [0, 0]
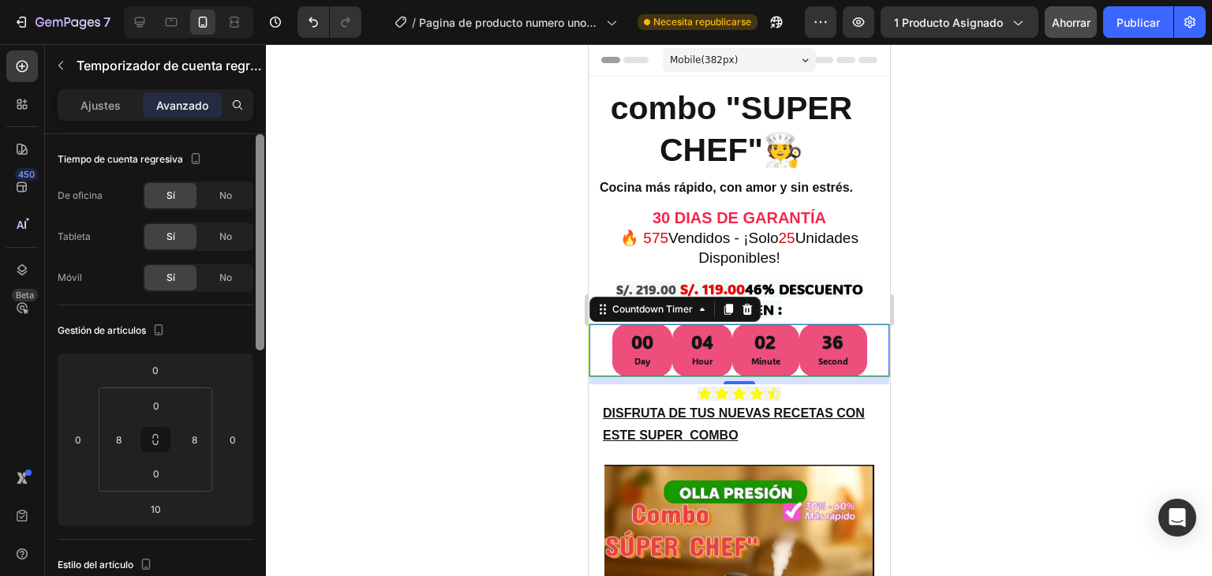
drag, startPoint x: 262, startPoint y: 350, endPoint x: 258, endPoint y: 130, distance: 219.4
click at [258, 130] on div "Ajustes Avanzado Tiempo de cuenta regresiva De oficina Sí No Tableta Sí No Móvi…" at bounding box center [155, 355] width 221 height 532
click at [114, 112] on p "Ajustes" at bounding box center [100, 105] width 40 height 17
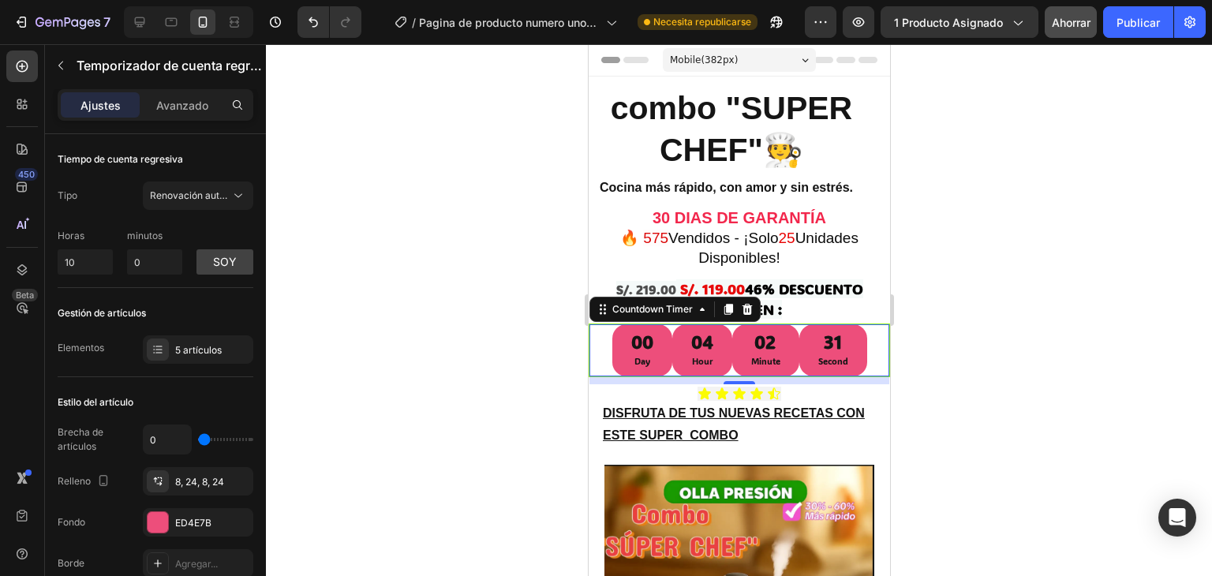
scroll to position [486, 0]
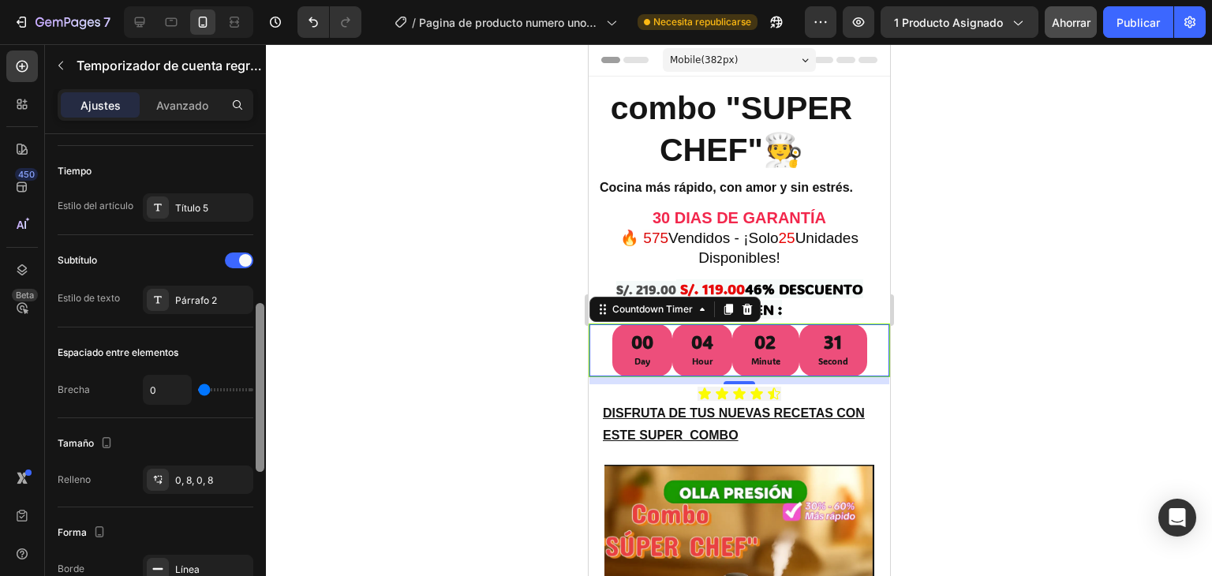
click at [257, 271] on div at bounding box center [260, 377] width 12 height 487
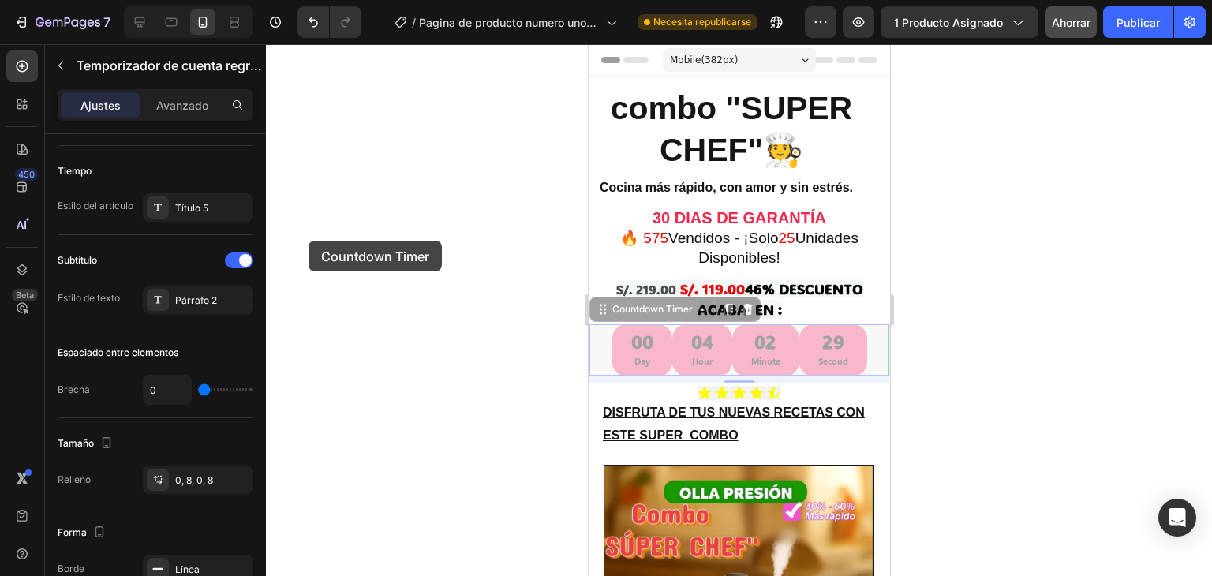
drag, startPoint x: 618, startPoint y: 345, endPoint x: 300, endPoint y: 242, distance: 334.1
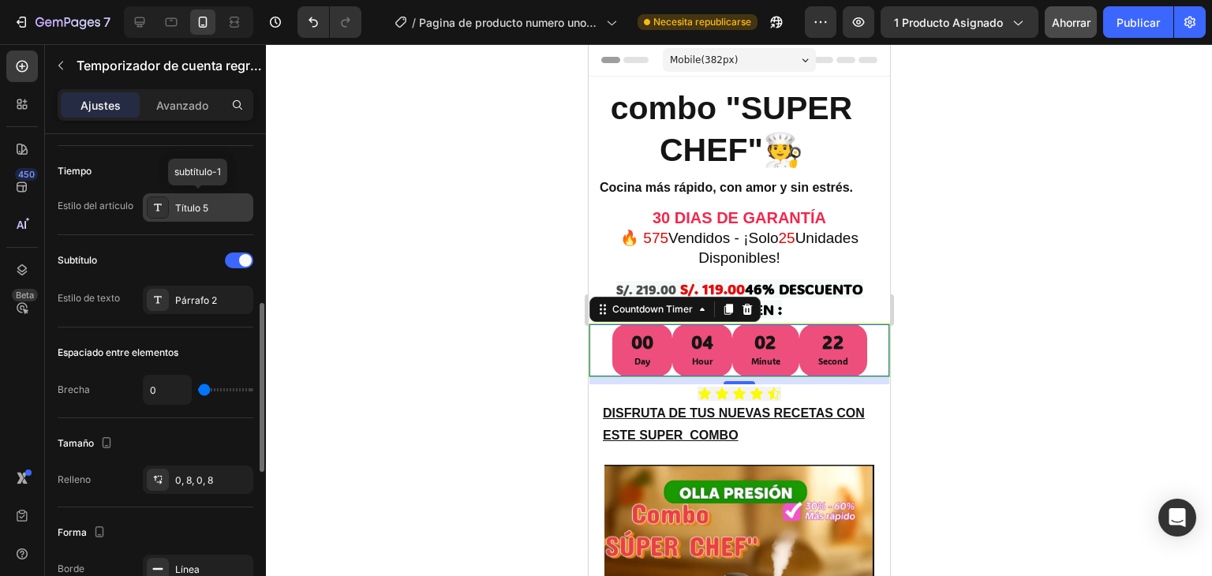
click at [200, 202] on font "Título 5" at bounding box center [191, 208] width 33 height 12
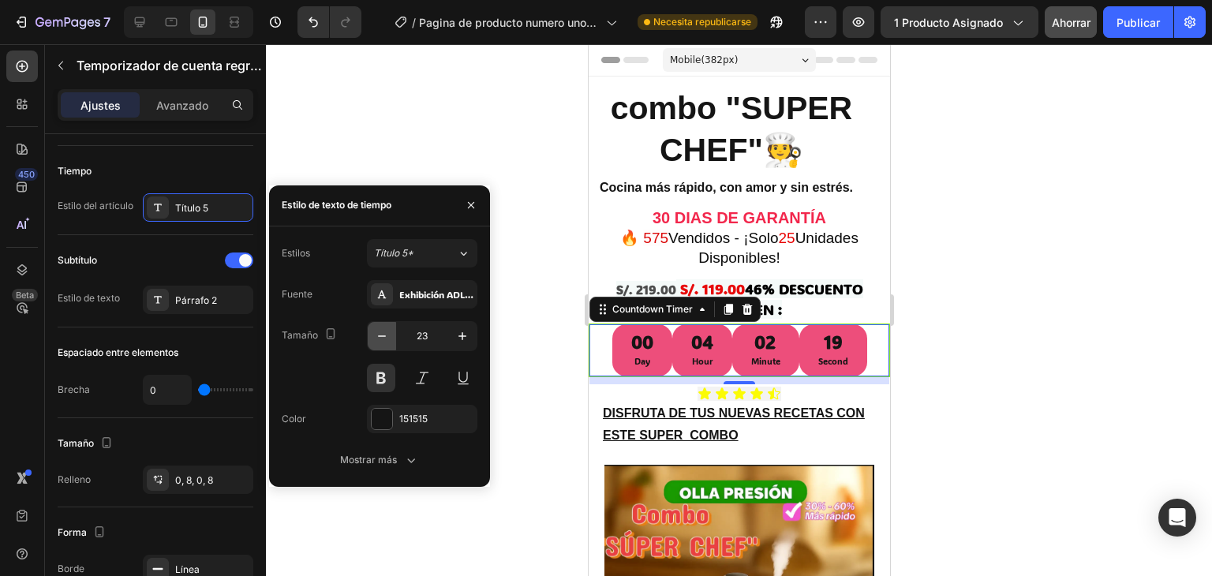
click at [374, 333] on icon "button" at bounding box center [382, 336] width 16 height 16
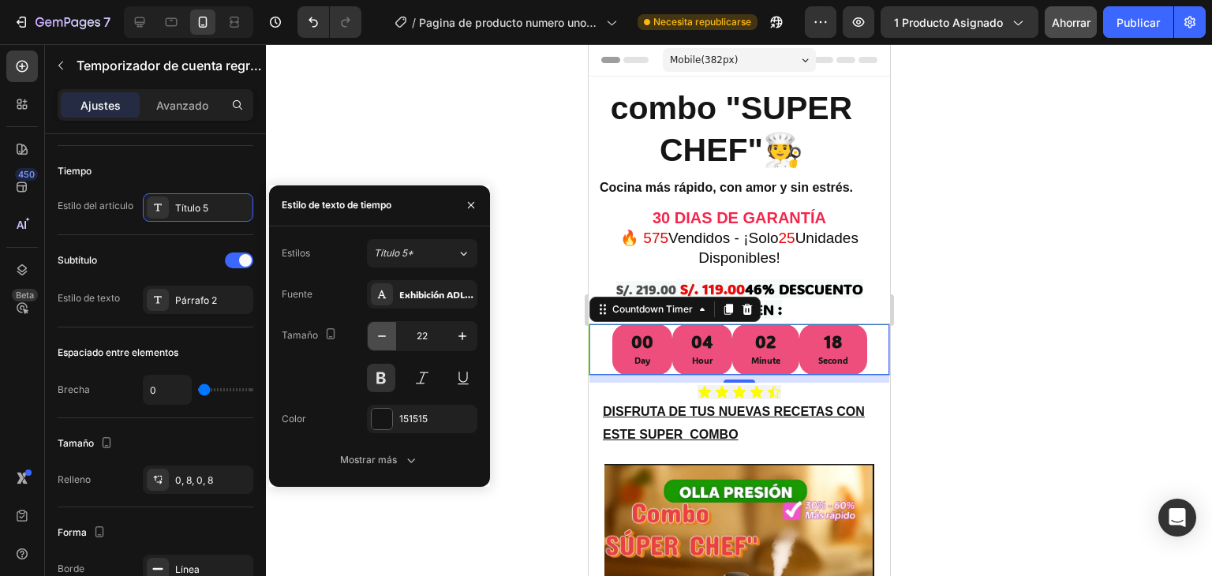
click at [374, 333] on icon "button" at bounding box center [382, 336] width 16 height 16
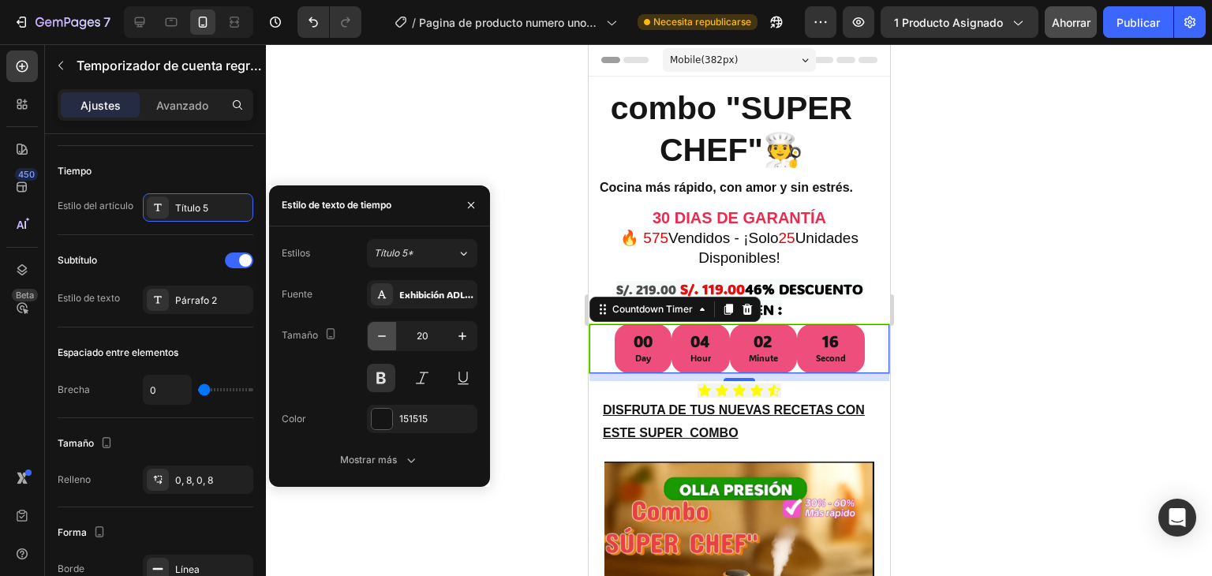
click at [374, 333] on icon "button" at bounding box center [382, 336] width 16 height 16
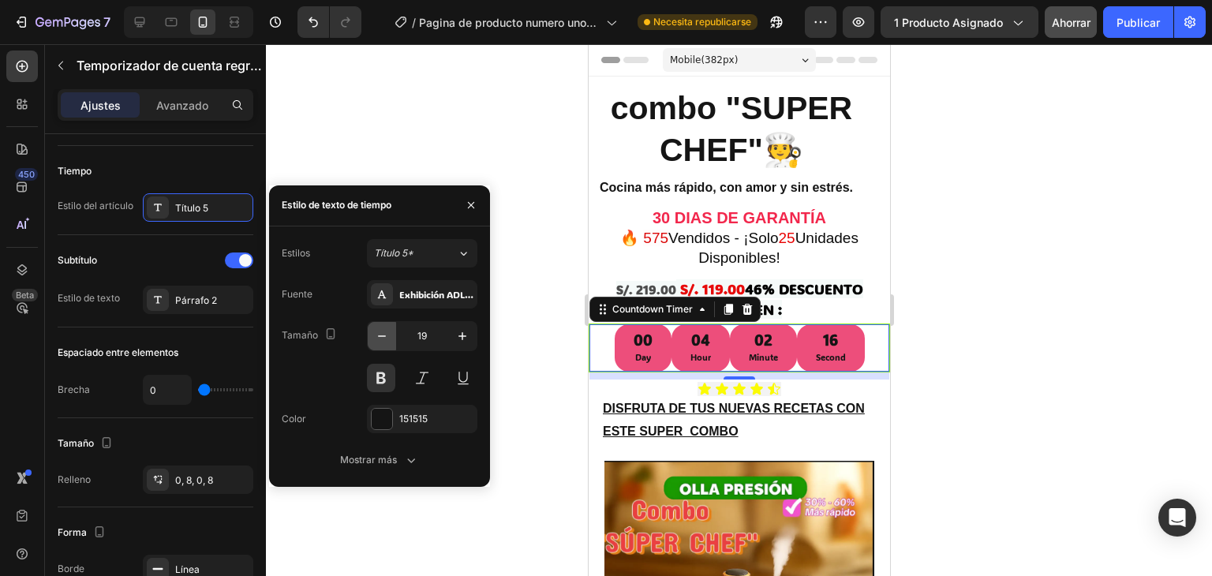
click at [374, 333] on icon "button" at bounding box center [382, 336] width 16 height 16
type input "17"
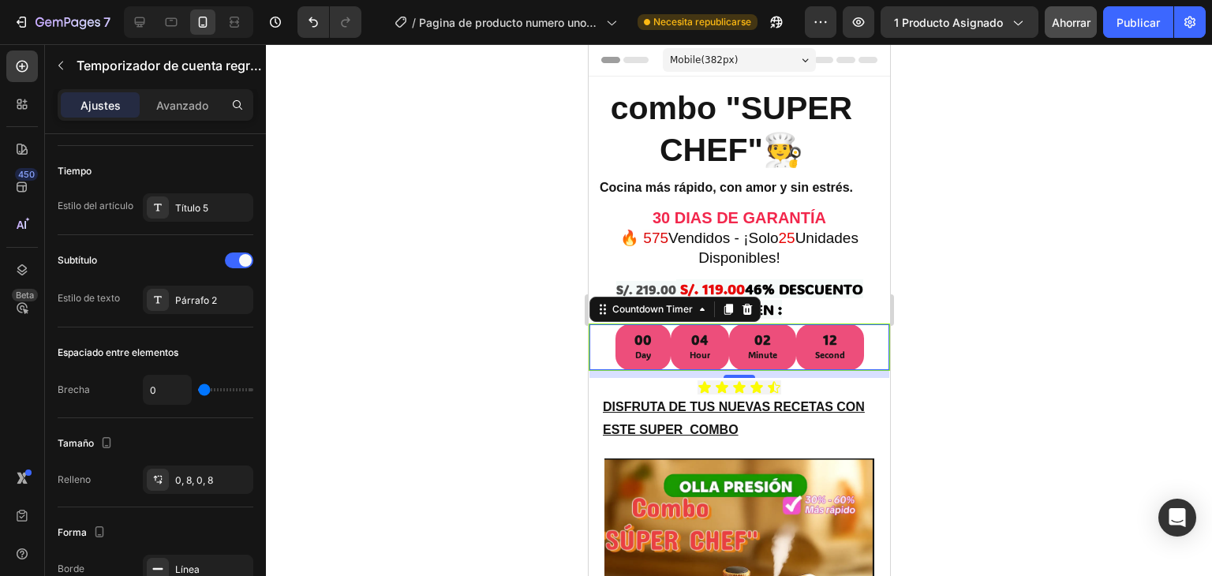
click at [495, 159] on div at bounding box center [739, 310] width 946 height 532
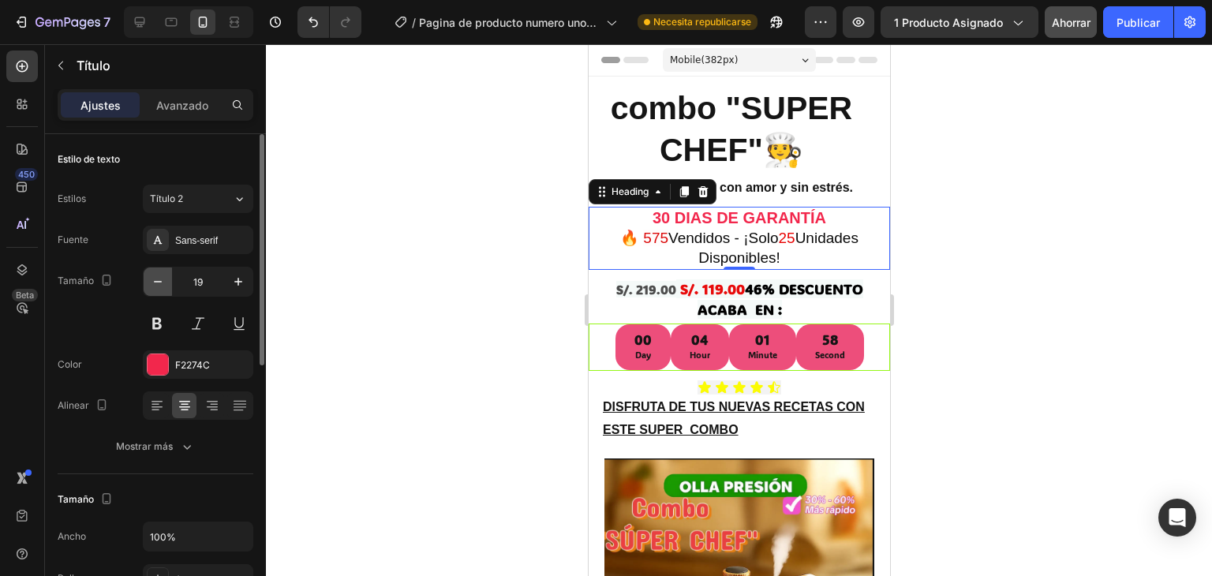
click at [163, 281] on icon "button" at bounding box center [158, 282] width 16 height 16
type input "18"
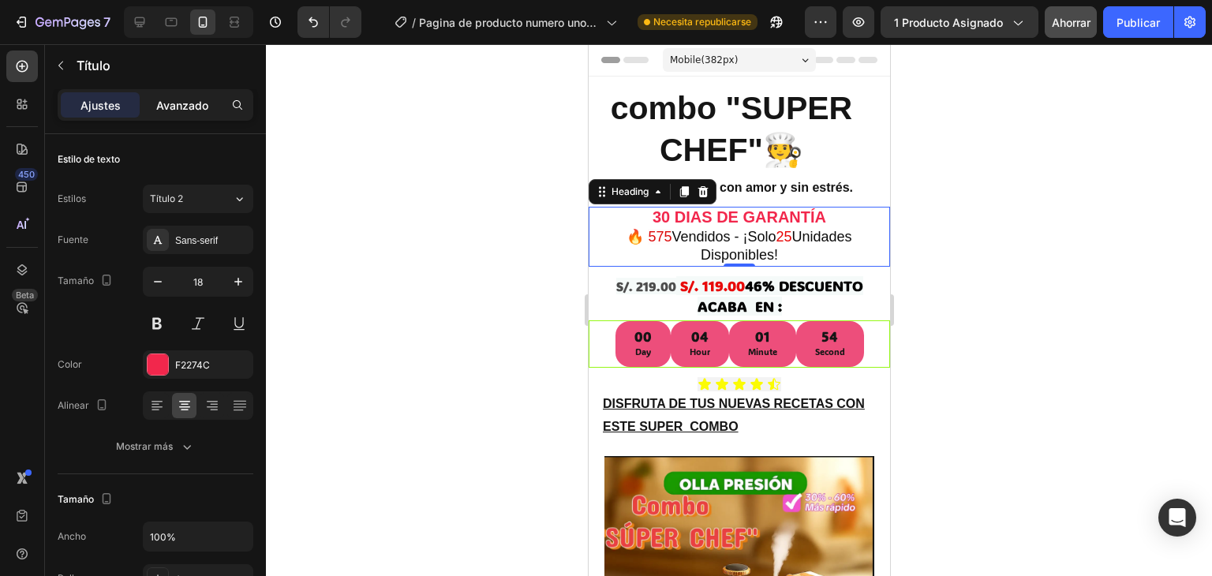
click at [187, 103] on font "Avanzado" at bounding box center [182, 105] width 52 height 13
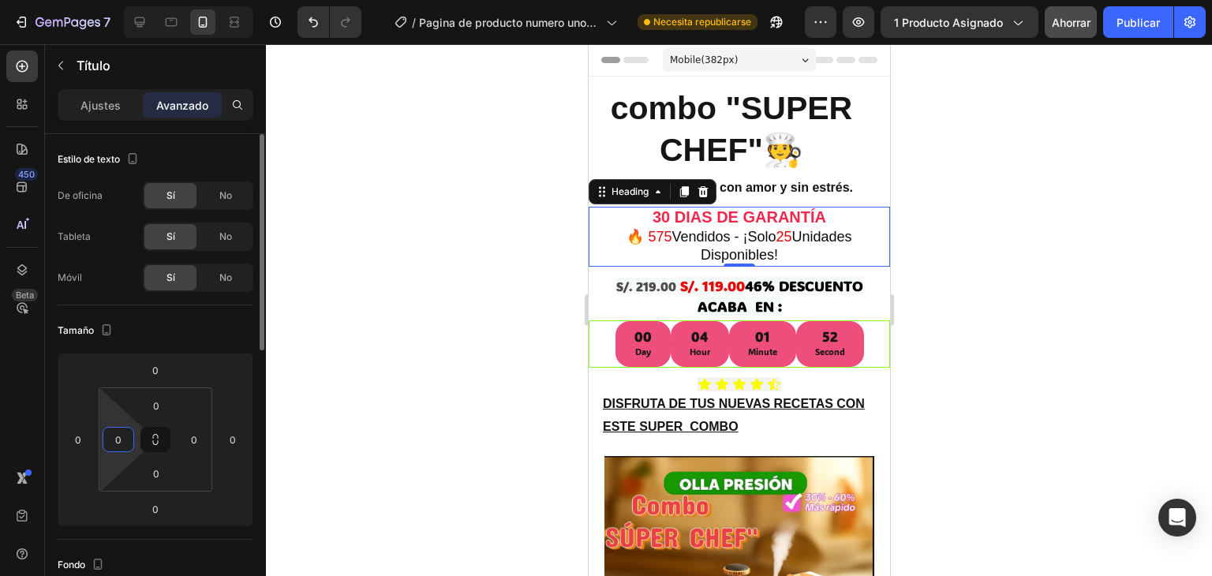
click at [124, 447] on input "0" at bounding box center [119, 440] width 24 height 24
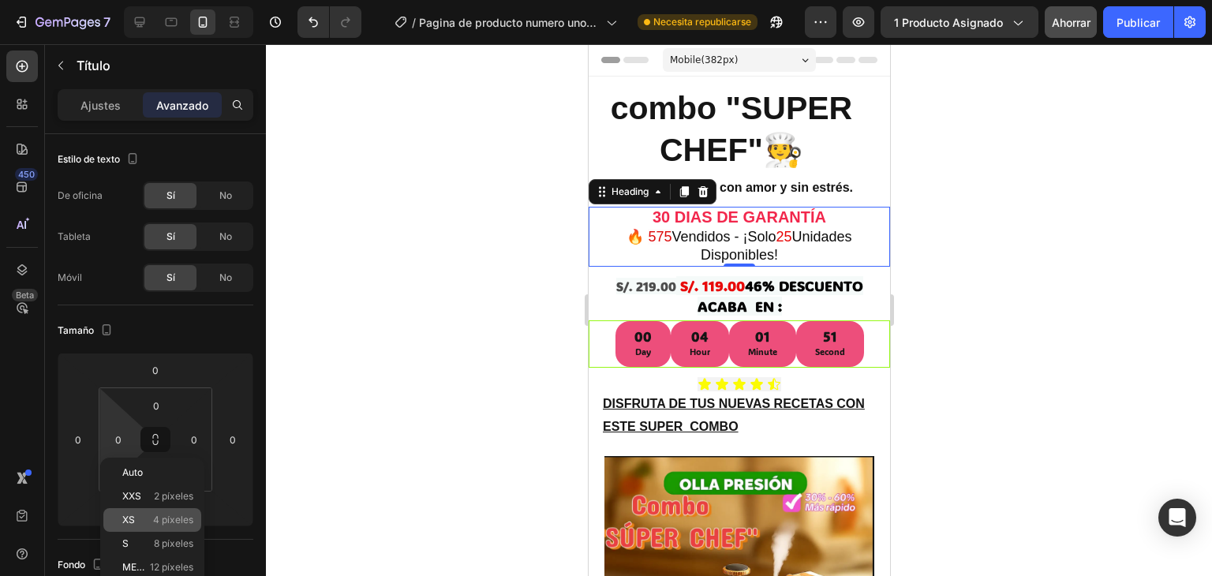
click at [125, 523] on font "XS" at bounding box center [128, 520] width 13 height 12
type input "4"
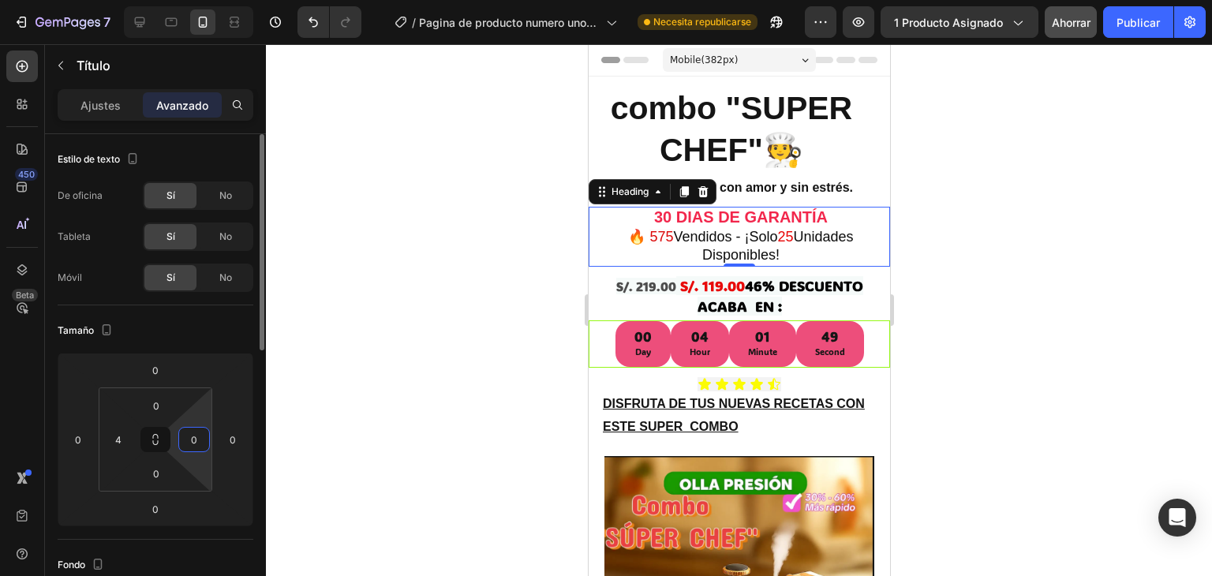
click at [202, 436] on input "0" at bounding box center [194, 440] width 24 height 24
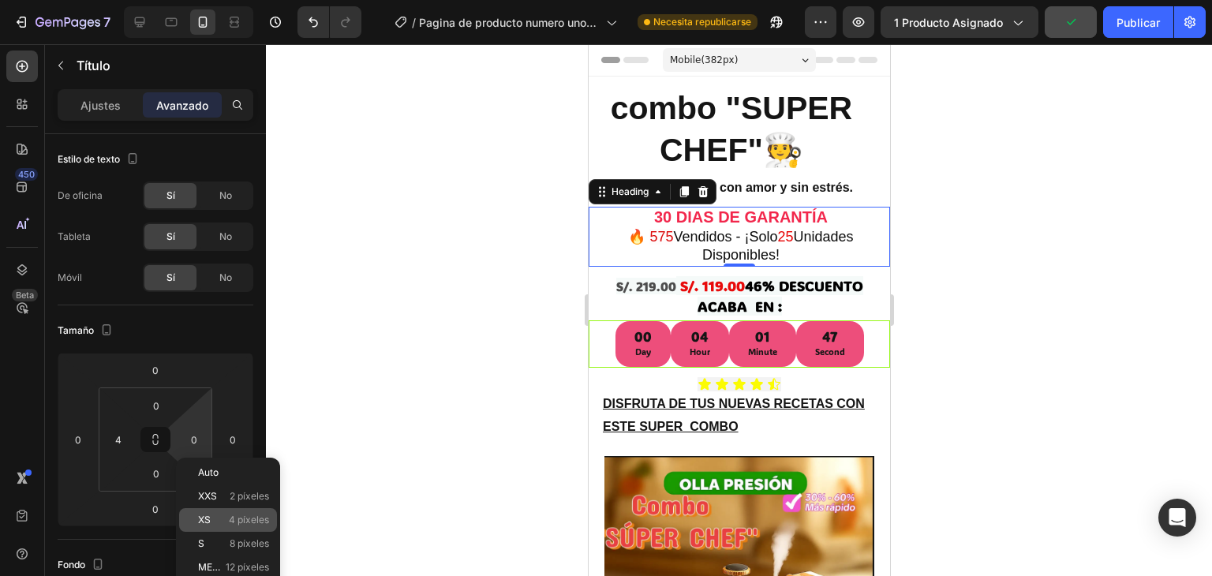
click at [211, 526] on div "XS 4 píxeles" at bounding box center [228, 520] width 98 height 24
type input "4"
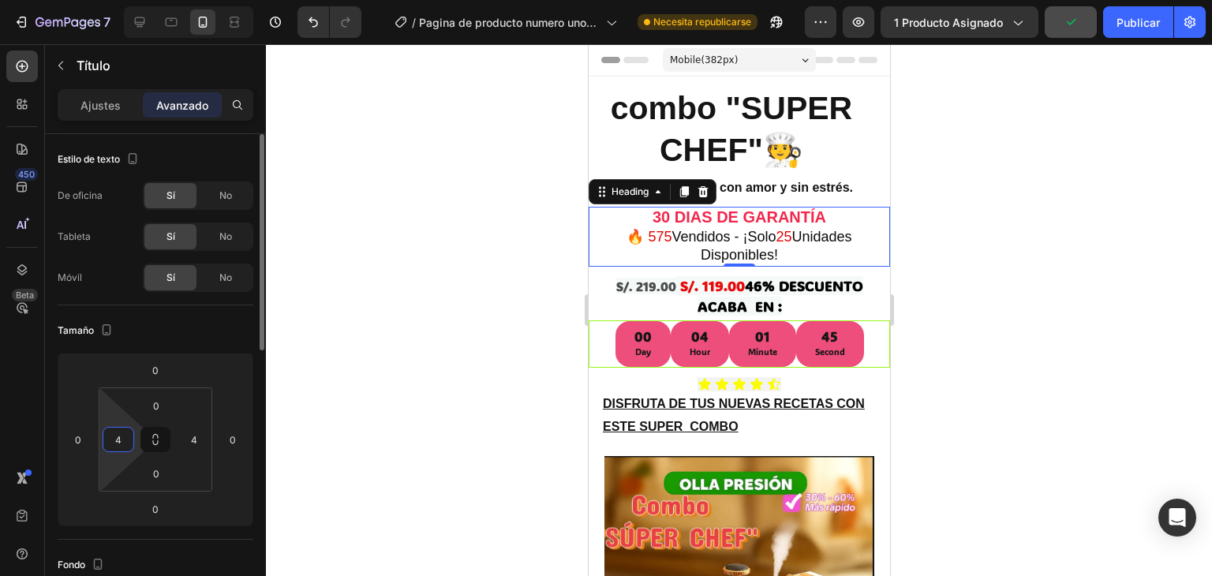
click at [118, 436] on input "4" at bounding box center [119, 440] width 24 height 24
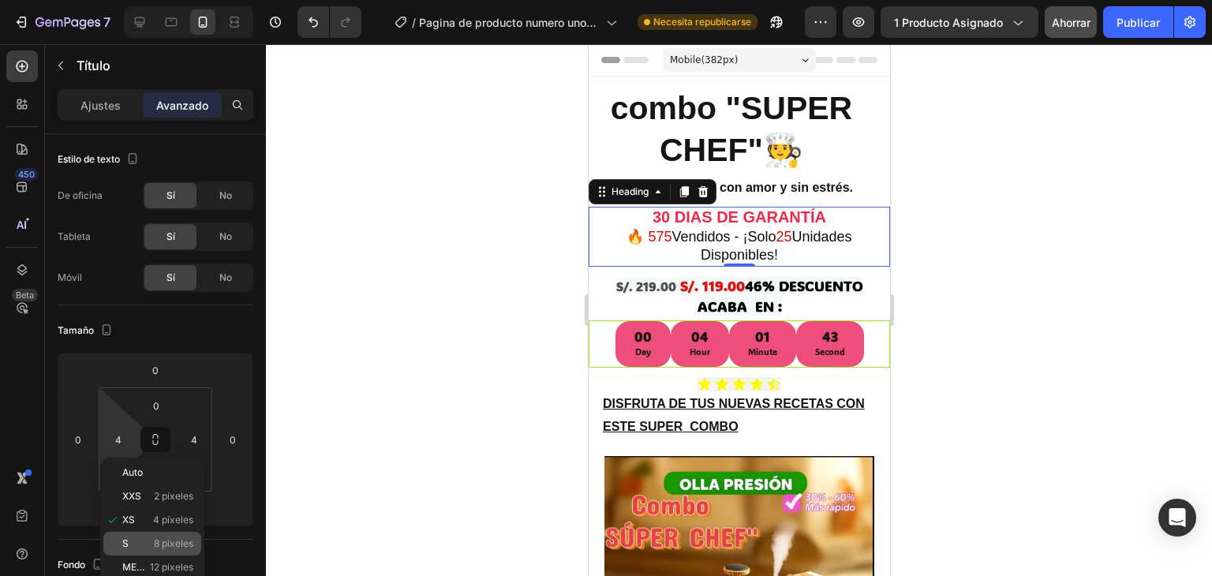
click at [188, 552] on div "S 8 píxeles" at bounding box center [152, 544] width 98 height 24
type input "8"
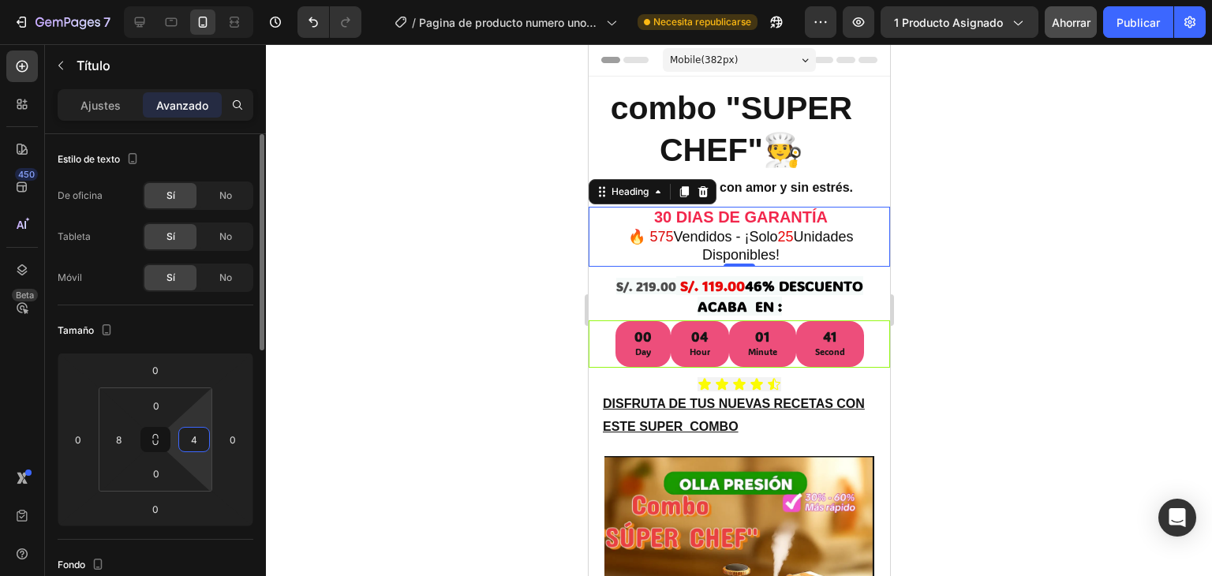
click at [189, 449] on input "4" at bounding box center [194, 440] width 24 height 24
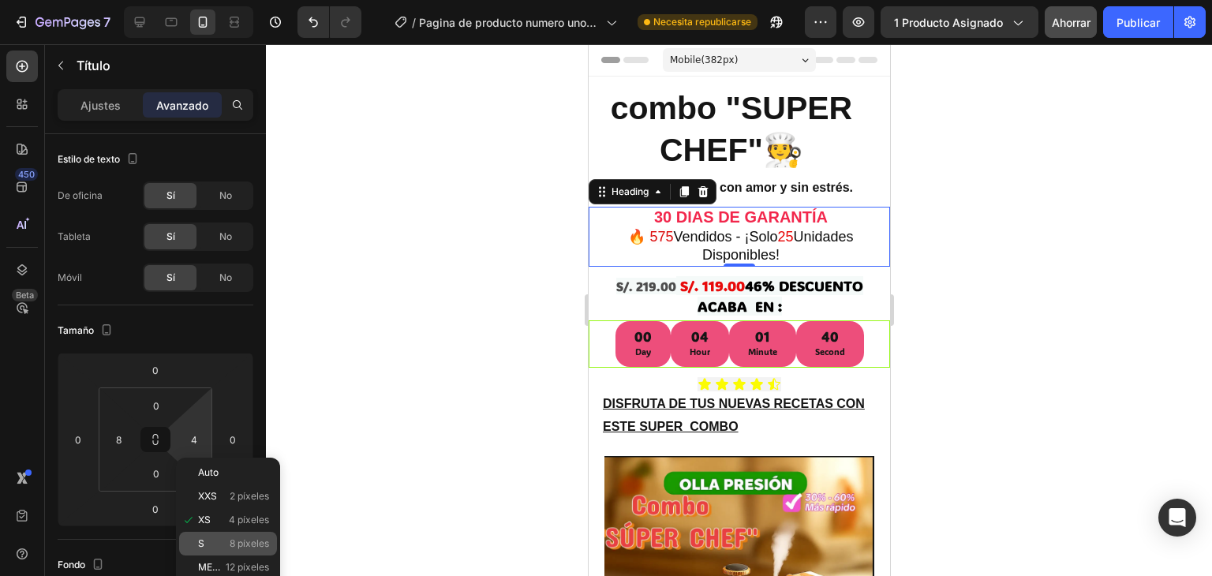
click at [203, 540] on font "S" at bounding box center [201, 543] width 6 height 12
type input "8"
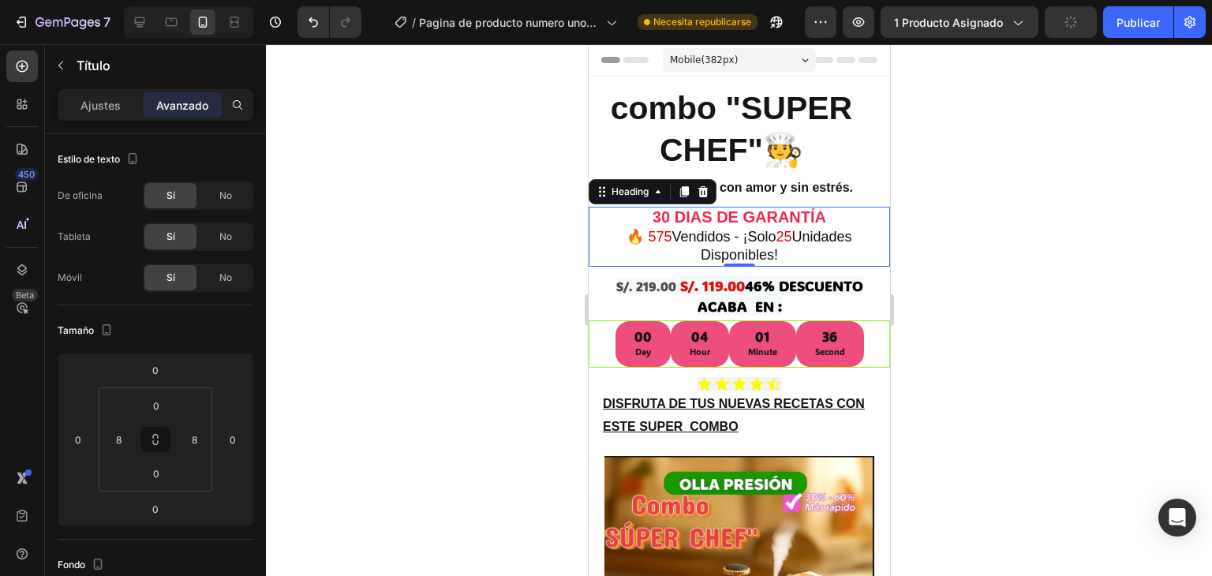
click at [340, 374] on div at bounding box center [739, 310] width 946 height 532
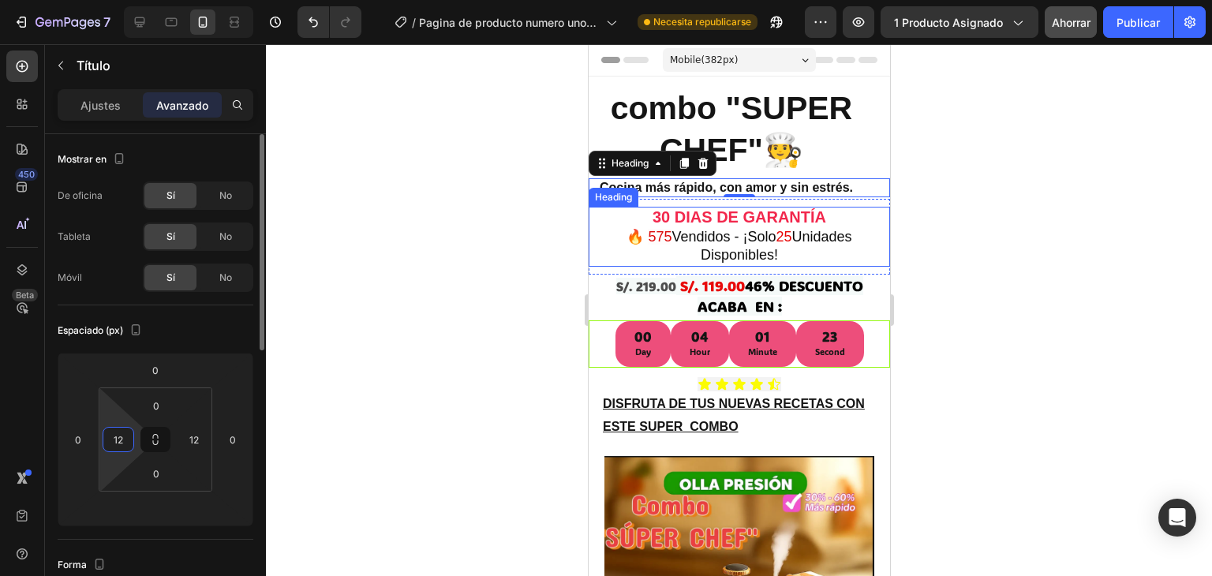
click at [121, 445] on input "12" at bounding box center [119, 440] width 24 height 24
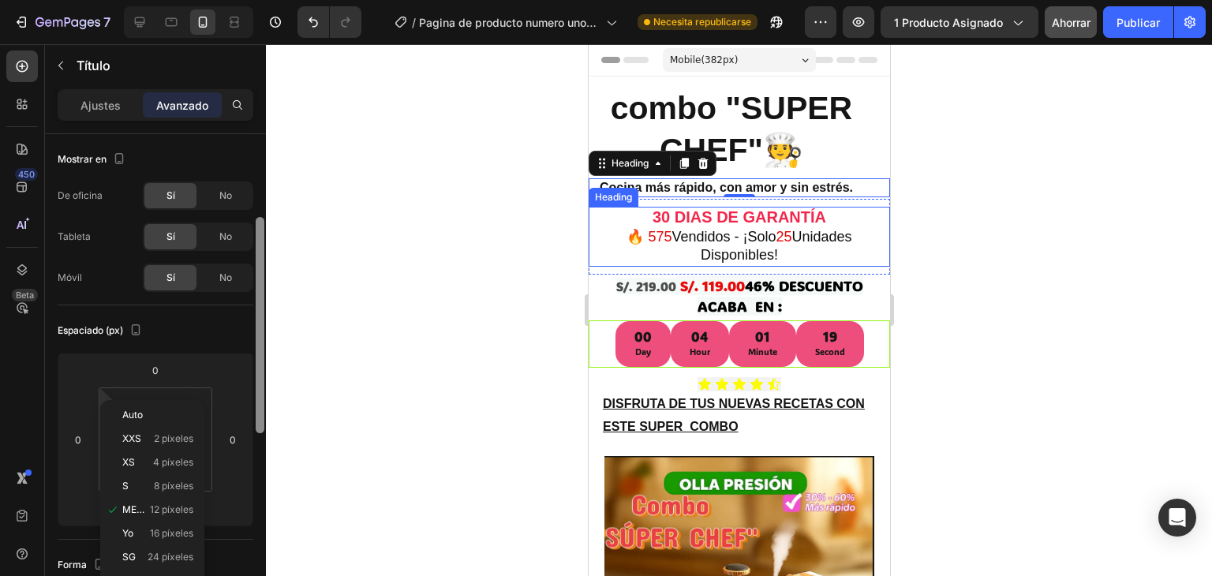
drag, startPoint x: 259, startPoint y: 340, endPoint x: 259, endPoint y: 367, distance: 26.8
click at [259, 367] on div at bounding box center [260, 325] width 9 height 216
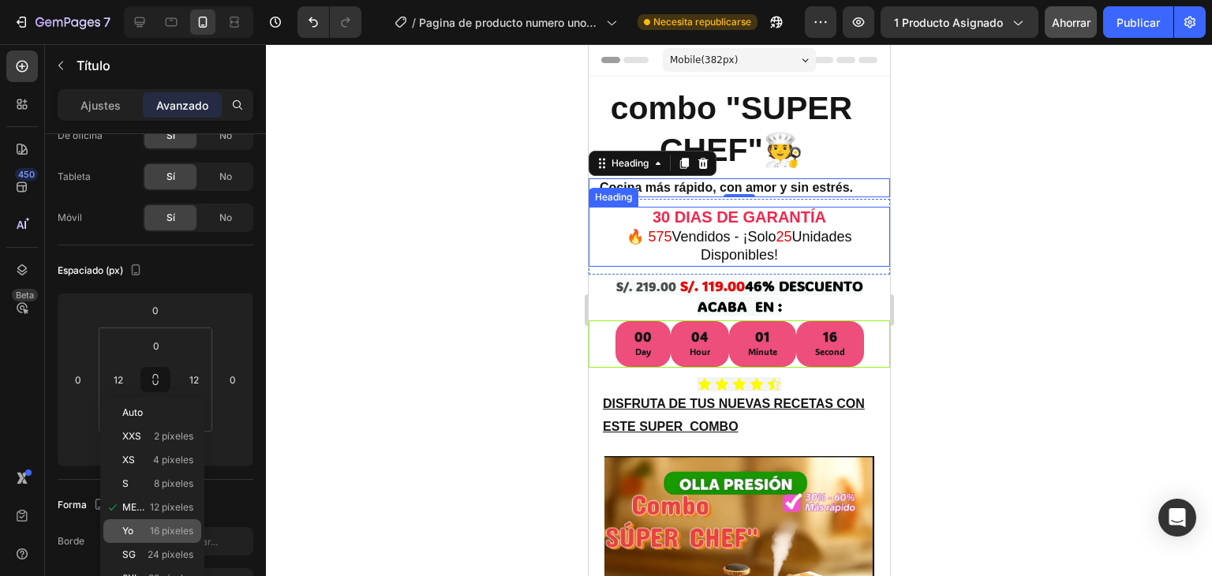
click at [189, 521] on div "Yo 16 píxeles" at bounding box center [152, 531] width 98 height 24
type input "16"
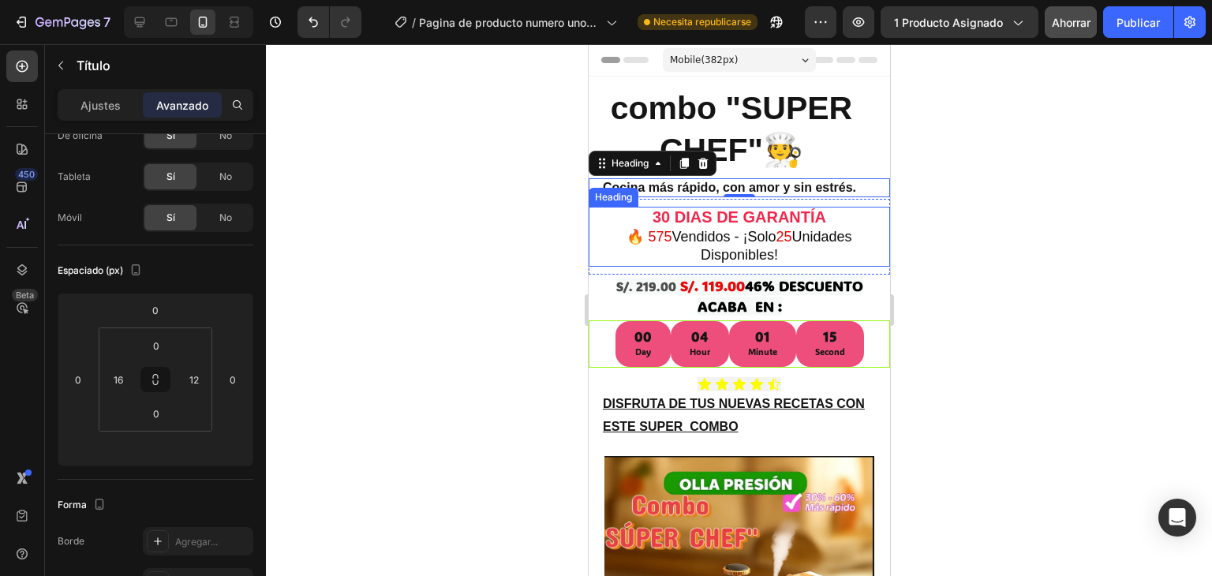
click at [396, 351] on div at bounding box center [739, 310] width 946 height 532
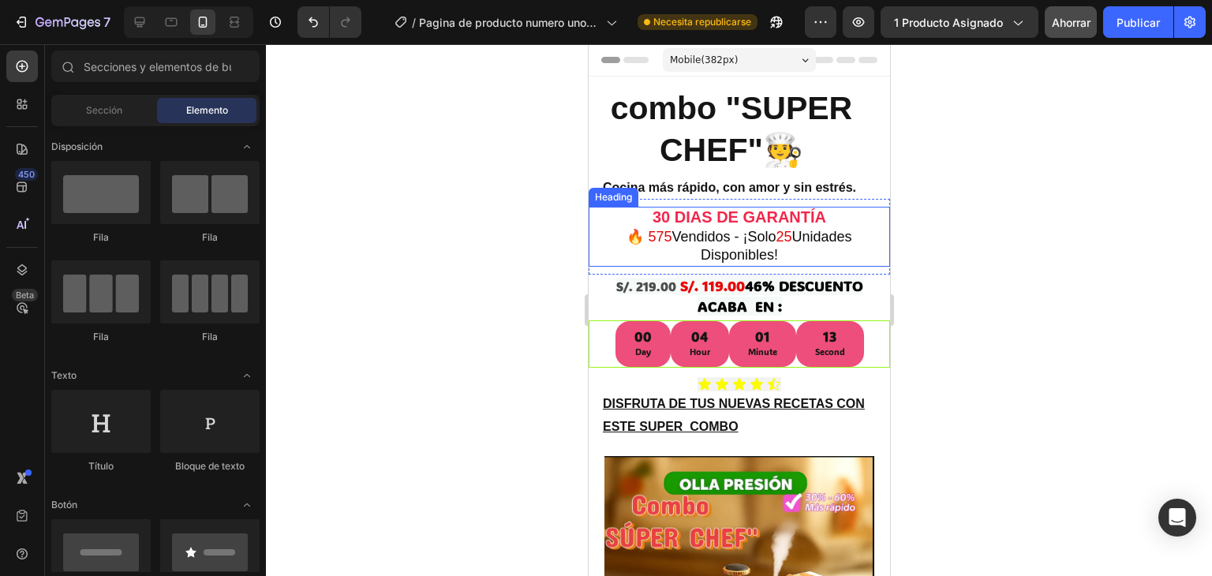
click at [507, 317] on div at bounding box center [739, 310] width 946 height 532
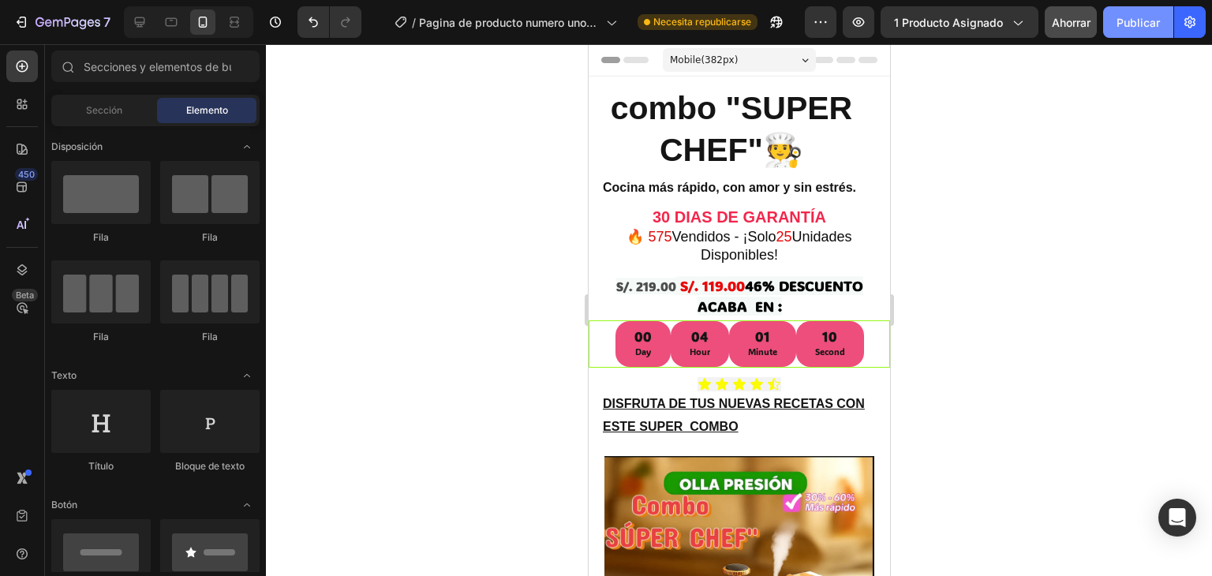
click at [1119, 14] on font "Publicar" at bounding box center [1137, 22] width 43 height 17
